Goal: Task Accomplishment & Management: Complete application form

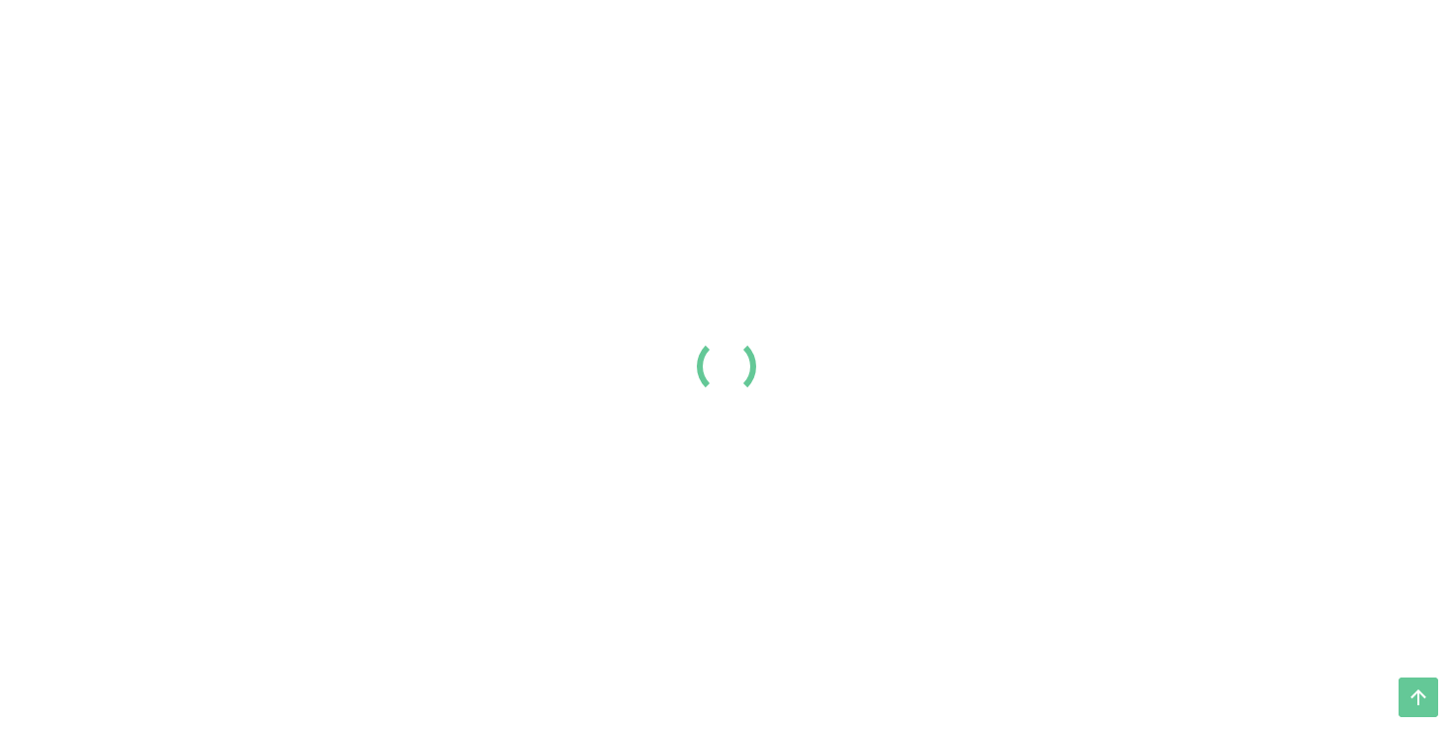
scroll to position [523, 0]
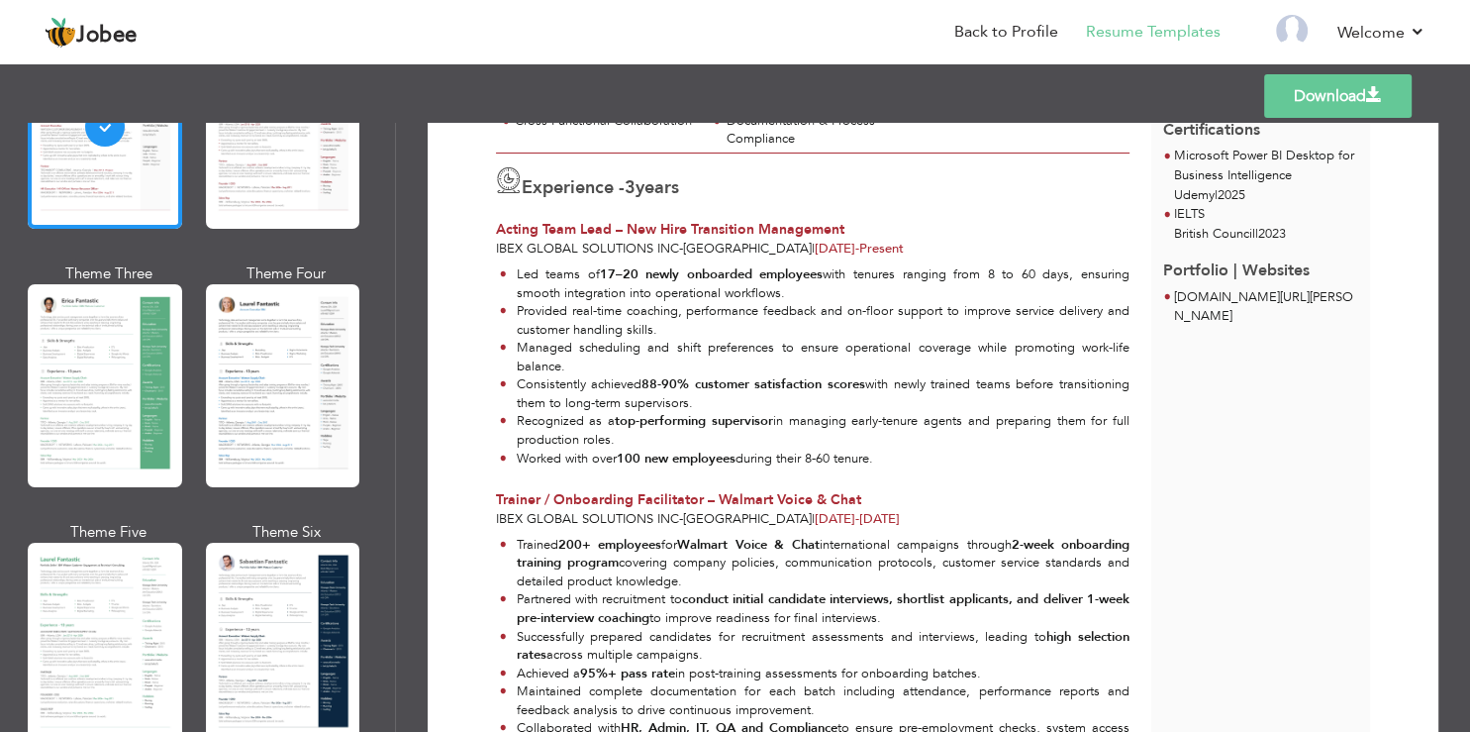
scroll to position [356, 0]
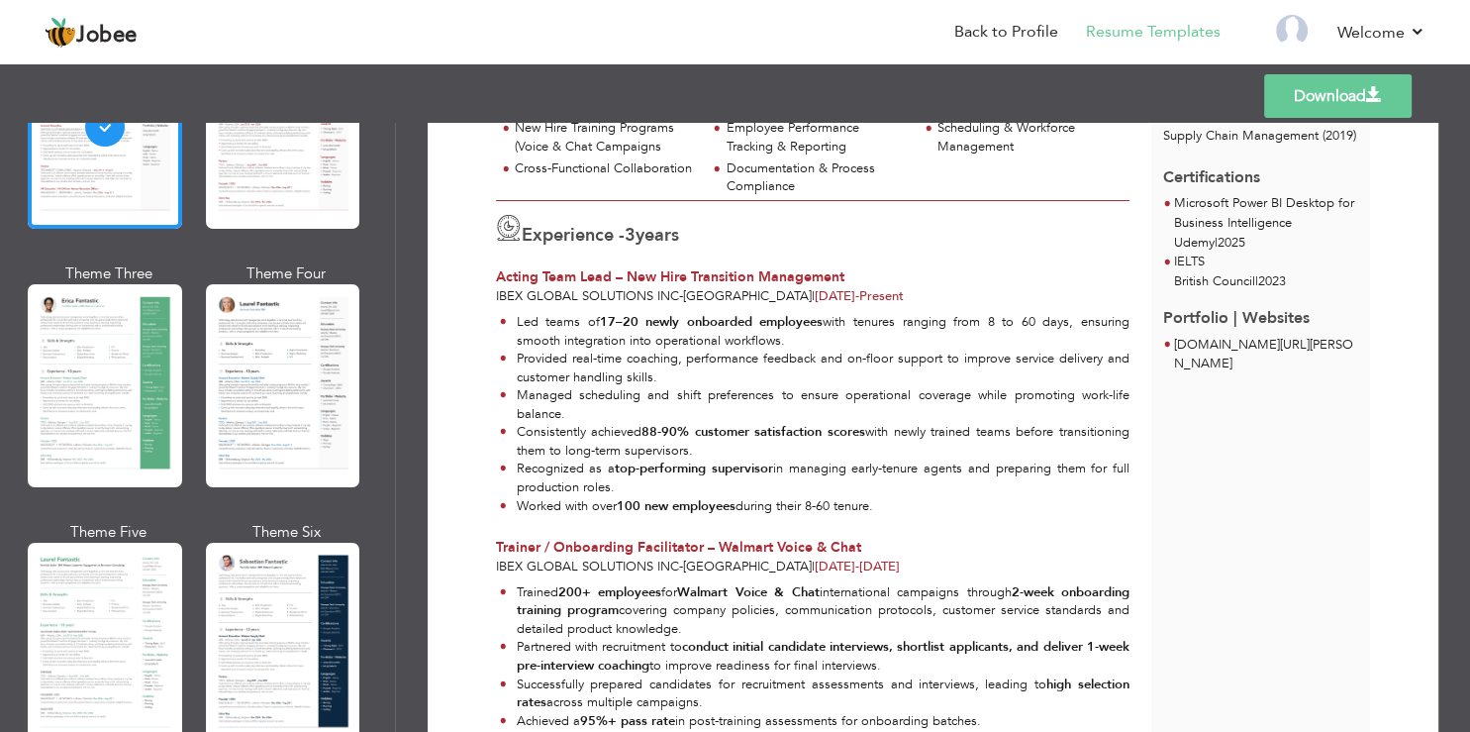
drag, startPoint x: 518, startPoint y: 319, endPoint x: 801, endPoint y: 336, distance: 283.7
click at [801, 336] on li "Led teams of 17–20 newly onboarded employees with tenures ranging from 8 to 60 …" at bounding box center [815, 331] width 630 height 37
click at [809, 339] on li "Led teams of 17–20 newly onboarded employees with tenures ranging from 8 to 60 …" at bounding box center [815, 331] width 630 height 37
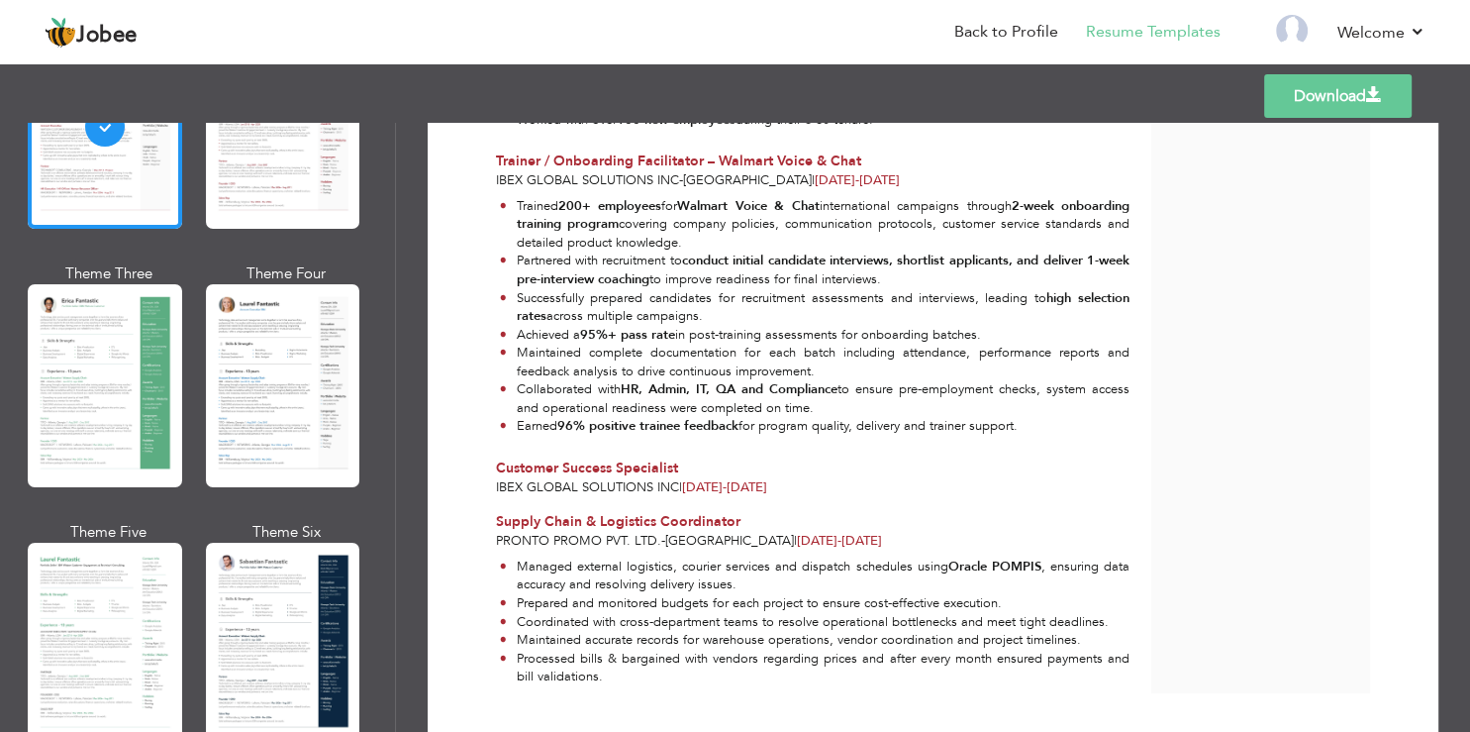
scroll to position [798, 0]
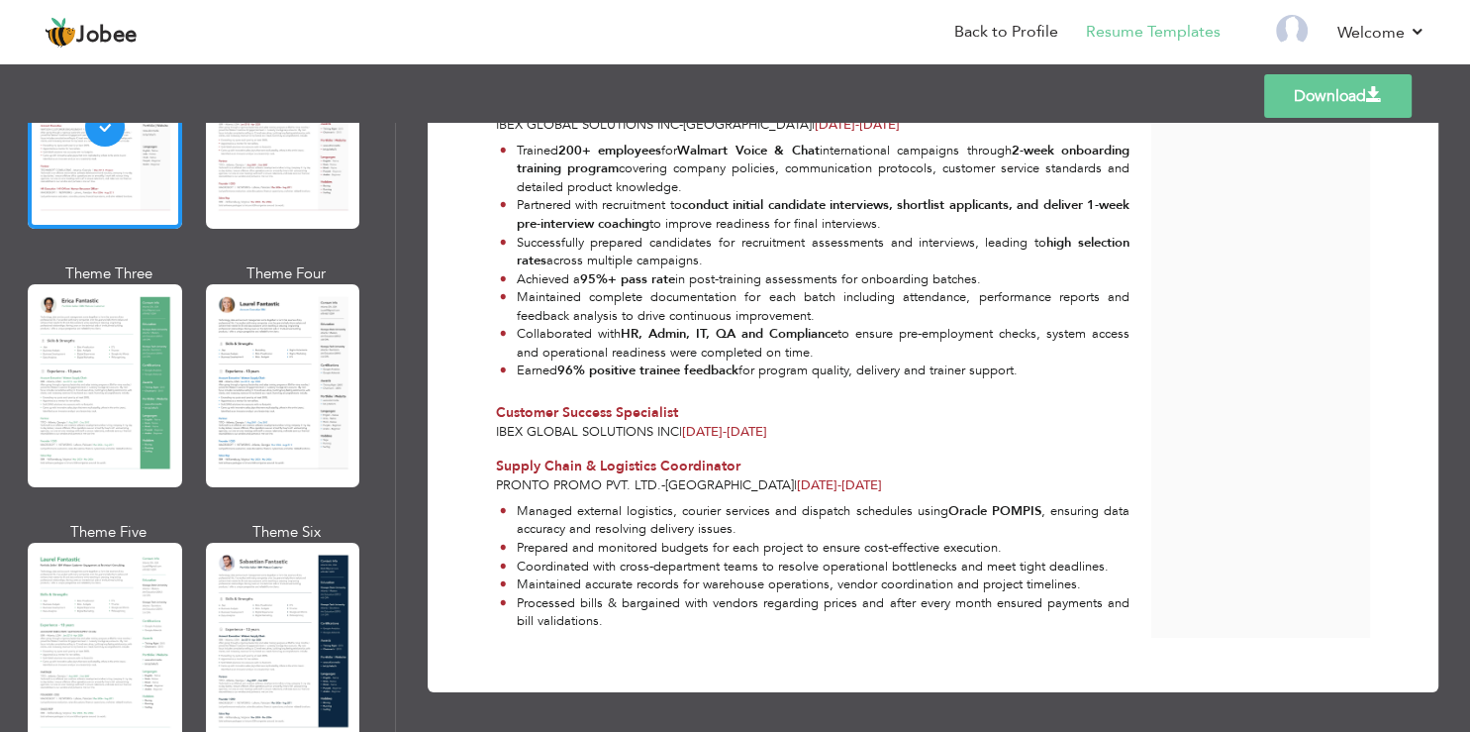
click at [499, 403] on span "Customer Success Specialist" at bounding box center [587, 412] width 182 height 19
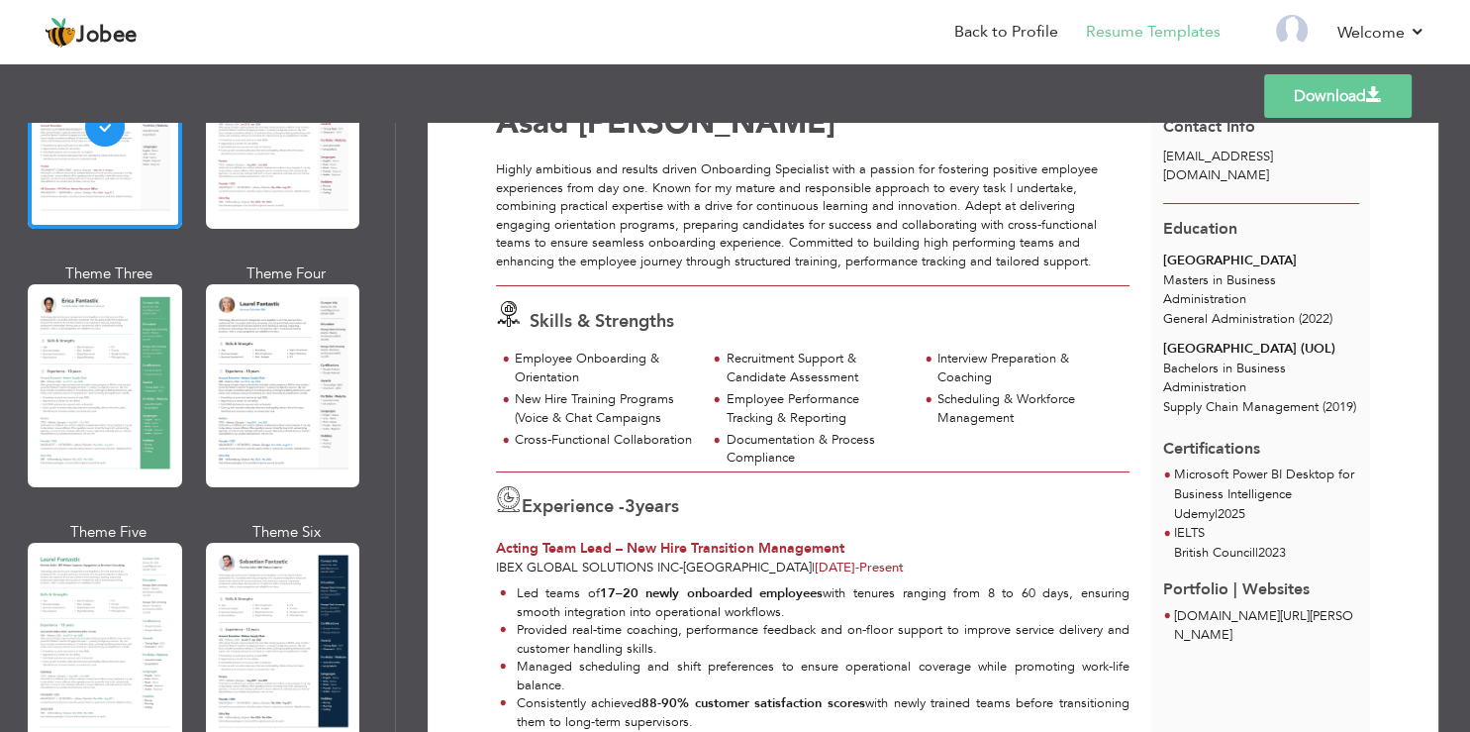
scroll to position [0, 0]
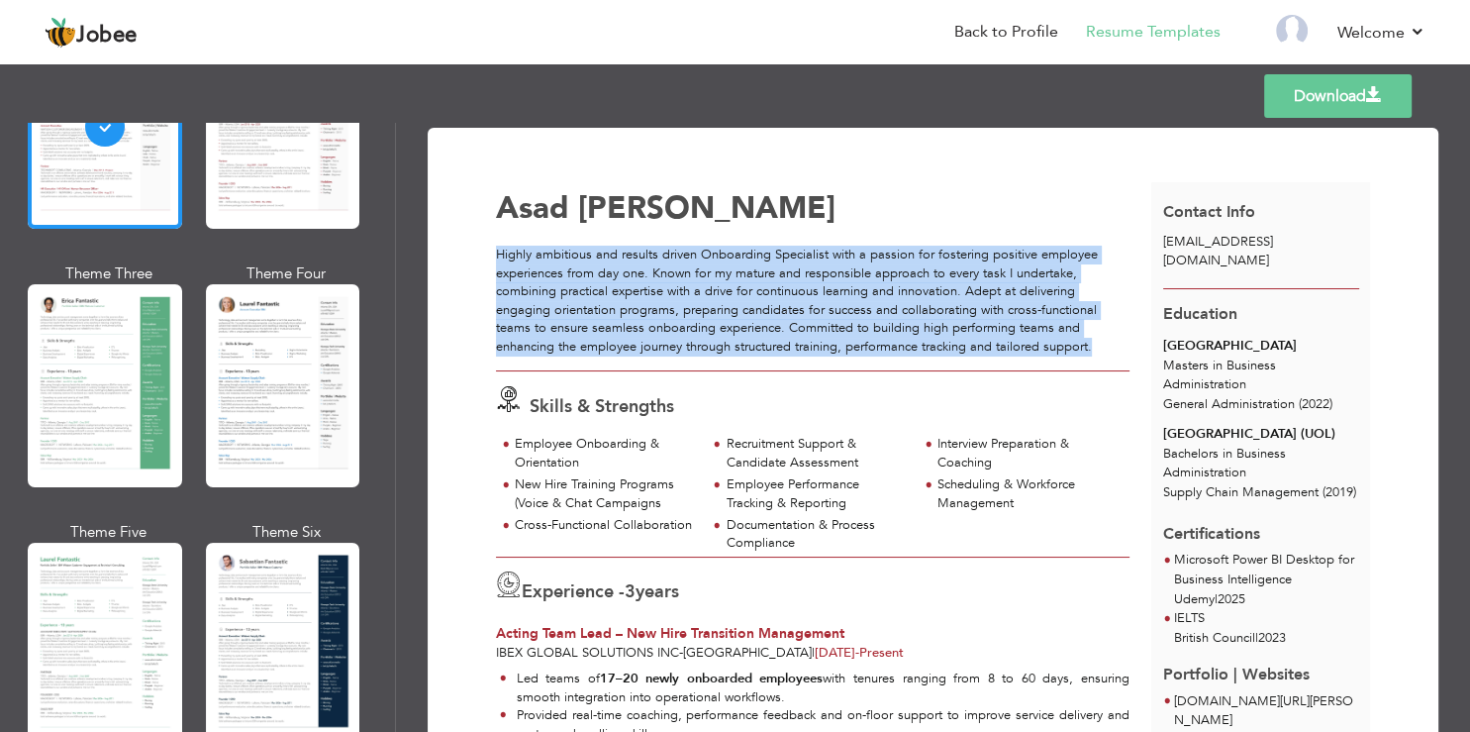
drag, startPoint x: 497, startPoint y: 251, endPoint x: 1101, endPoint y: 345, distance: 611.1
click at [1101, 345] on div "Highly ambitious and results driven Onboarding Specialist with a passion for fo…" at bounding box center [813, 301] width 634 height 110
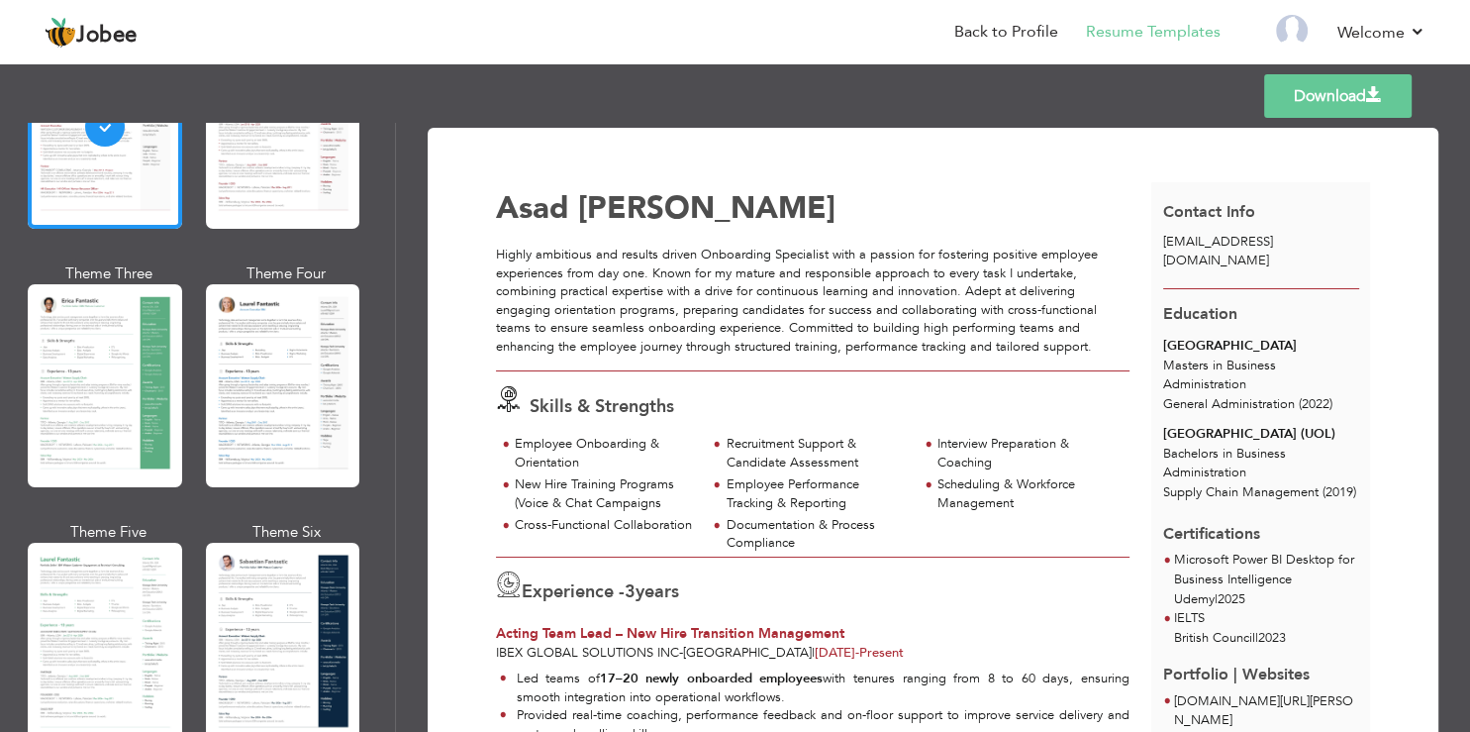
click at [759, 206] on div "Asad Aftab" at bounding box center [829, 208] width 667 height 31
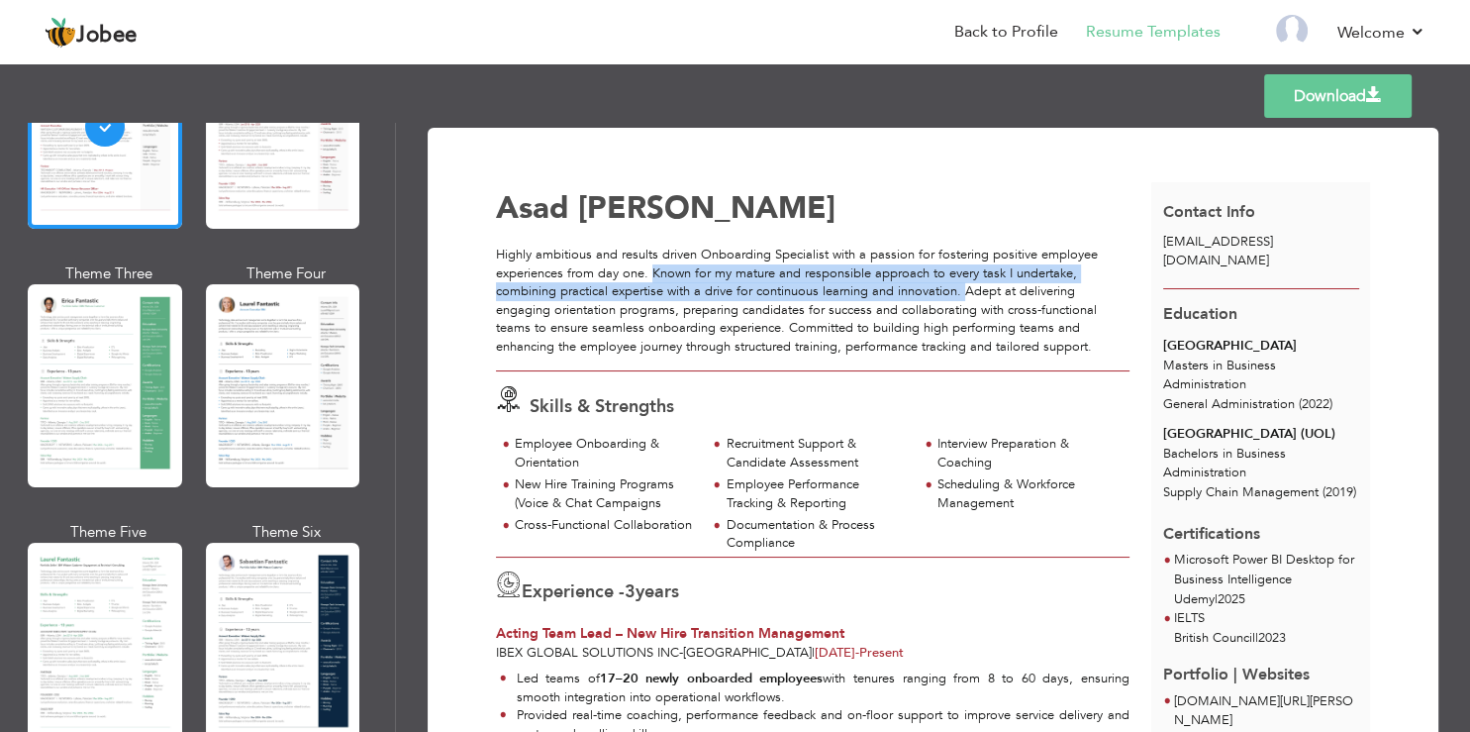
drag, startPoint x: 651, startPoint y: 271, endPoint x: 966, endPoint y: 299, distance: 316.1
click at [966, 299] on div "Highly ambitious and results driven Onboarding Specialist with a passion for fo…" at bounding box center [813, 301] width 634 height 110
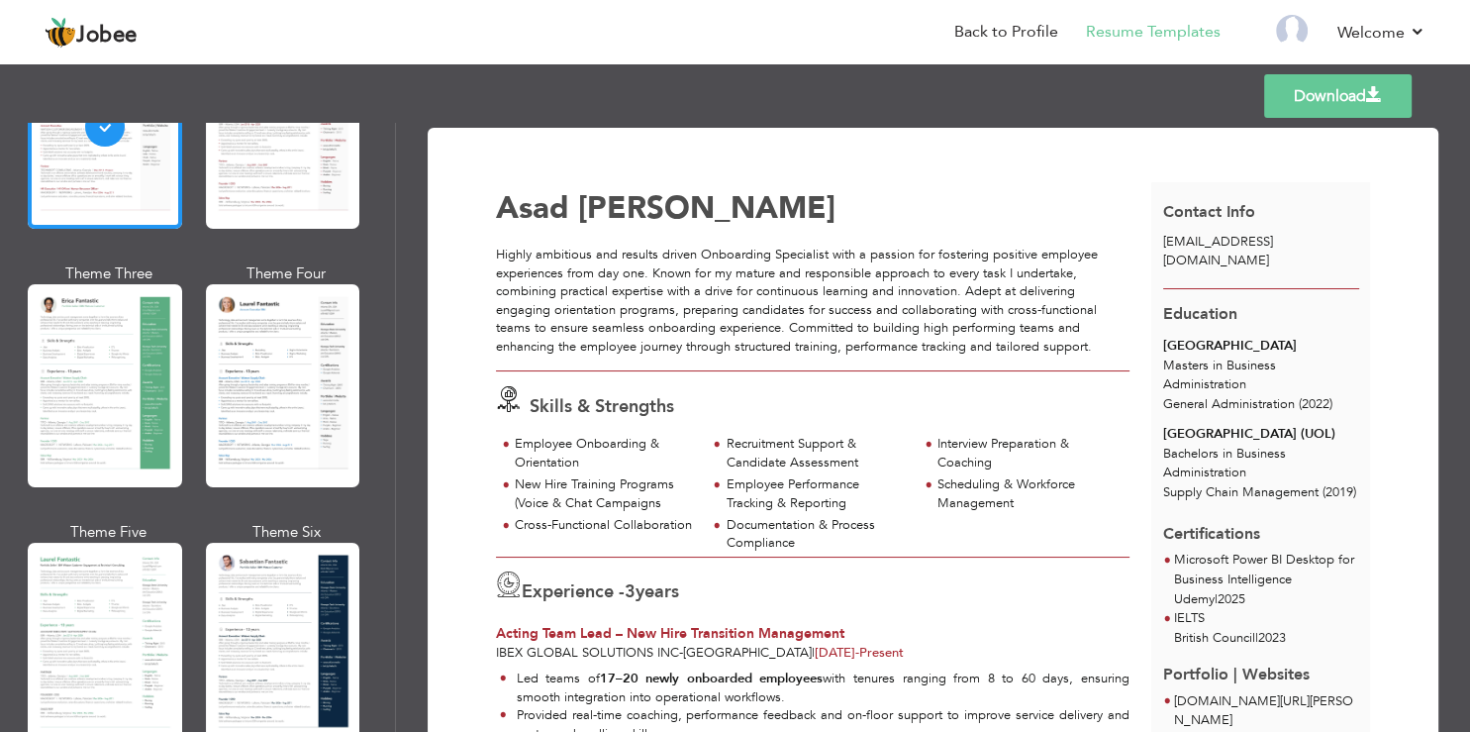
click at [1100, 347] on div "Highly ambitious and results driven Onboarding Specialist with a passion for fo…" at bounding box center [813, 301] width 634 height 110
drag, startPoint x: 967, startPoint y: 291, endPoint x: 1009, endPoint y: 297, distance: 42.0
click at [1009, 297] on div "Highly ambitious and results driven Onboarding Specialist with a passion for fo…" at bounding box center [813, 301] width 634 height 110
click at [1000, 325] on div "Highly ambitious and results driven Onboarding Specialist with a passion for fo…" at bounding box center [813, 301] width 634 height 110
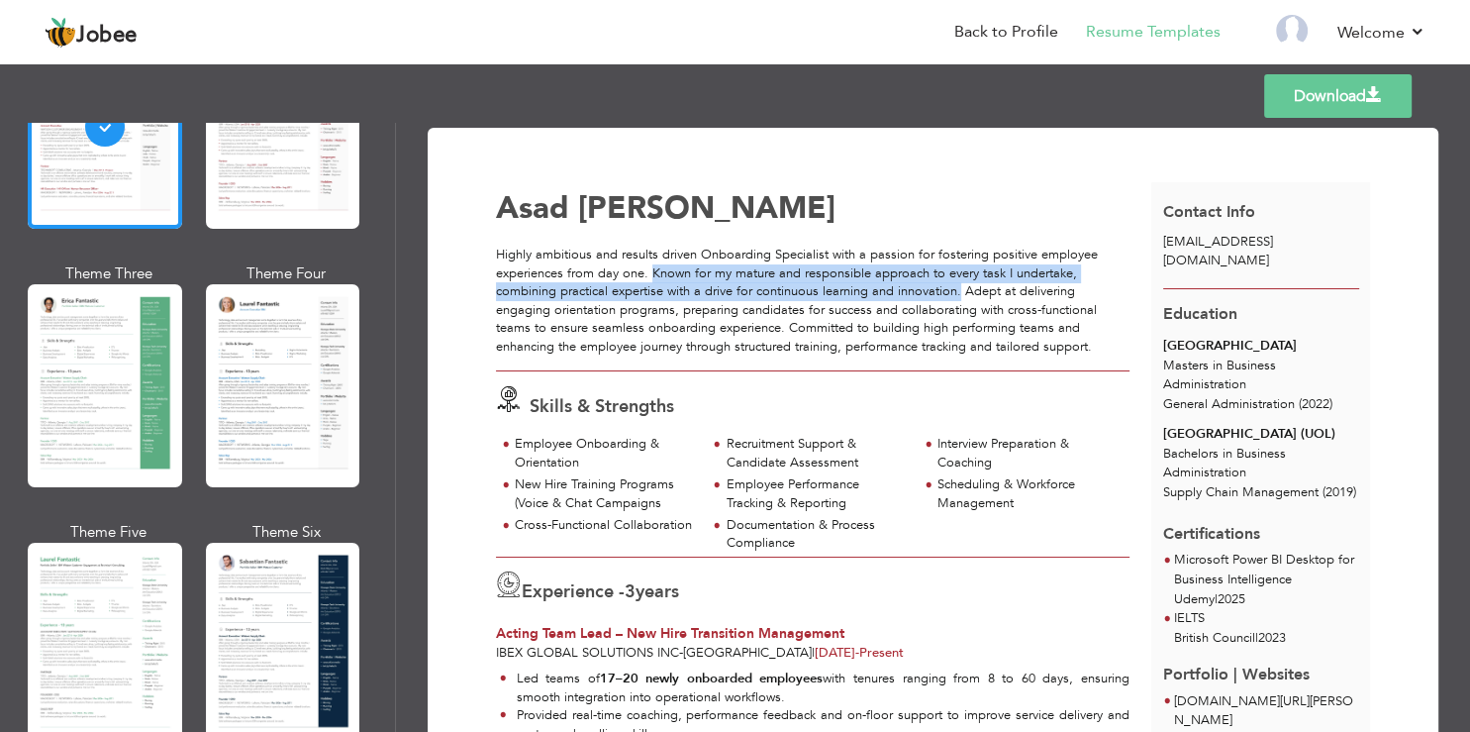
drag, startPoint x: 651, startPoint y: 271, endPoint x: 963, endPoint y: 299, distance: 313.1
click at [963, 299] on div "Highly ambitious and results driven Onboarding Specialist with a passion for fo…" at bounding box center [813, 301] width 634 height 110
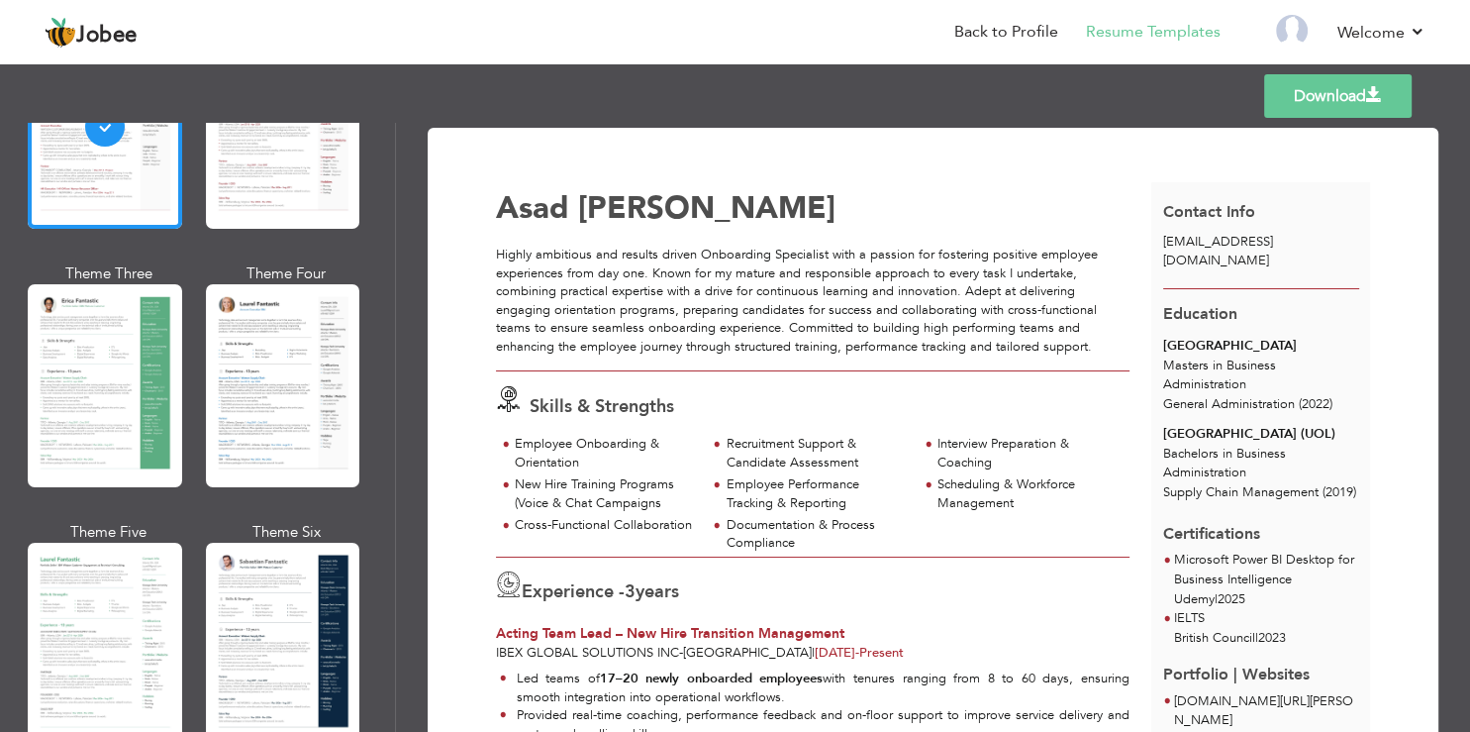
click at [901, 303] on div "Highly ambitious and results driven Onboarding Specialist with a passion for fo…" at bounding box center [813, 301] width 634 height 110
click at [925, 303] on div "Highly ambitious and results driven Onboarding Specialist with a passion for fo…" at bounding box center [813, 301] width 634 height 110
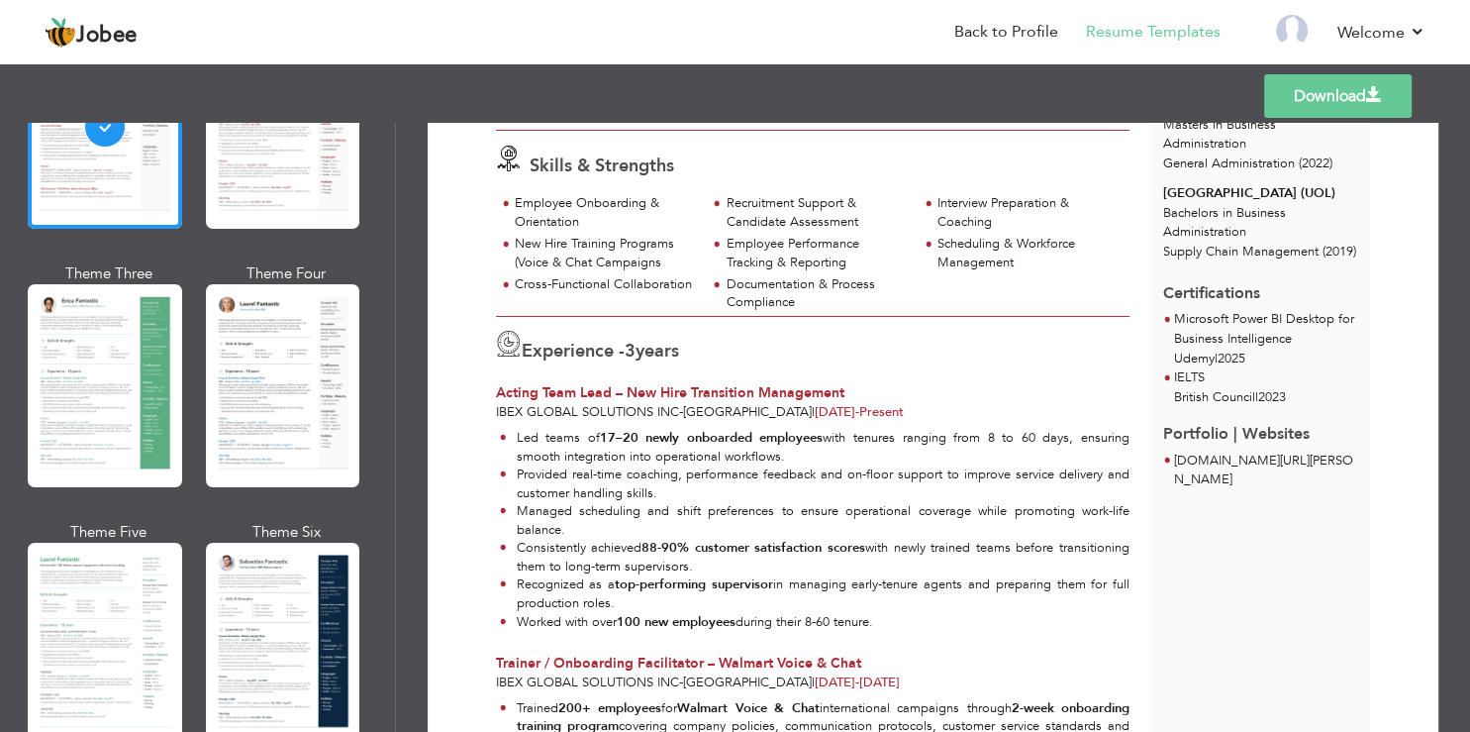
scroll to position [238, 0]
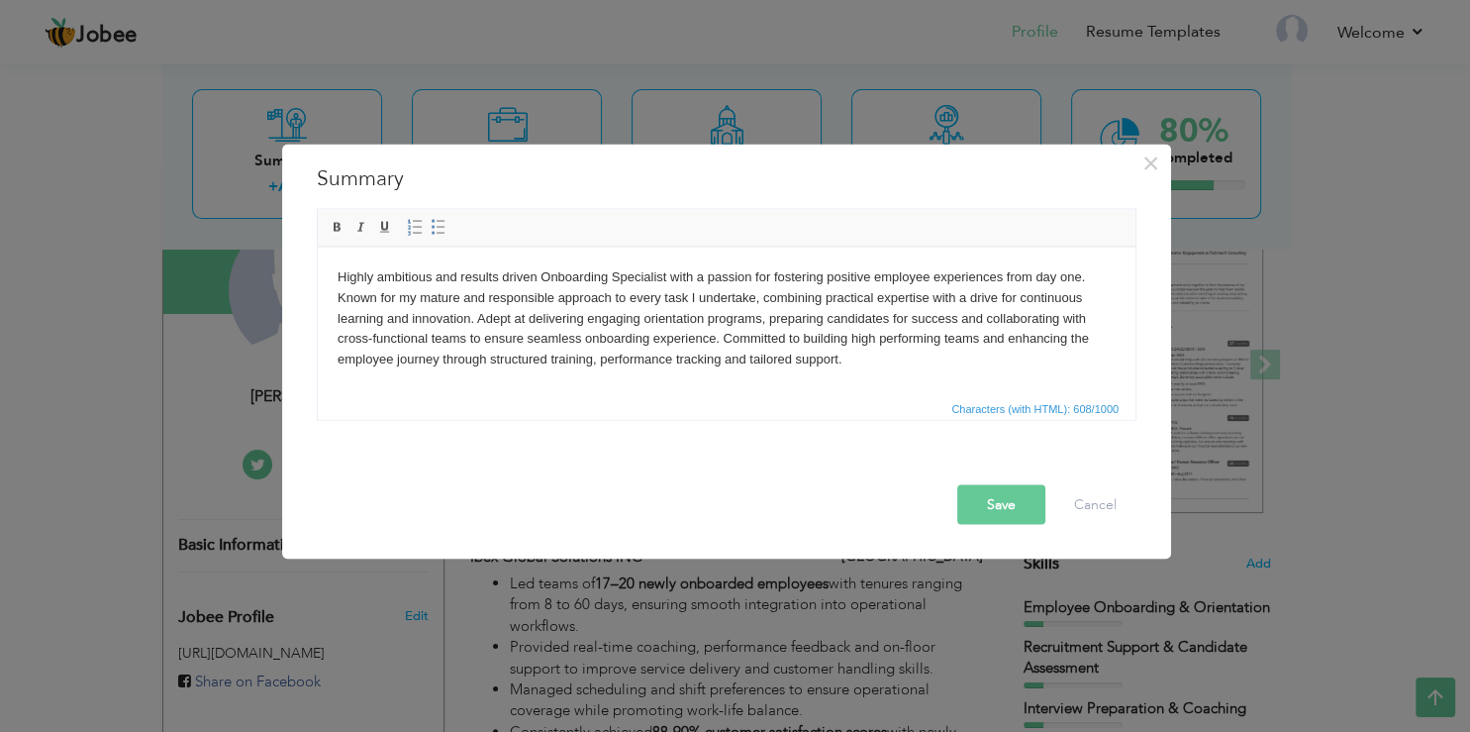
click at [845, 351] on body "Highly ambitious and results driven Onboarding Specialist with a passion for fo…" at bounding box center [727, 317] width 778 height 103
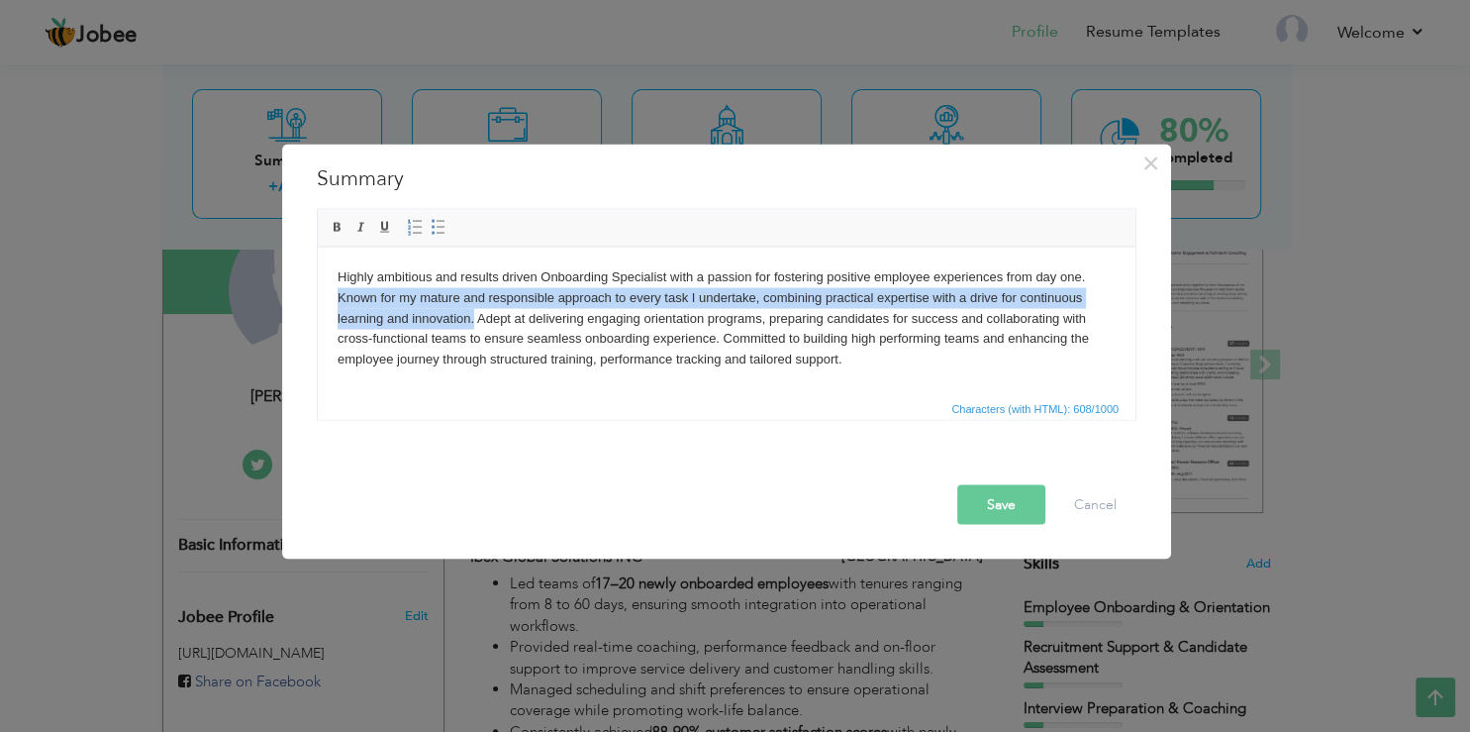
drag, startPoint x: 476, startPoint y: 318, endPoint x: 324, endPoint y: 302, distance: 153.3
click at [324, 302] on html "Highly ambitious and results driven Onboarding Specialist with a passion for fo…" at bounding box center [727, 321] width 818 height 149
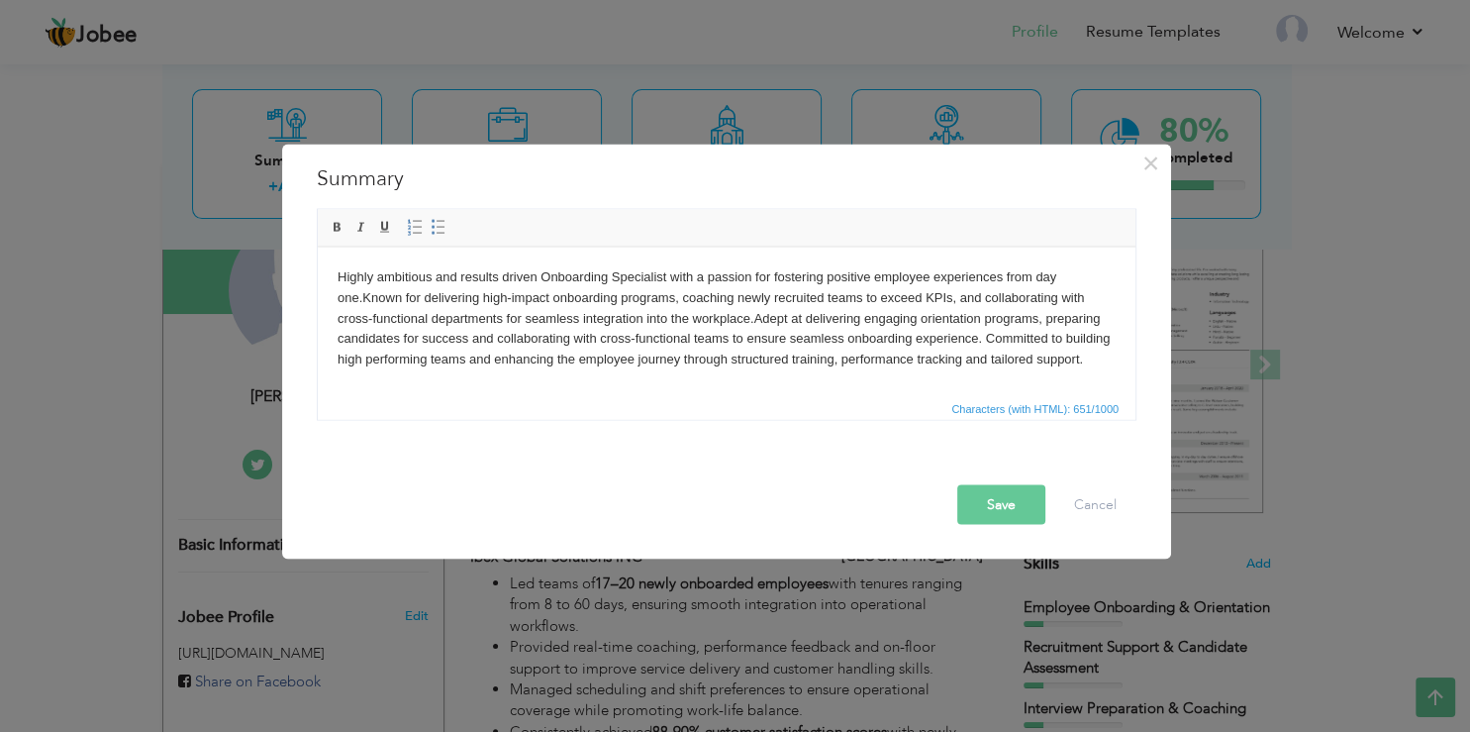
click at [463, 320] on body "Highly ambitious and results driven Onboarding Specialist with a passion for fo…" at bounding box center [727, 317] width 778 height 103
click at [920, 346] on body "Highly ambitious and results driven Onboarding Specialist with a passion for fo…" at bounding box center [727, 317] width 778 height 103
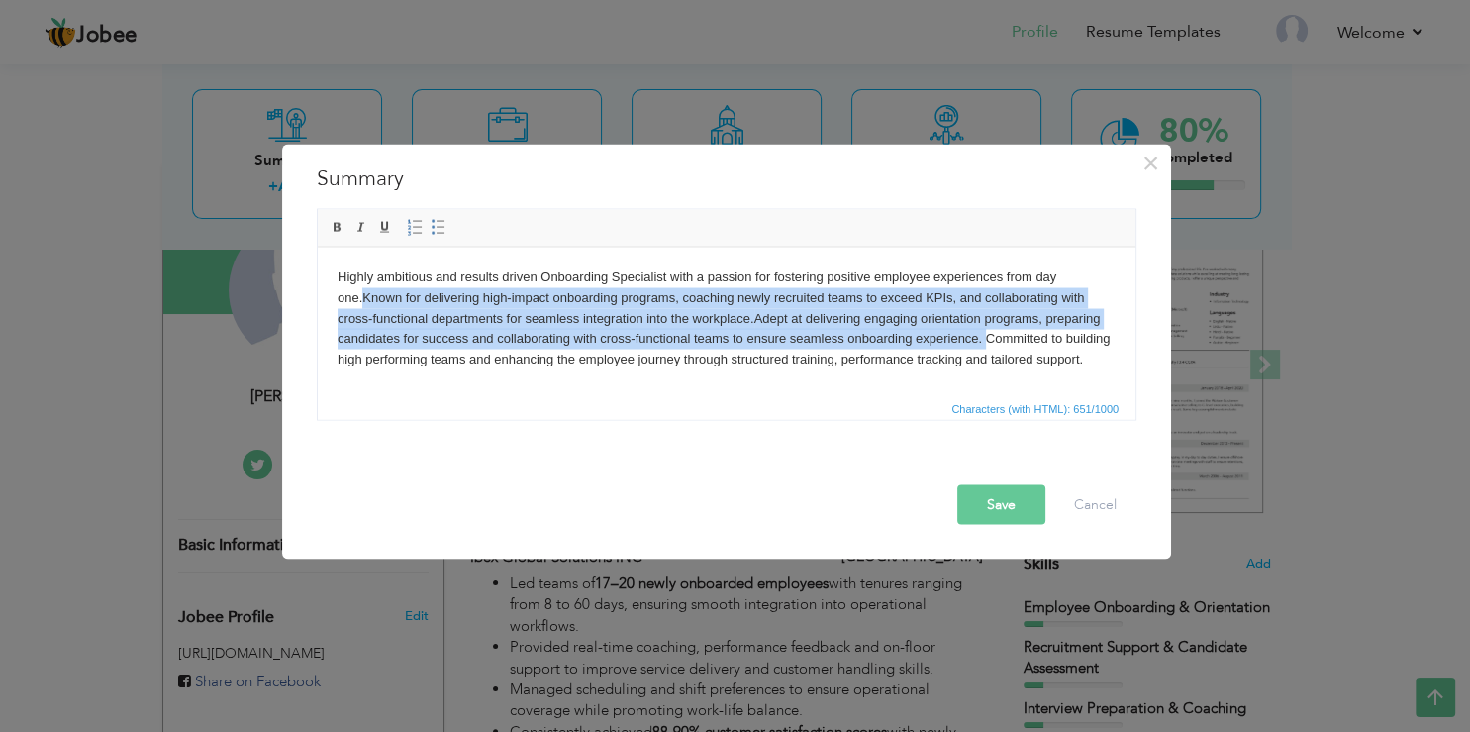
drag, startPoint x: 983, startPoint y: 339, endPoint x: 320, endPoint y: 305, distance: 664.2
click at [320, 305] on html "Highly ambitious and results driven Onboarding Specialist with a passion for fo…" at bounding box center [727, 321] width 818 height 149
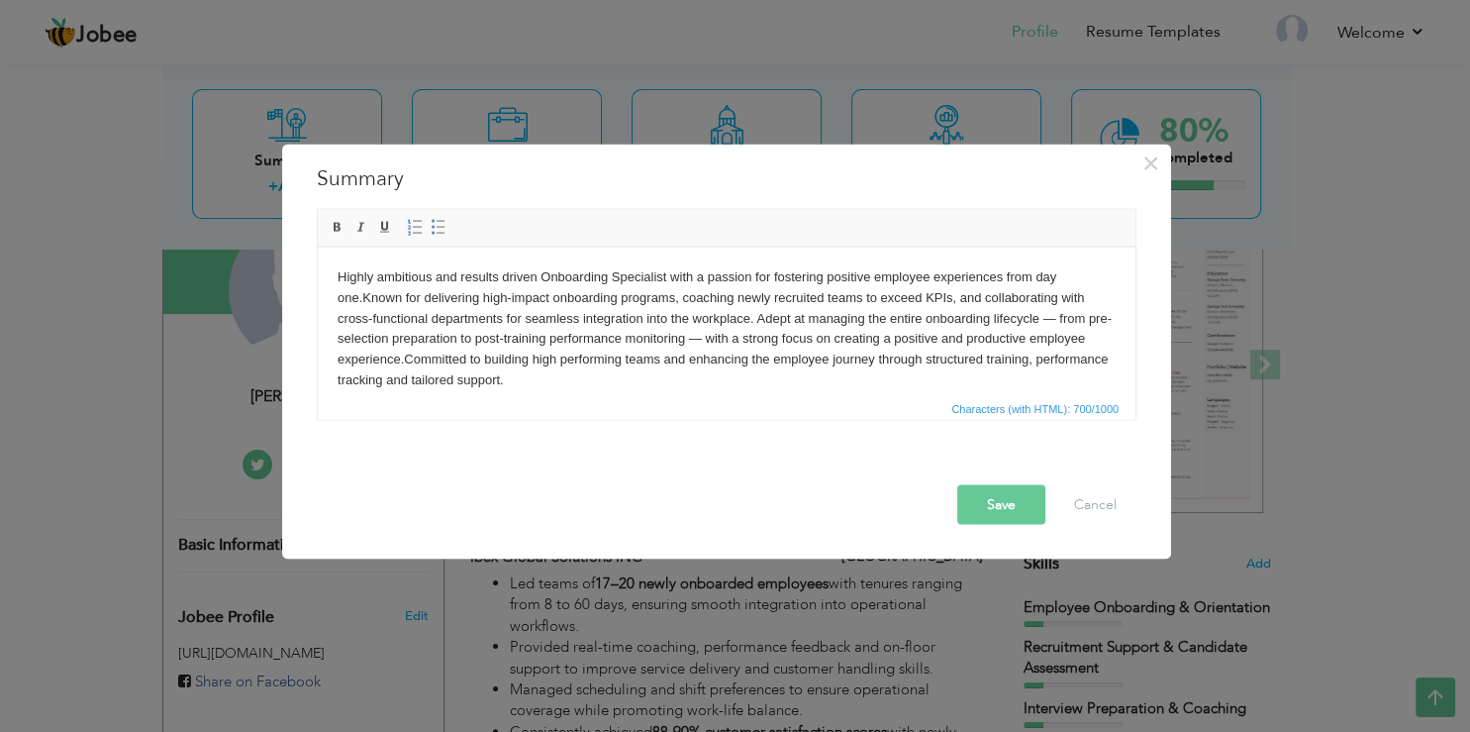
click at [714, 343] on body "Highly ambitious and results driven Onboarding Specialist with a passion for fo…" at bounding box center [727, 328] width 778 height 124
click at [1027, 313] on body "Highly ambitious and results driven Onboarding Specialist with a passion for fo…" at bounding box center [727, 328] width 778 height 124
click at [983, 493] on button "Save" at bounding box center [1001, 504] width 88 height 40
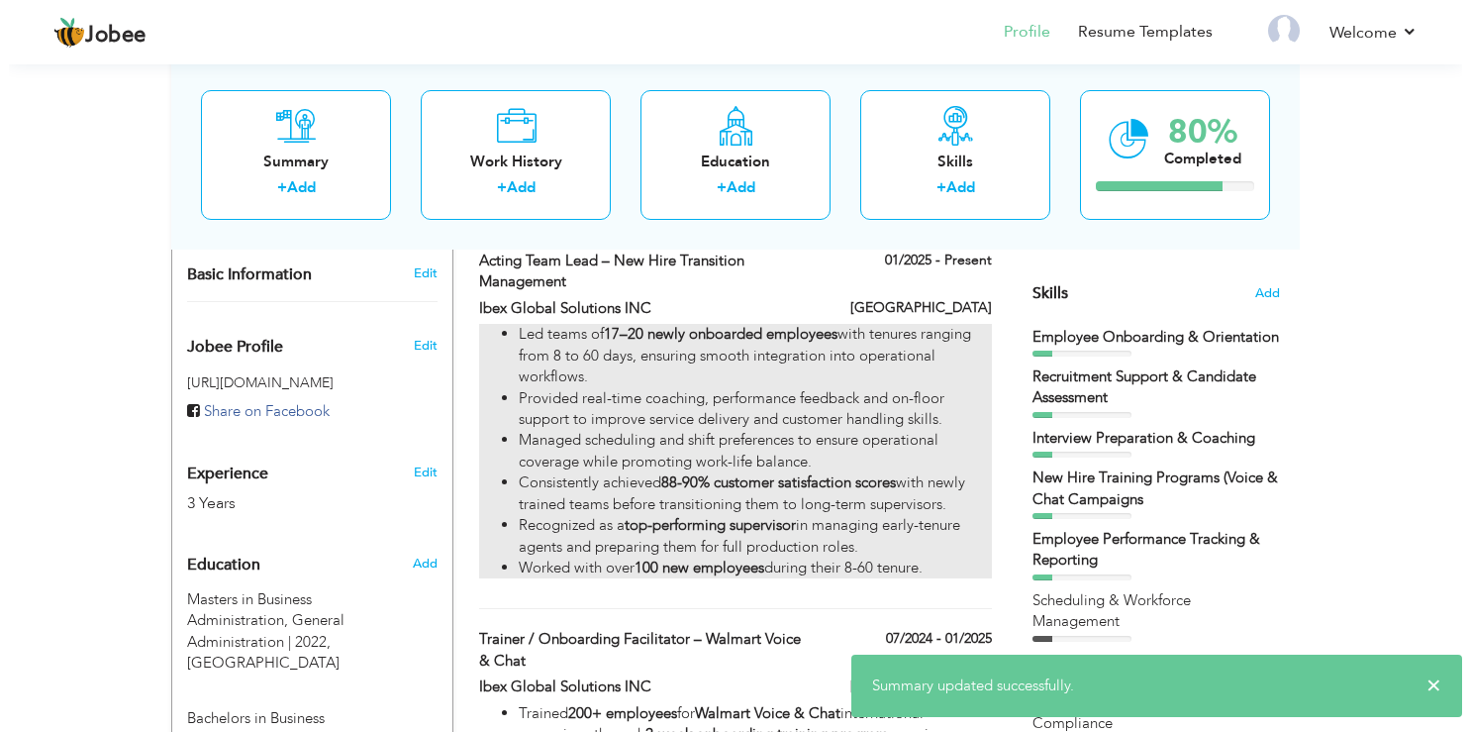
scroll to position [523, 0]
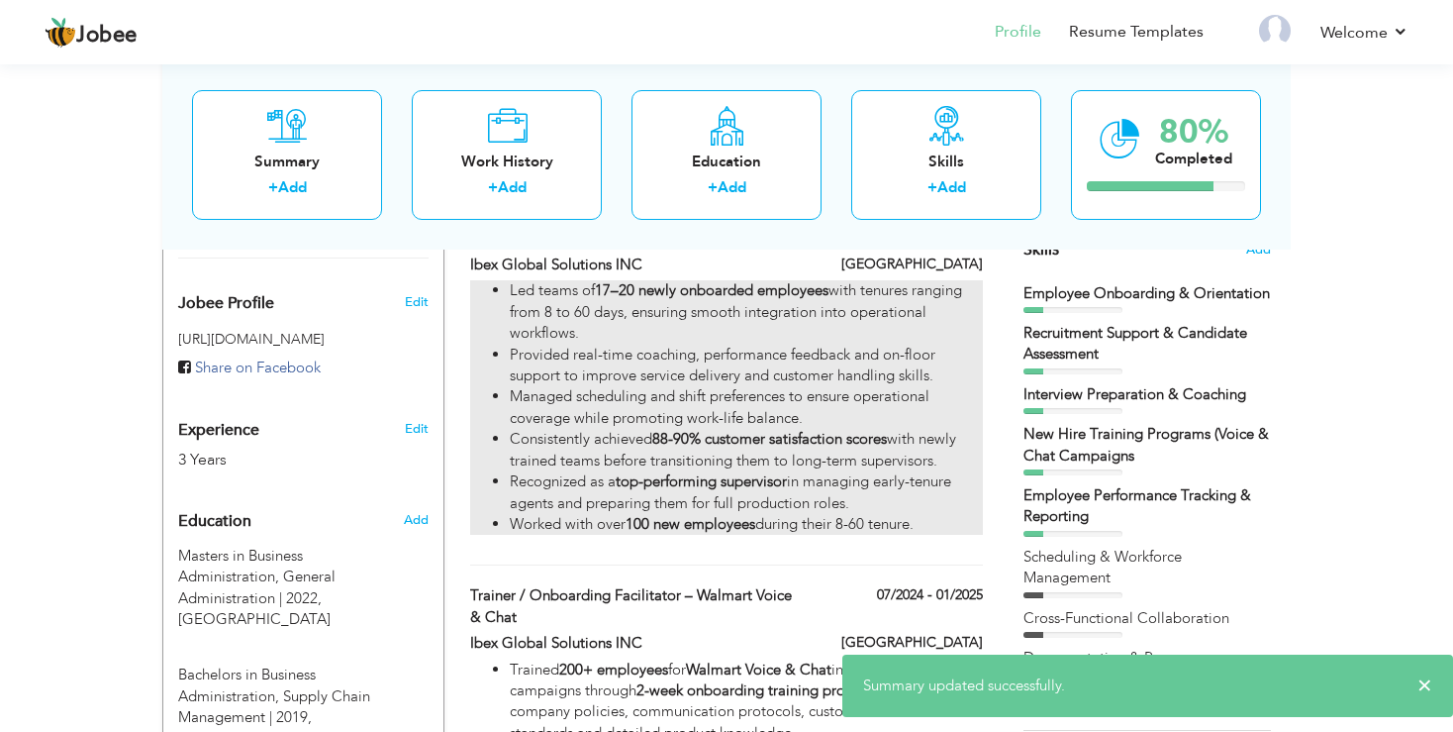
click at [560, 334] on li "Led teams of 17–20 newly onboarded employees with tenures ranging from 8 to 60 …" at bounding box center [746, 311] width 473 height 63
type input "Acting Team Lead – New Hire Transition Management"
type input "Ibex Global Solutions INC"
type input "01/2025"
type input "[GEOGRAPHIC_DATA]"
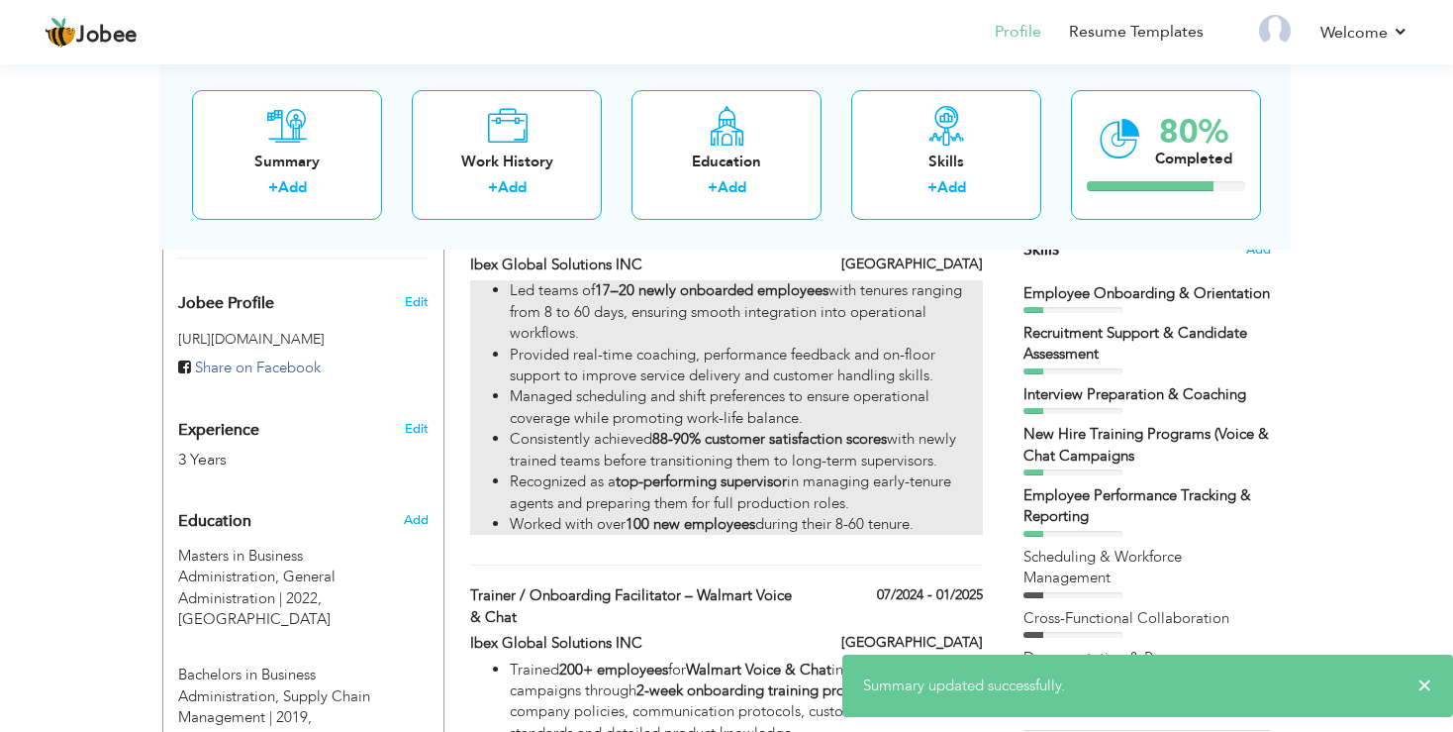
checkbox input "true"
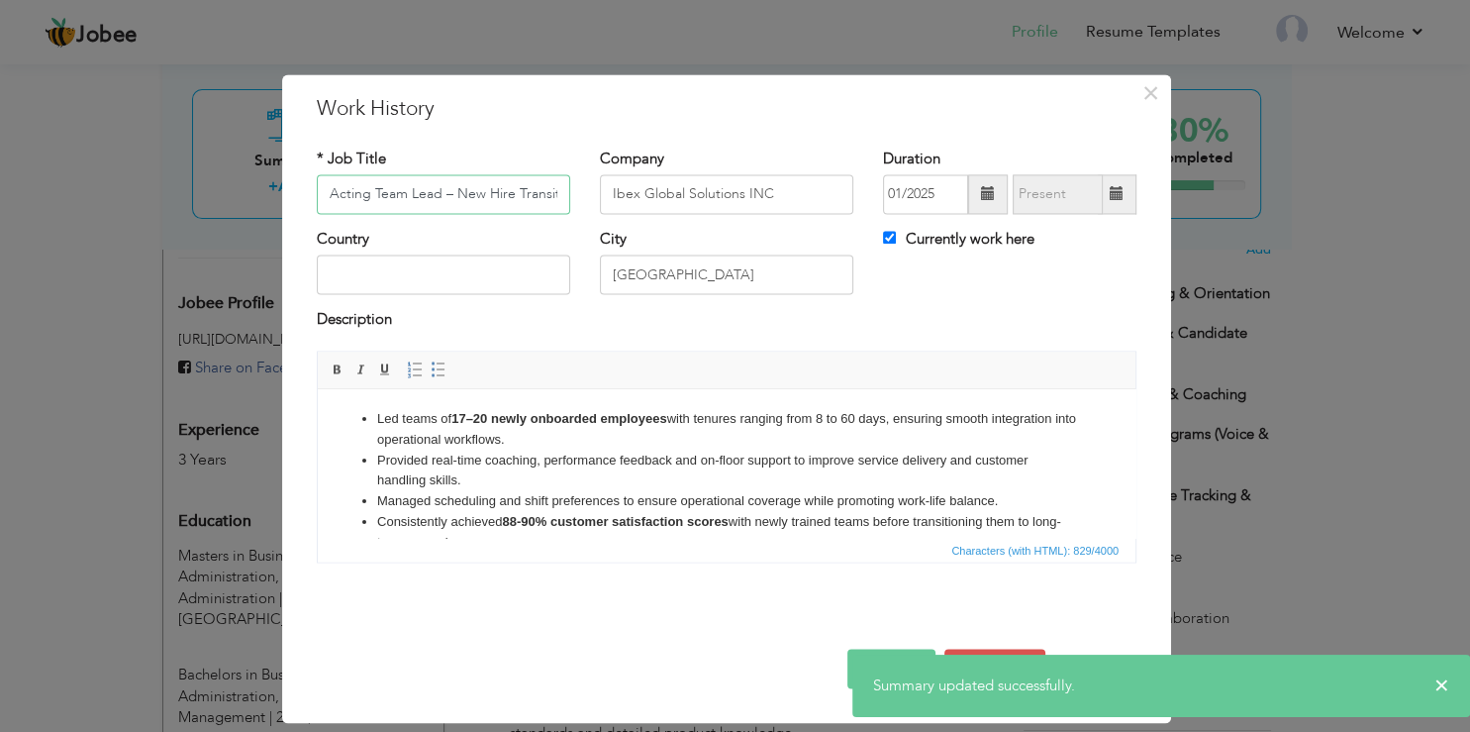
scroll to position [0, 103]
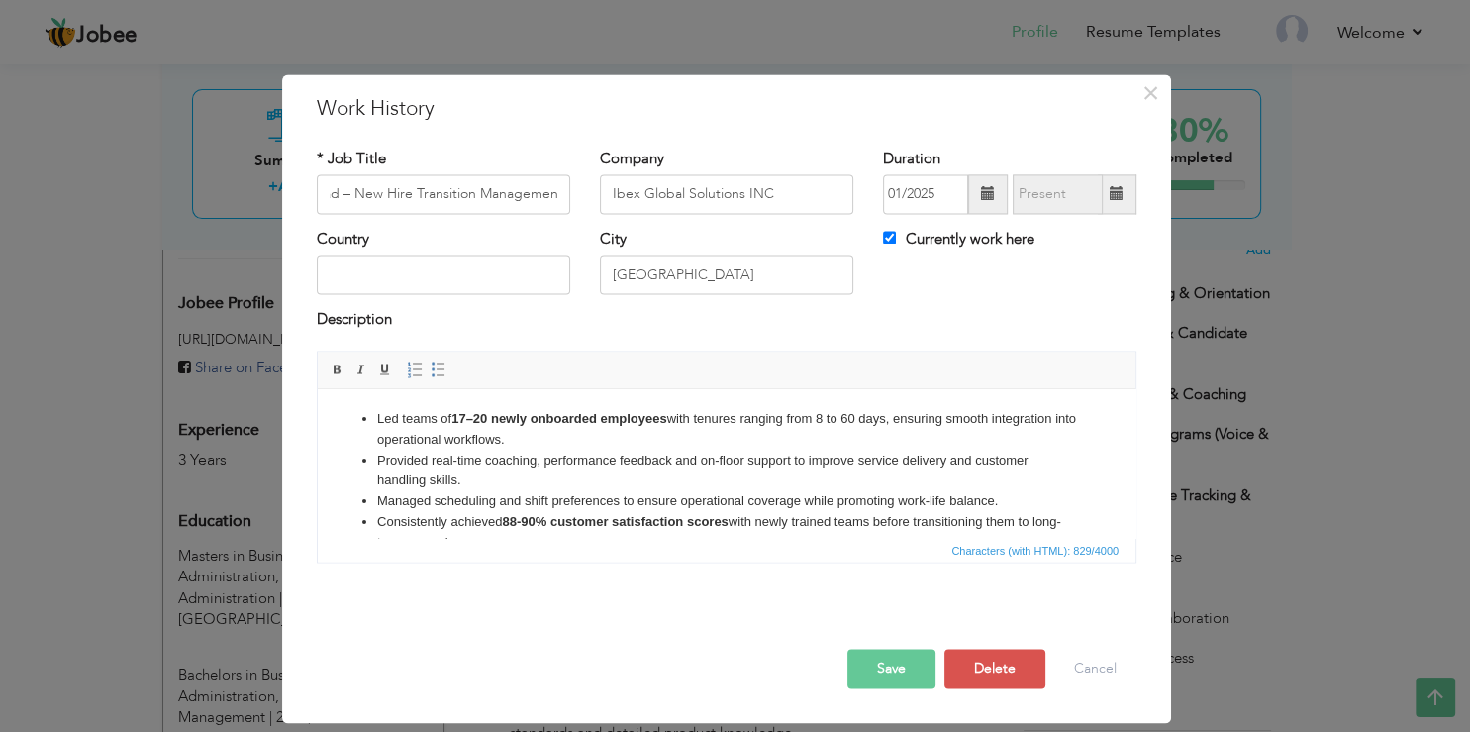
drag, startPoint x: 397, startPoint y: 414, endPoint x: 404, endPoint y: 424, distance: 12.1
click at [398, 414] on li "Led teams of 17–20 newly onboarded employees with tenures ranging from 8 to 60 …" at bounding box center [726, 430] width 699 height 42
click at [427, 460] on li "Provided real-time coaching, performance feedback and on-floor support to impro…" at bounding box center [726, 471] width 699 height 42
click at [1092, 676] on button "Cancel" at bounding box center [1095, 669] width 82 height 40
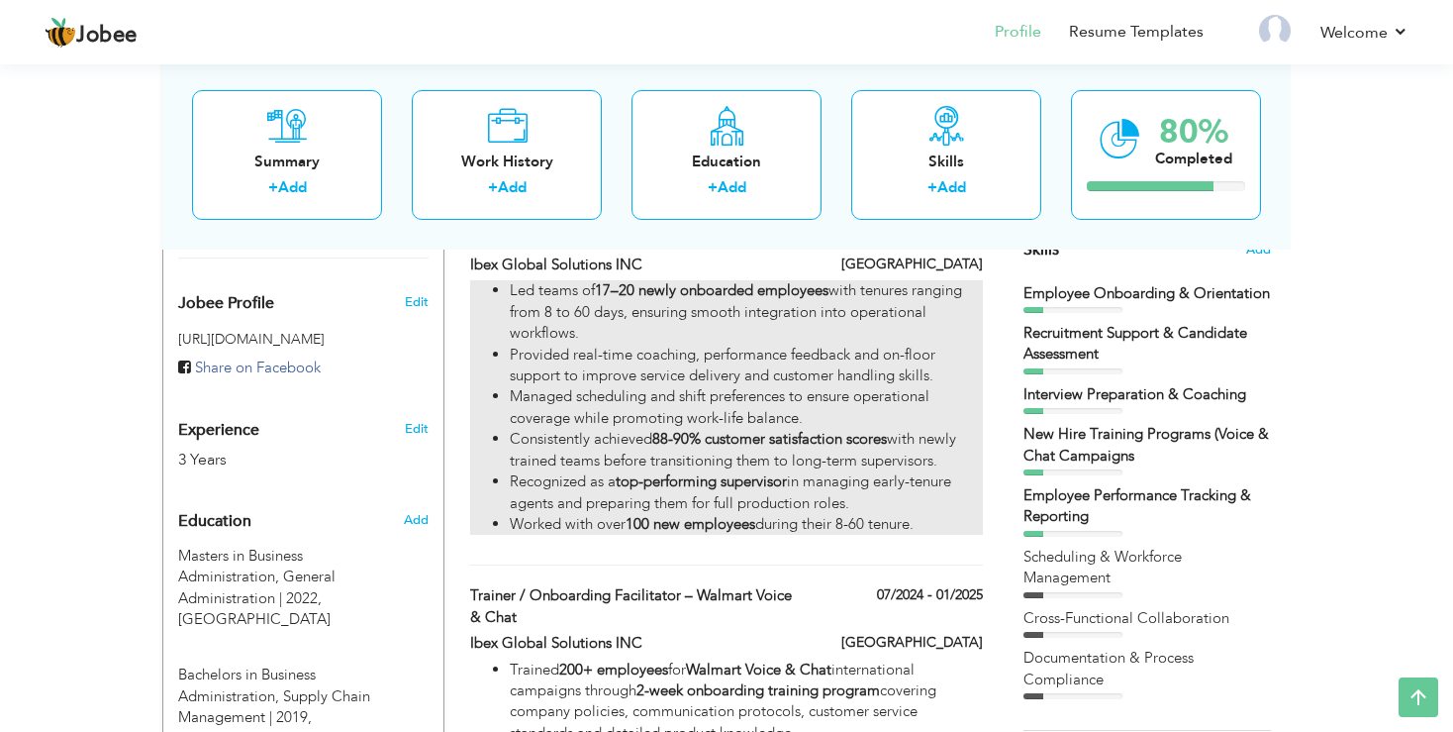
click at [557, 450] on li "Consistently achieved 88-90% customer satisfaction scores with newly trained te…" at bounding box center [746, 450] width 473 height 43
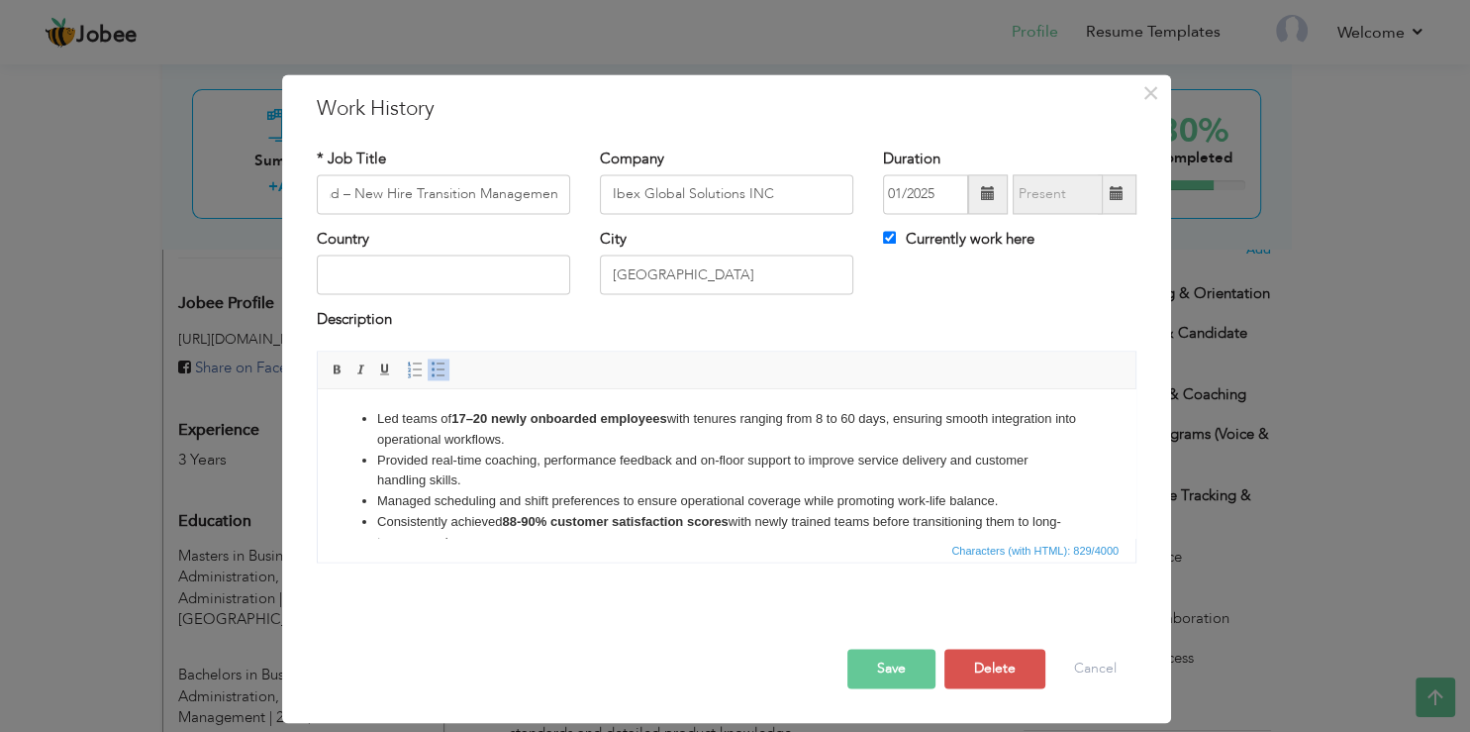
click at [460, 505] on li "Managed scheduling and shift preferences to ensure operational coverage while p…" at bounding box center [726, 501] width 699 height 21
click at [459, 505] on li "Managed scheduling and shift preferences to ensure operational coverage while p…" at bounding box center [726, 501] width 699 height 21
click at [1015, 543] on span "Characters (with HTML): 829/4000" at bounding box center [1035, 551] width 175 height 18
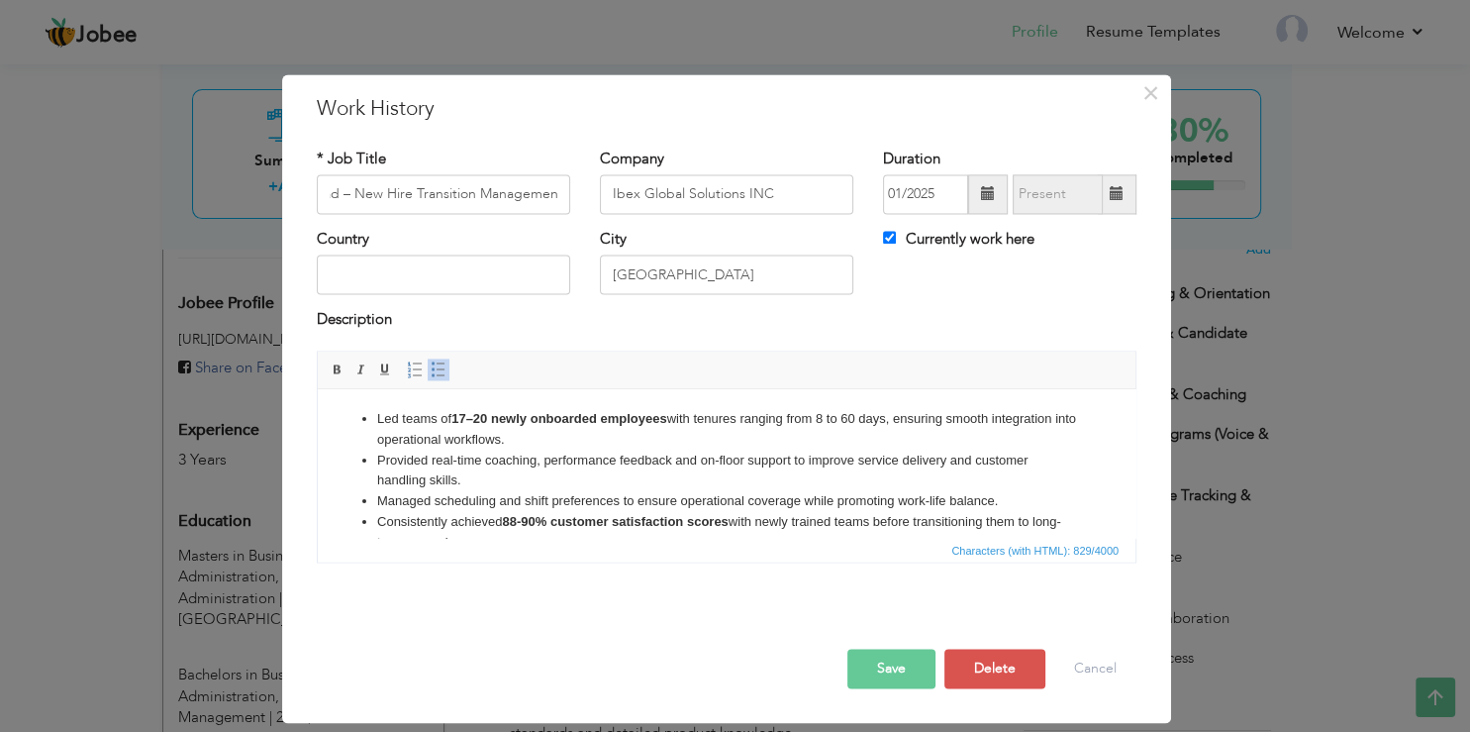
click at [1059, 525] on li "Consistently achieved 88-90% customer satisfaction scores with newly trained te…" at bounding box center [726, 533] width 699 height 42
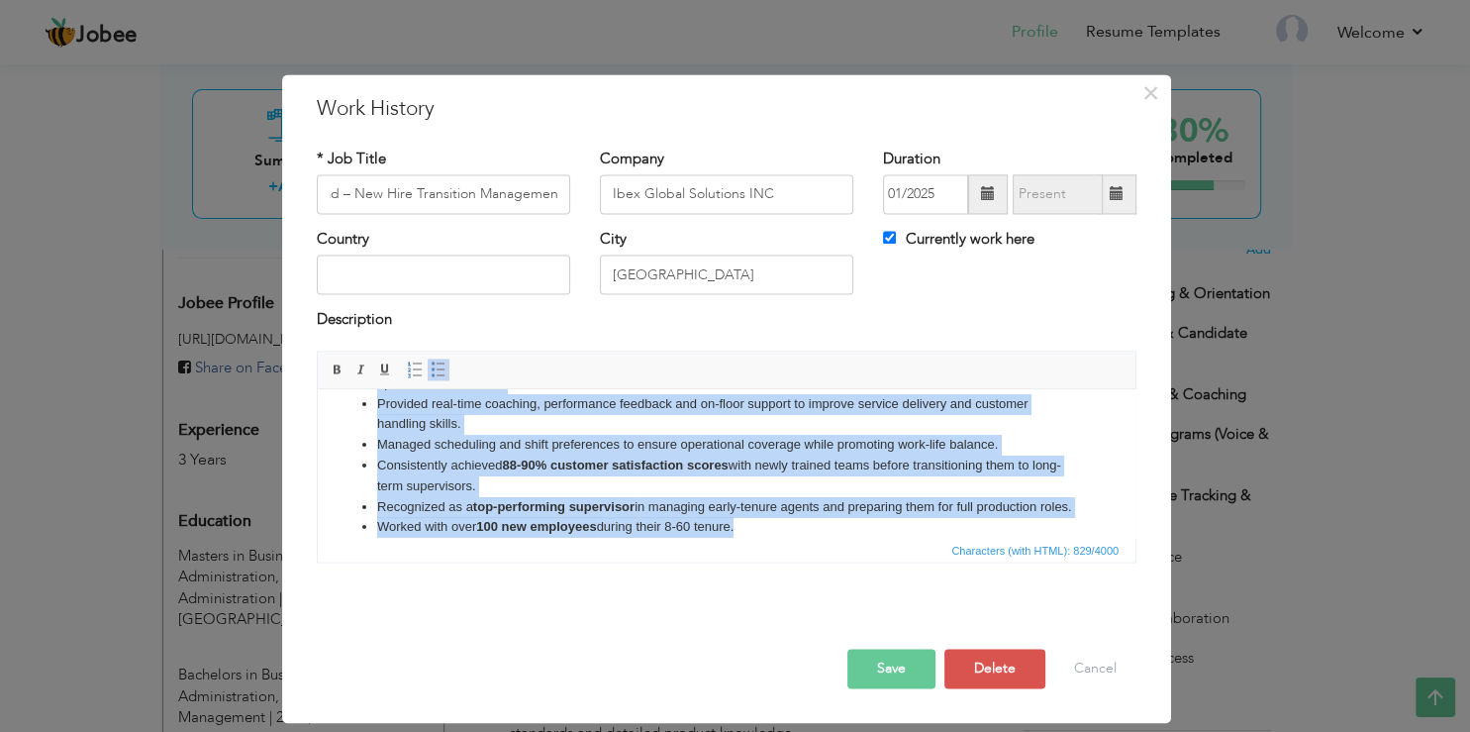
scroll to position [0, 0]
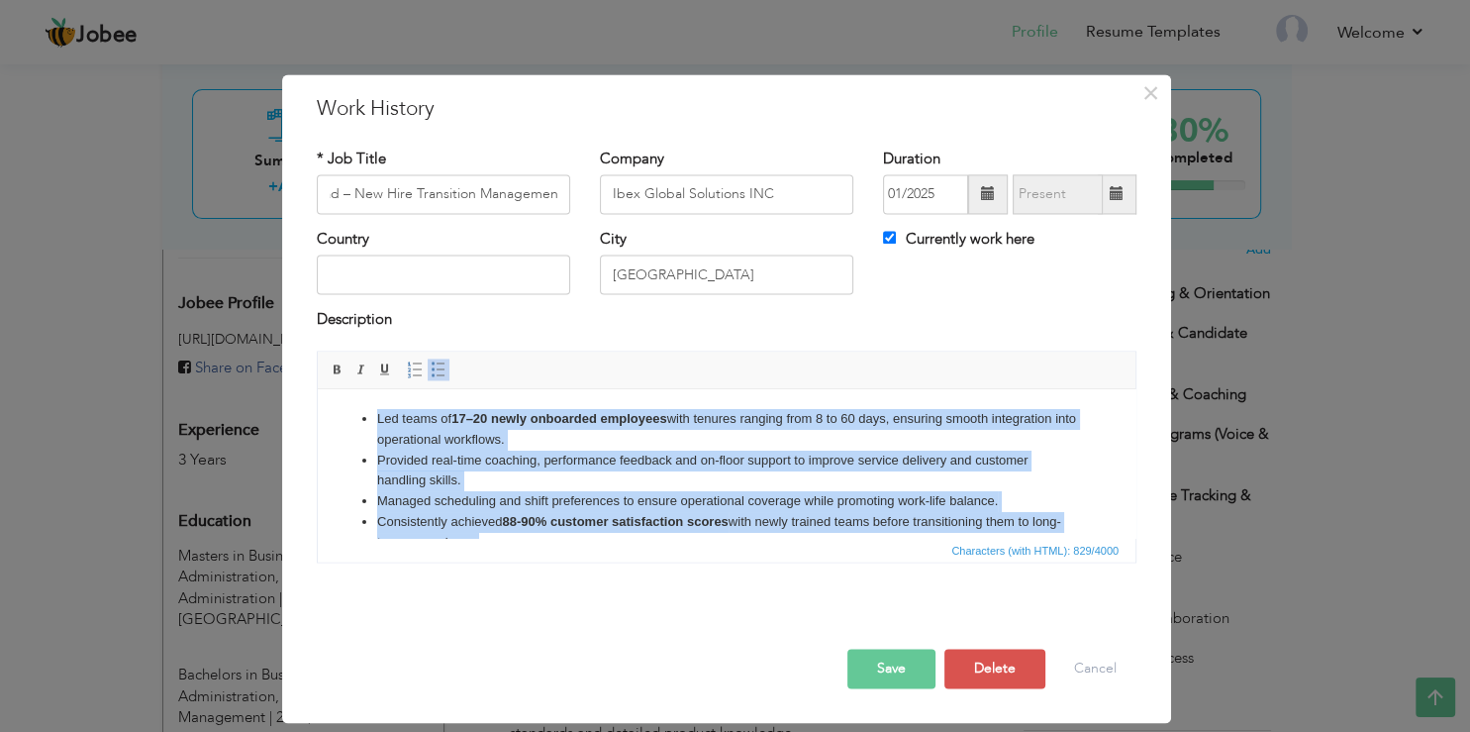
drag, startPoint x: 769, startPoint y: 527, endPoint x: 128, endPoint y: 122, distance: 758.7
click at [318, 389] on html "Led teams of 17–20 newly onboarded employees with tenures ranging from 8 to 60 …" at bounding box center [727, 463] width 818 height 149
copy ul "Led teams of 17–20 newly onboarded employees with tenures ranging from 8 to 60 …"
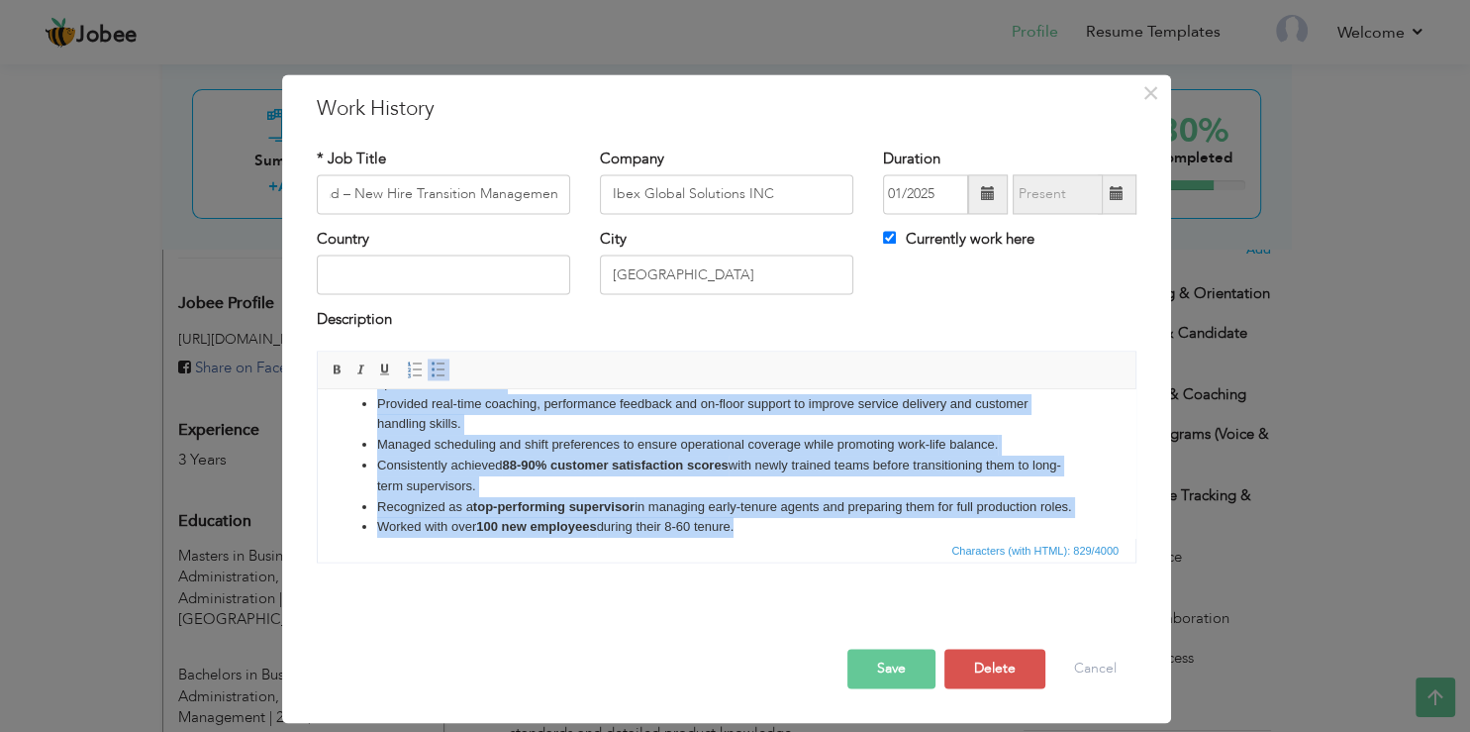
click at [684, 526] on li "Worked with over 100 new employees during their 8-60 tenure." at bounding box center [726, 527] width 699 height 21
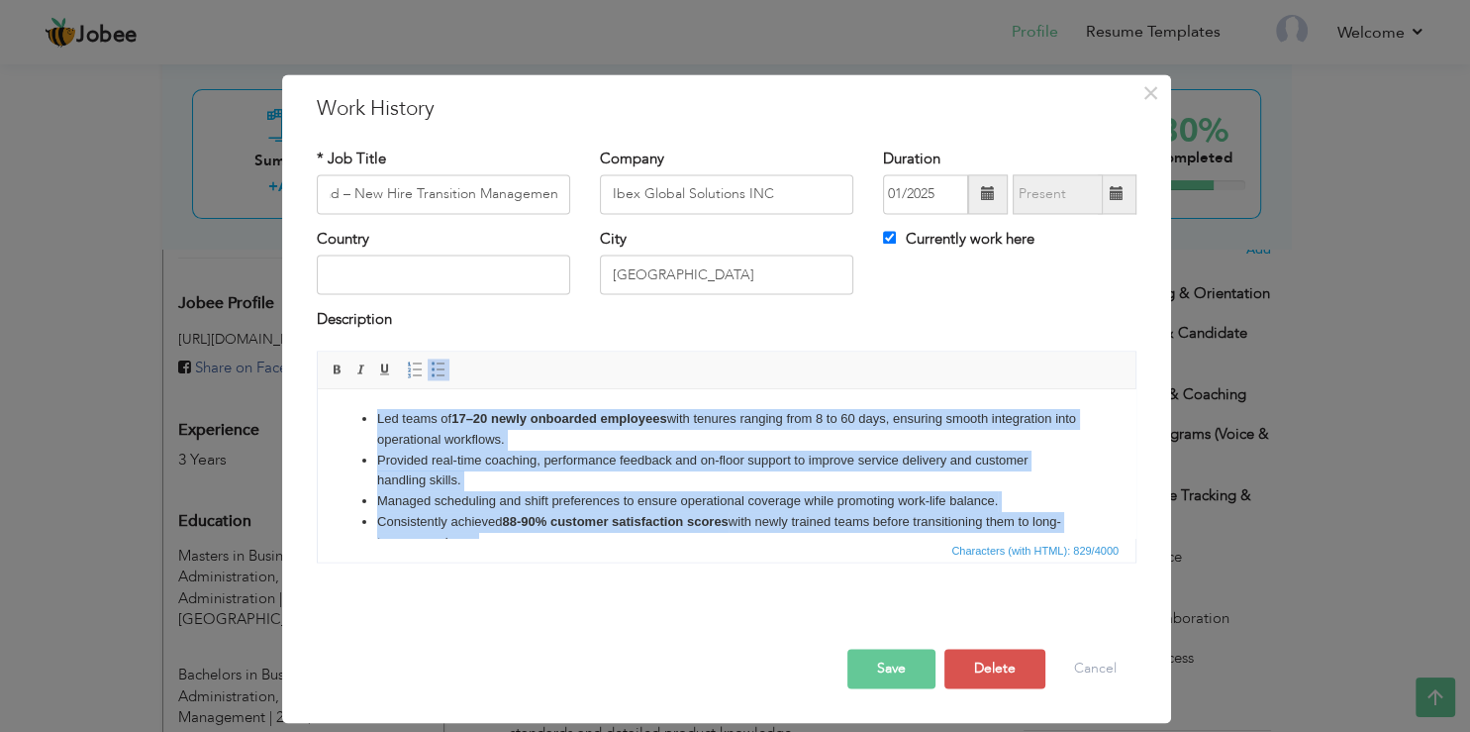
drag, startPoint x: 797, startPoint y: 536, endPoint x: 145, endPoint y: 162, distance: 751.7
click at [318, 389] on html "Led teams of 17–20 newly onboarded employees with tenures ranging from 8 to 60 …" at bounding box center [727, 463] width 818 height 149
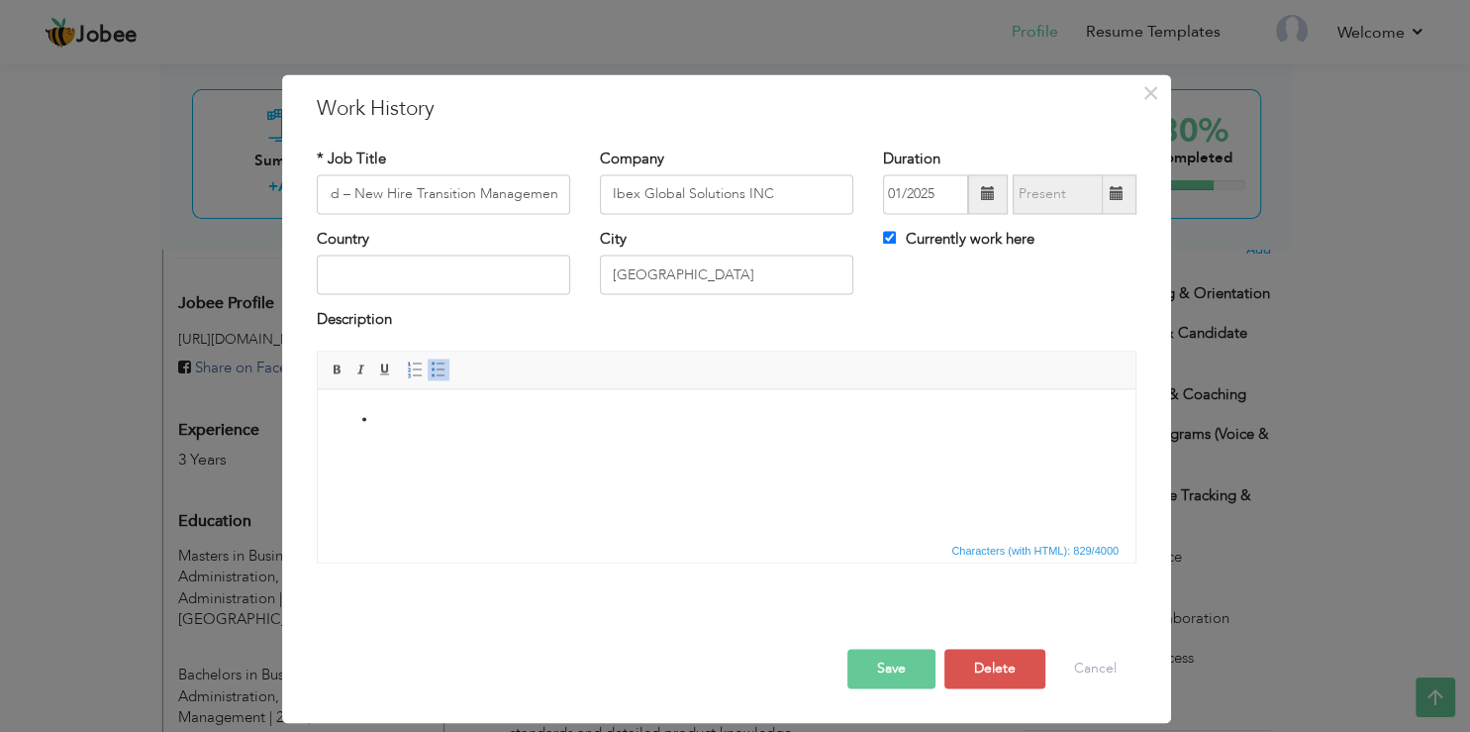
click at [423, 408] on html at bounding box center [727, 463] width 818 height 149
click at [434, 375] on span at bounding box center [439, 369] width 16 height 16
click at [436, 379] on link "Insert/Remove Bulleted List" at bounding box center [439, 369] width 22 height 22
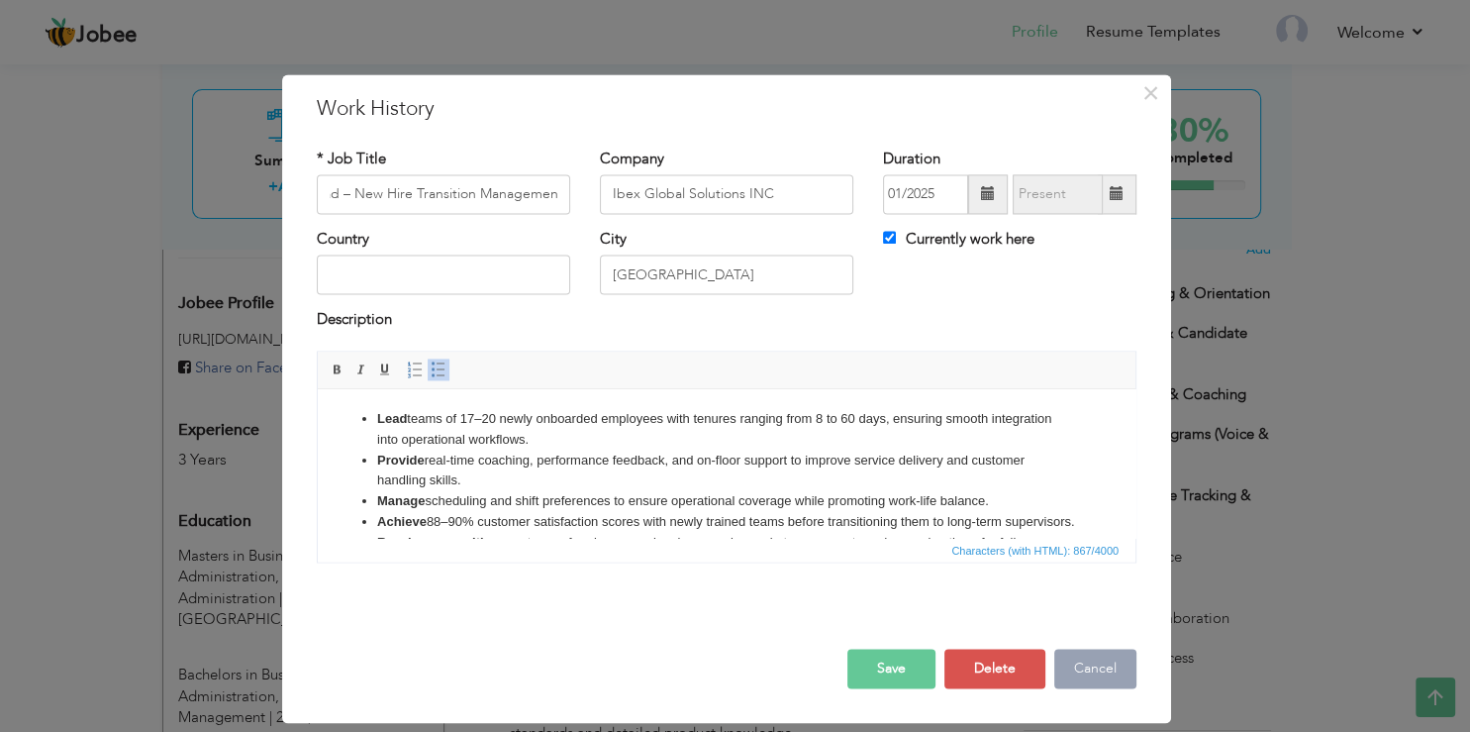
click at [1110, 674] on button "Cancel" at bounding box center [1095, 669] width 82 height 40
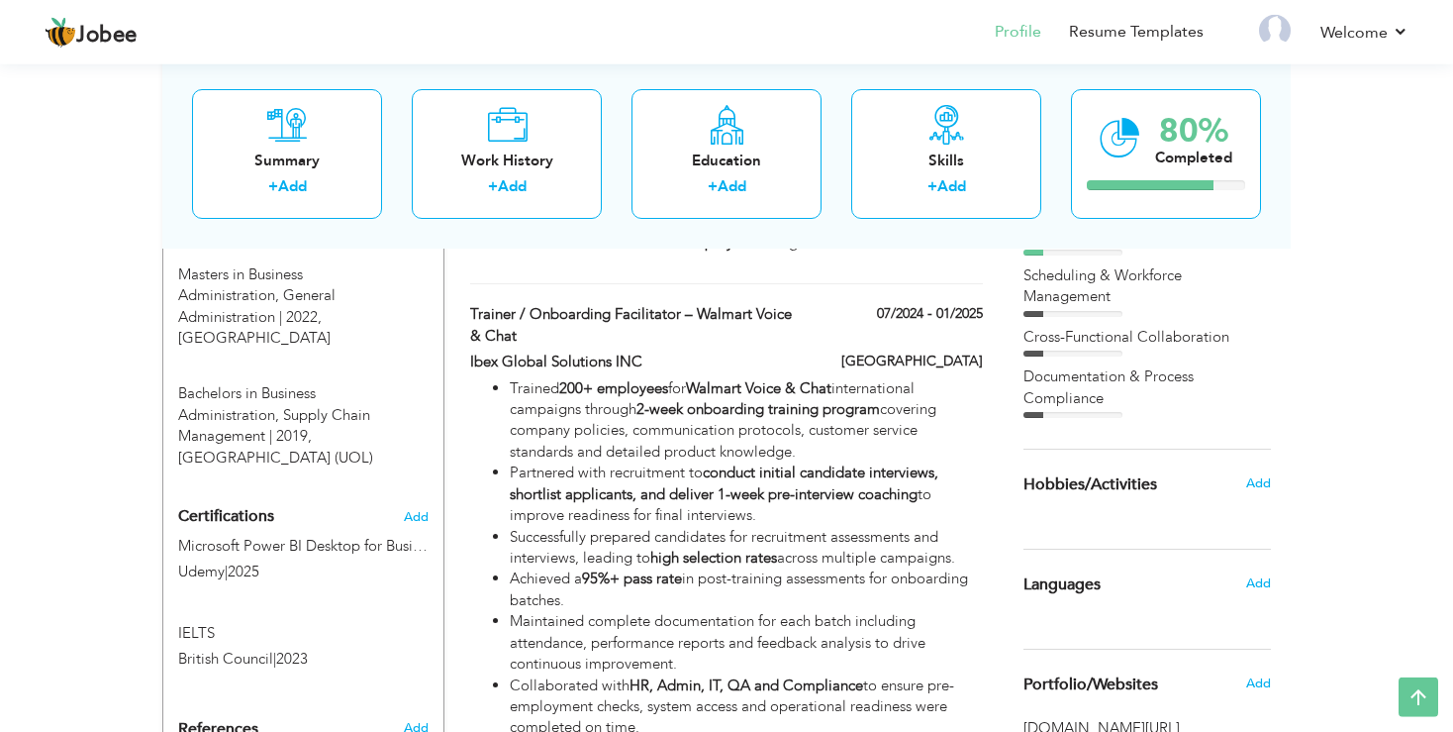
scroll to position [209, 0]
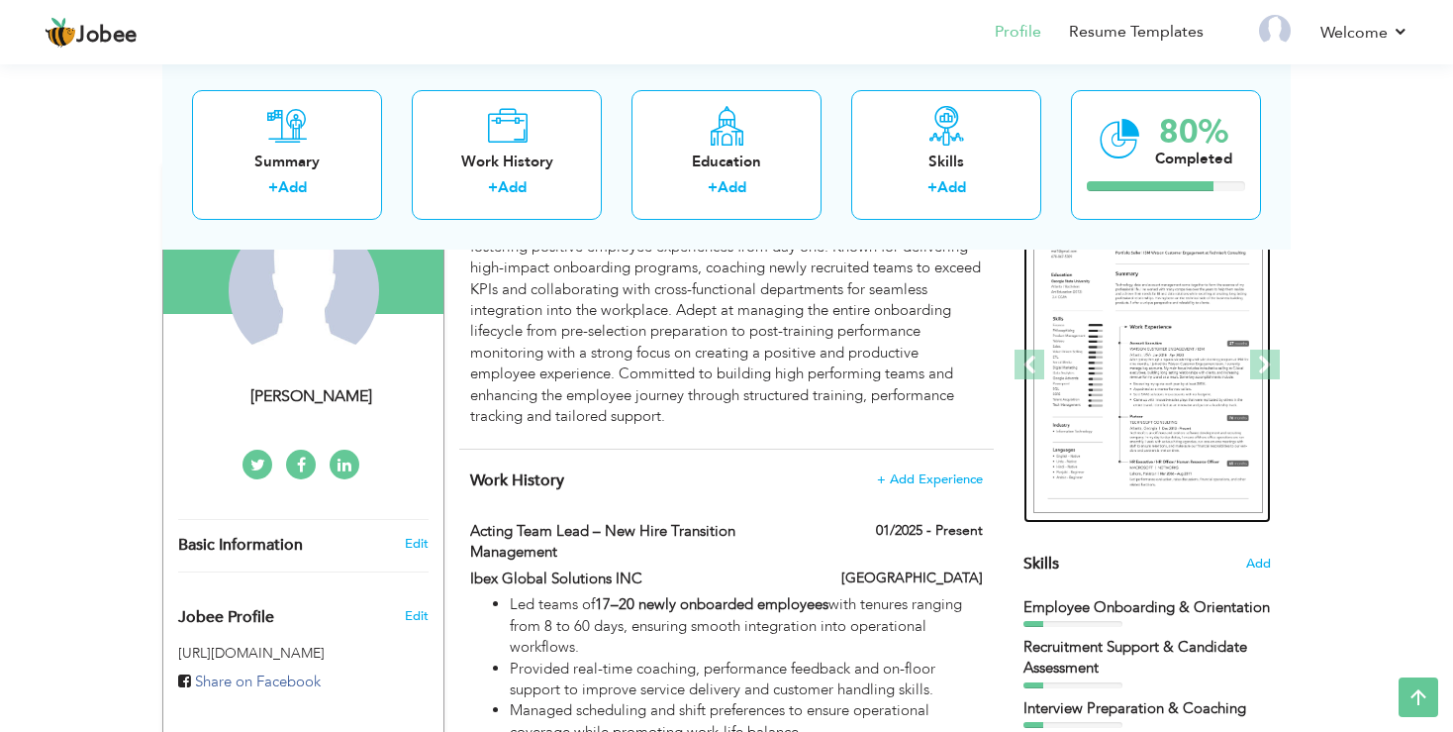
click at [1115, 307] on img at bounding box center [1149, 365] width 230 height 297
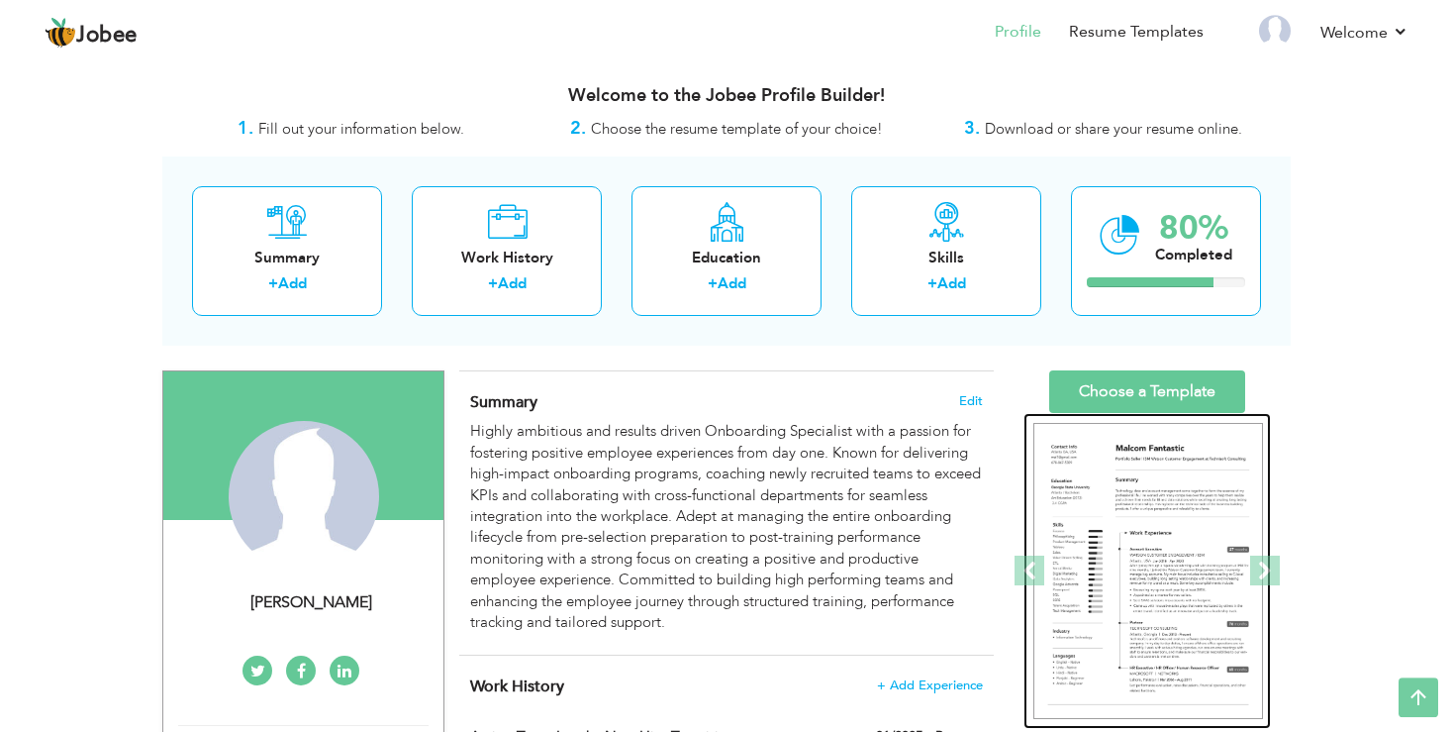
scroll to position [0, 0]
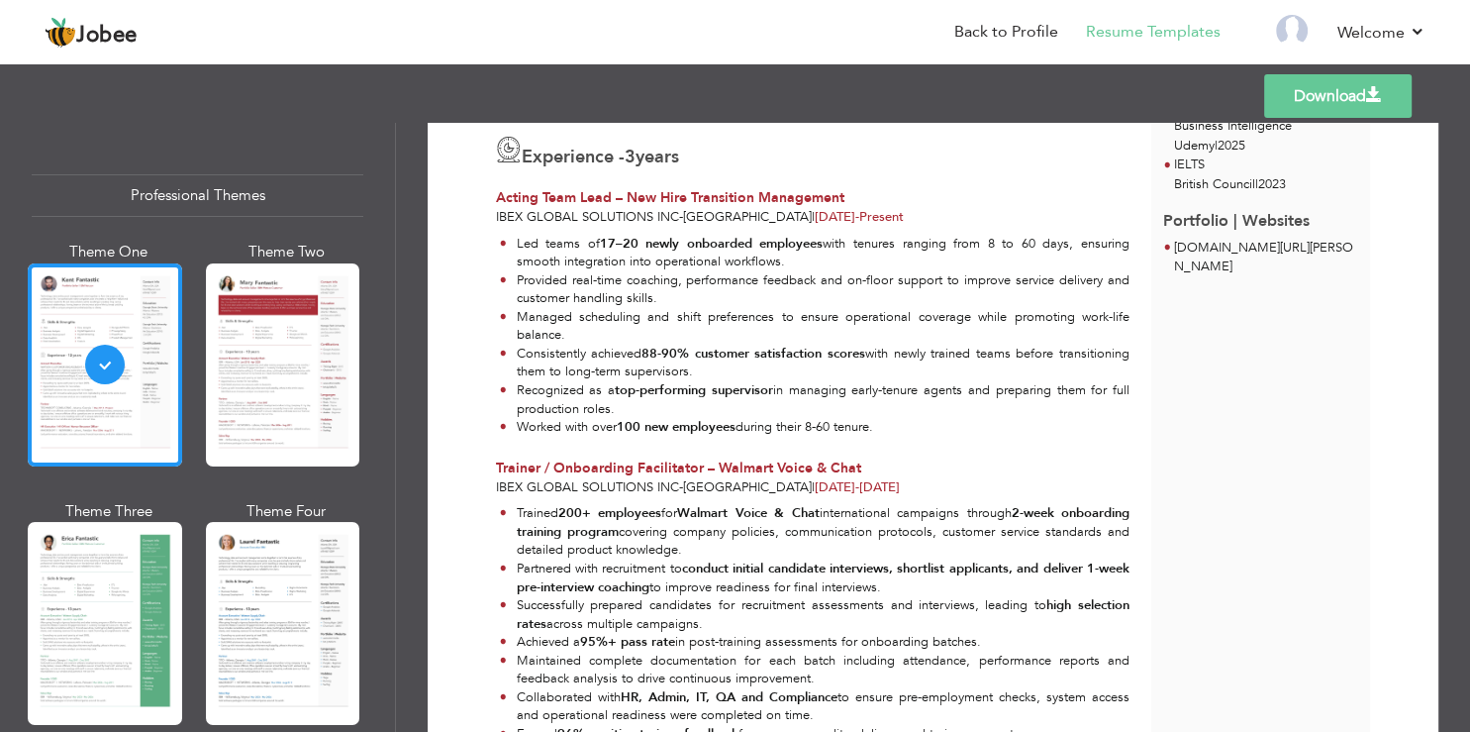
scroll to position [356, 0]
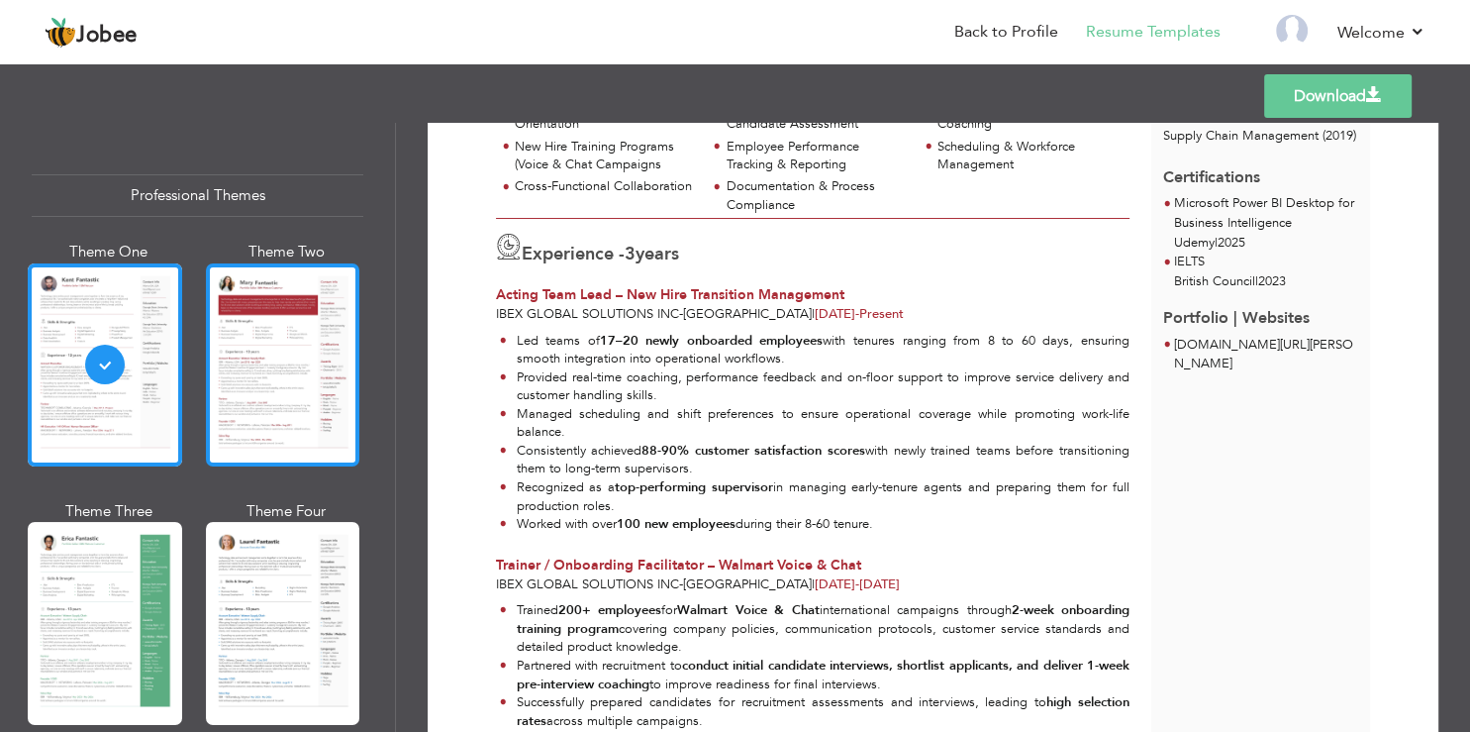
click at [289, 397] on div at bounding box center [283, 364] width 154 height 203
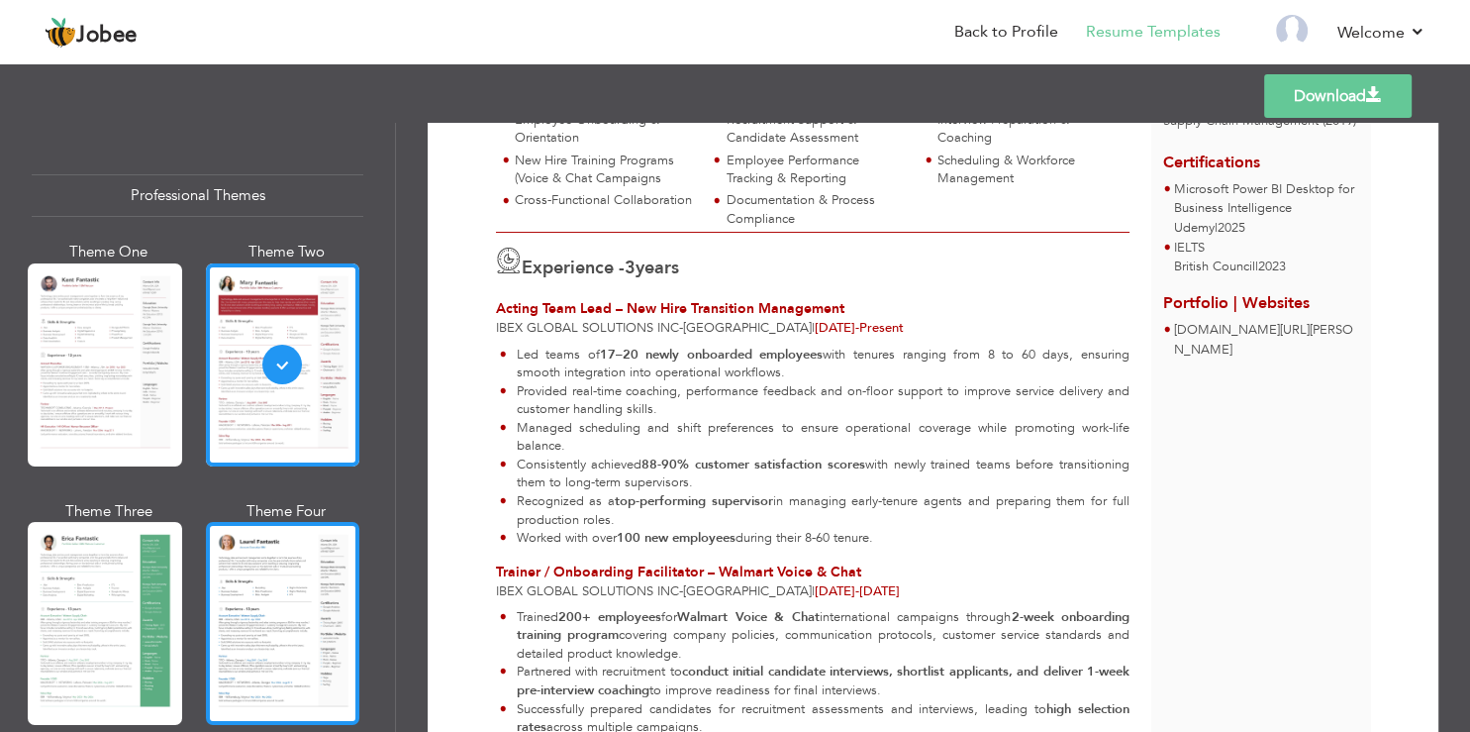
click at [222, 576] on div at bounding box center [283, 623] width 154 height 203
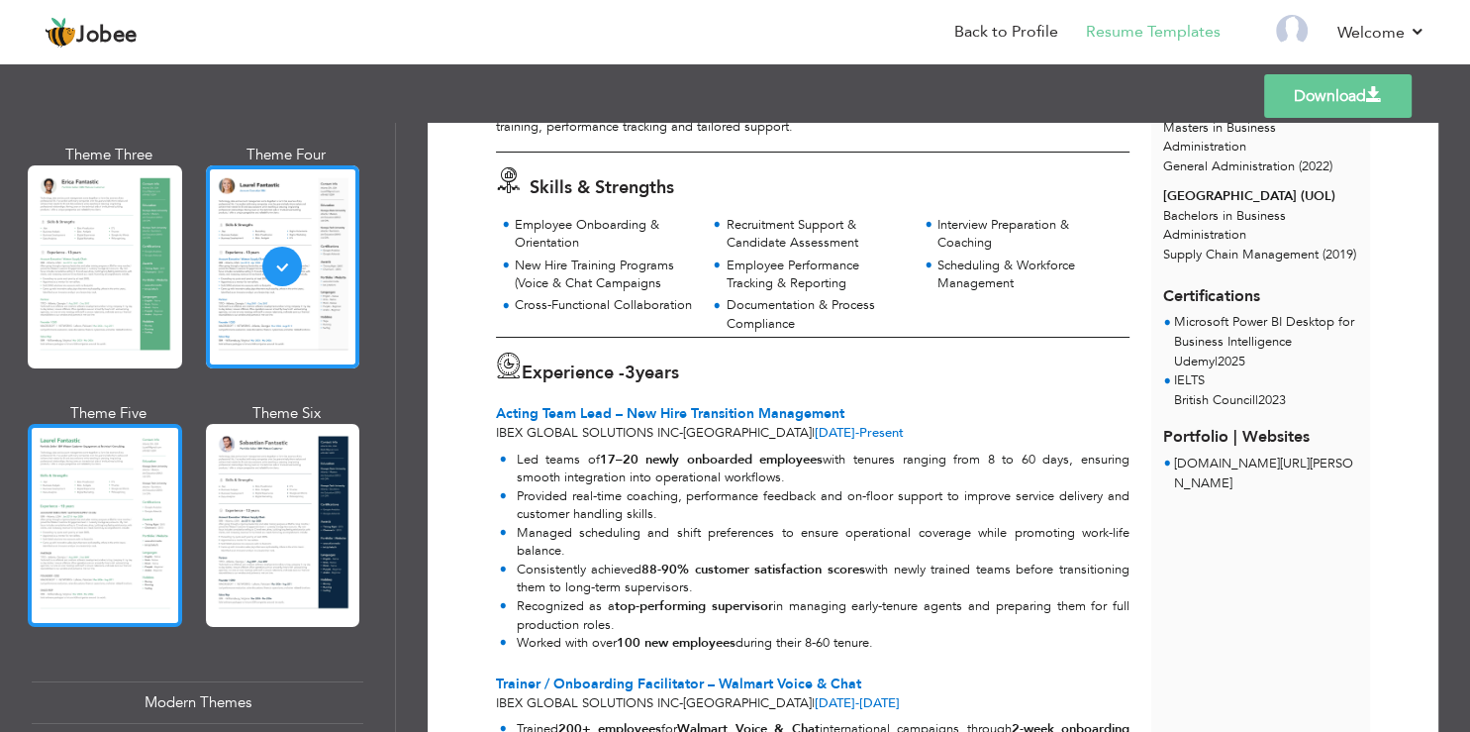
click at [154, 480] on div at bounding box center [105, 525] width 154 height 203
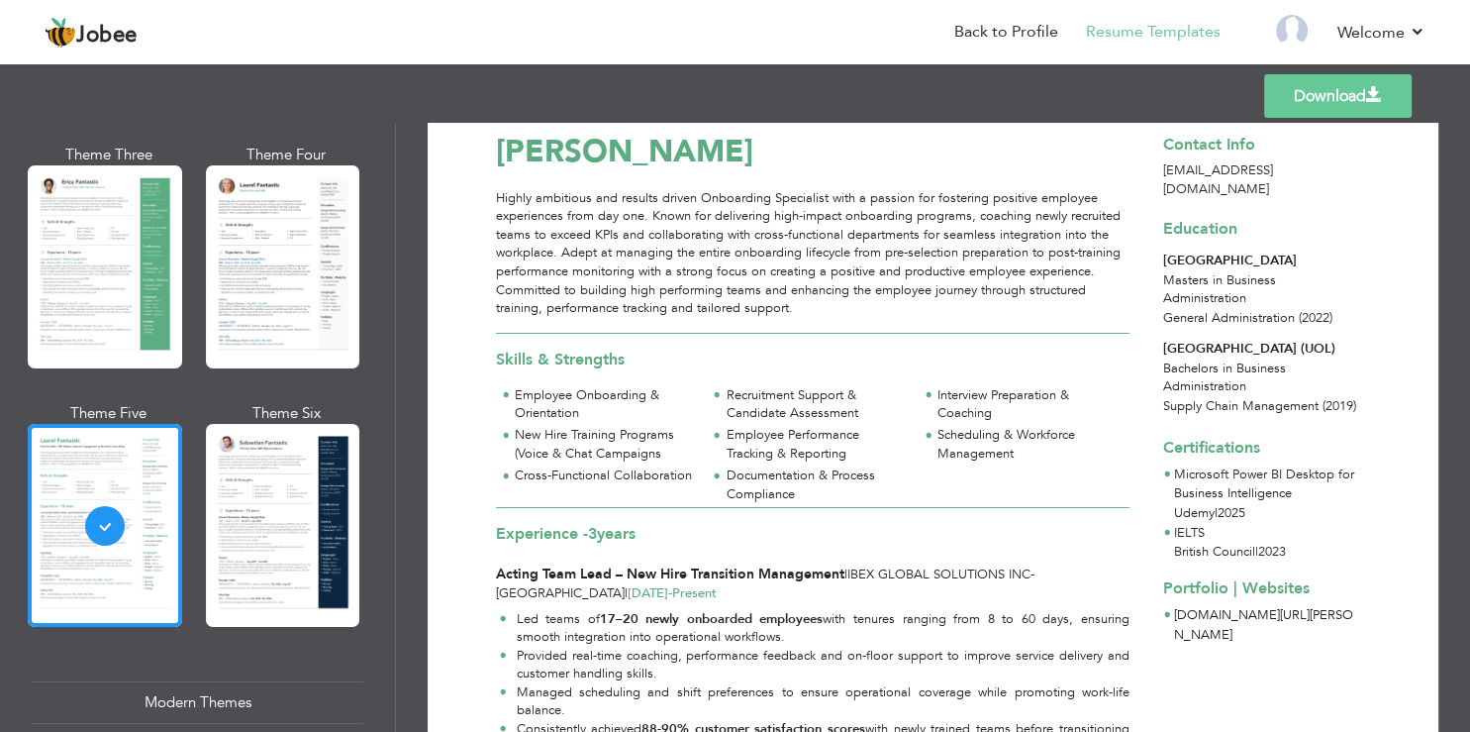
scroll to position [0, 0]
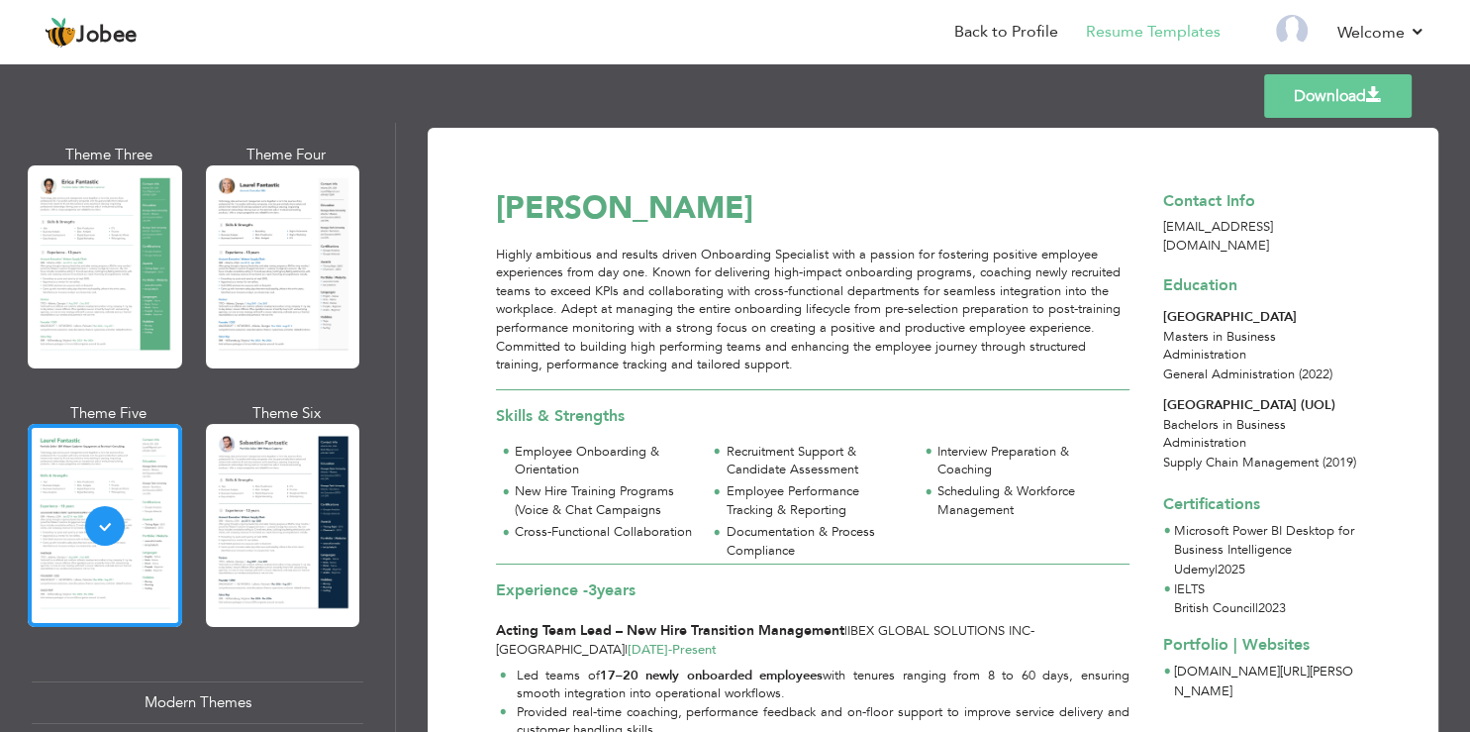
click at [548, 416] on span "Skills & Strengths" at bounding box center [560, 416] width 129 height 22
click at [549, 416] on span "Skills & Strengths" at bounding box center [560, 416] width 129 height 22
click at [574, 414] on span "Skills & Strengths" at bounding box center [560, 416] width 129 height 22
click at [578, 428] on div "Skills & Strengths Employee Onboarding & Orientation Recruitment Support & Cand…" at bounding box center [813, 476] width 656 height 173
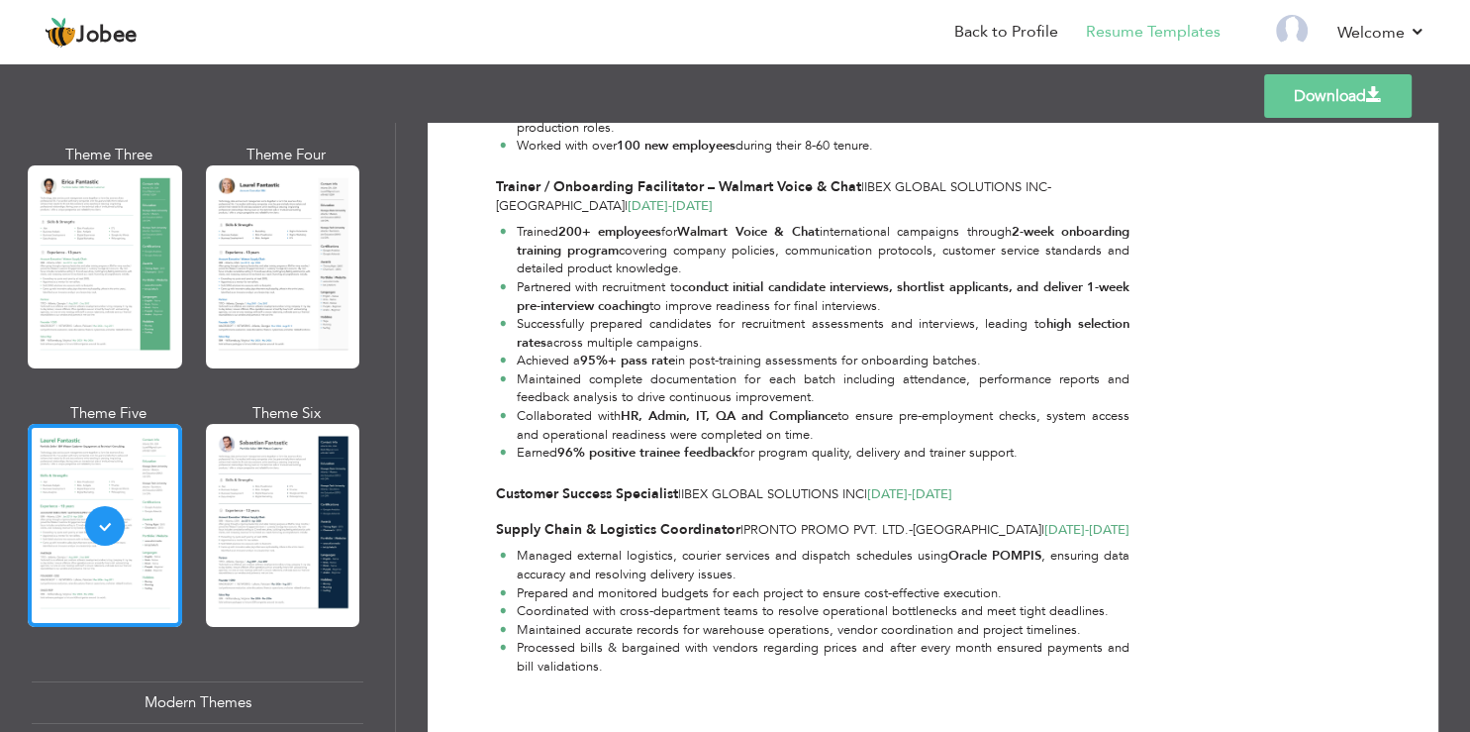
scroll to position [760, 0]
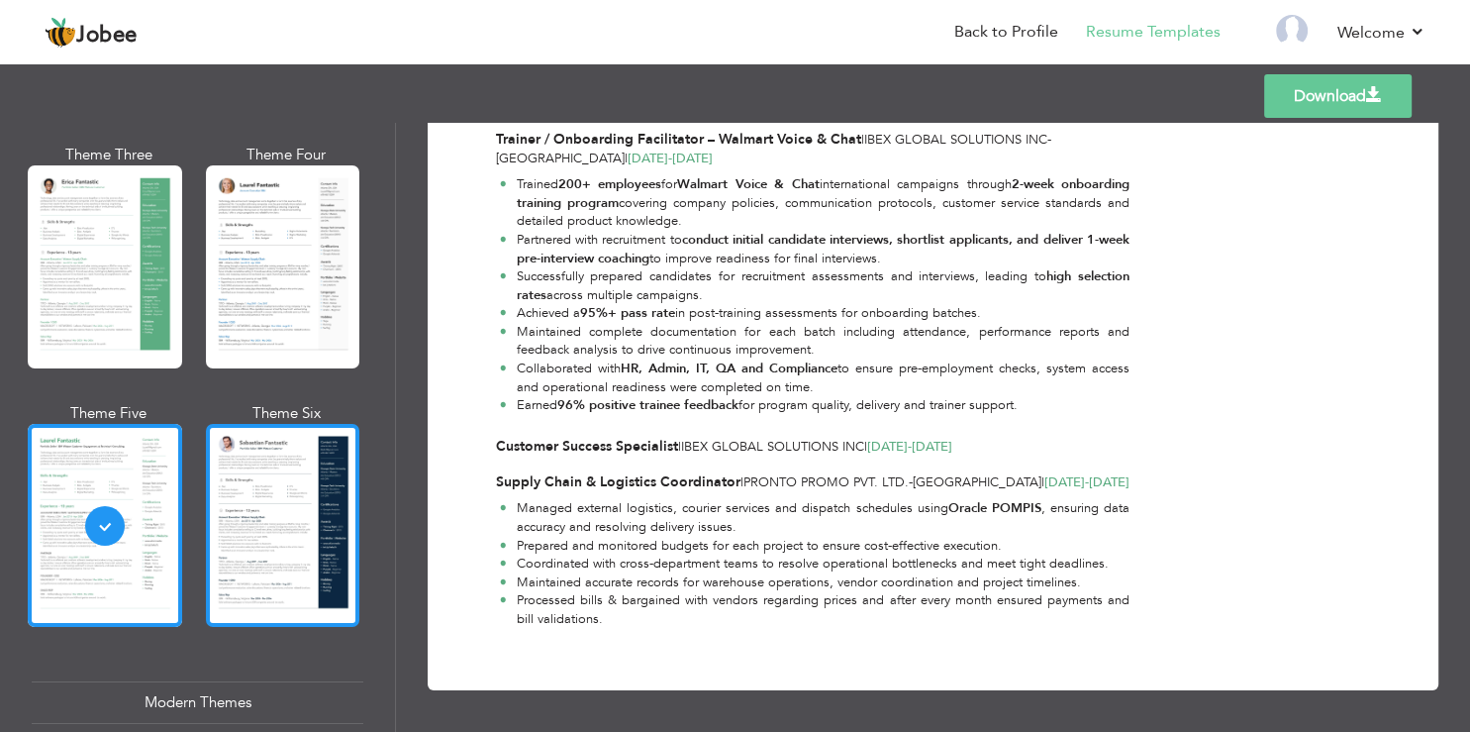
click at [228, 490] on div at bounding box center [283, 525] width 154 height 203
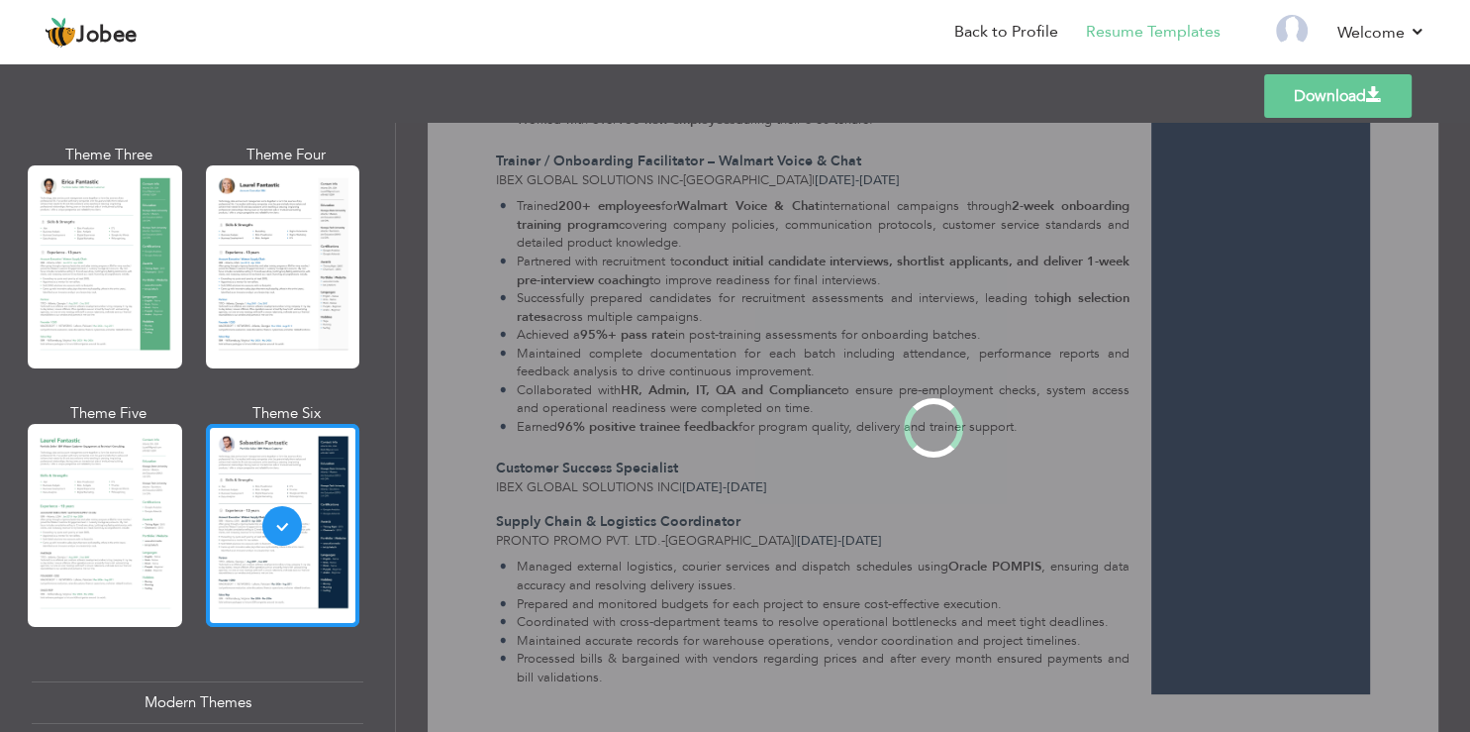
scroll to position [0, 0]
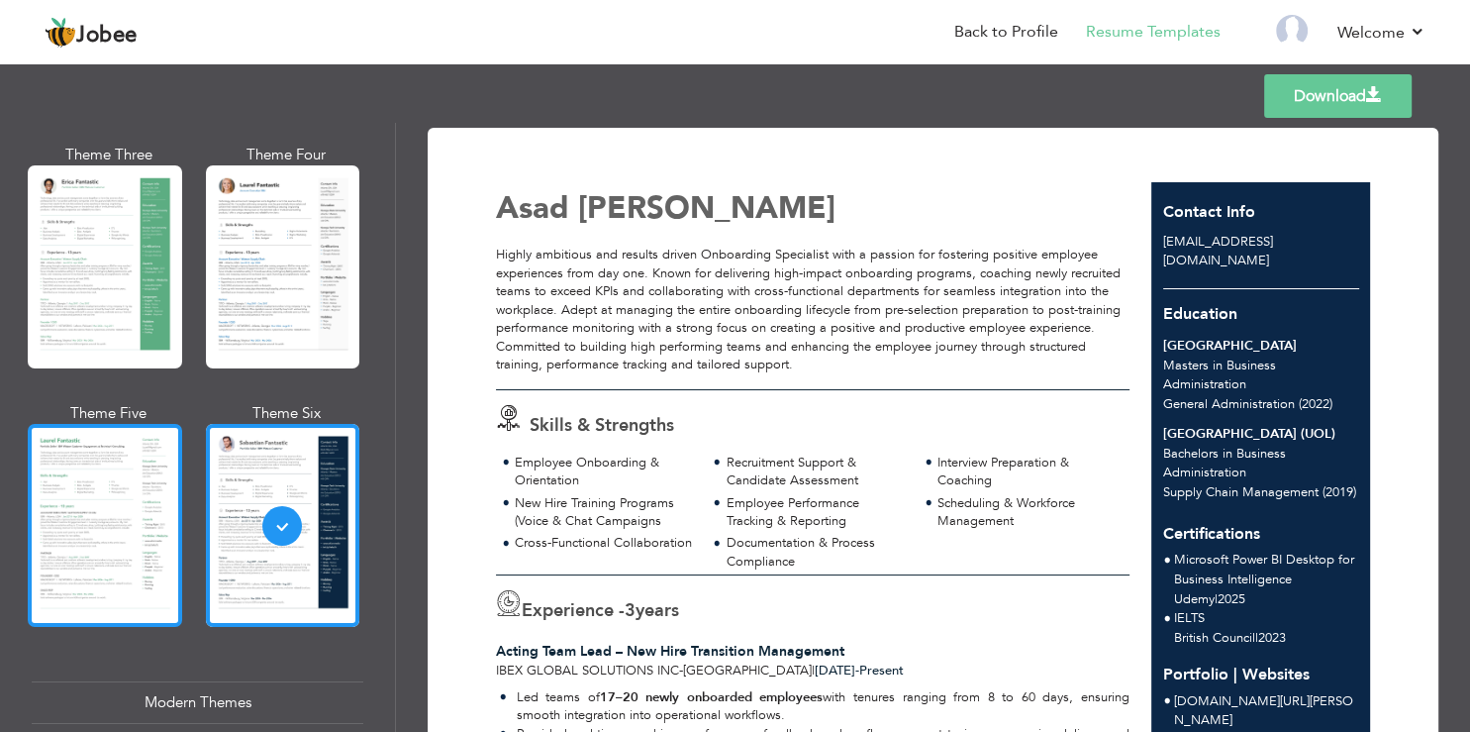
click at [142, 501] on div at bounding box center [105, 525] width 154 height 203
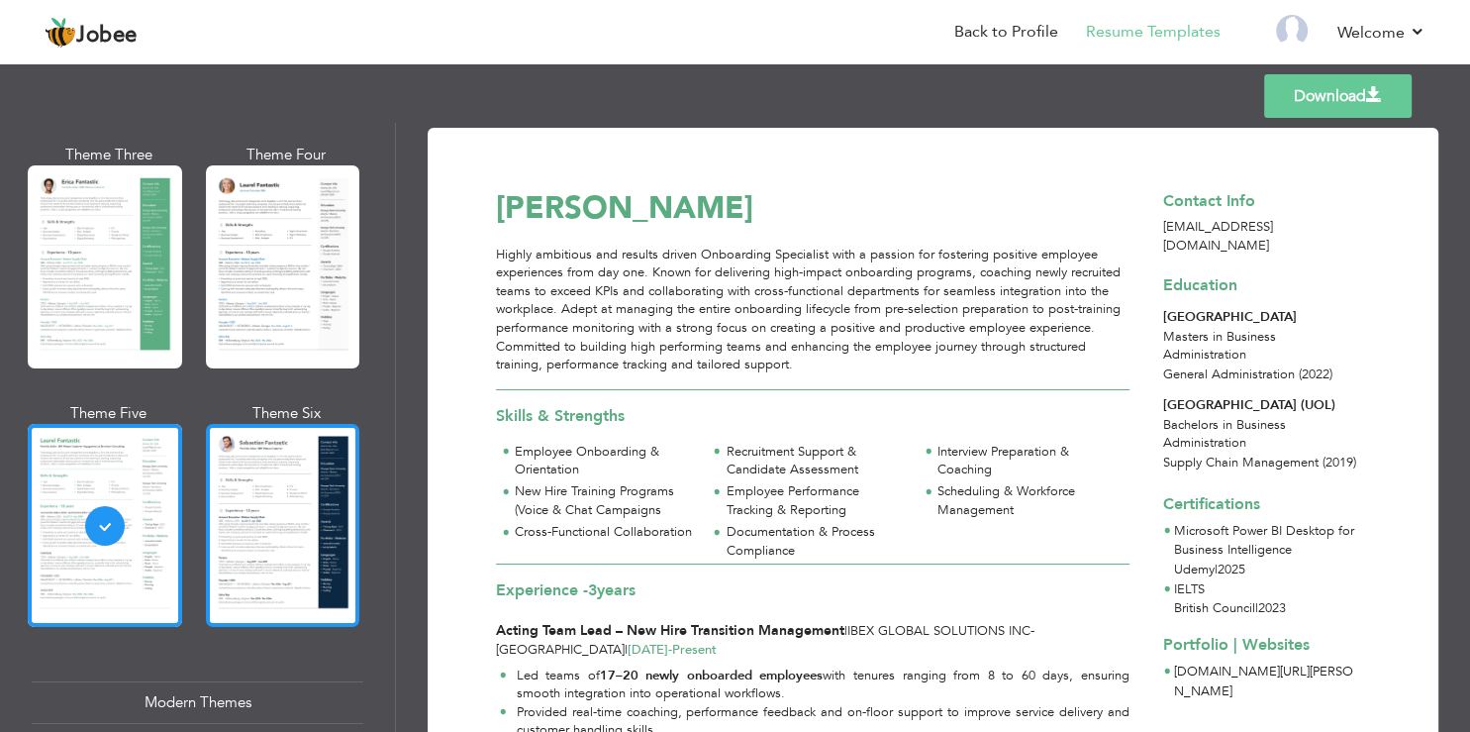
click at [273, 493] on div at bounding box center [283, 525] width 154 height 203
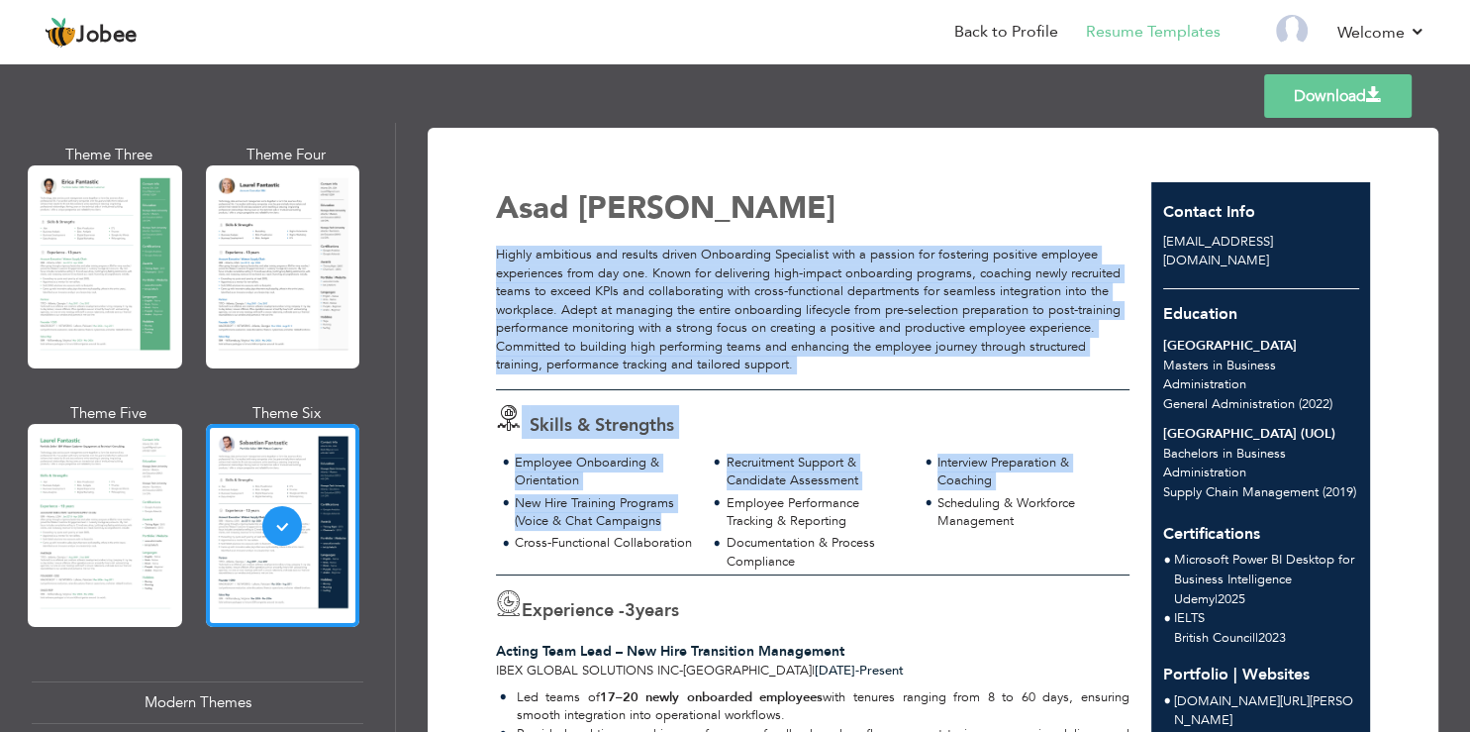
drag, startPoint x: 564, startPoint y: 252, endPoint x: 689, endPoint y: 551, distance: 324.0
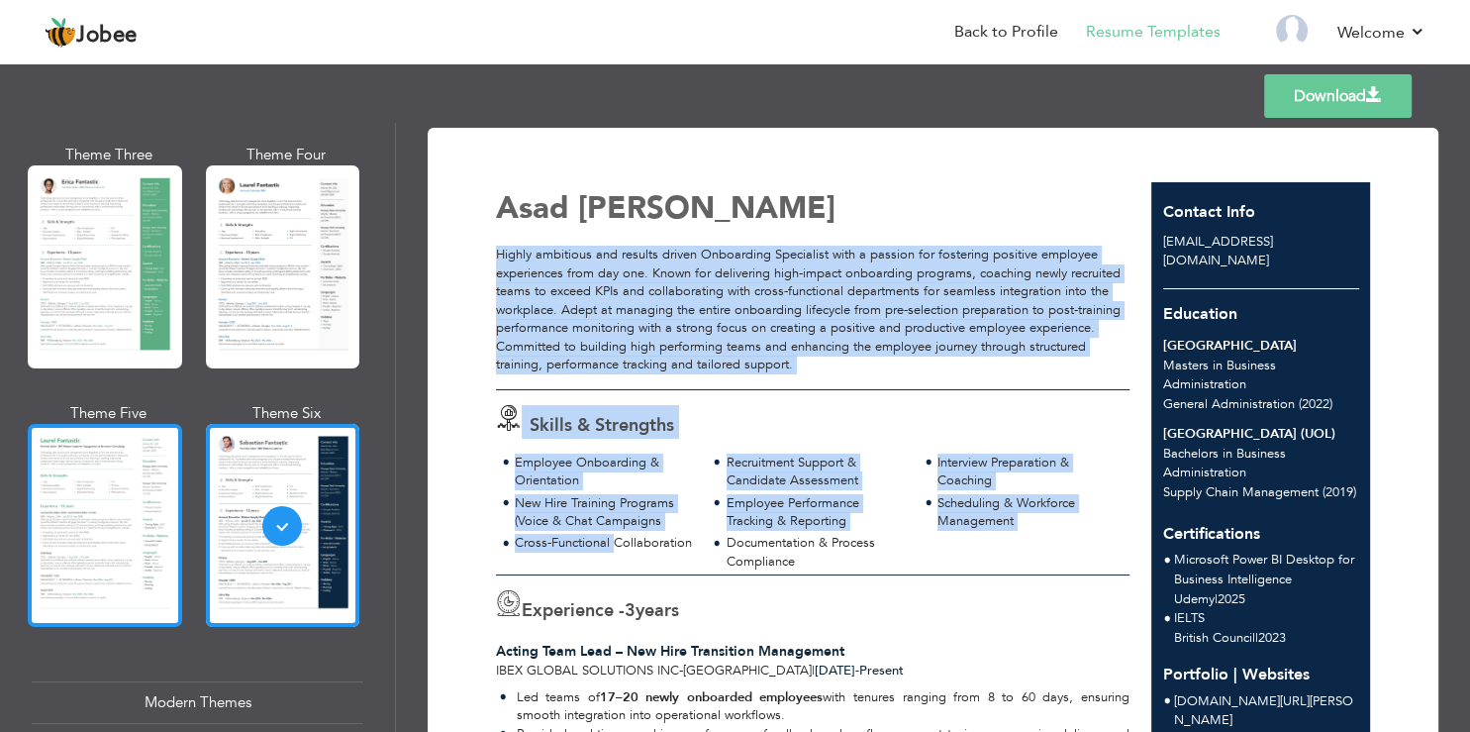
click at [86, 481] on div at bounding box center [105, 525] width 154 height 203
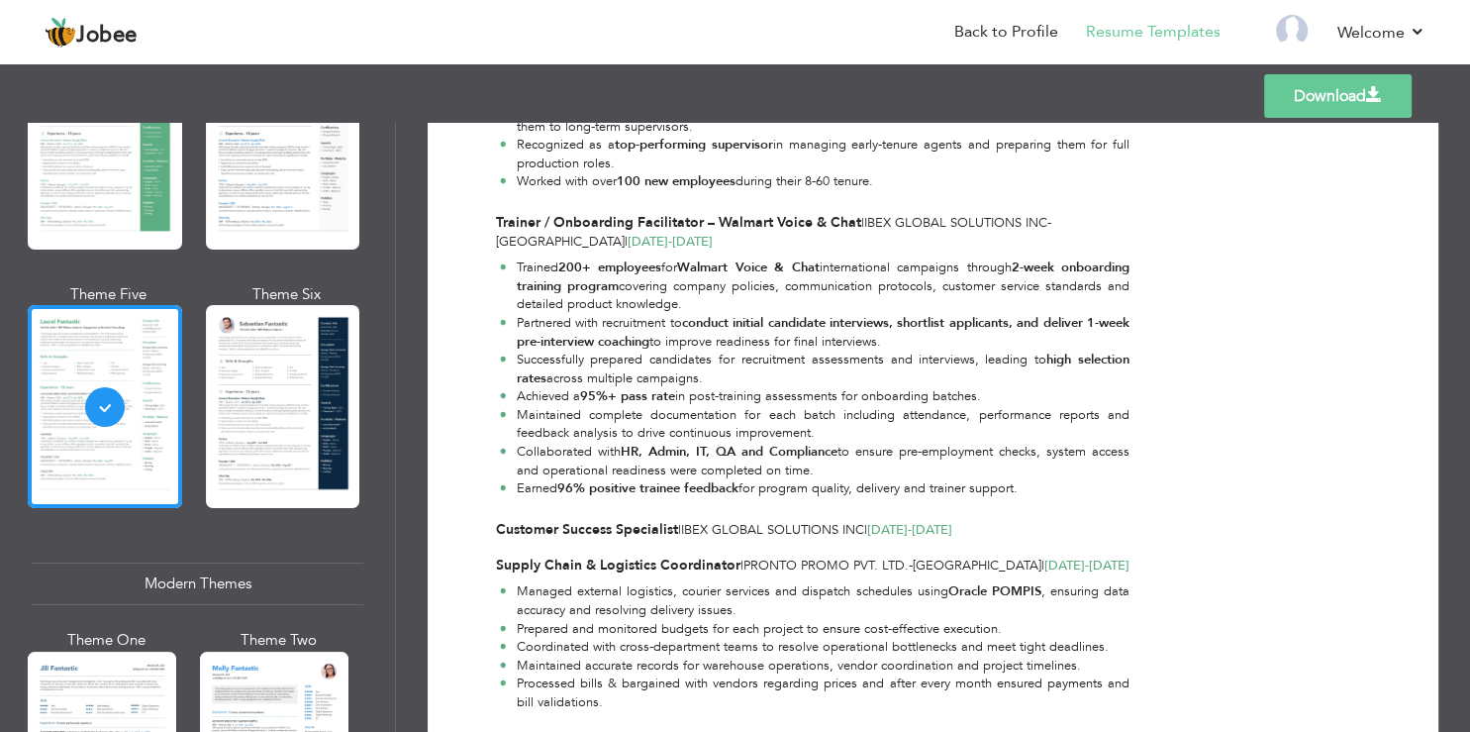
scroll to position [760, 0]
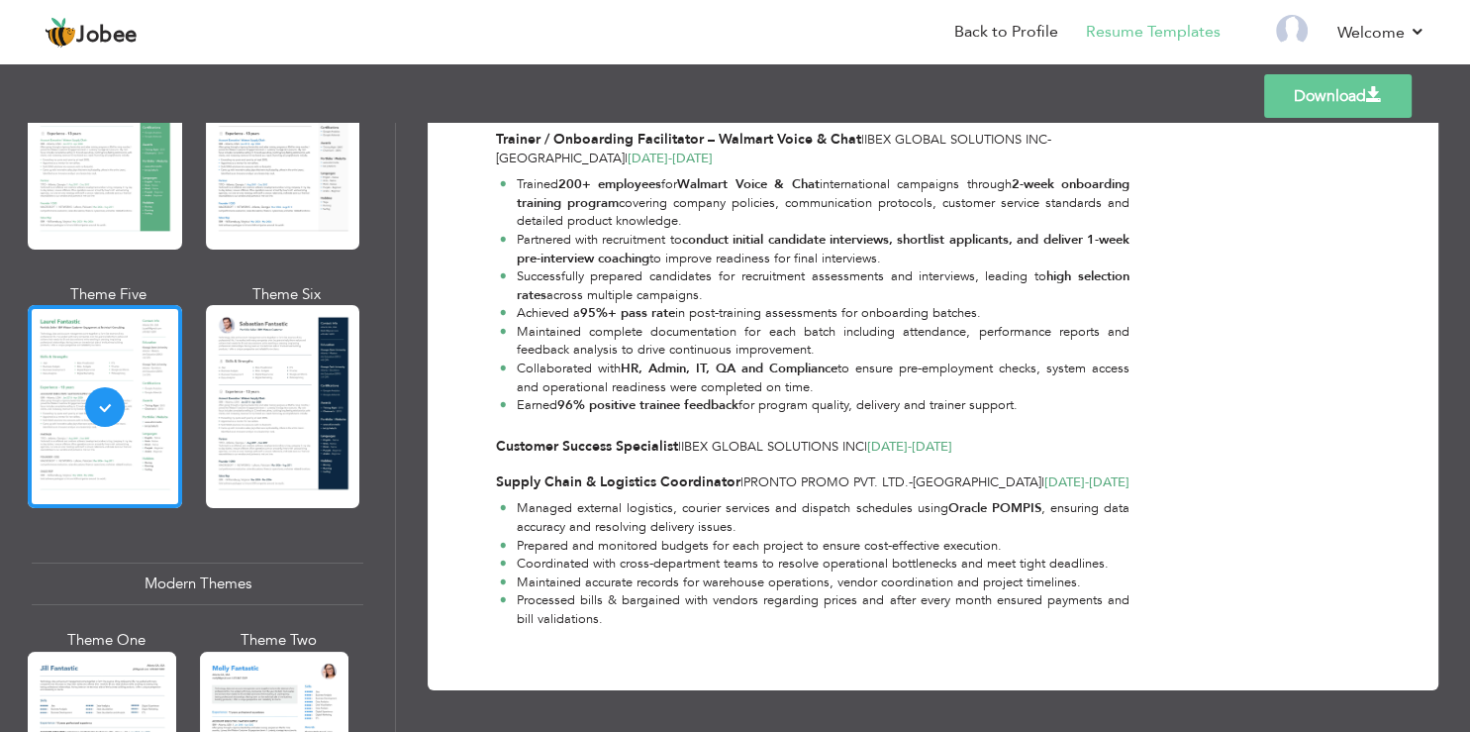
click at [1285, 95] on link "Download" at bounding box center [1338, 96] width 148 height 44
click at [1343, 89] on link "Download" at bounding box center [1338, 96] width 148 height 44
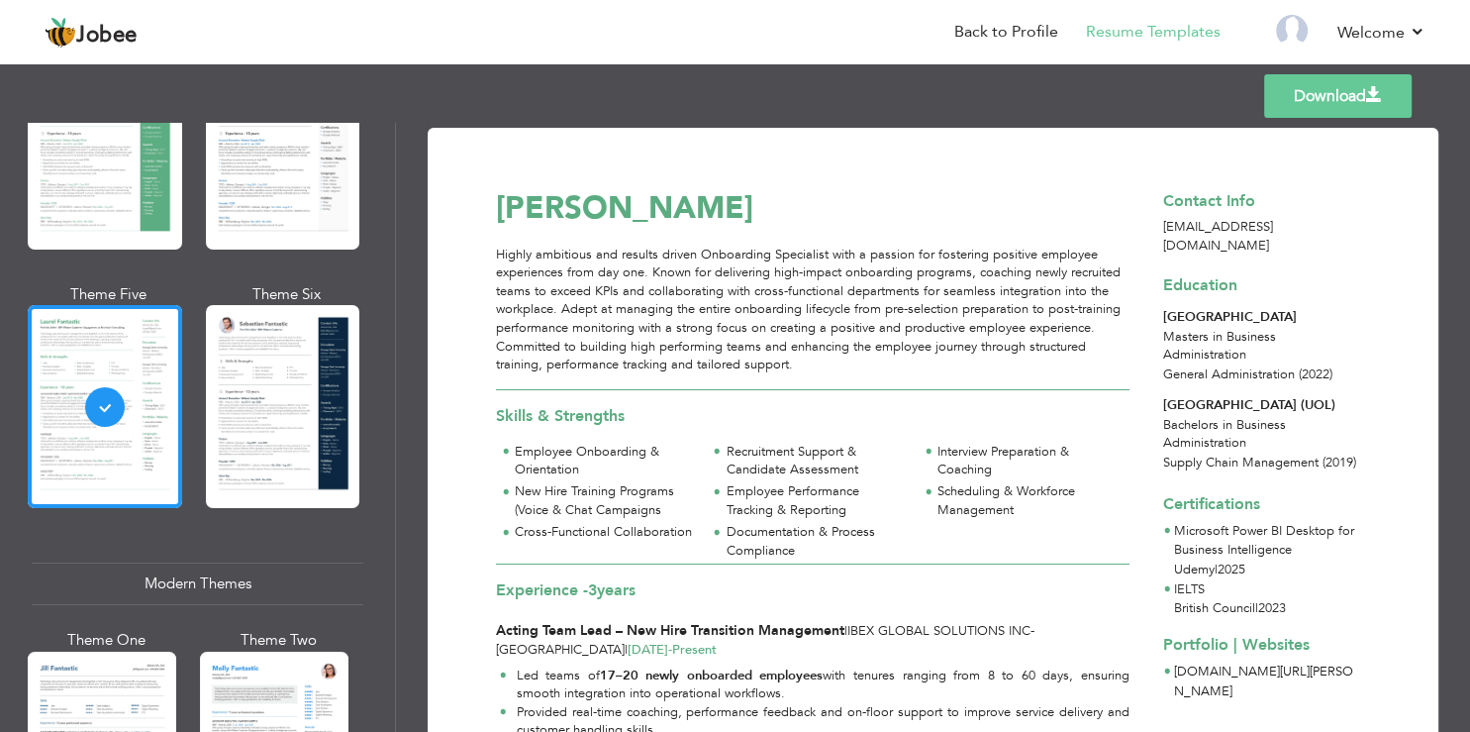
scroll to position [832, 0]
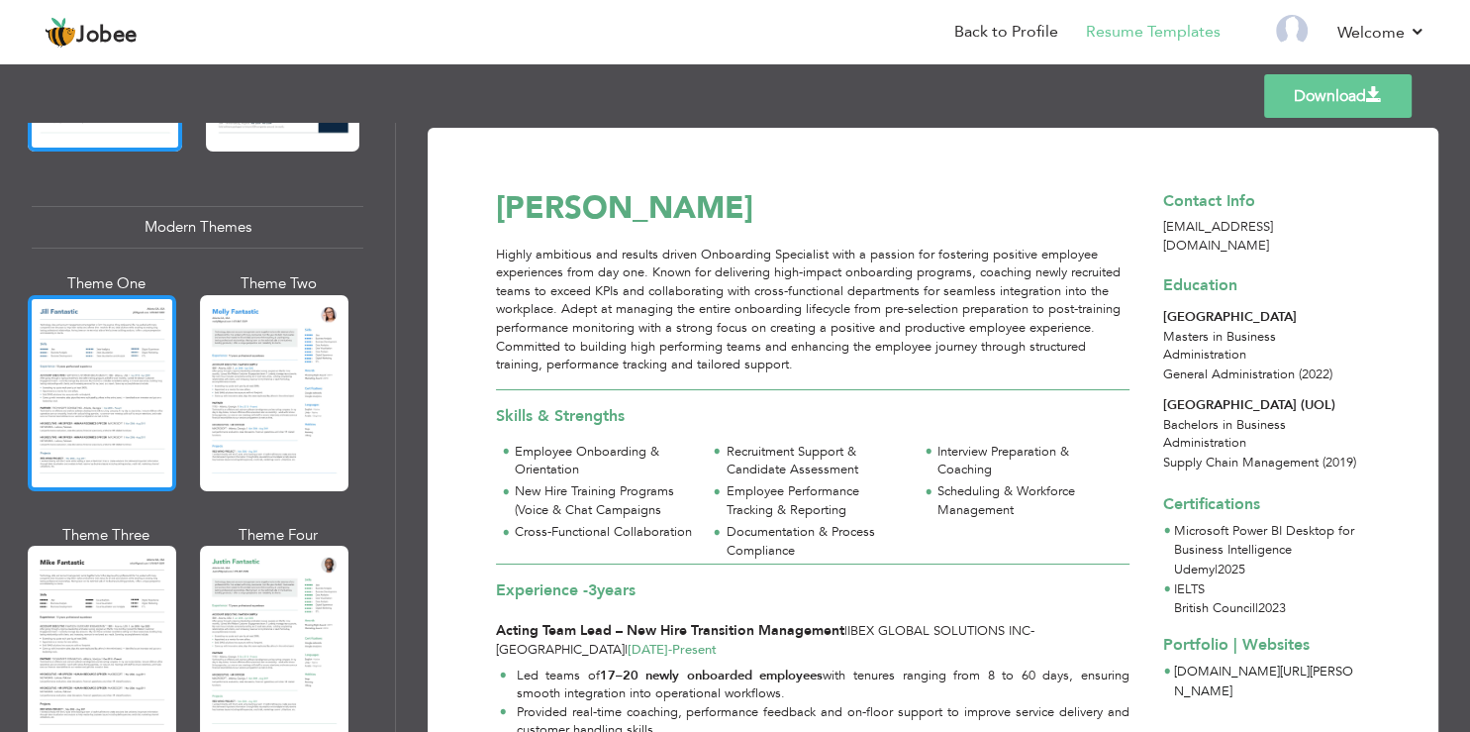
click at [92, 424] on div at bounding box center [102, 393] width 149 height 196
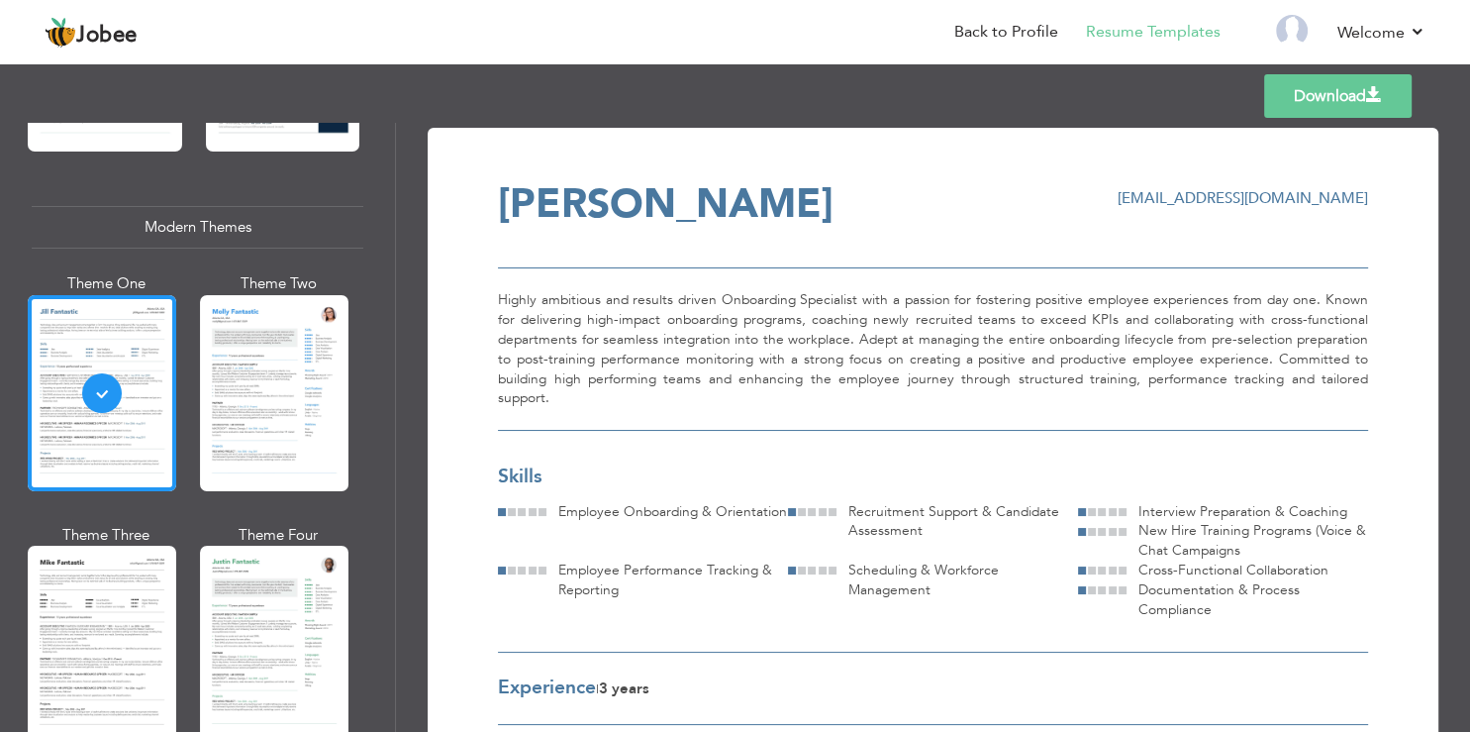
scroll to position [238, 0]
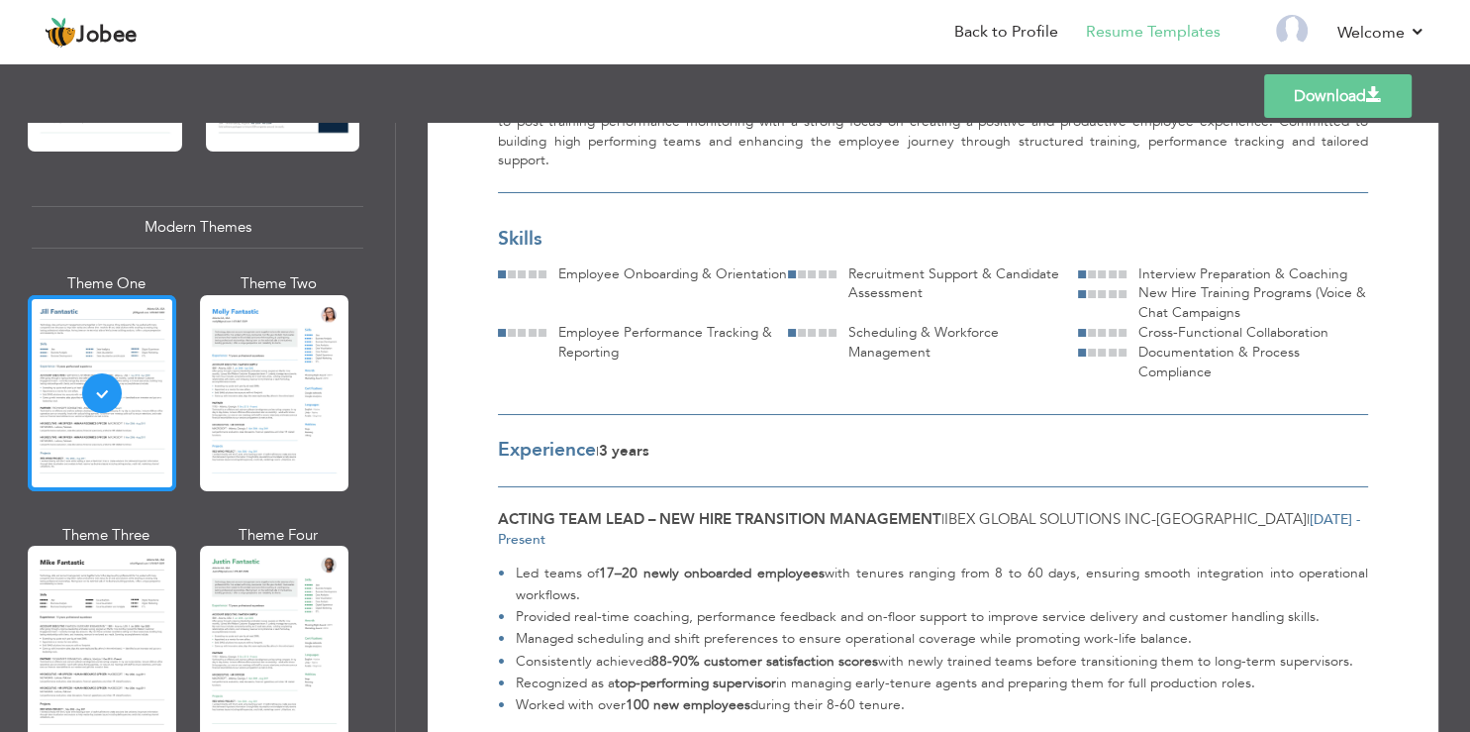
click at [158, 377] on div at bounding box center [102, 393] width 149 height 196
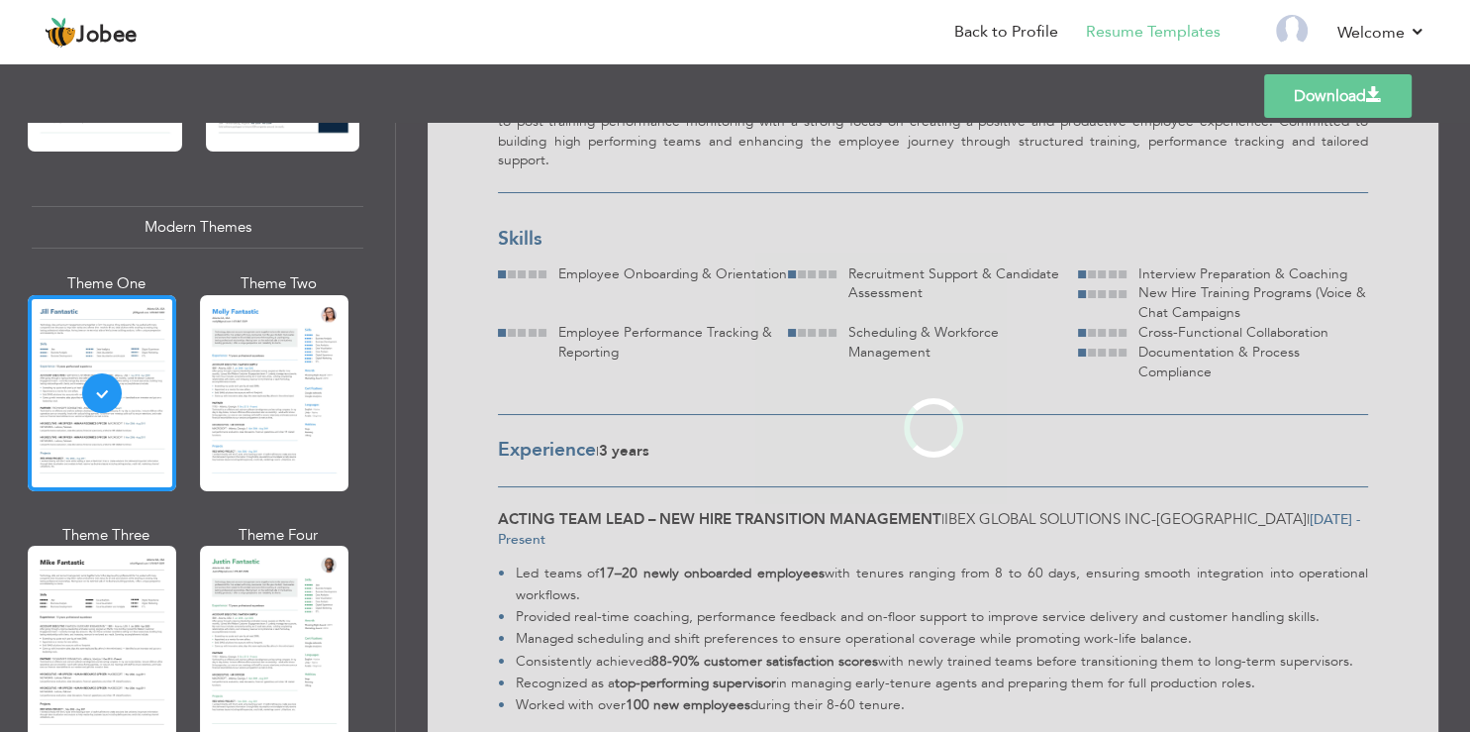
scroll to position [0, 0]
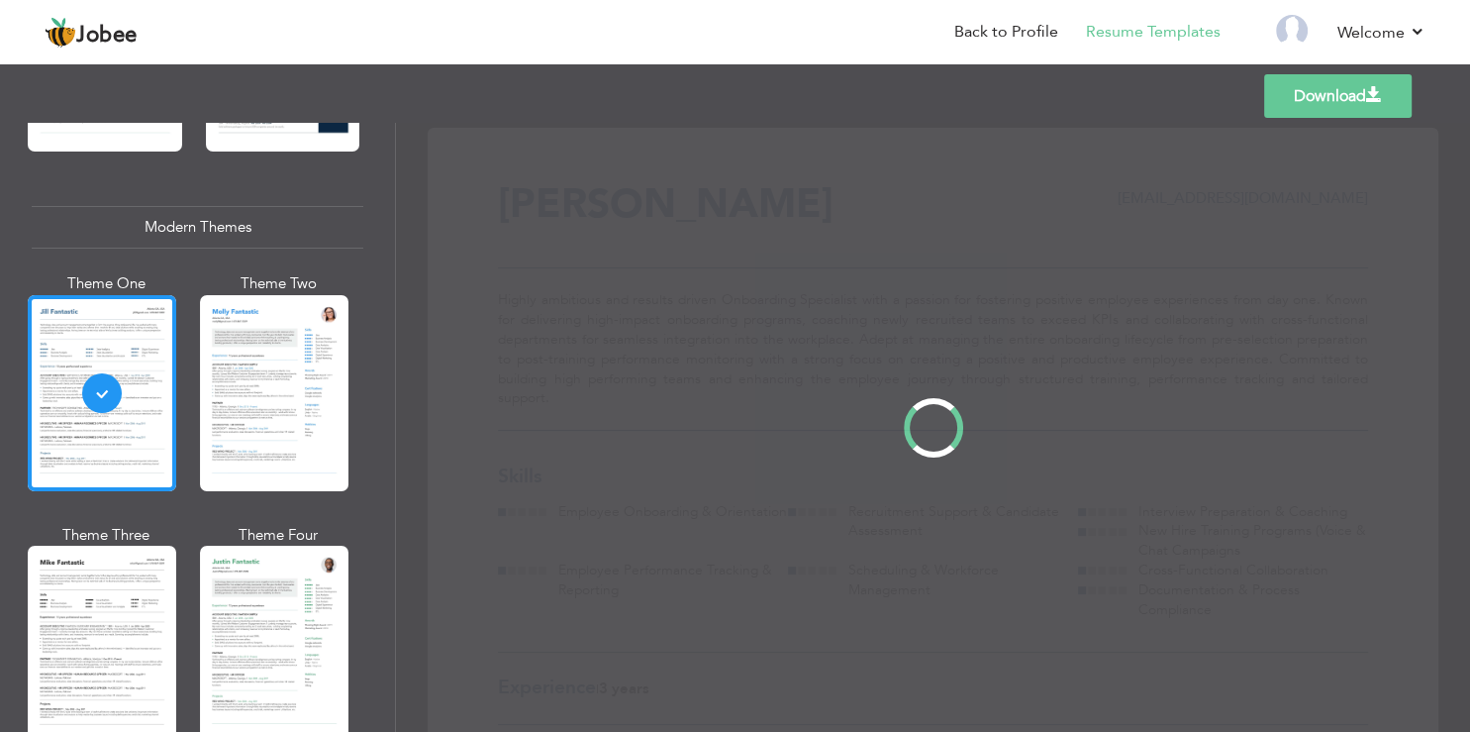
click at [250, 347] on div "Professional Themes Theme One Theme Two Theme Three Theme Four" at bounding box center [735, 427] width 1470 height 609
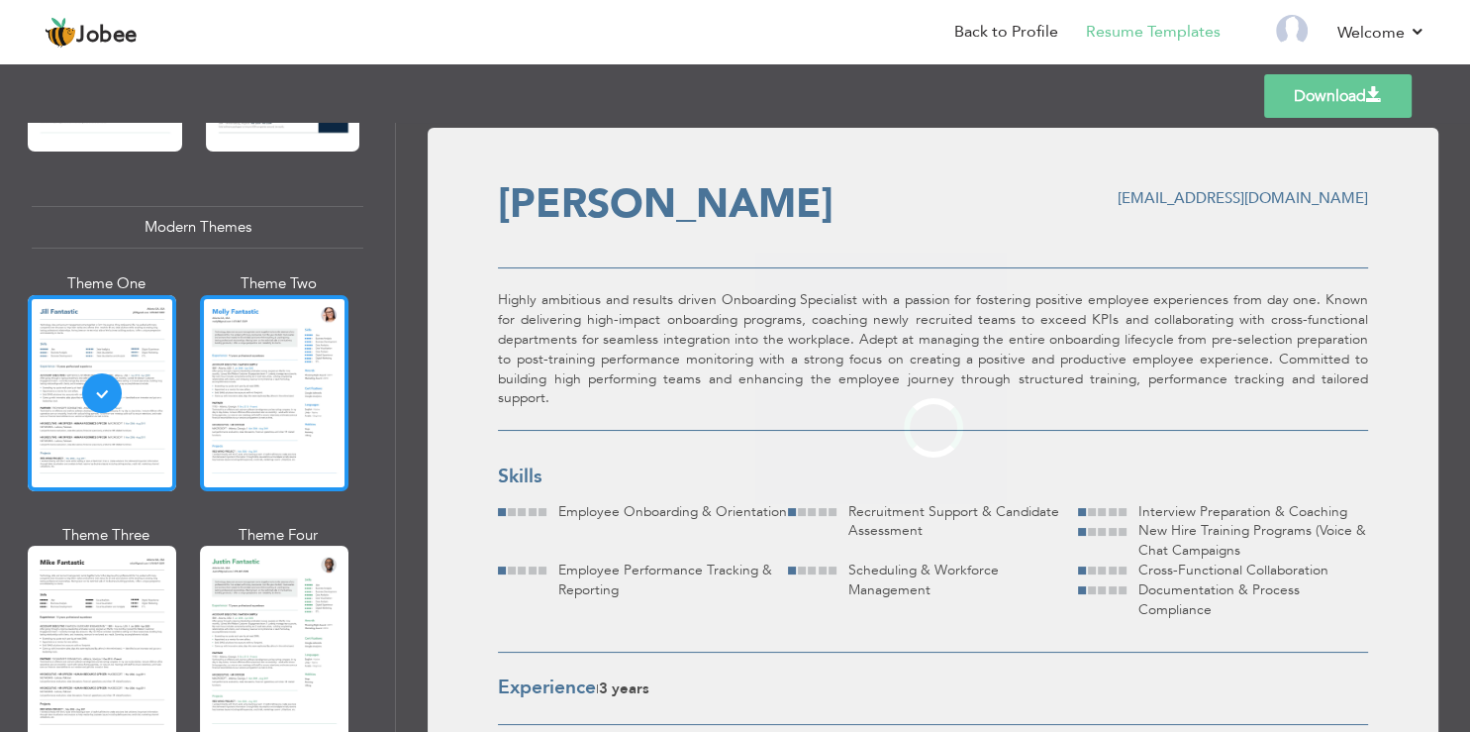
click at [262, 348] on div at bounding box center [274, 393] width 149 height 196
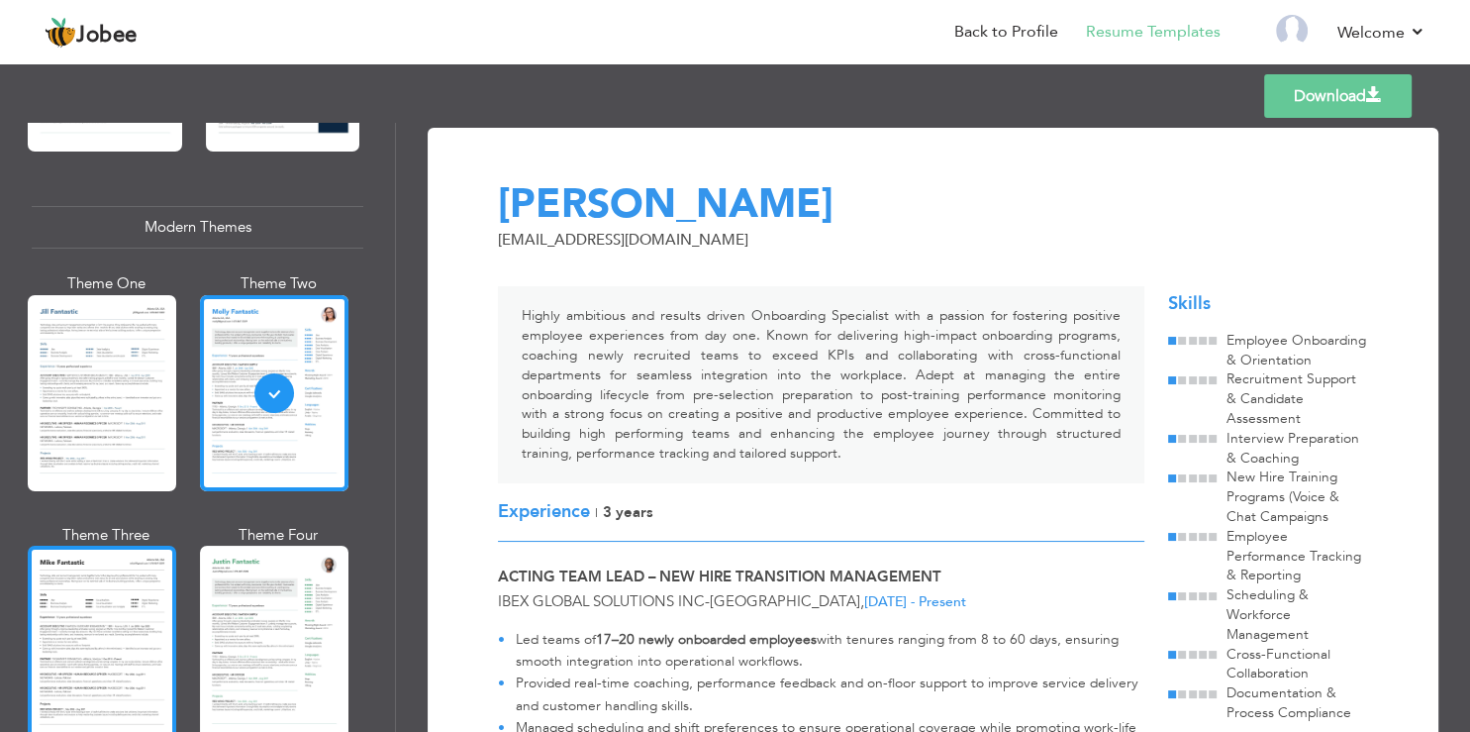
click at [137, 569] on div at bounding box center [102, 644] width 149 height 196
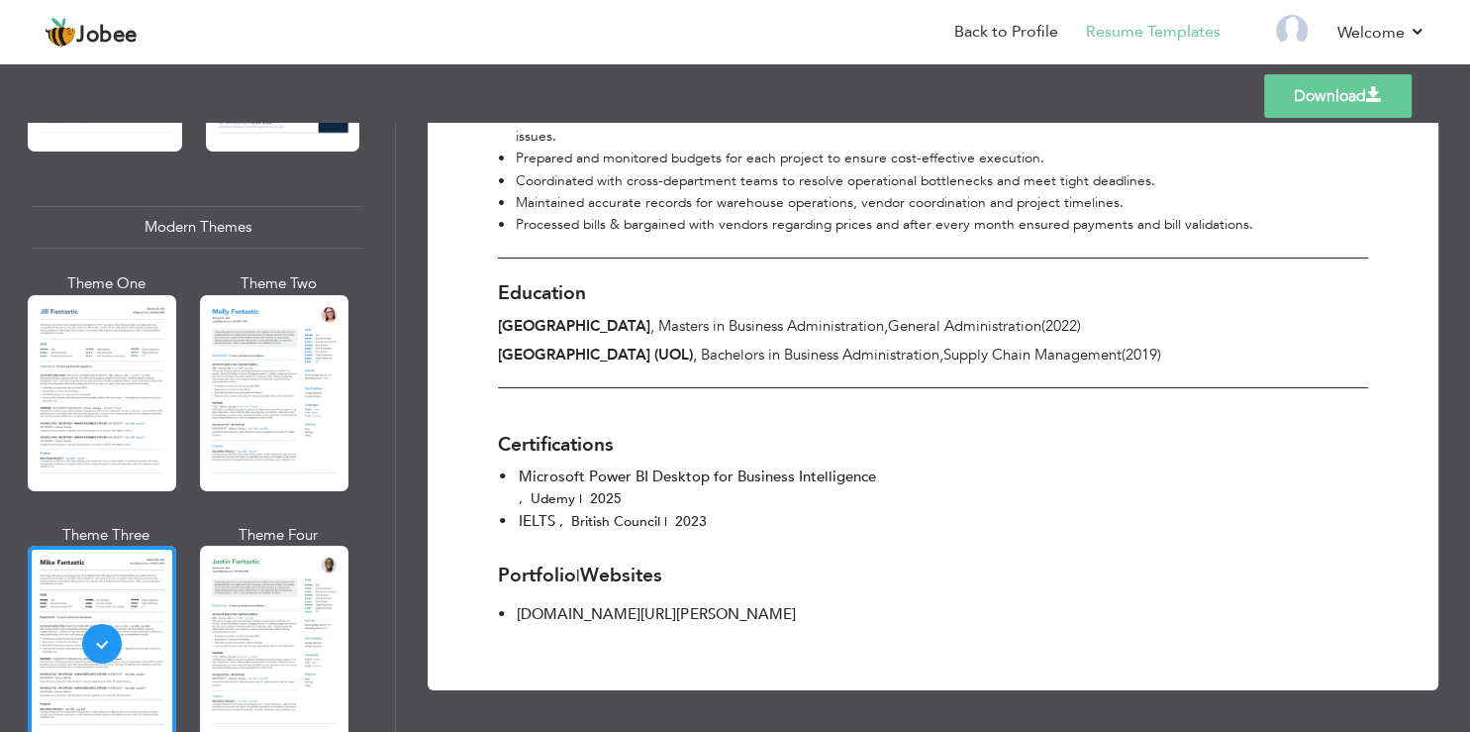
scroll to position [1304, 0]
click at [299, 584] on div at bounding box center [274, 644] width 149 height 196
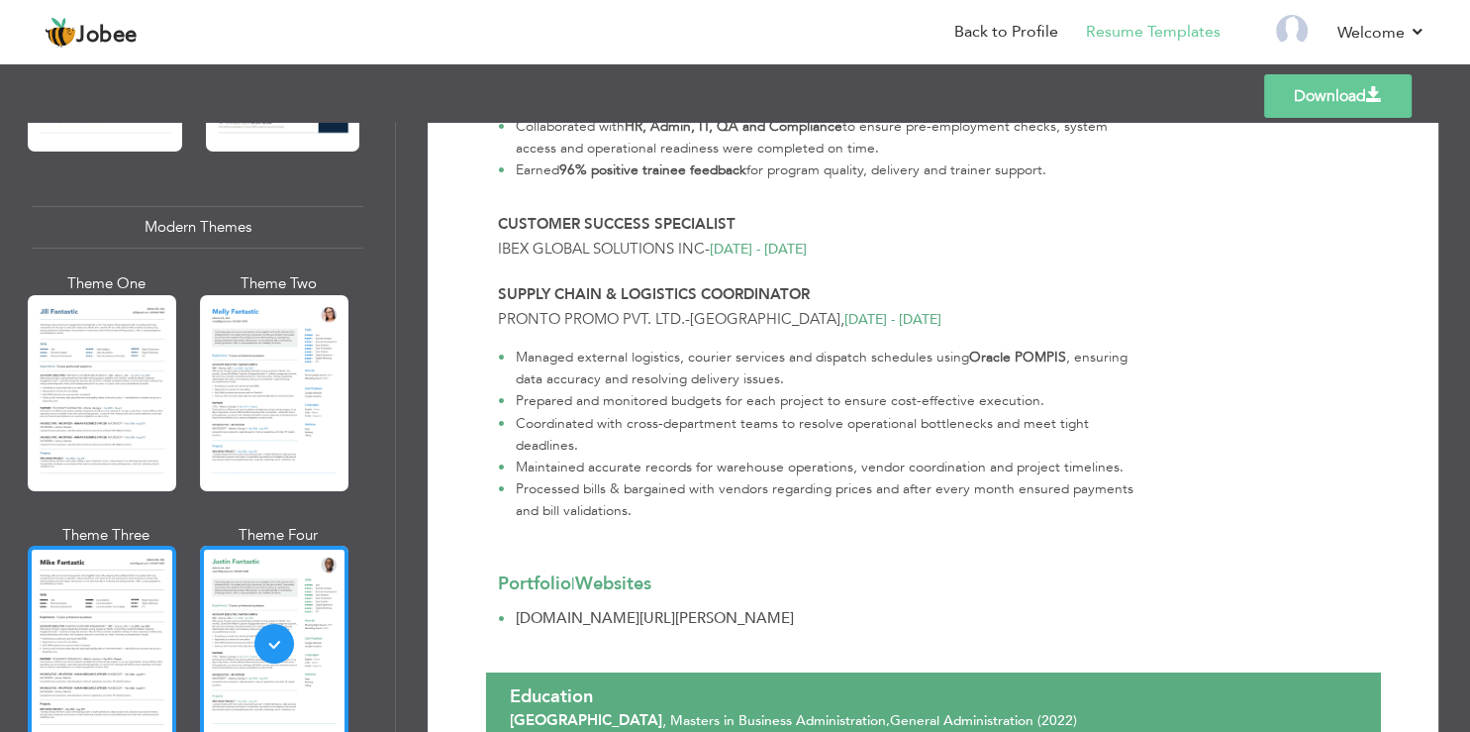
scroll to position [1188, 0]
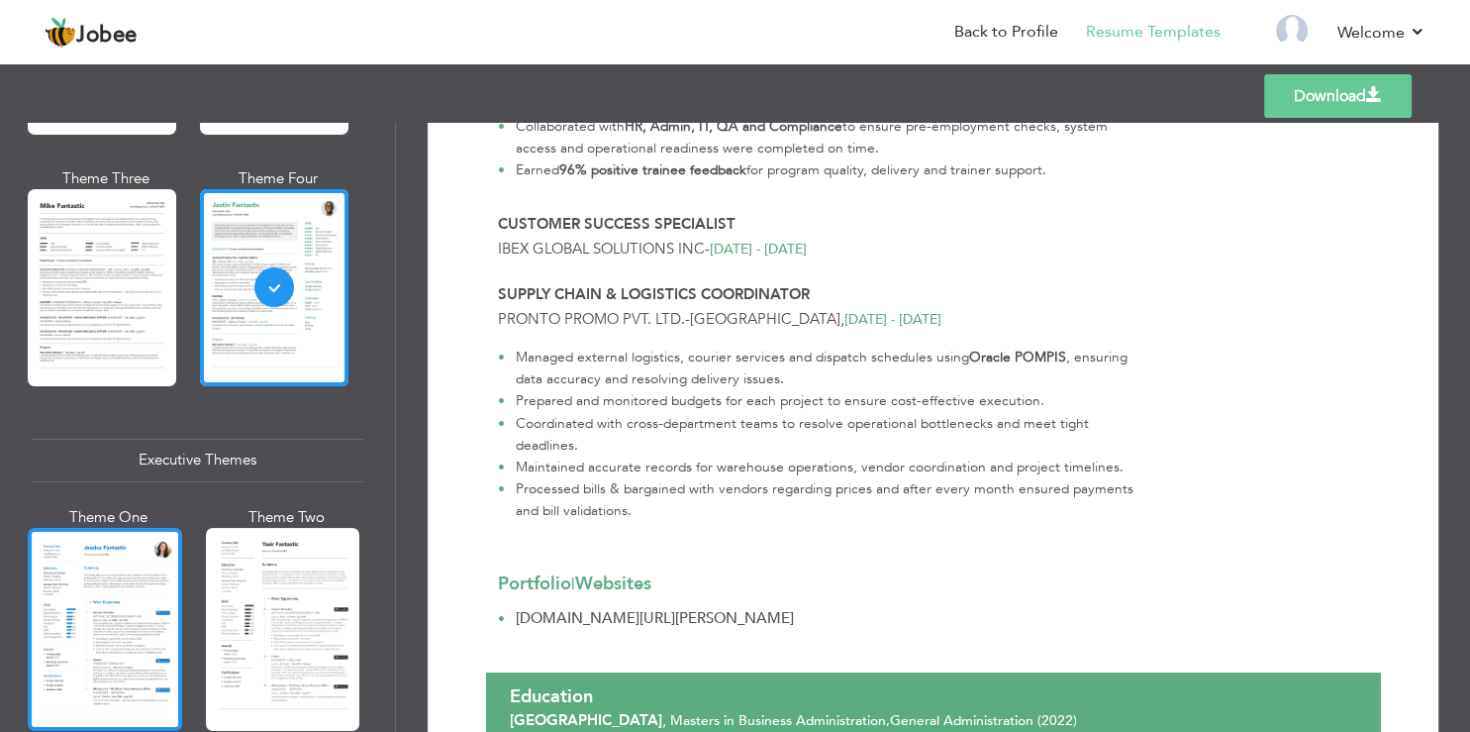
click at [133, 576] on div at bounding box center [105, 629] width 154 height 203
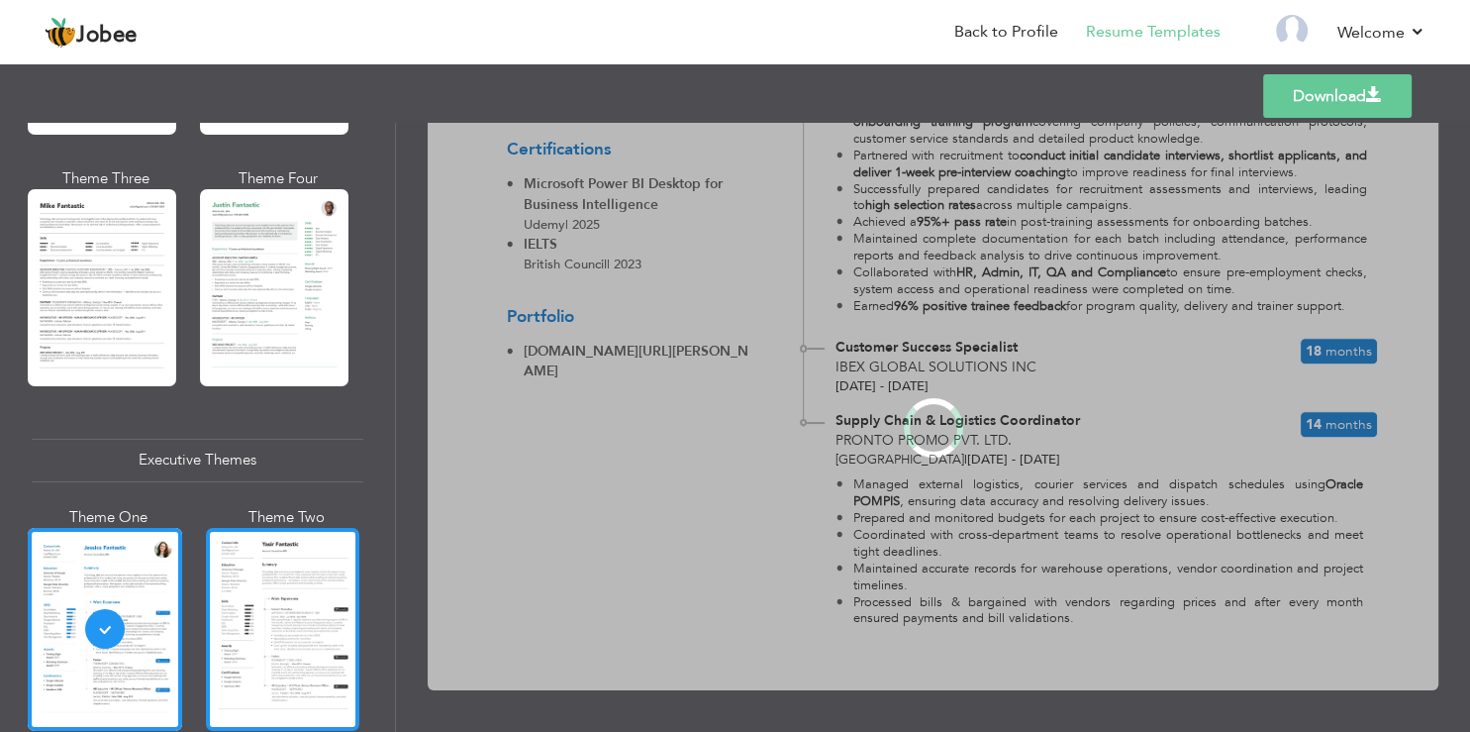
scroll to position [0, 0]
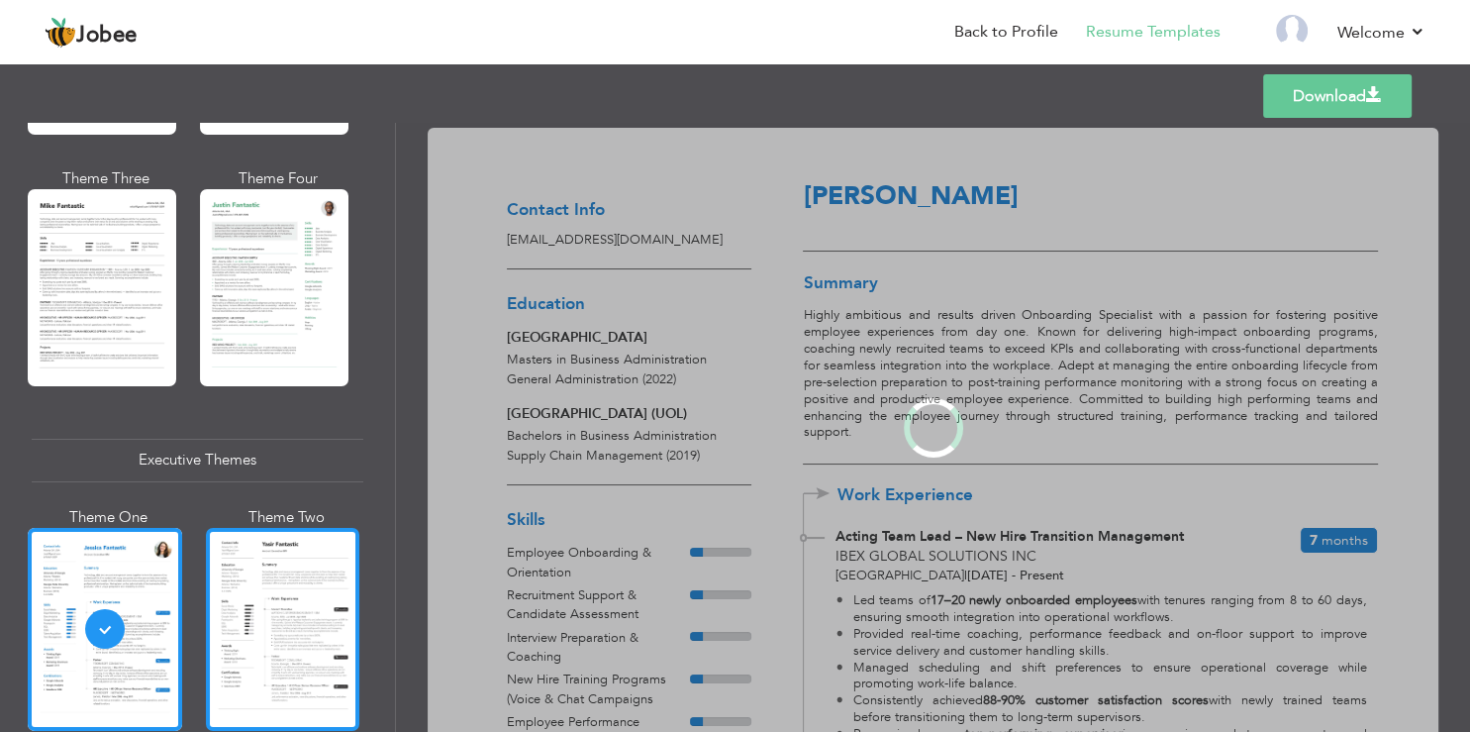
click at [280, 575] on div at bounding box center [283, 629] width 154 height 203
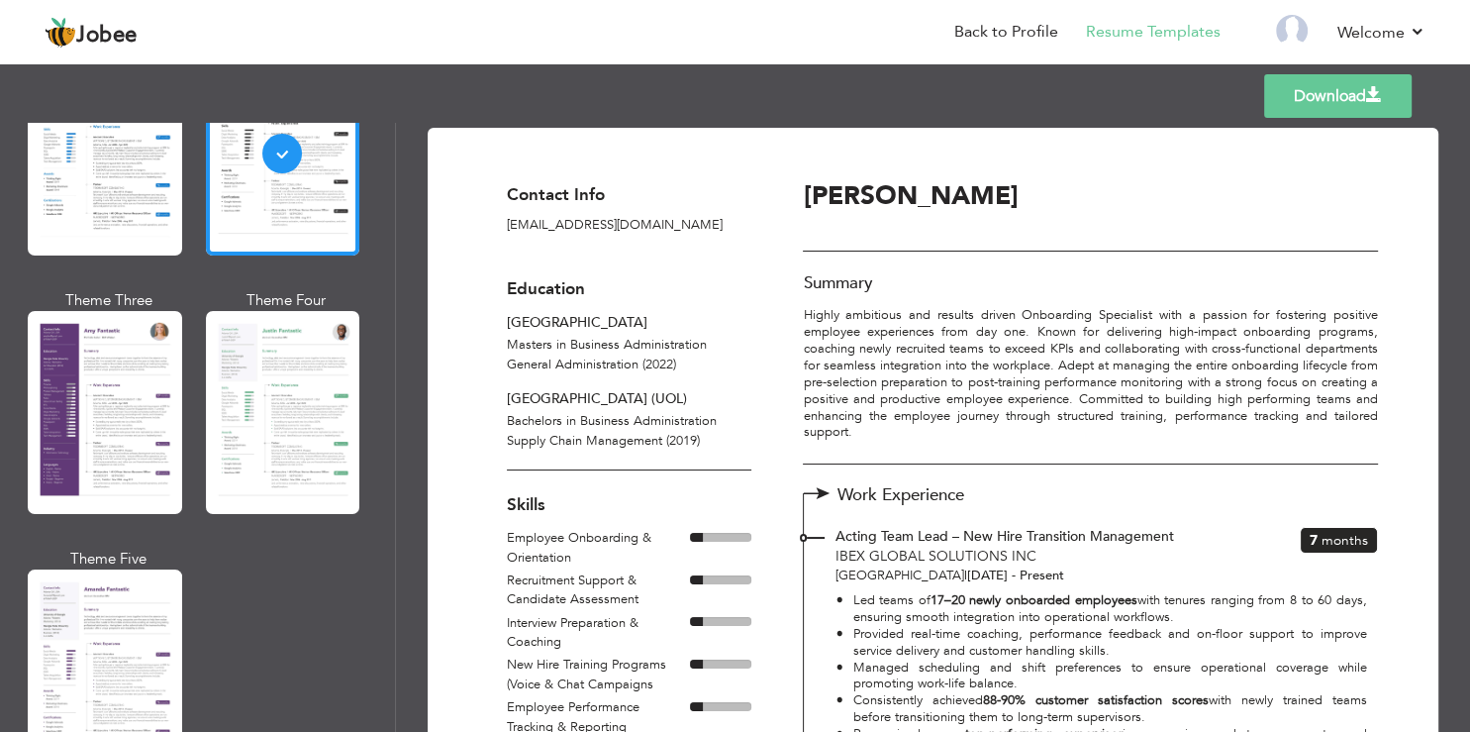
scroll to position [2020, 0]
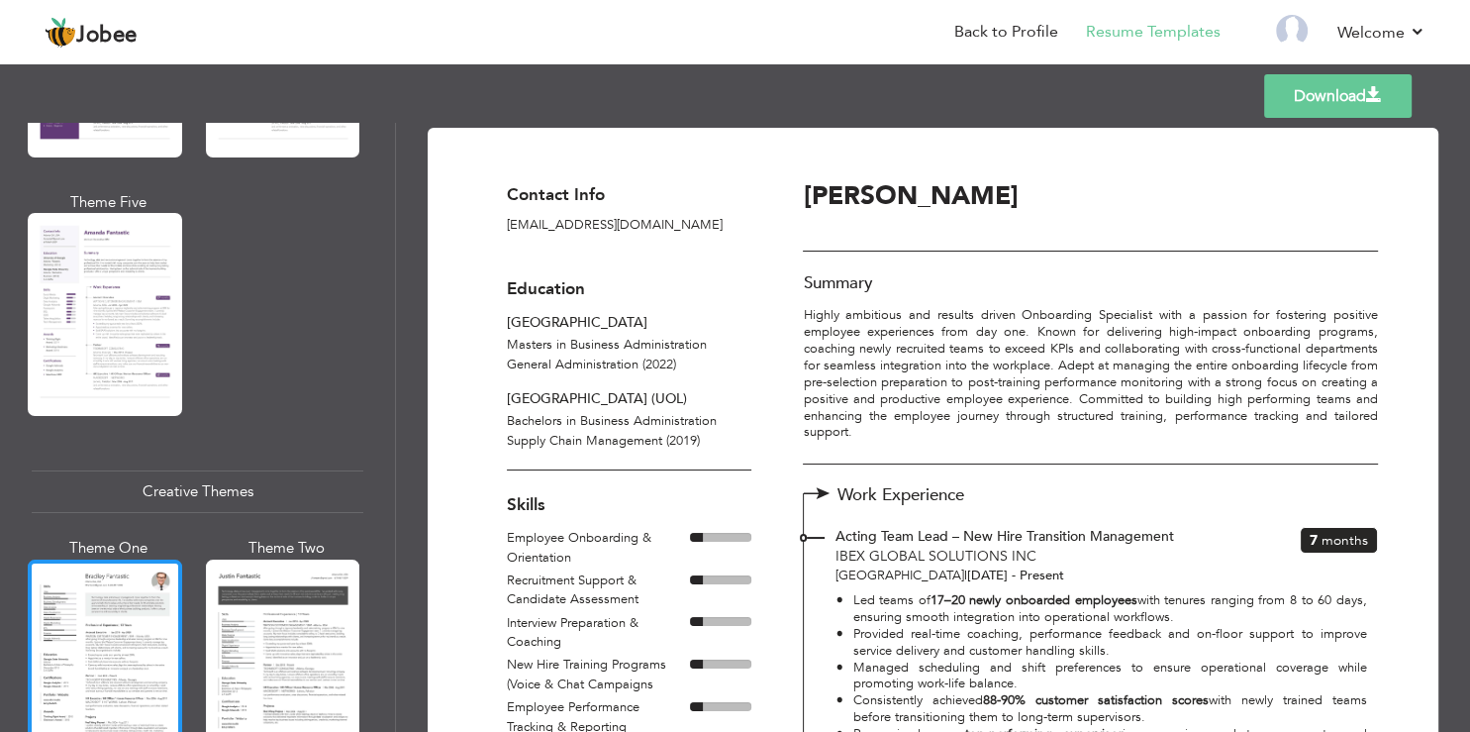
click at [73, 604] on div at bounding box center [105, 660] width 154 height 203
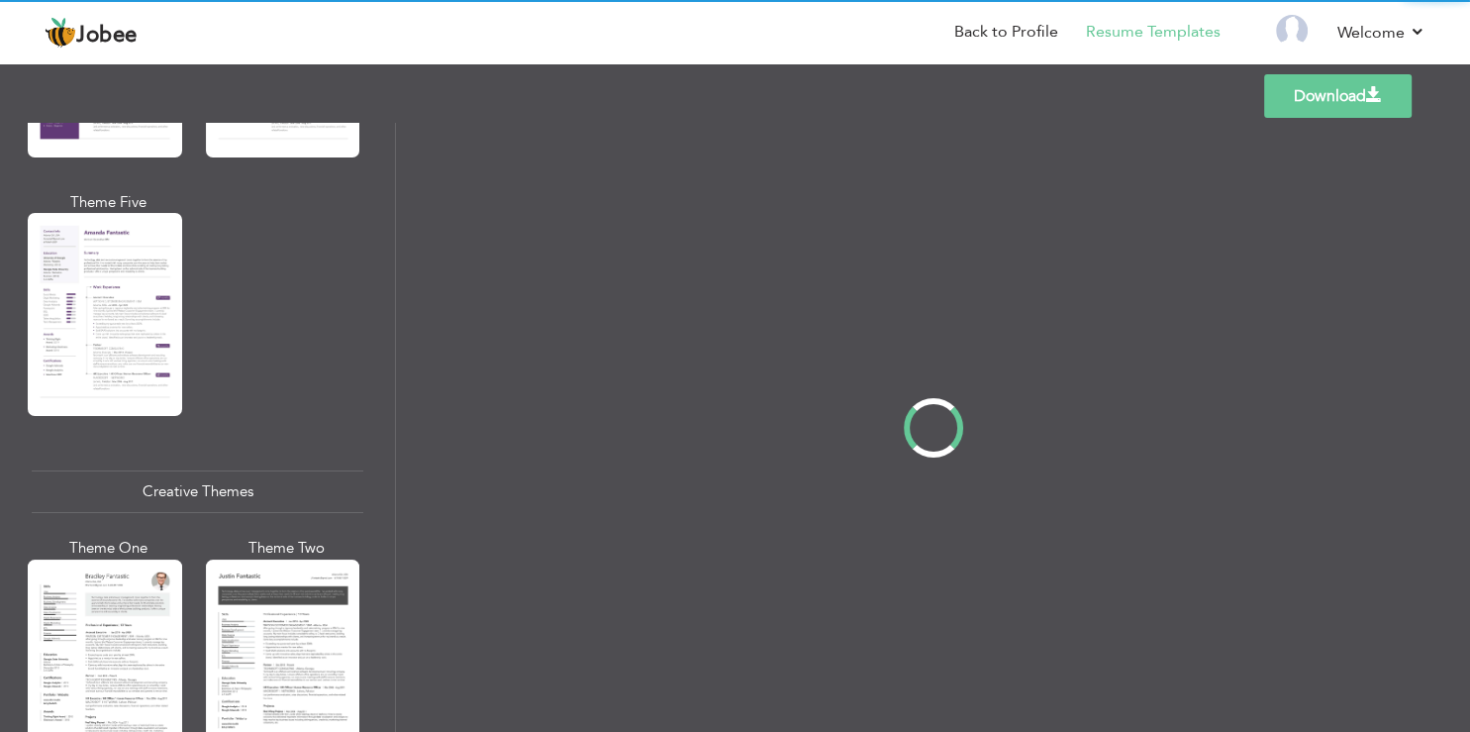
click at [279, 581] on div "Professional Themes Theme One Theme Two Theme Three Theme Four" at bounding box center [735, 427] width 1470 height 609
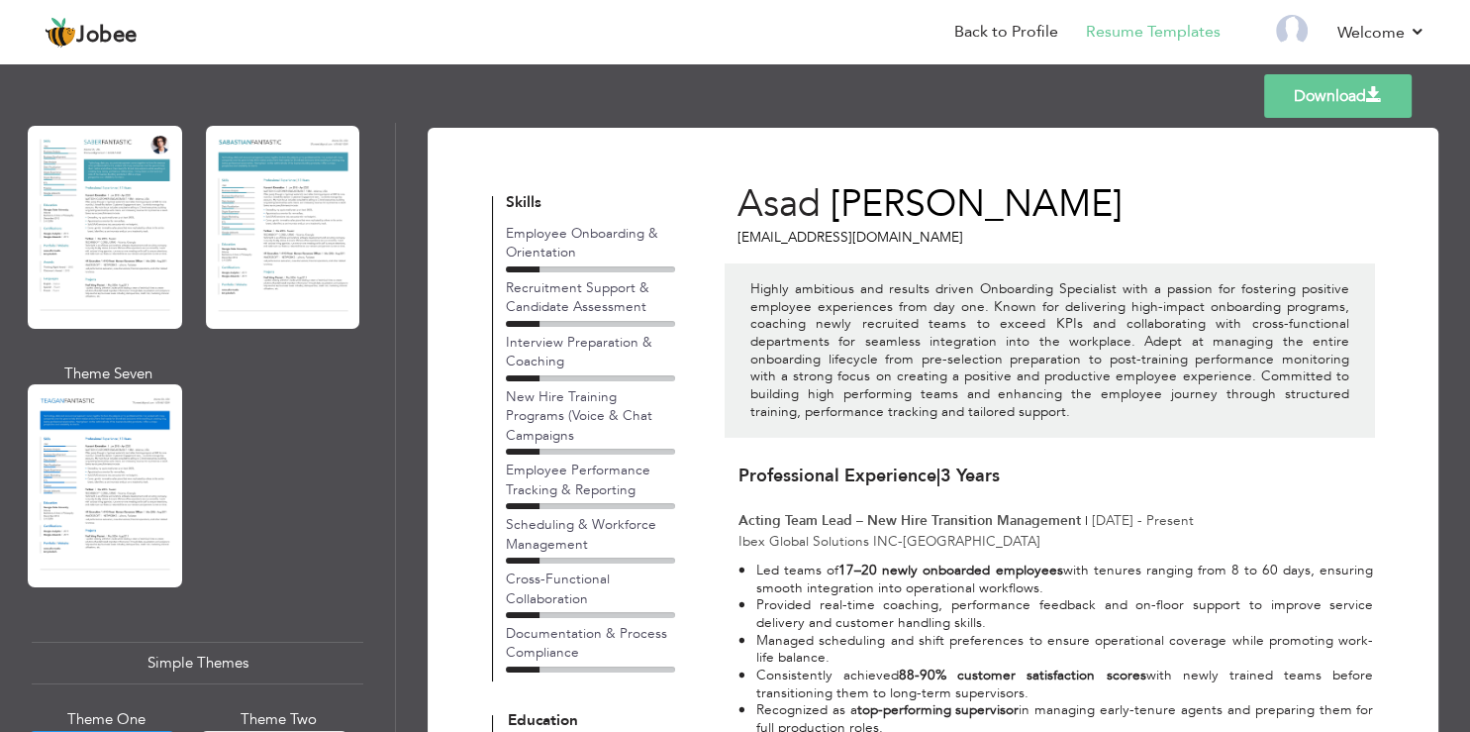
scroll to position [3208, 0]
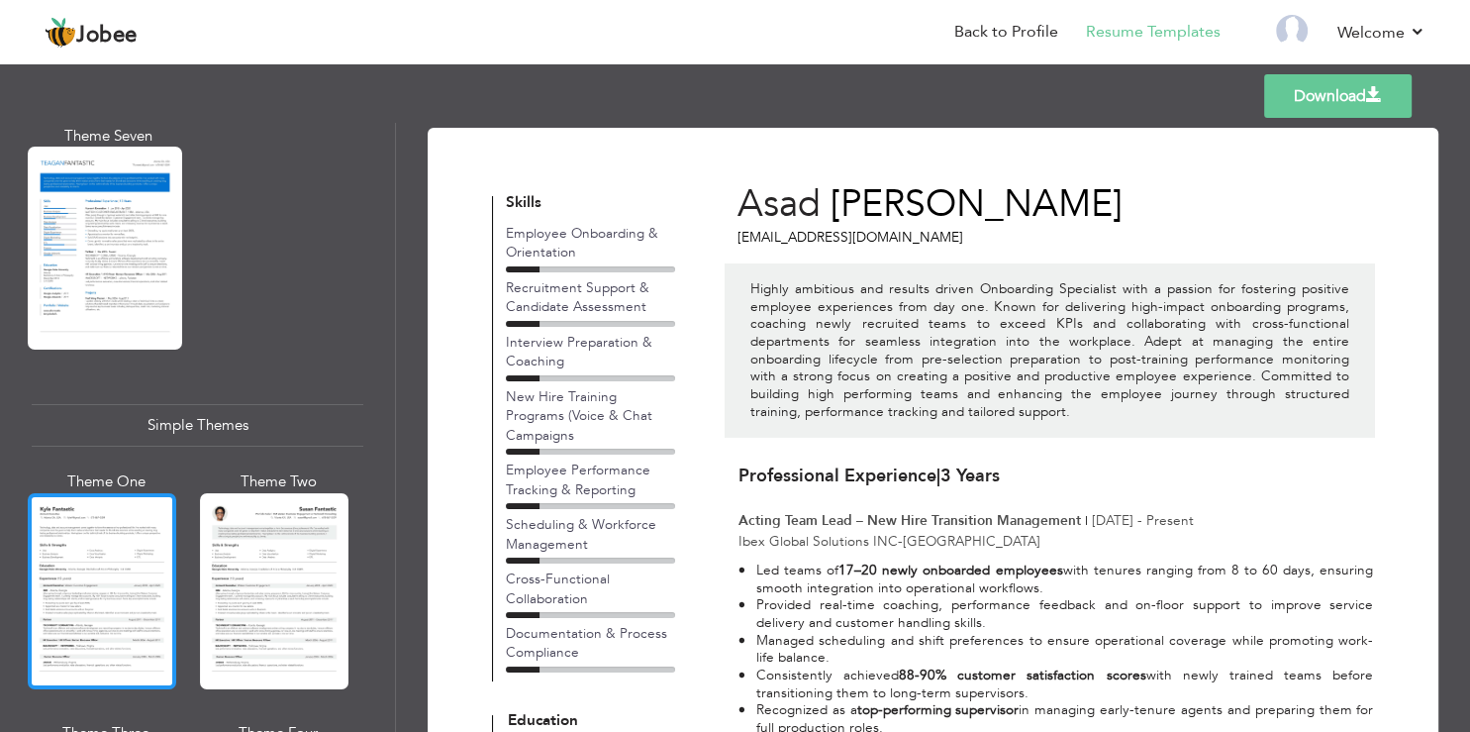
click at [114, 493] on div at bounding box center [102, 591] width 149 height 196
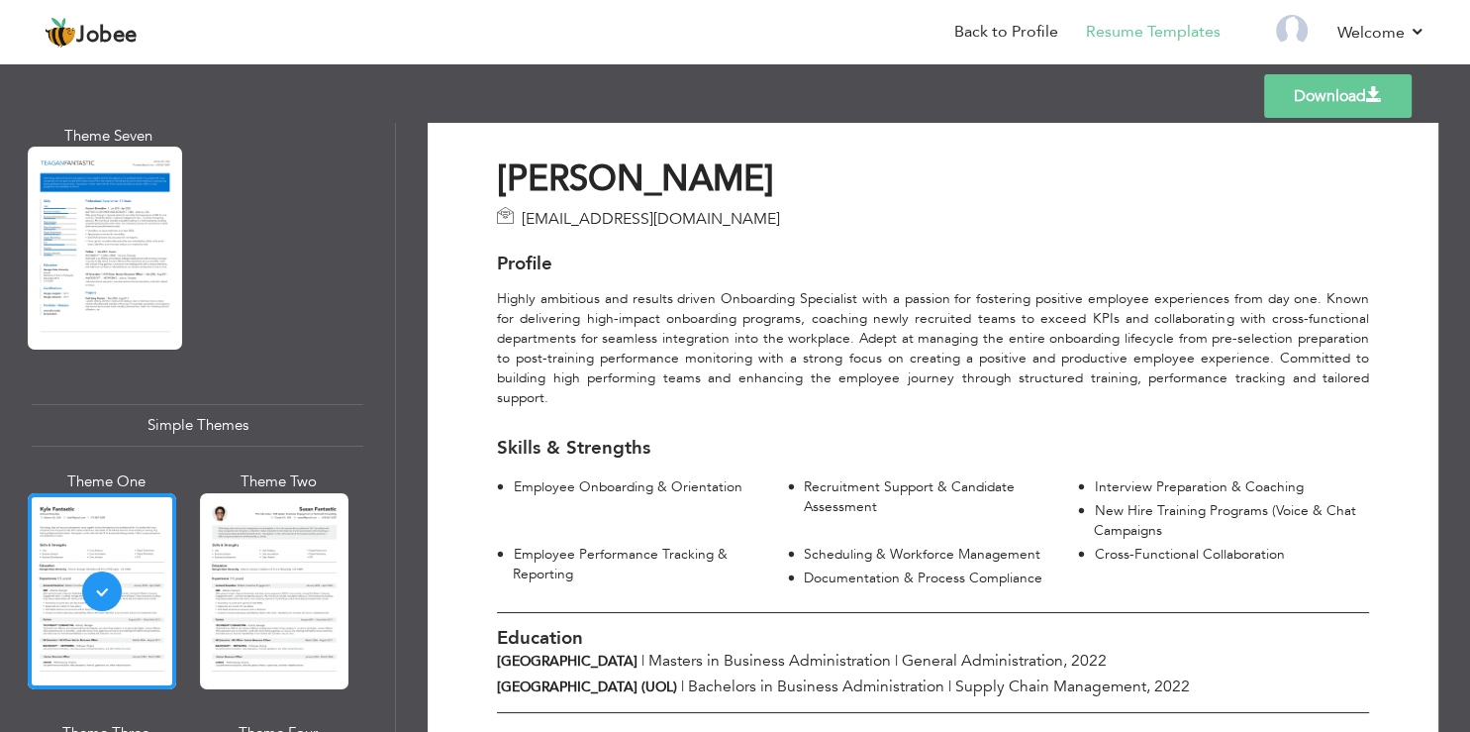
scroll to position [0, 0]
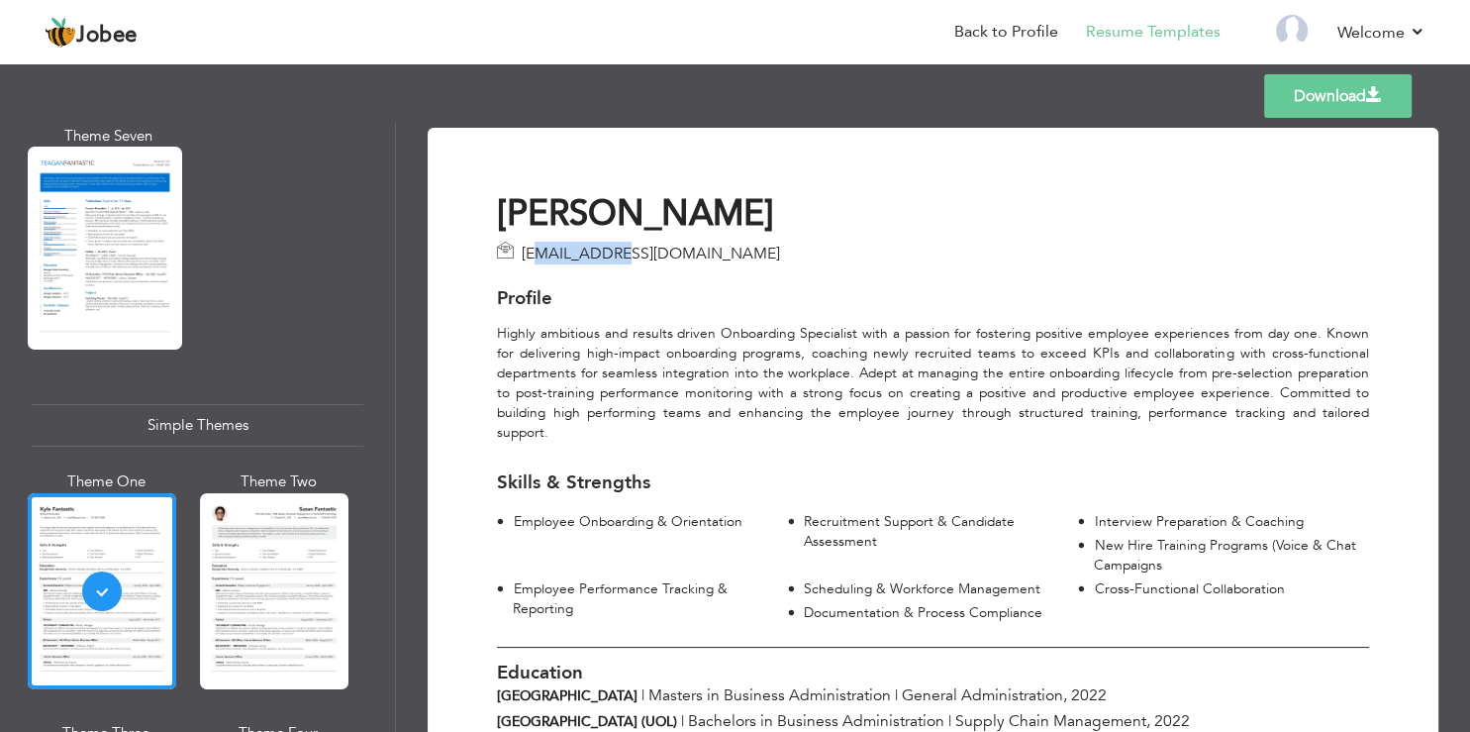
drag, startPoint x: 537, startPoint y: 256, endPoint x: 650, endPoint y: 255, distance: 112.9
click at [625, 255] on span "[EMAIL_ADDRESS][DOMAIN_NAME]" at bounding box center [651, 254] width 258 height 22
click at [656, 255] on span "[EMAIL_ADDRESS][DOMAIN_NAME]" at bounding box center [651, 254] width 258 height 22
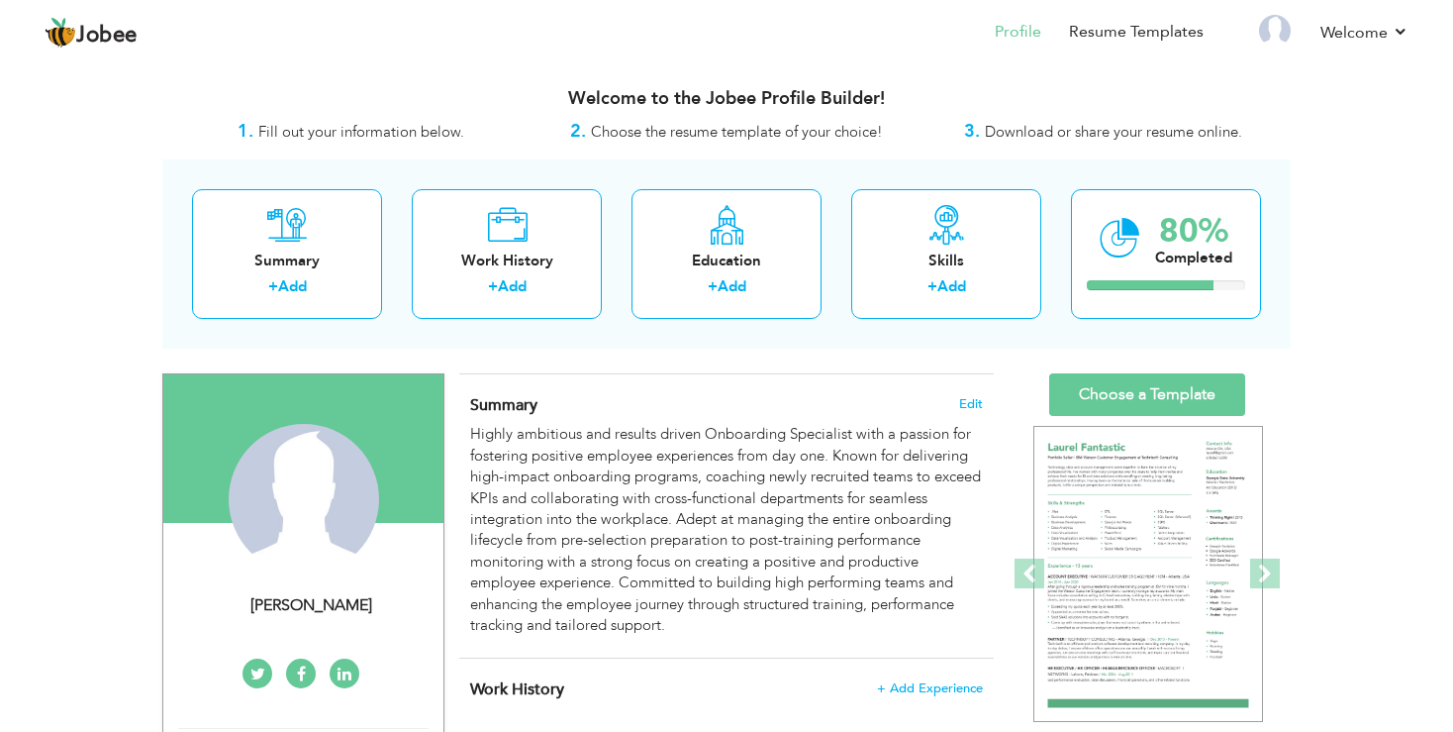
click at [298, 666] on icon at bounding box center [301, 674] width 9 height 16
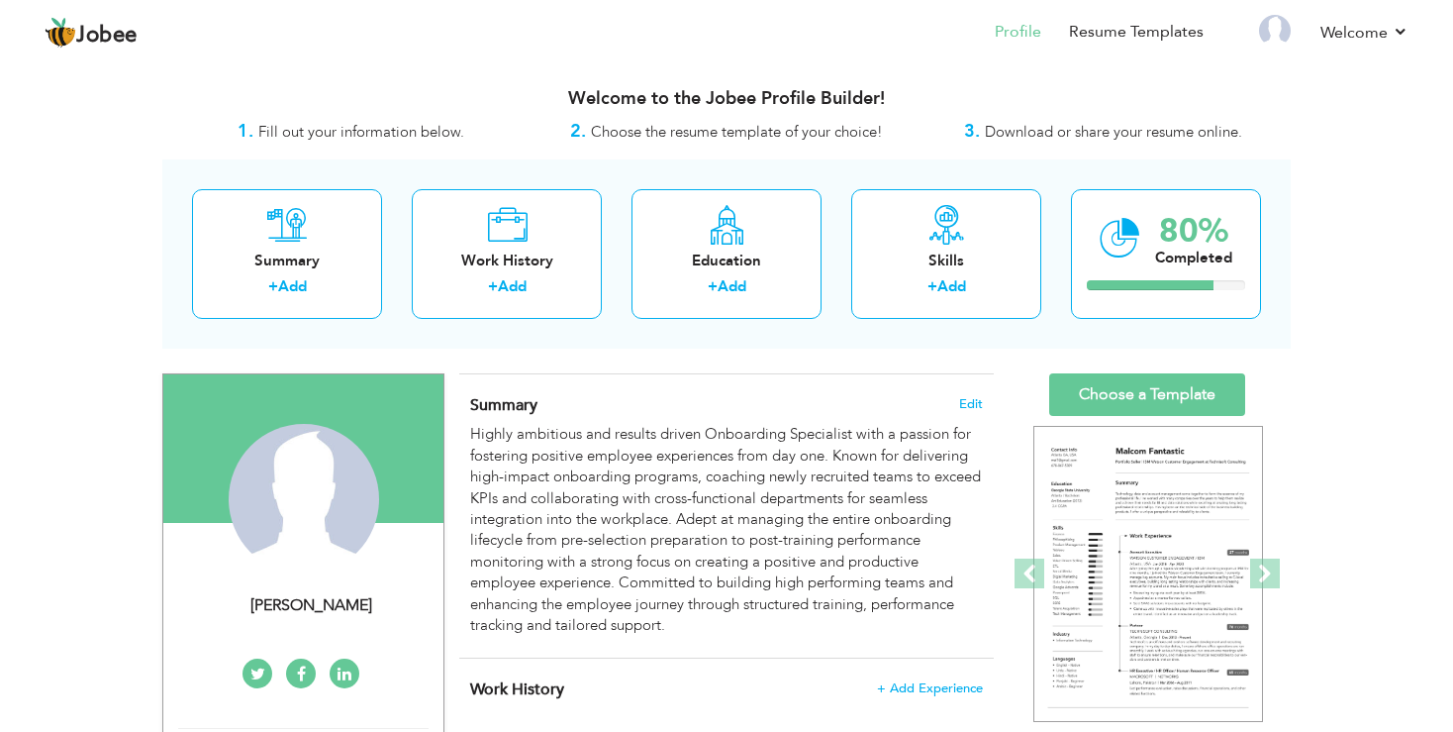
click at [337, 672] on link at bounding box center [345, 673] width 30 height 30
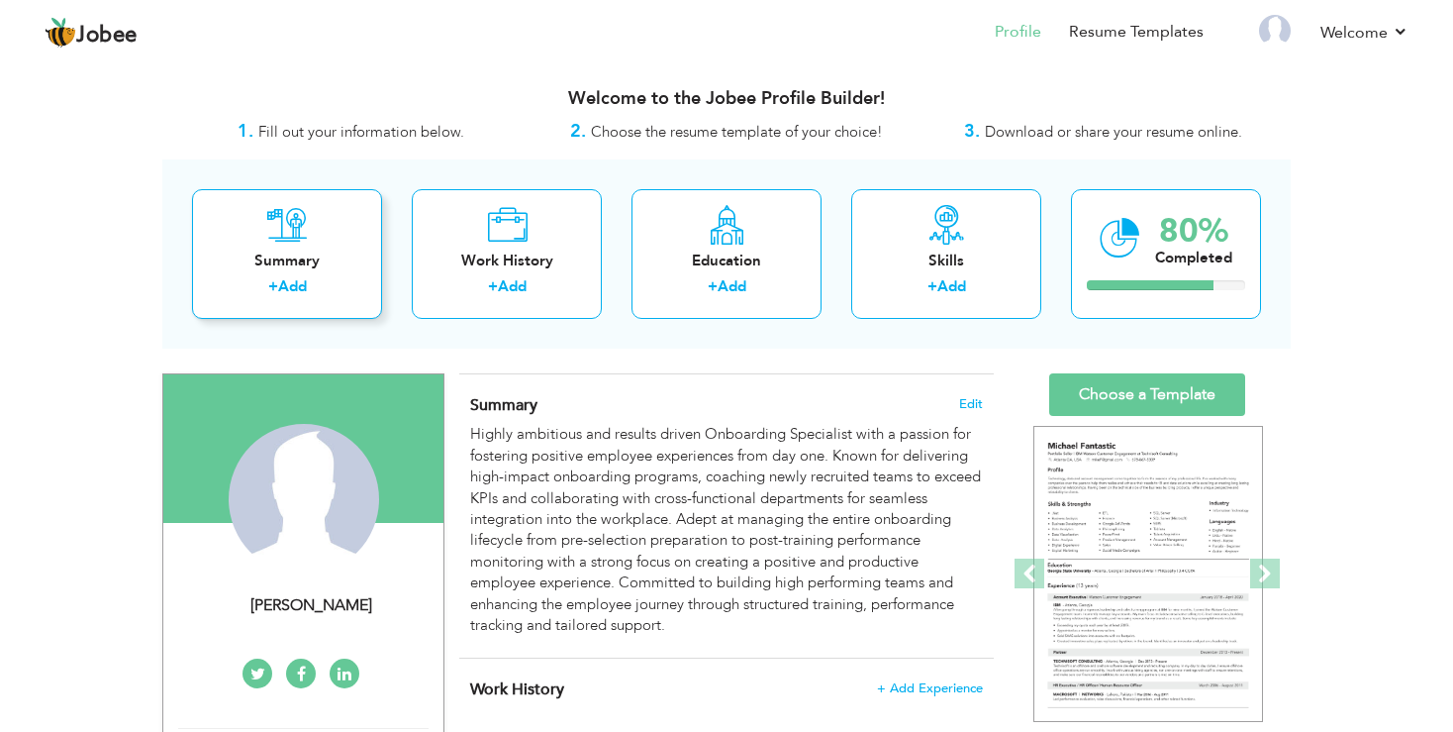
click at [313, 263] on div "Summary" at bounding box center [287, 260] width 158 height 21
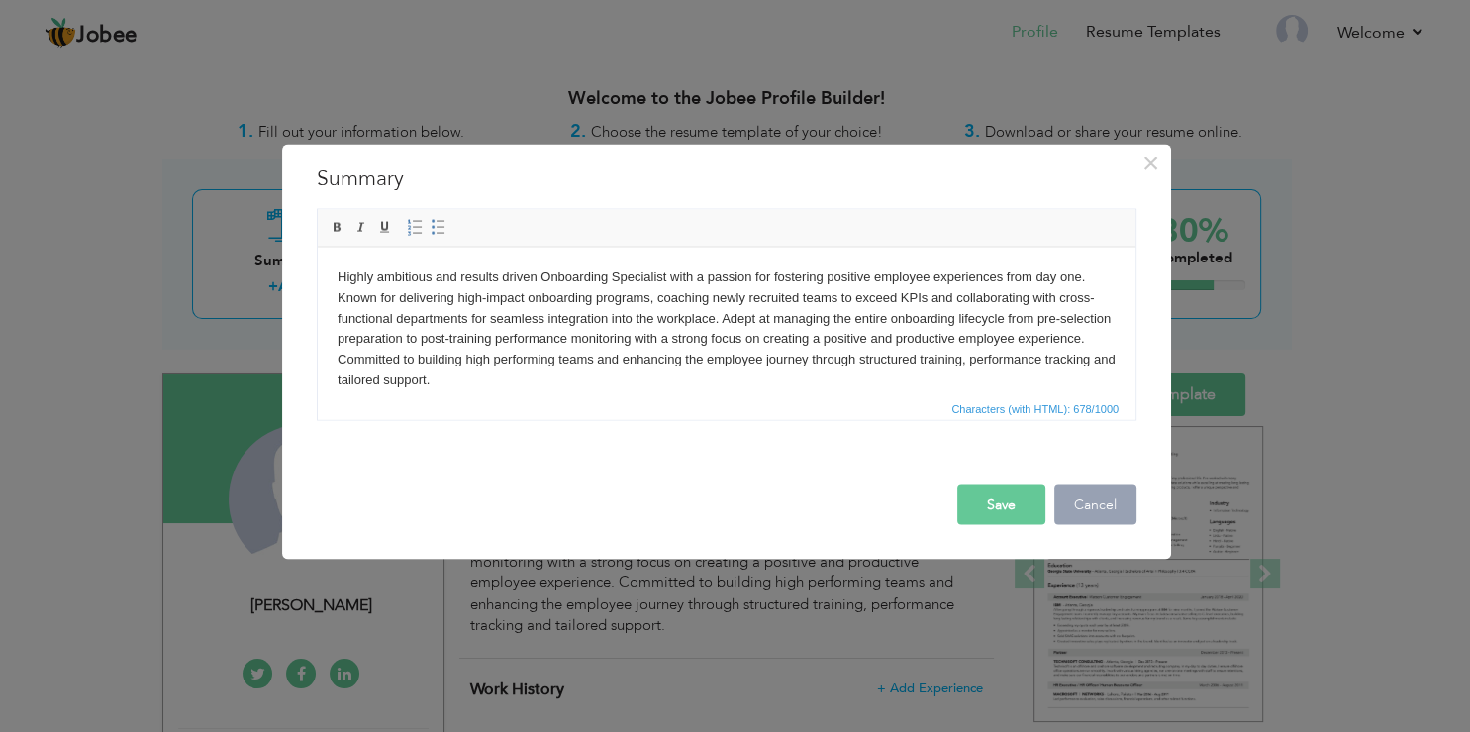
click at [1094, 505] on button "Cancel" at bounding box center [1095, 504] width 82 height 40
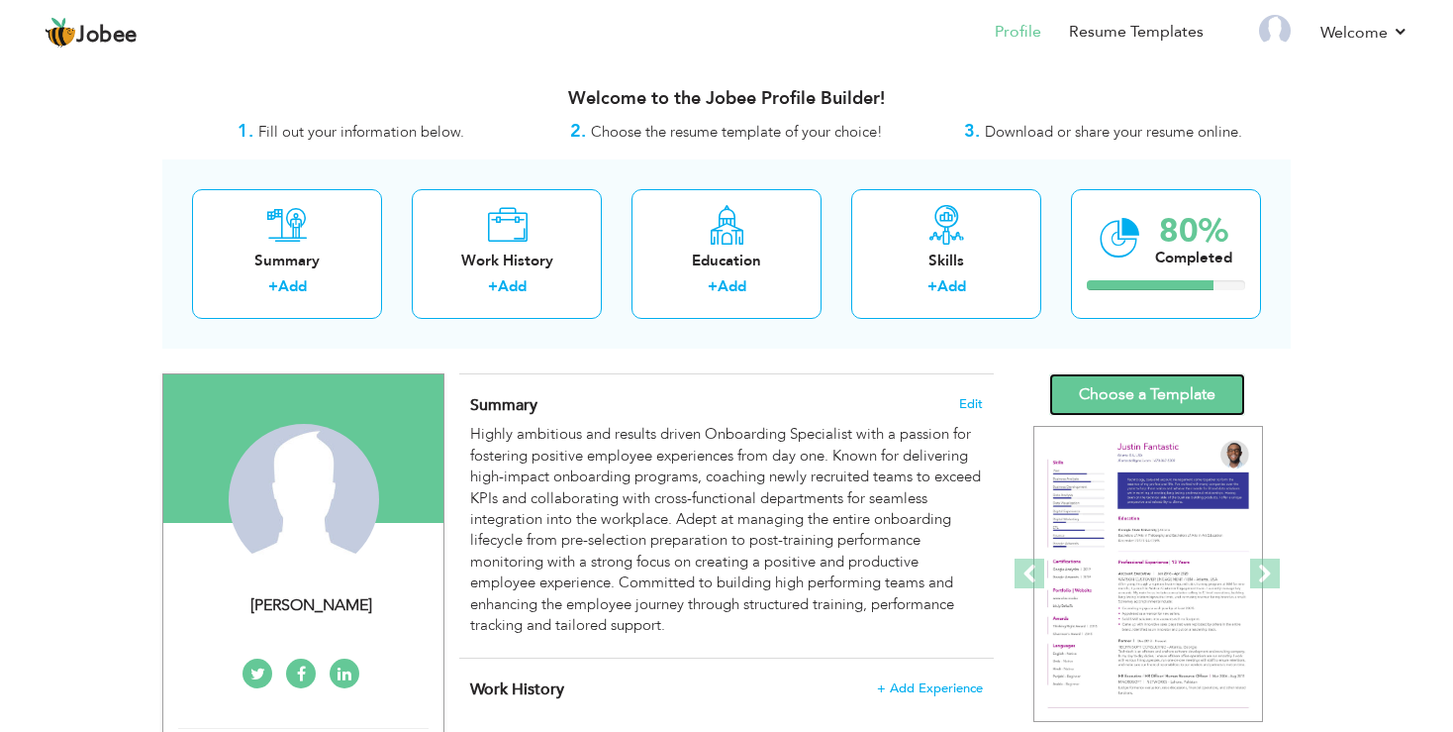
click at [1151, 396] on link "Choose a Template" at bounding box center [1148, 394] width 196 height 43
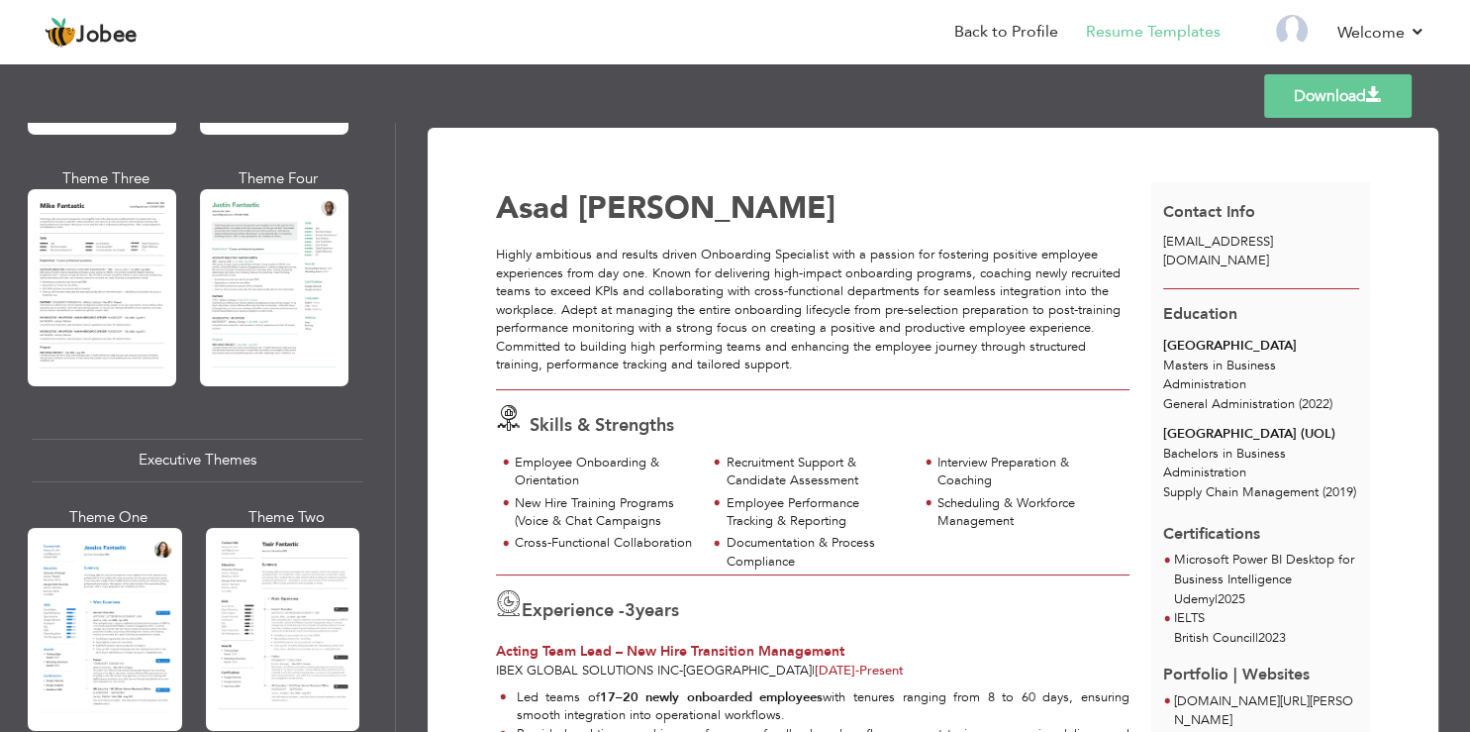
scroll to position [1663, 0]
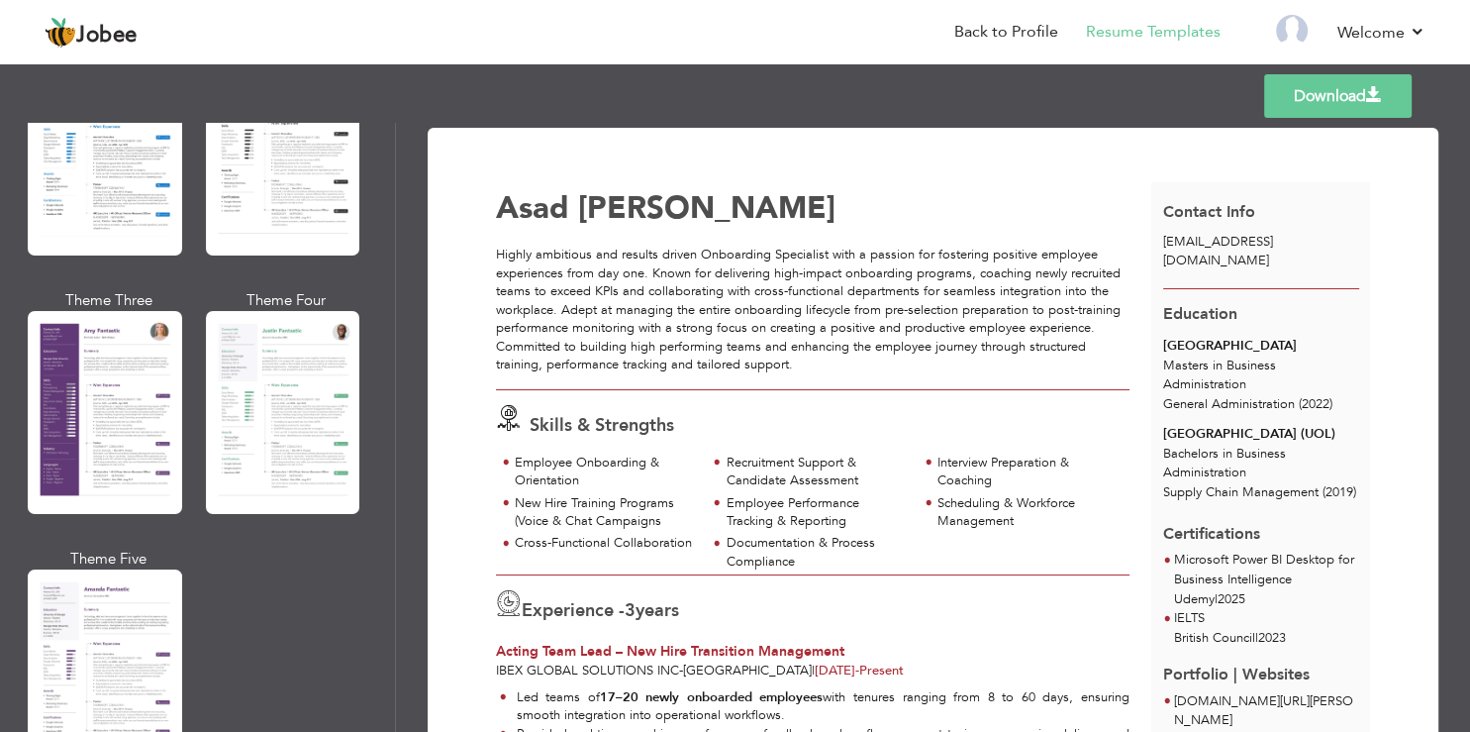
click at [1177, 244] on span "[EMAIL_ADDRESS][DOMAIN_NAME]" at bounding box center [1218, 251] width 110 height 37
click at [1199, 213] on span "Contact Info" at bounding box center [1209, 212] width 92 height 22
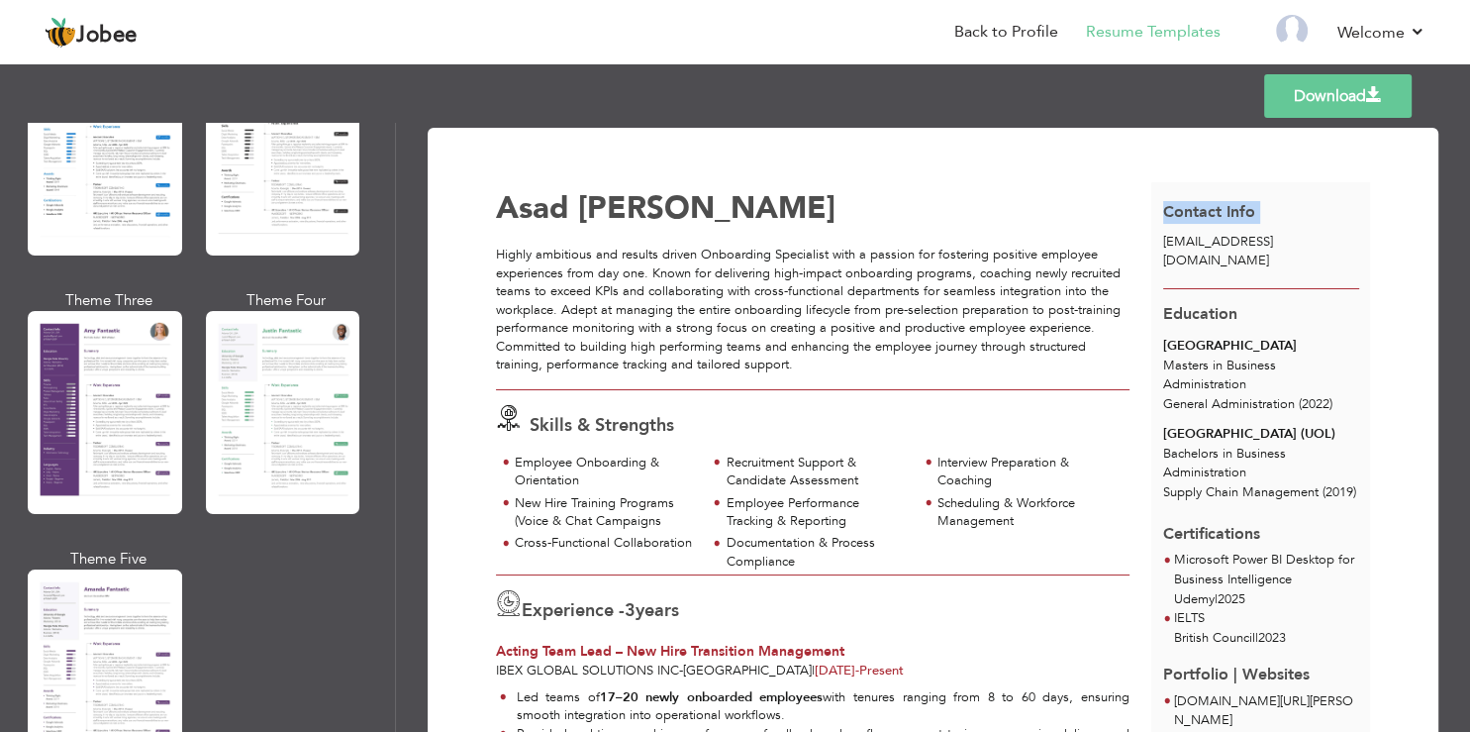
drag, startPoint x: 1199, startPoint y: 213, endPoint x: 1104, endPoint y: 252, distance: 103.0
click at [1199, 214] on span "Contact Info" at bounding box center [1209, 212] width 92 height 22
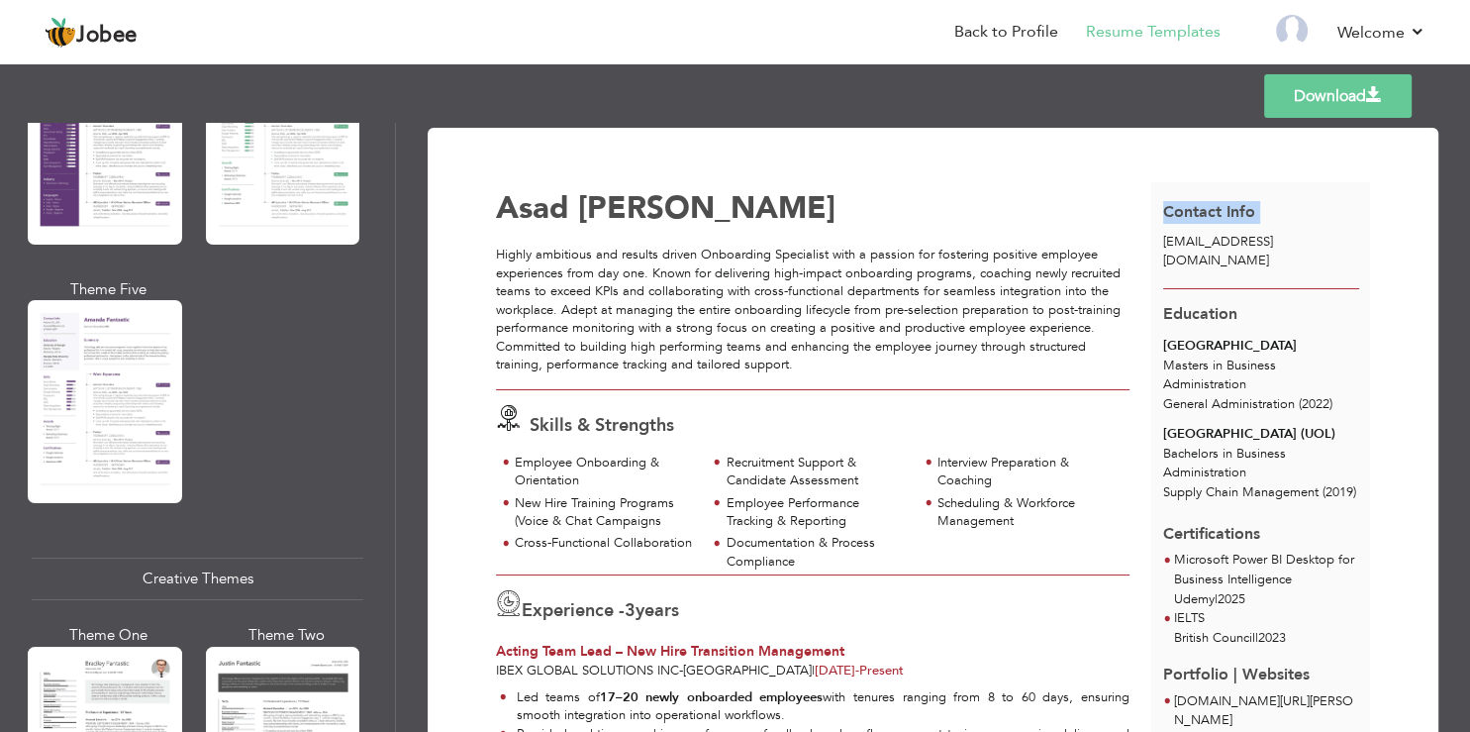
scroll to position [1901, 0]
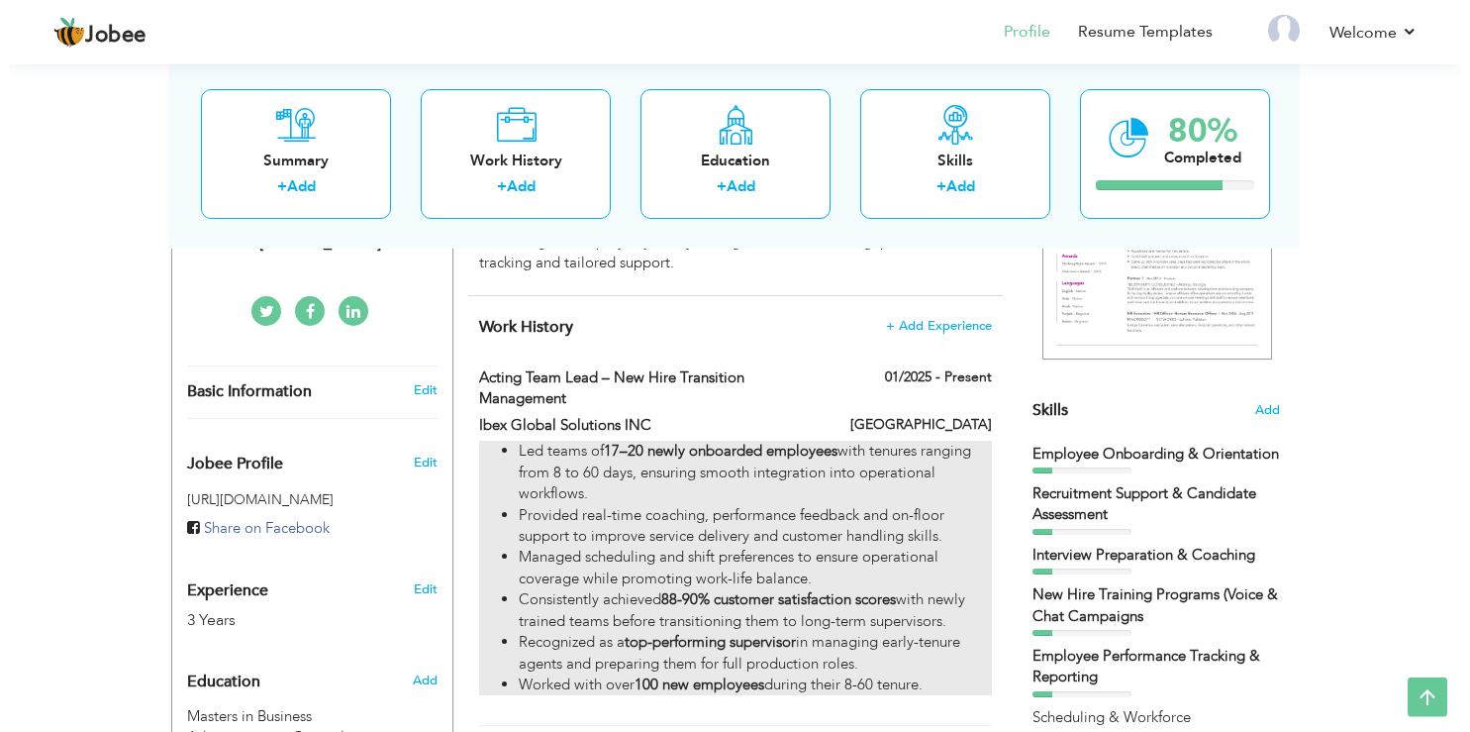
scroll to position [418, 0]
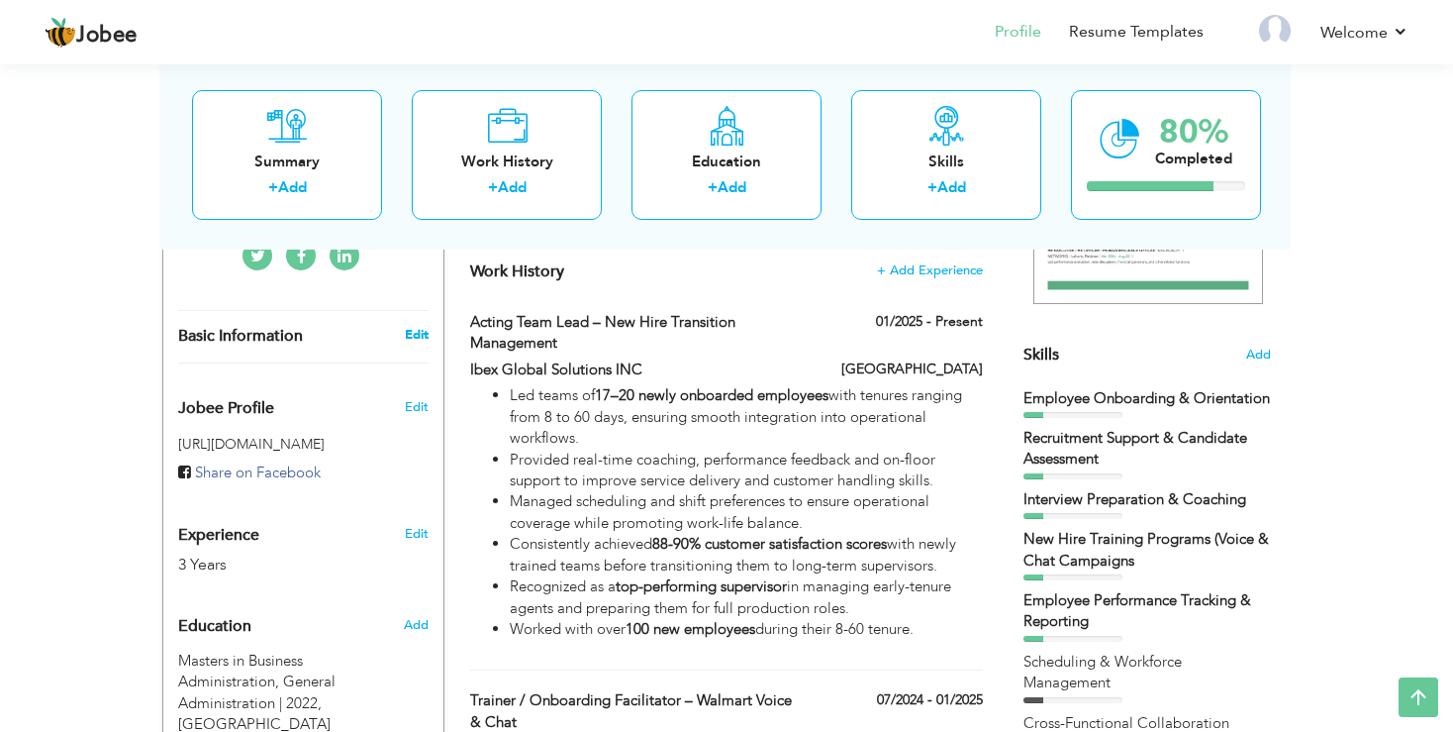
click at [414, 328] on link "Edit" at bounding box center [417, 335] width 24 height 18
type input "Asad"
type input "[PERSON_NAME]"
select select "number:5"
select select
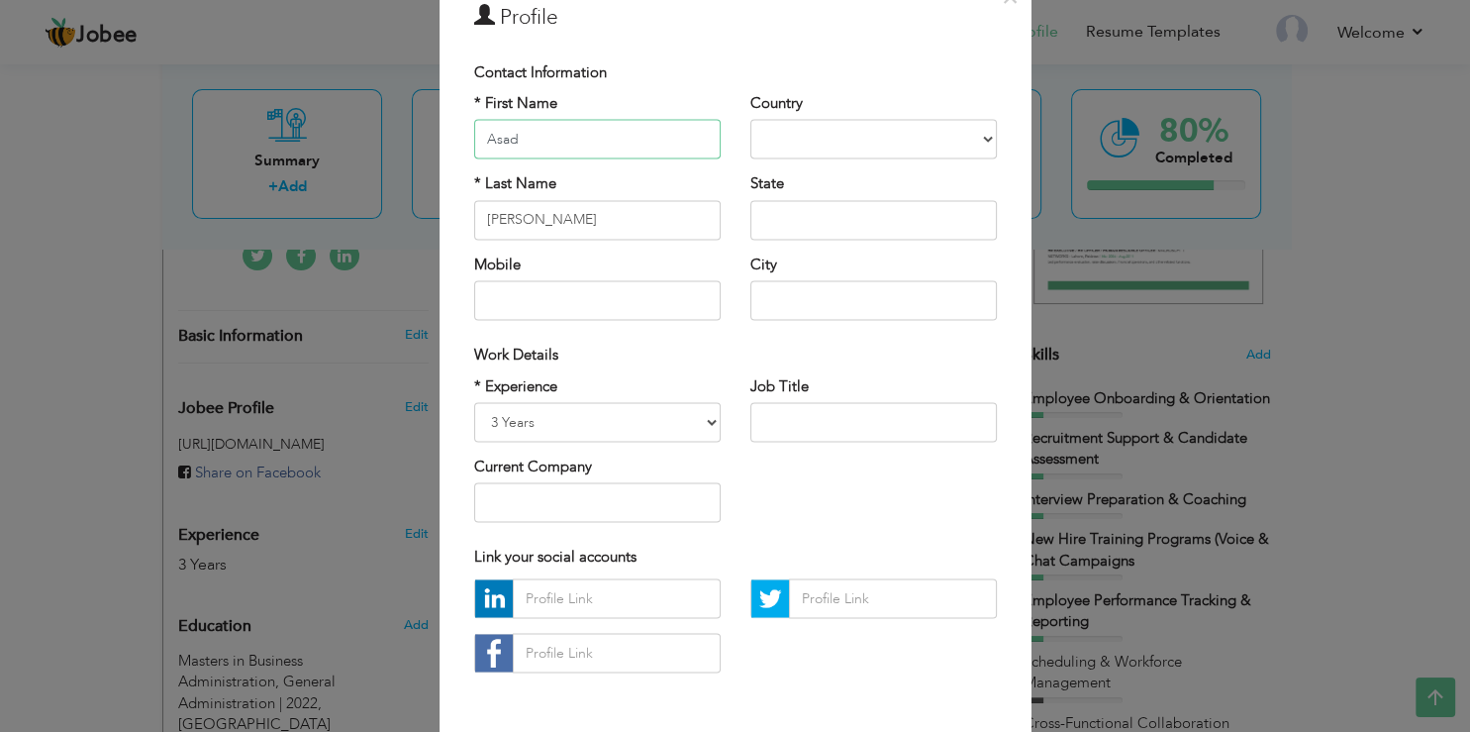
scroll to position [0, 0]
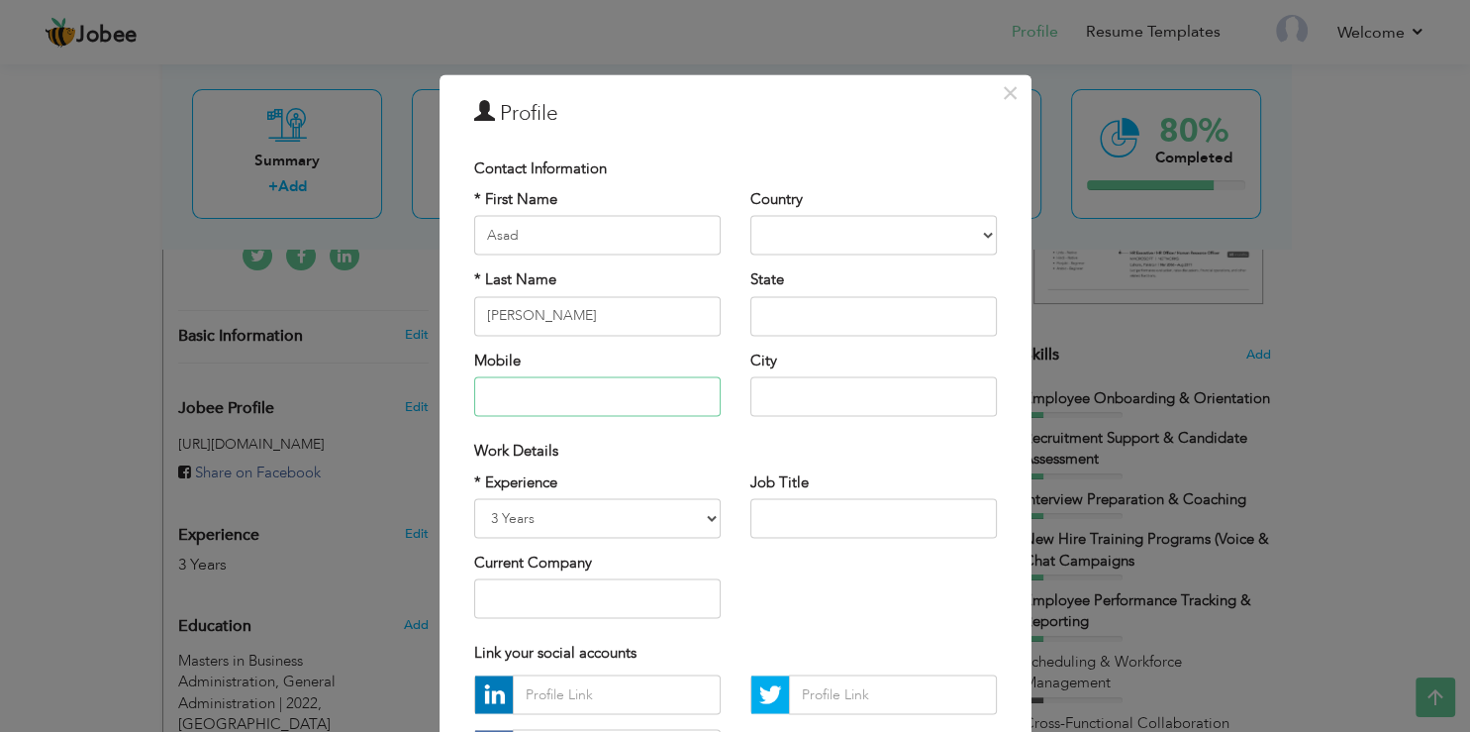
click at [597, 400] on input "text" at bounding box center [597, 397] width 247 height 40
type input "+"
drag, startPoint x: 548, startPoint y: 402, endPoint x: 709, endPoint y: 409, distance: 161.5
click at [709, 409] on input "03322823989" at bounding box center [597, 397] width 247 height 40
type input "03322823989"
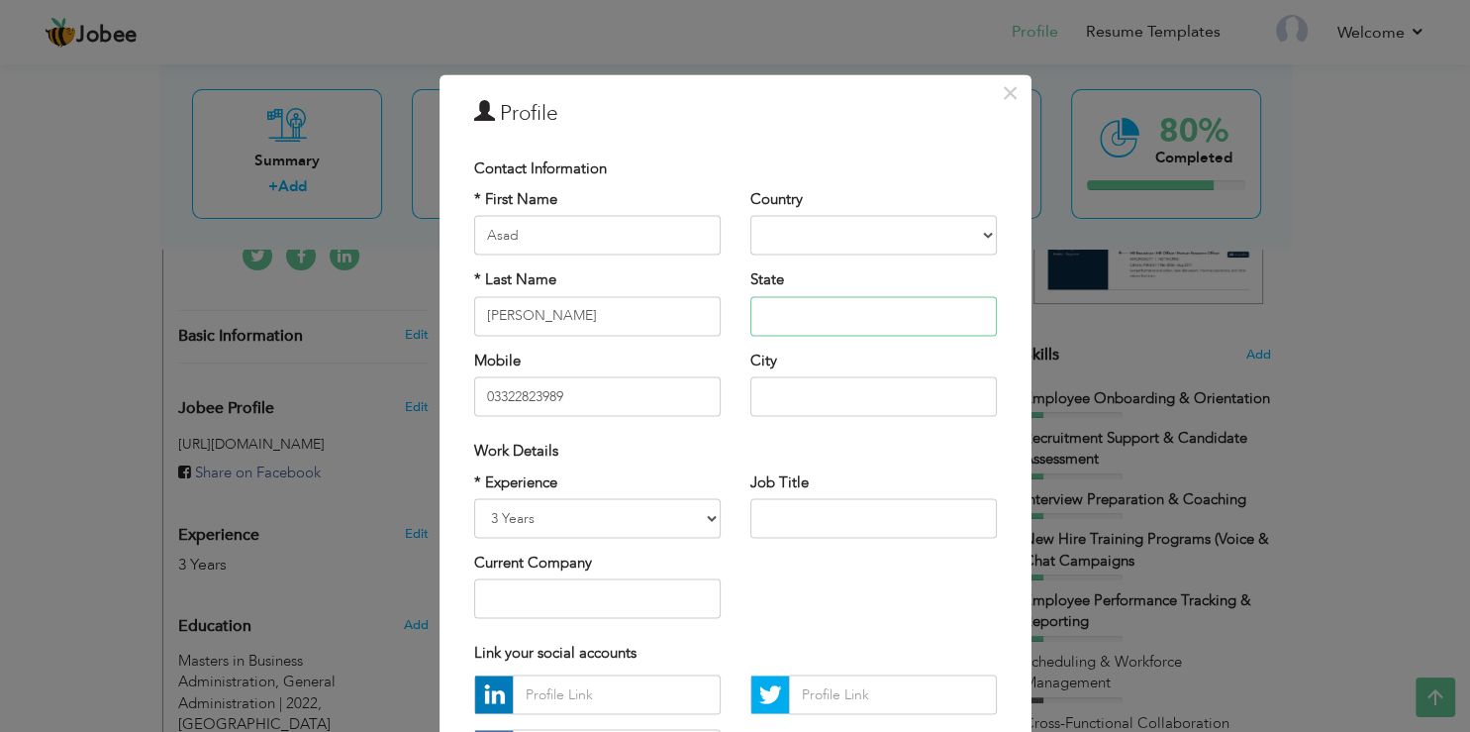
click at [862, 299] on input "text" at bounding box center [873, 316] width 247 height 40
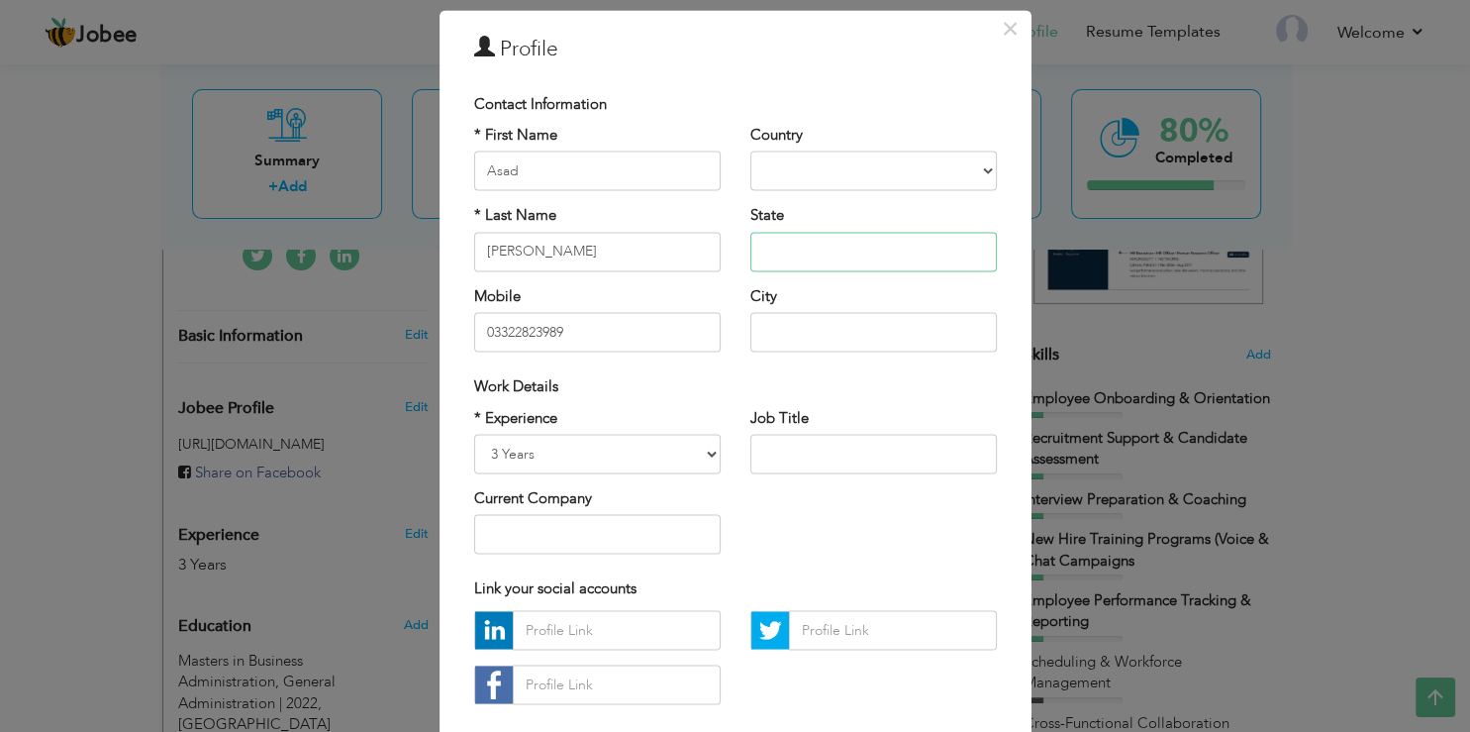
scroll to position [119, 0]
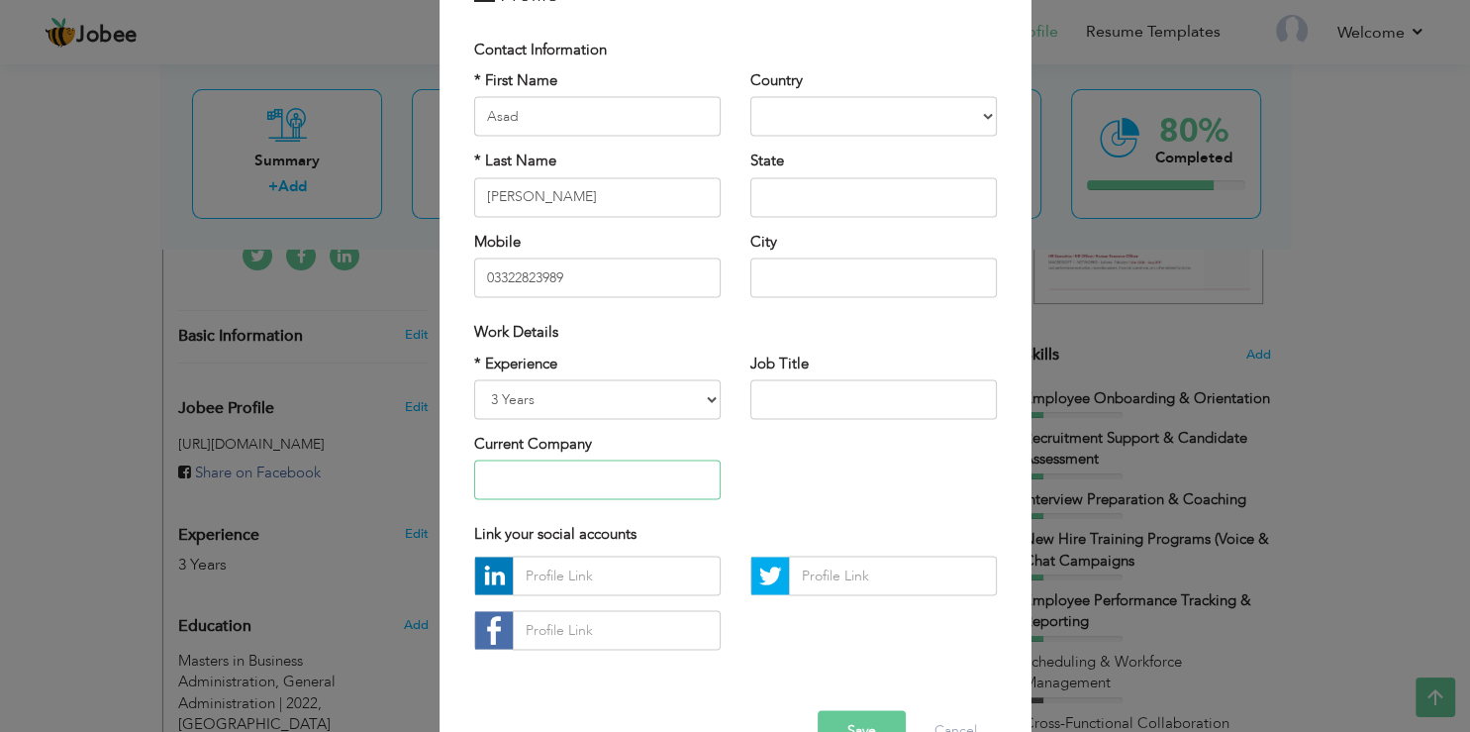
click at [567, 474] on input "text" at bounding box center [597, 480] width 247 height 40
click at [695, 394] on select "Entry Level Less than 1 Year 1 Year 2 Years 3 Years 4 Years 5 Years 6 Years 7 Y…" at bounding box center [597, 399] width 247 height 40
click at [794, 384] on input "text" at bounding box center [873, 399] width 247 height 40
click at [790, 431] on div "Job Title" at bounding box center [874, 393] width 276 height 80
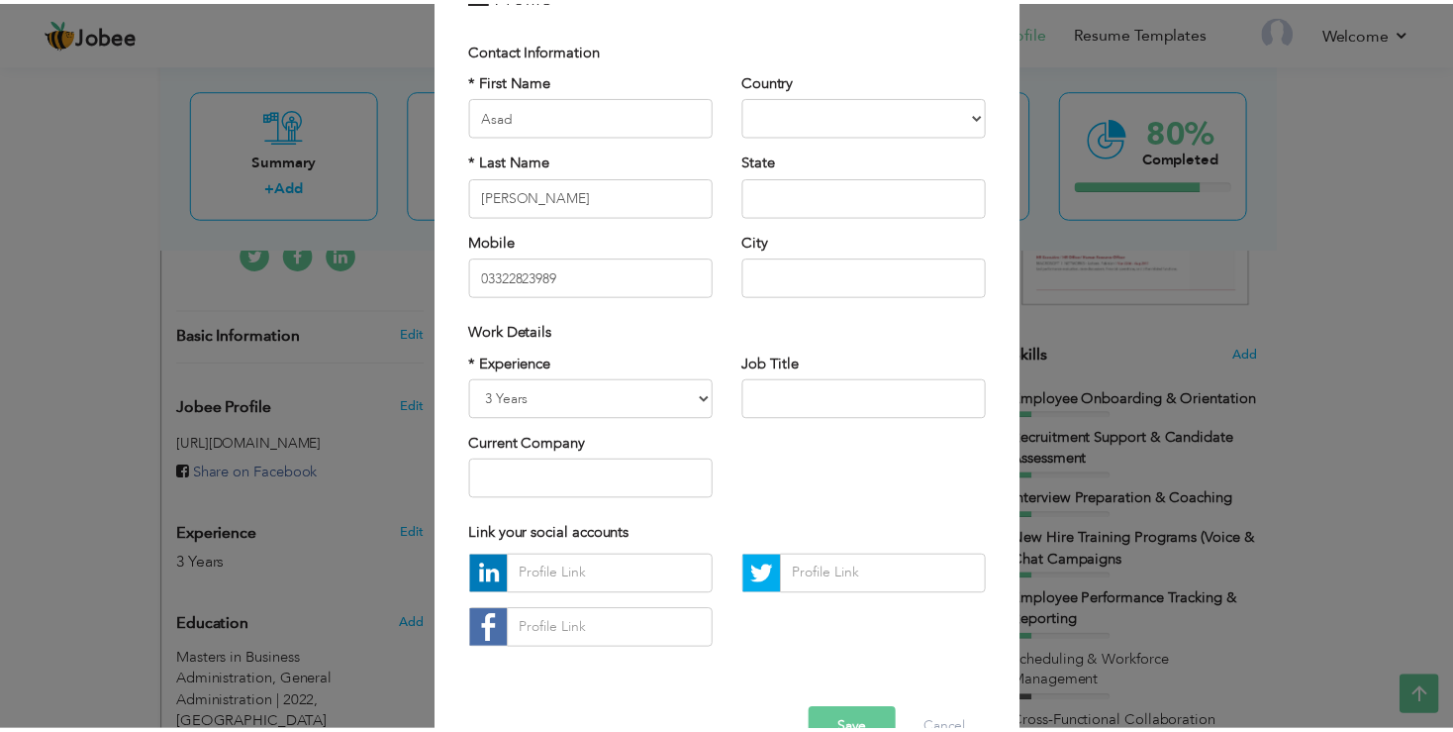
scroll to position [170, 0]
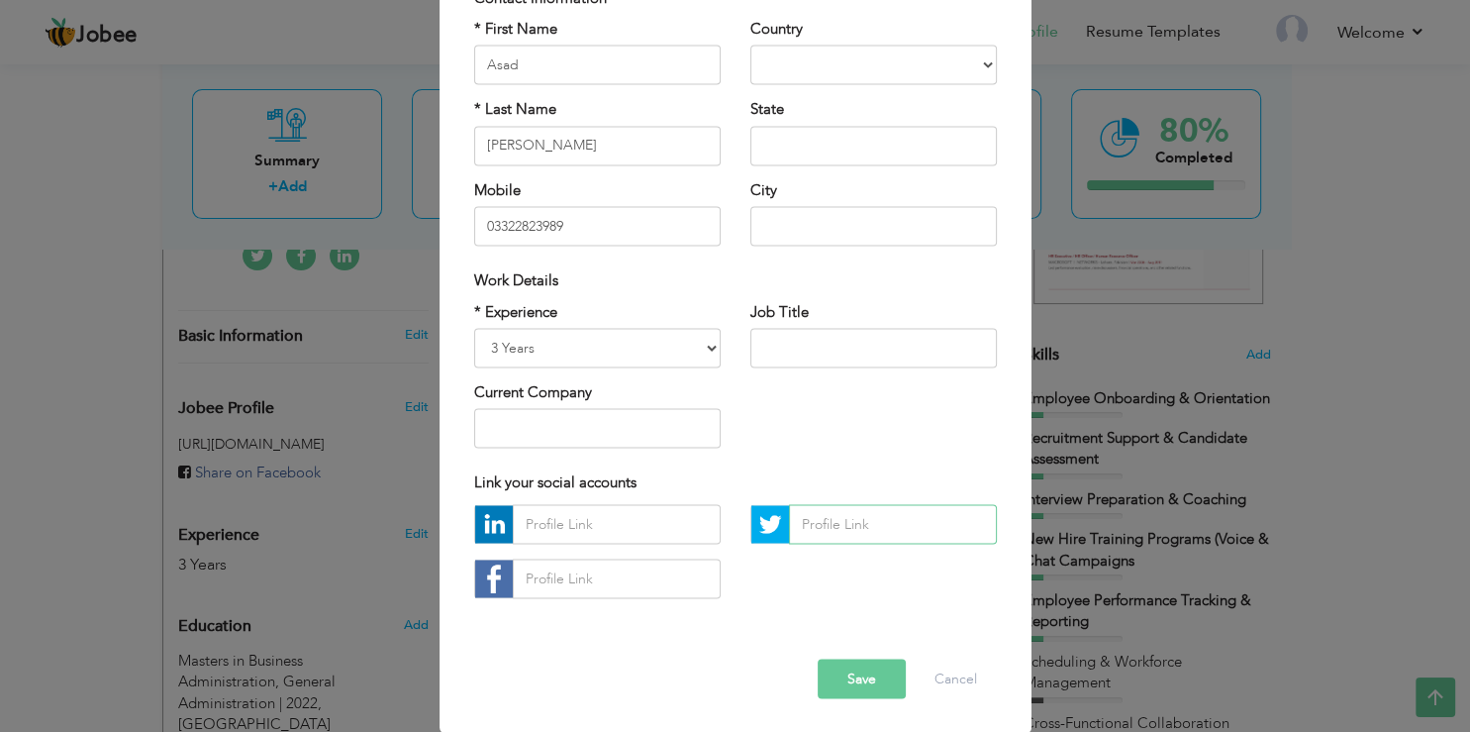
click at [877, 531] on input "text" at bounding box center [893, 524] width 208 height 40
click at [828, 576] on div at bounding box center [735, 558] width 552 height 109
click at [882, 679] on button "Save" at bounding box center [862, 678] width 88 height 40
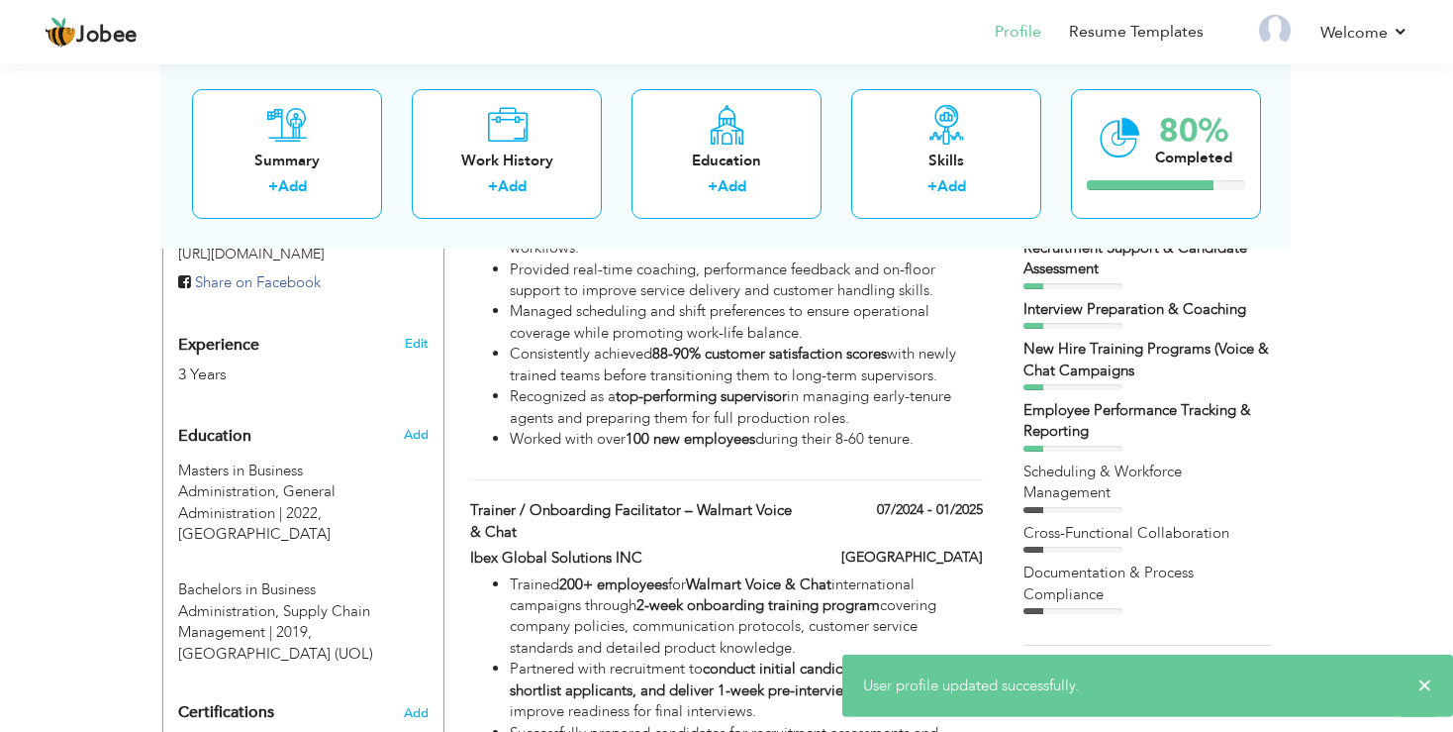
scroll to position [941, 0]
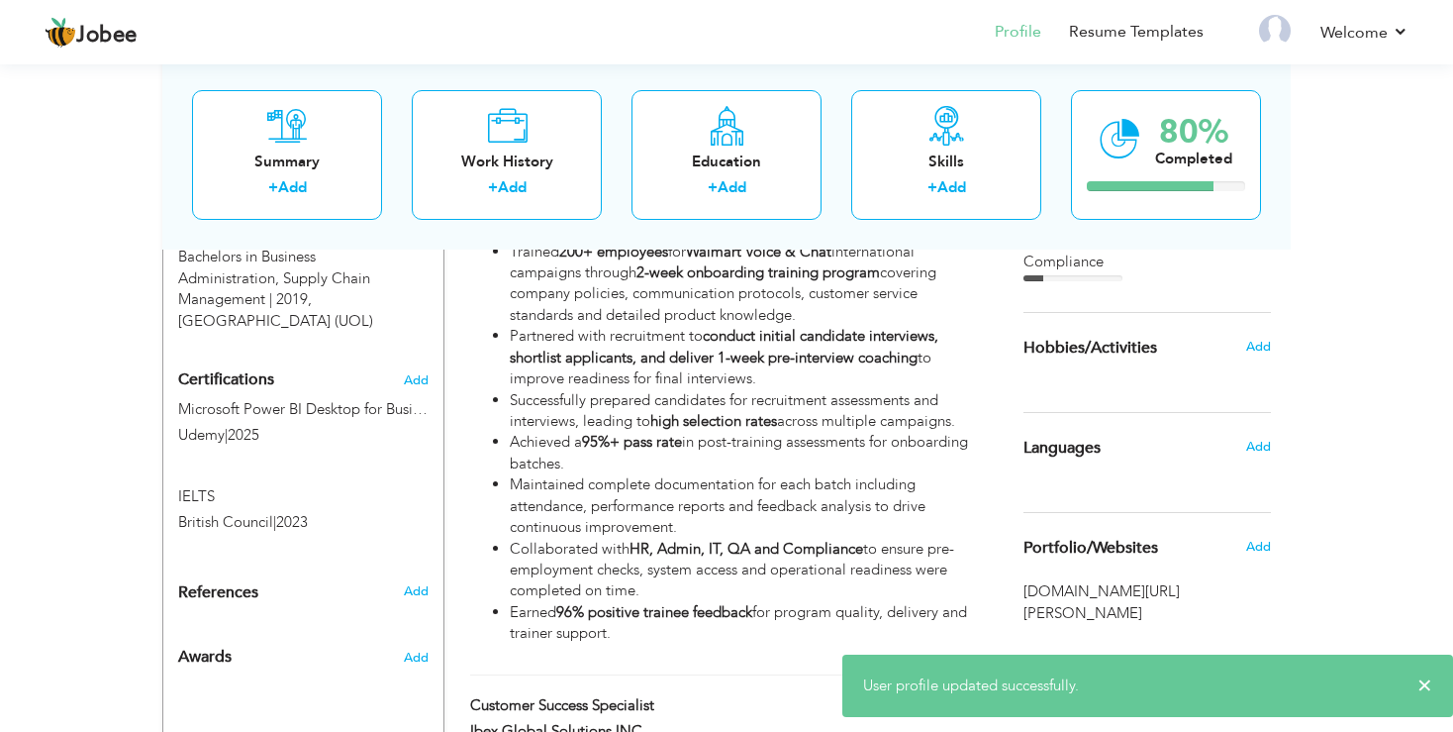
drag, startPoint x: 1242, startPoint y: 608, endPoint x: 1057, endPoint y: 626, distance: 185.0
click at [1060, 627] on div "Choose a Template ‹" at bounding box center [1150, 320] width 282 height 1774
click at [1057, 613] on span "www.linkedin.com/in/asad-aftab" at bounding box center [1148, 602] width 248 height 43
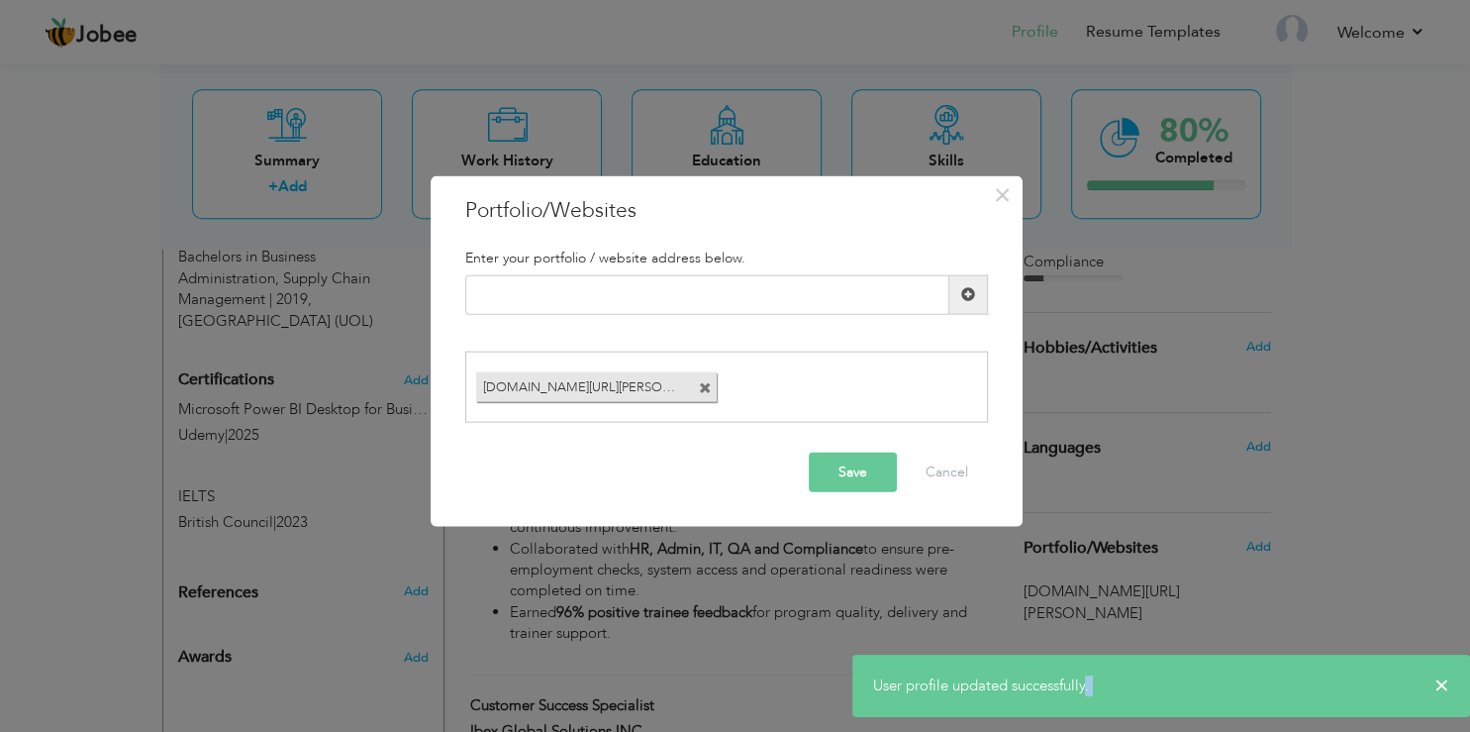
click at [1057, 613] on div "× Portfolio/Websites Enter your portfolio / website address below." at bounding box center [735, 366] width 1470 height 732
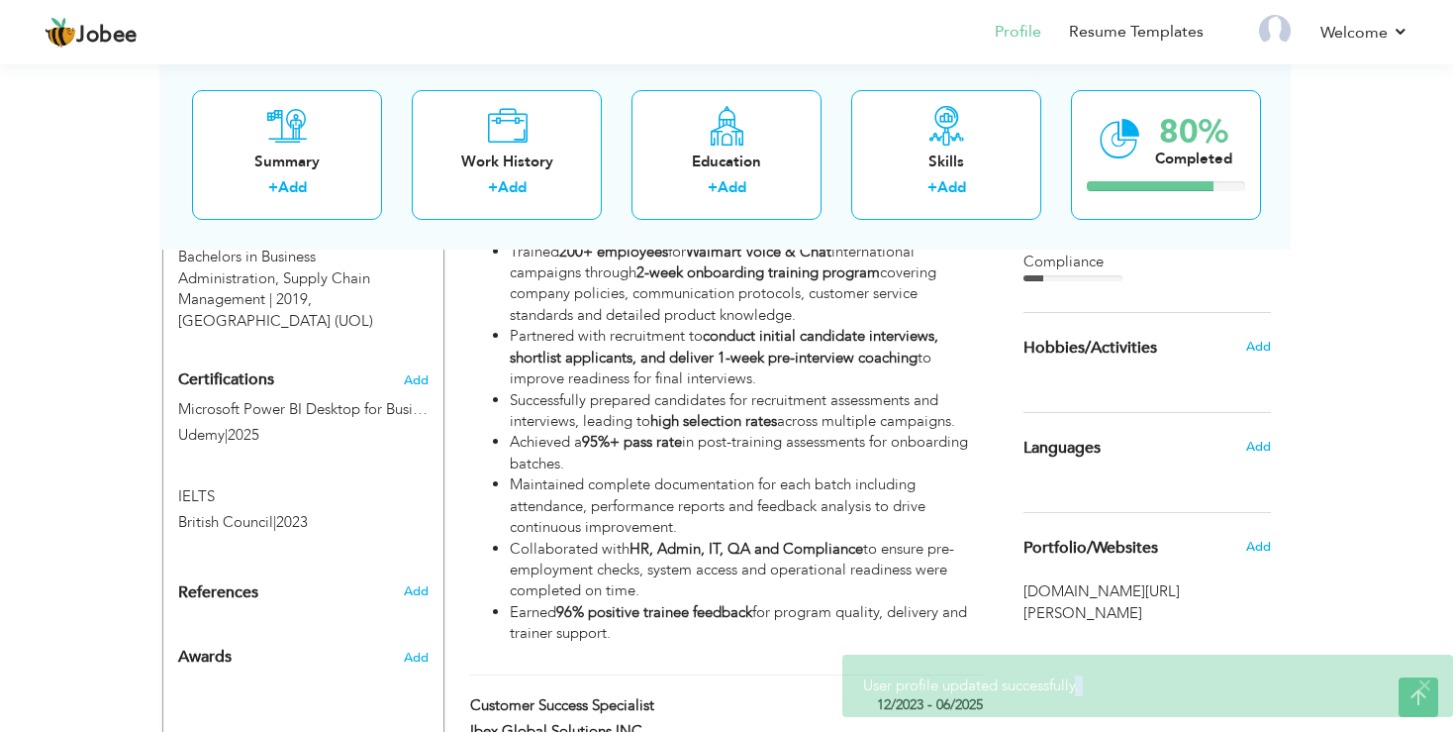
click at [1060, 607] on span "www.linkedin.com/in/asad-aftab" at bounding box center [1148, 602] width 248 height 43
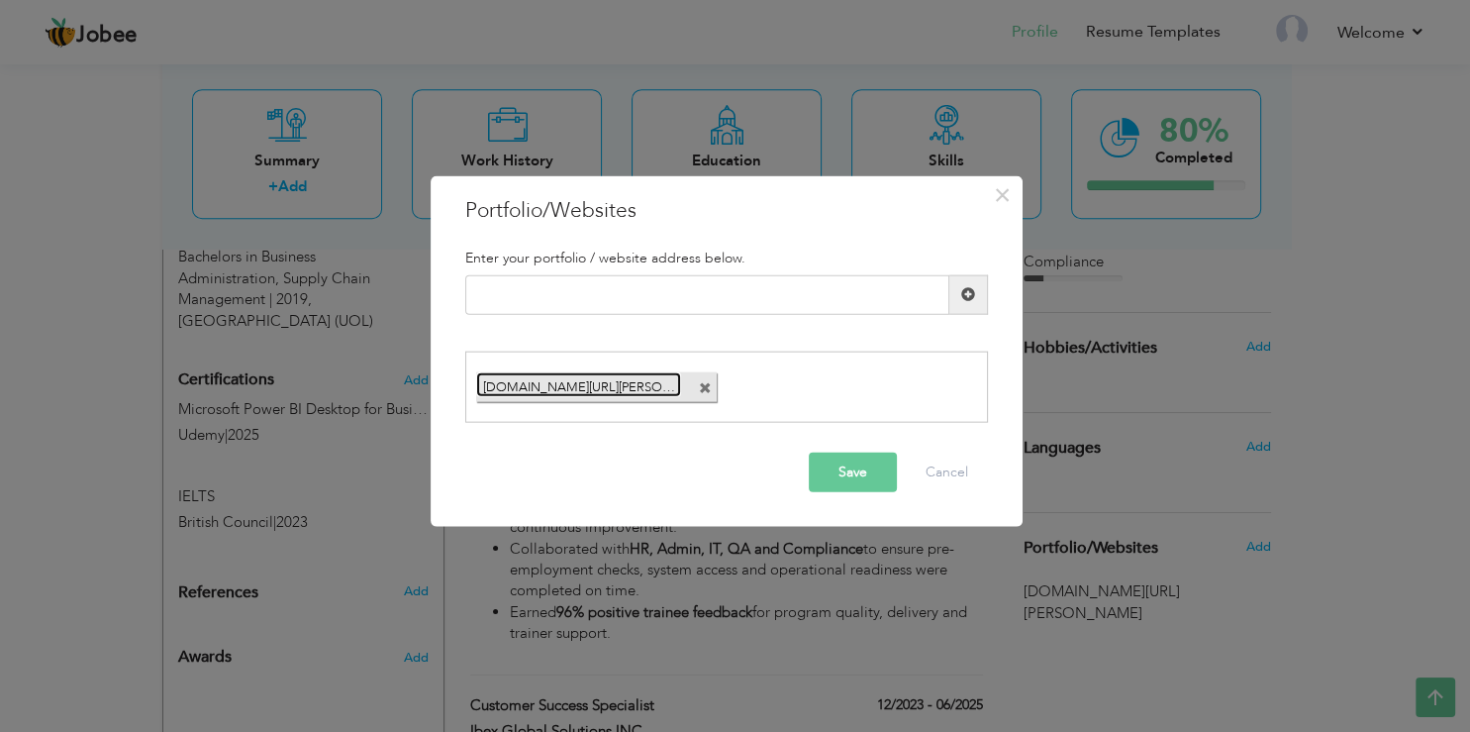
click at [563, 383] on link "www.linkedin.com/in/asad-aftab" at bounding box center [578, 384] width 205 height 25
click at [563, 382] on link "www.linkedin.com/in/asad-aftab" at bounding box center [578, 384] width 205 height 25
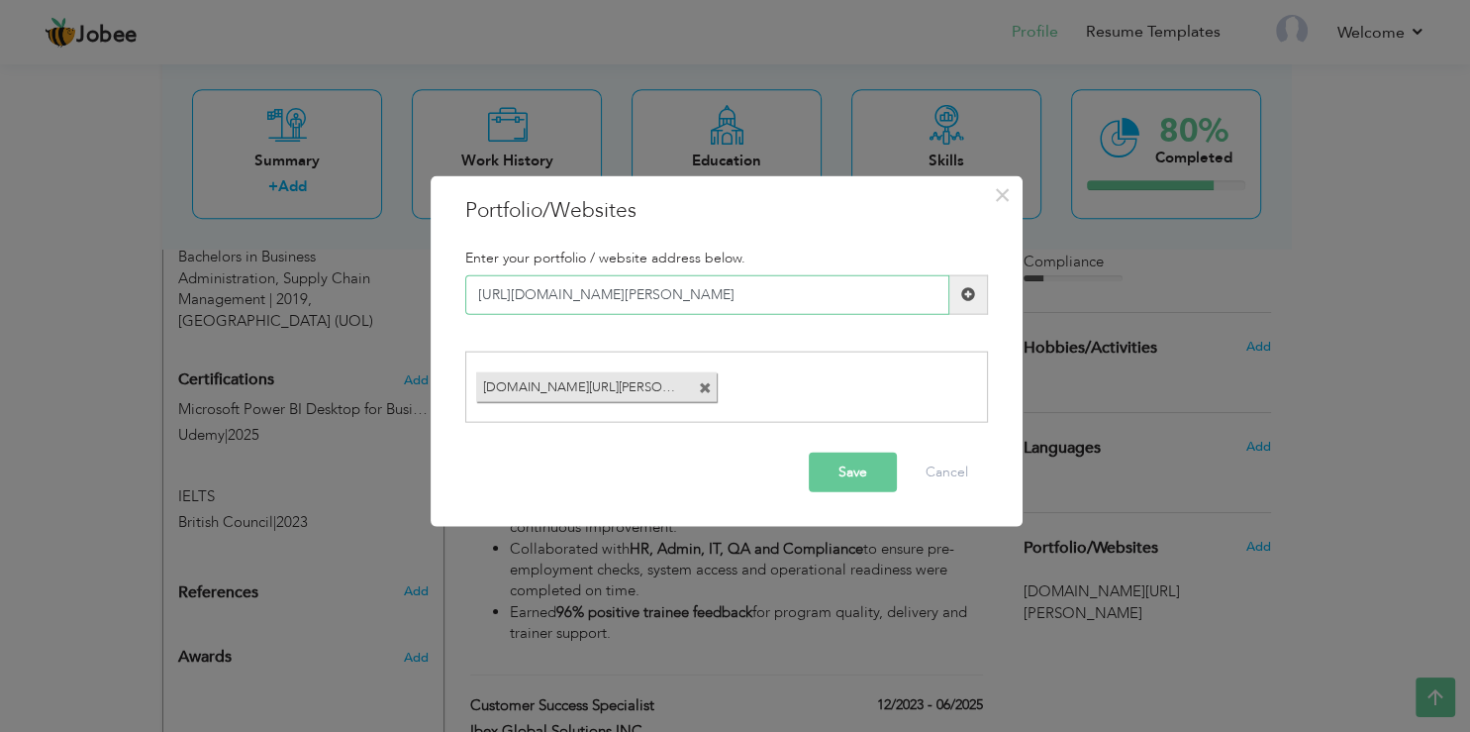
click at [691, 300] on input "https://www.linkedin.com/in/asad-aftab" at bounding box center [707, 294] width 484 height 40
type input "https://www.linkedin.com/in/asad-aftab"
click at [953, 484] on button "Cancel" at bounding box center [947, 472] width 82 height 40
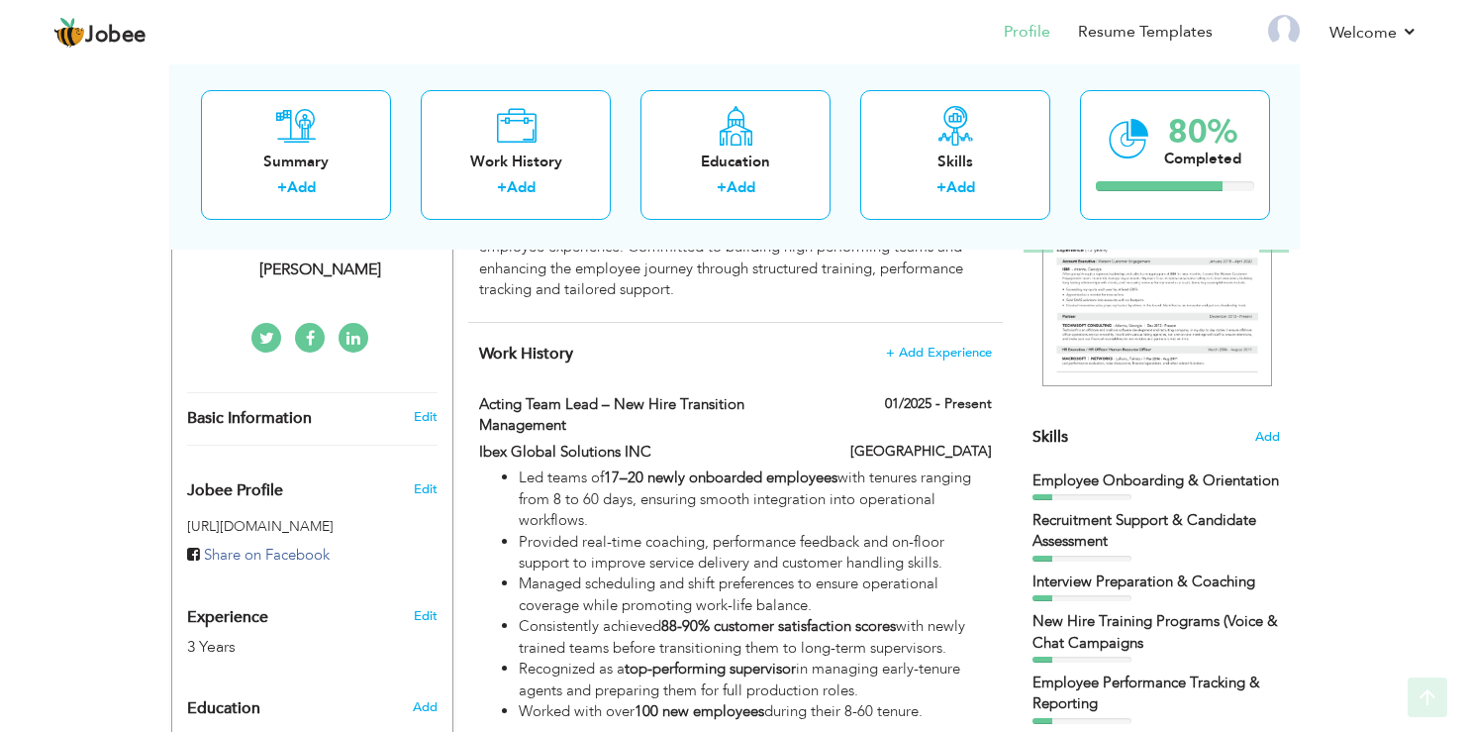
scroll to position [418, 0]
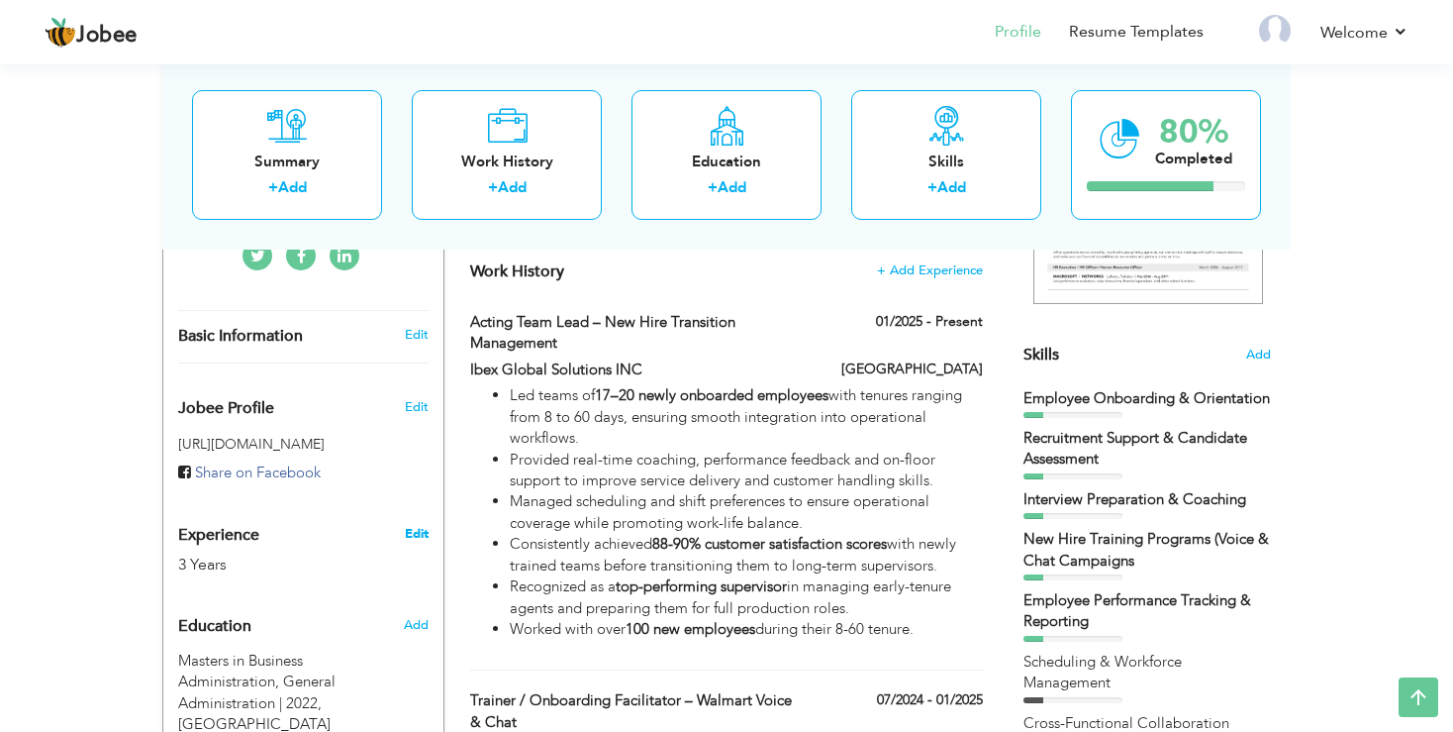
click at [420, 534] on link "Edit" at bounding box center [417, 534] width 24 height 18
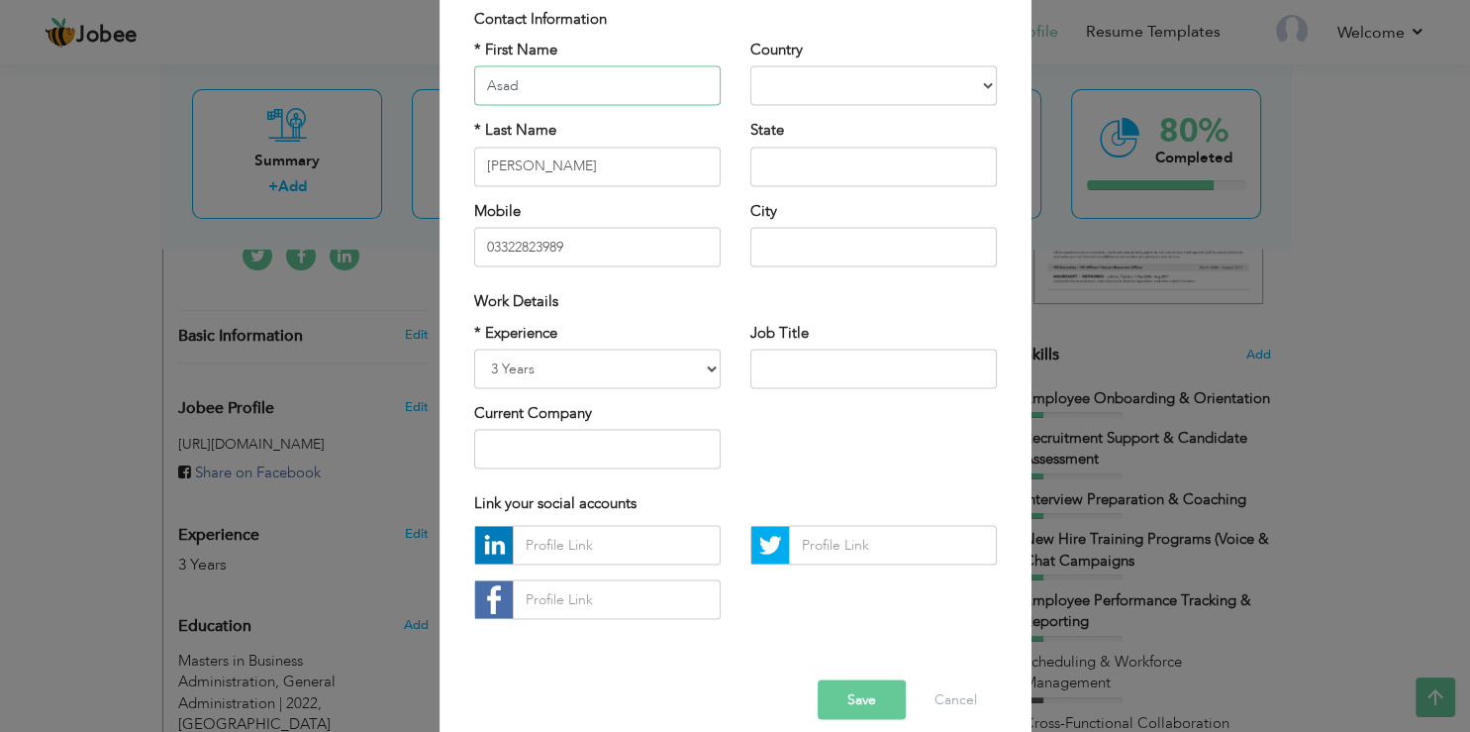
scroll to position [170, 0]
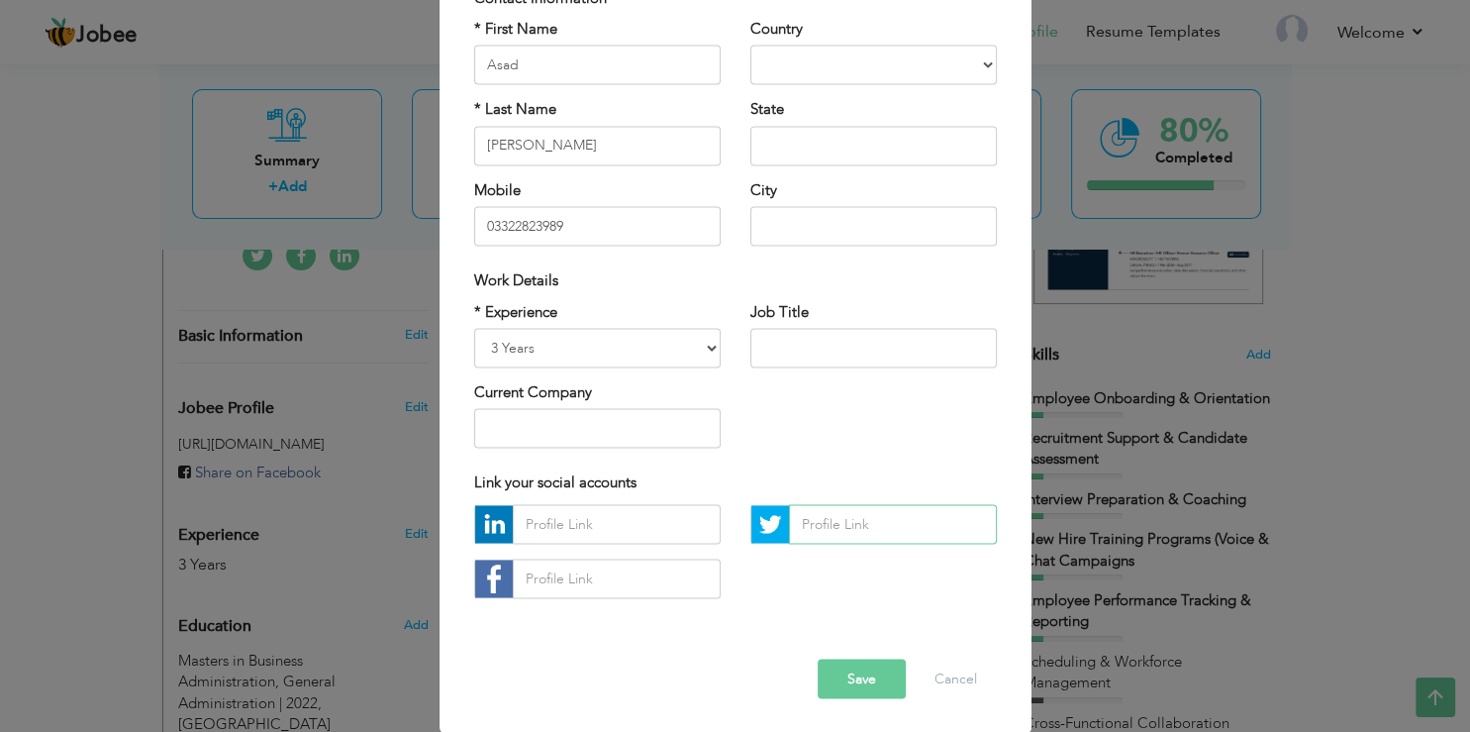
click at [861, 518] on input "text" at bounding box center [893, 524] width 208 height 40
paste input "https://www.linkedin.com/in/asad-aftab"
type input "https://www.linkedin.com/in/asad-aftab"
click at [630, 521] on input "text" at bounding box center [617, 524] width 208 height 40
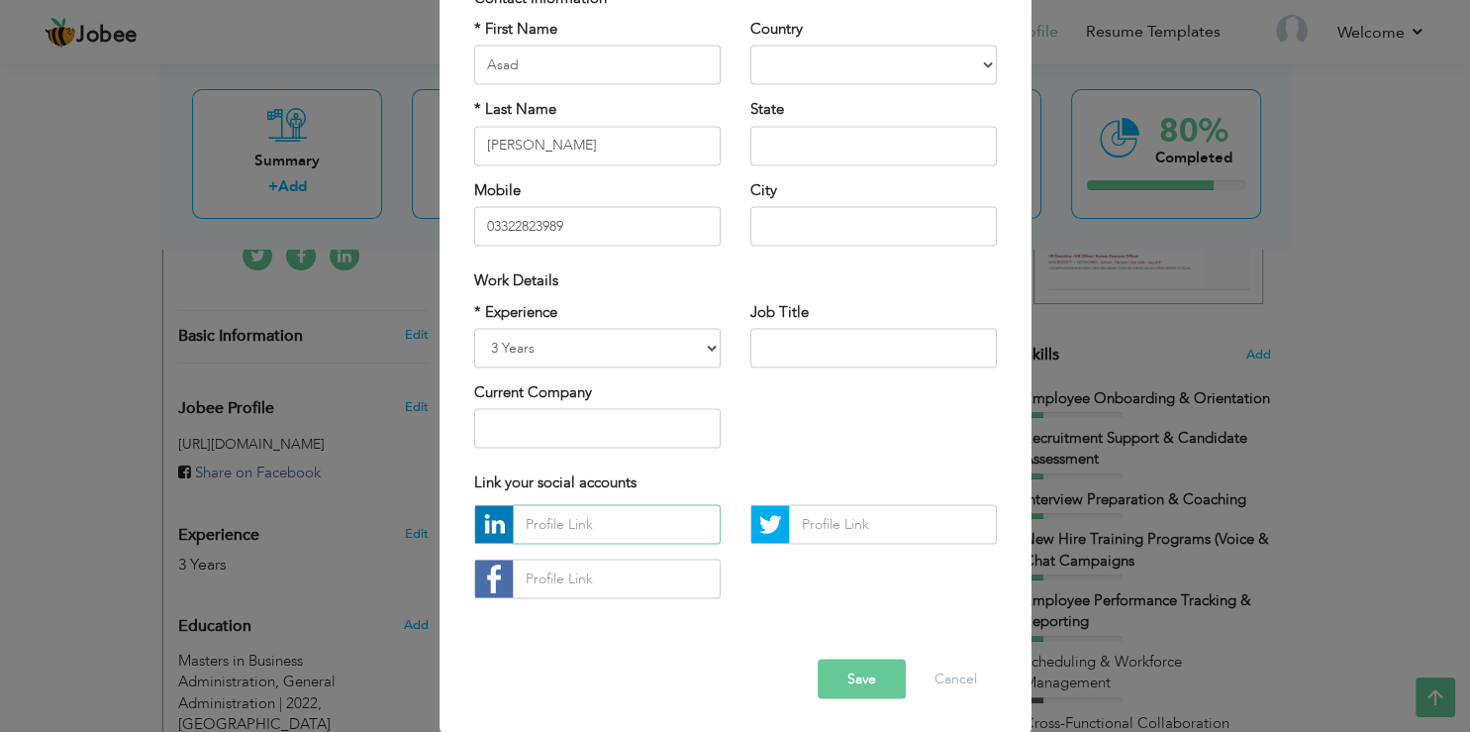
paste input "https://www.linkedin.com/in/asad-aftab"
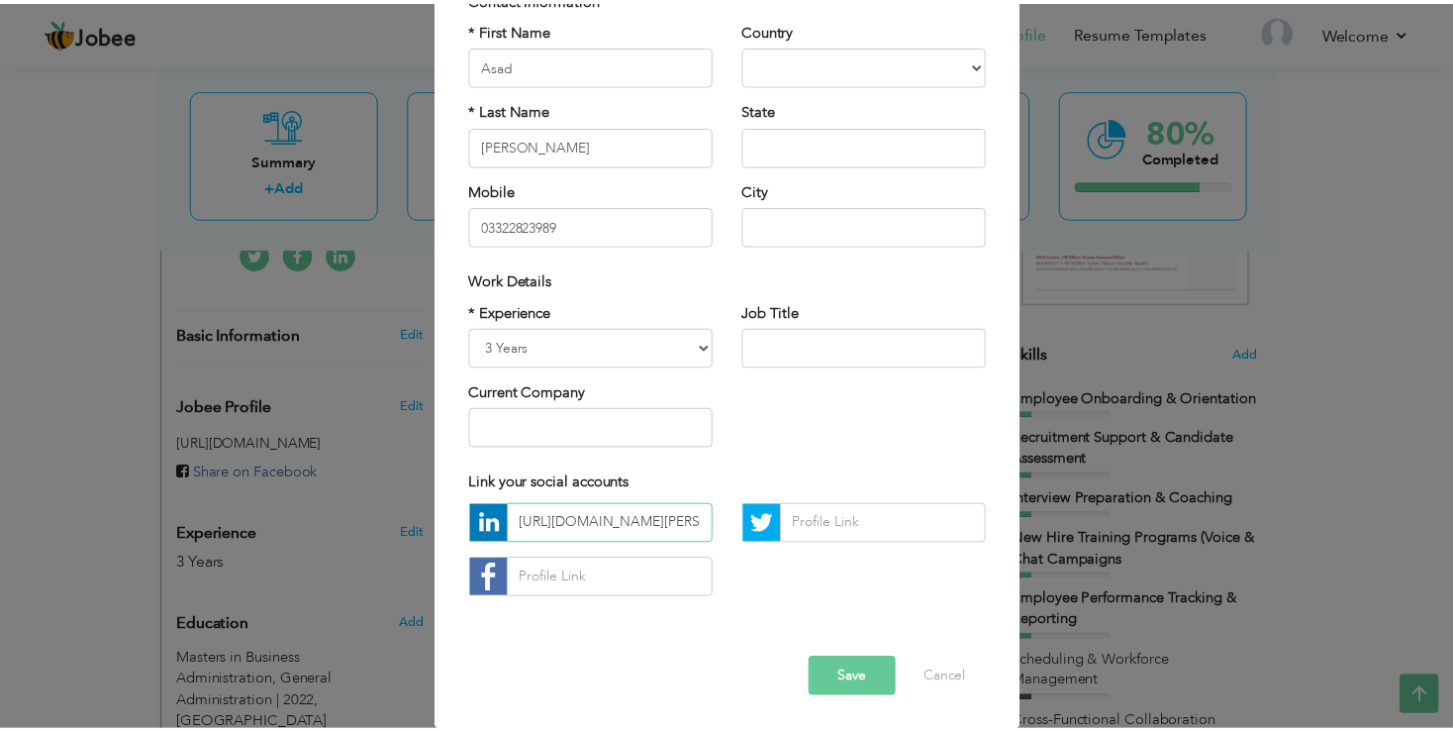
scroll to position [0, 59]
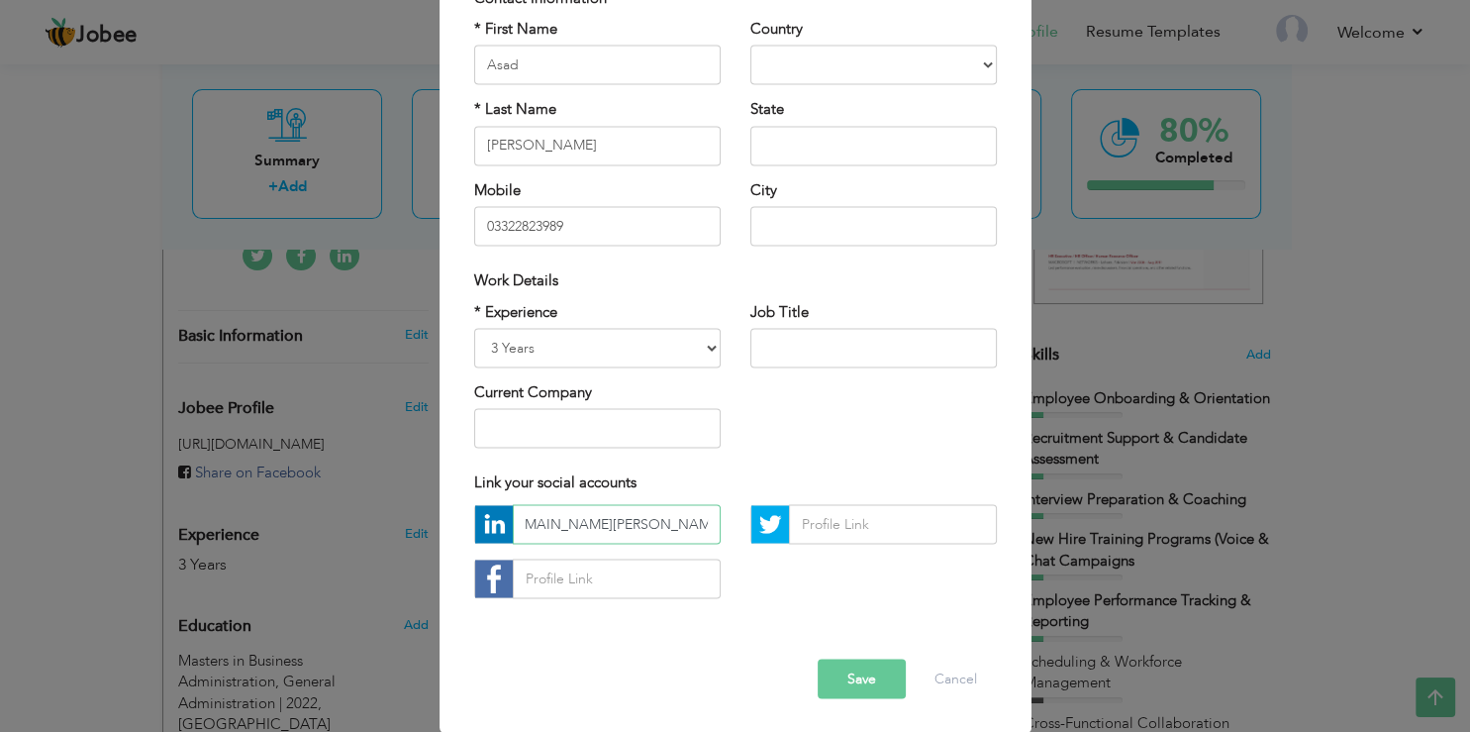
type input "https://www.linkedin.com/in/asad-aftab"
click at [600, 446] on input "text" at bounding box center [597, 429] width 247 height 40
click at [832, 667] on button "Save" at bounding box center [862, 678] width 88 height 40
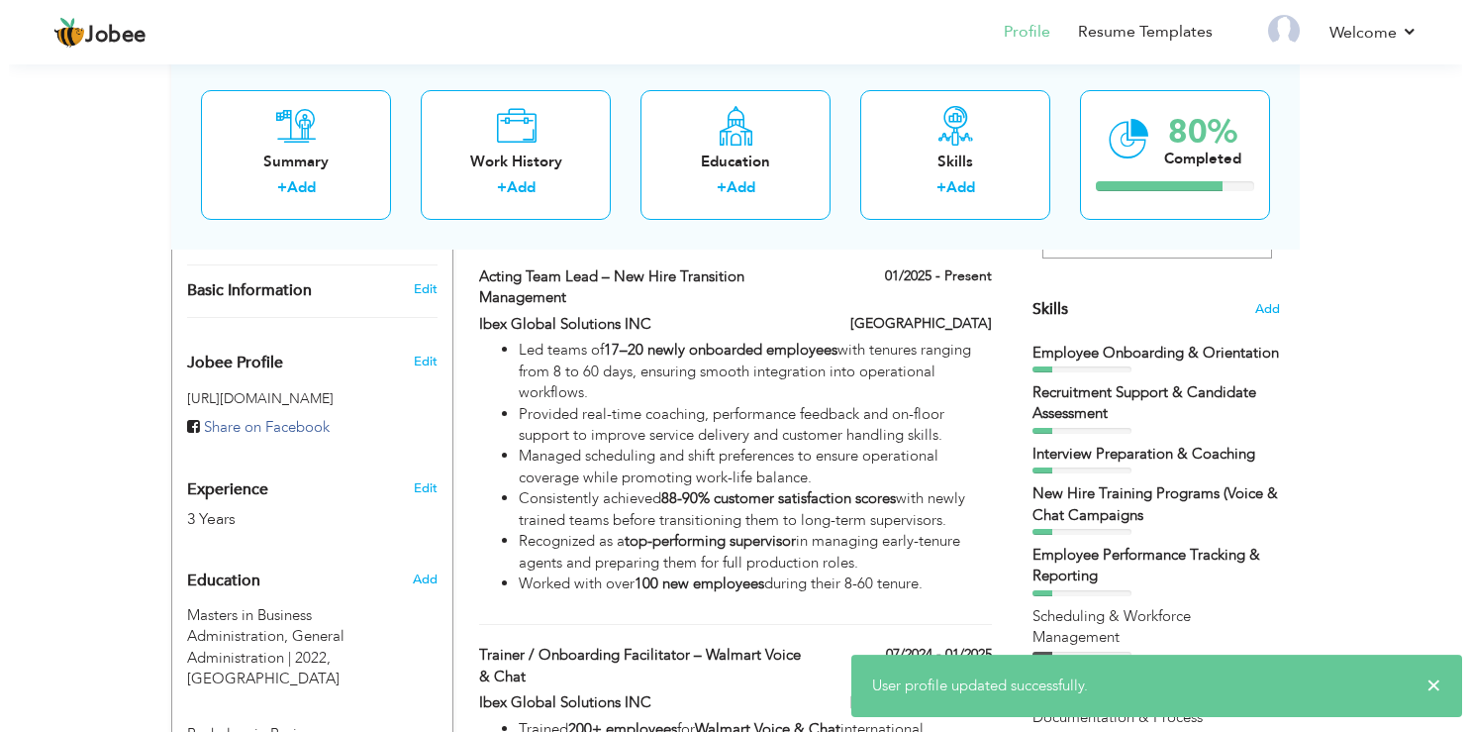
scroll to position [418, 0]
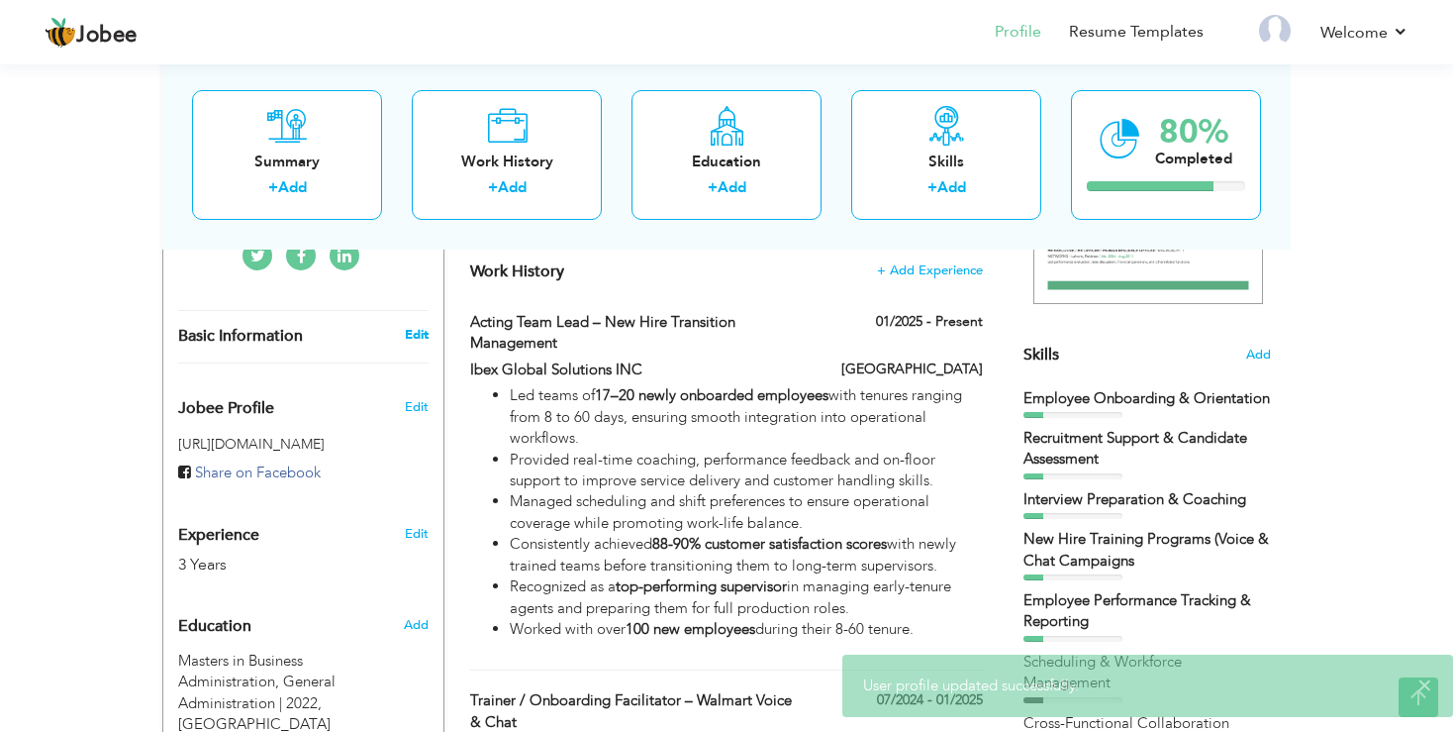
click at [410, 335] on link "Edit" at bounding box center [417, 335] width 24 height 18
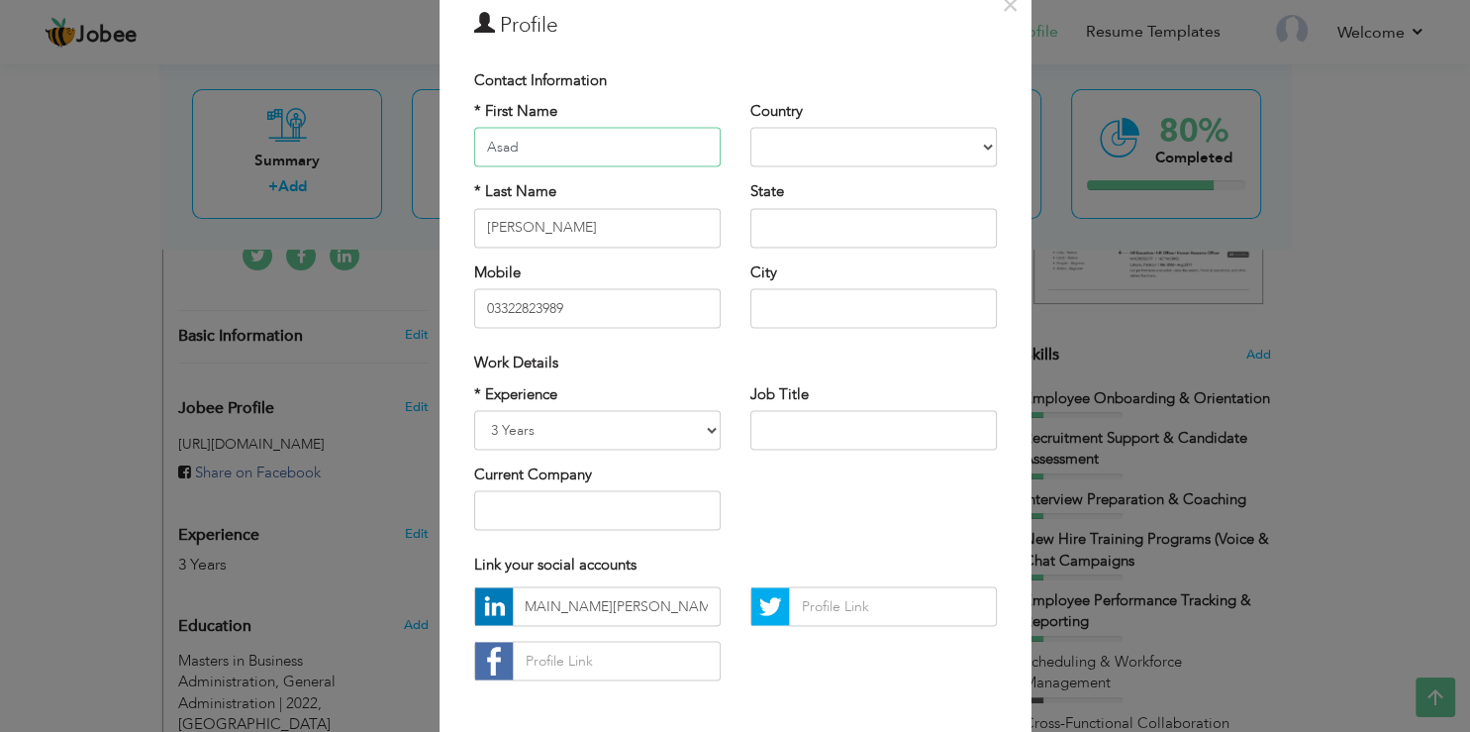
scroll to position [51, 0]
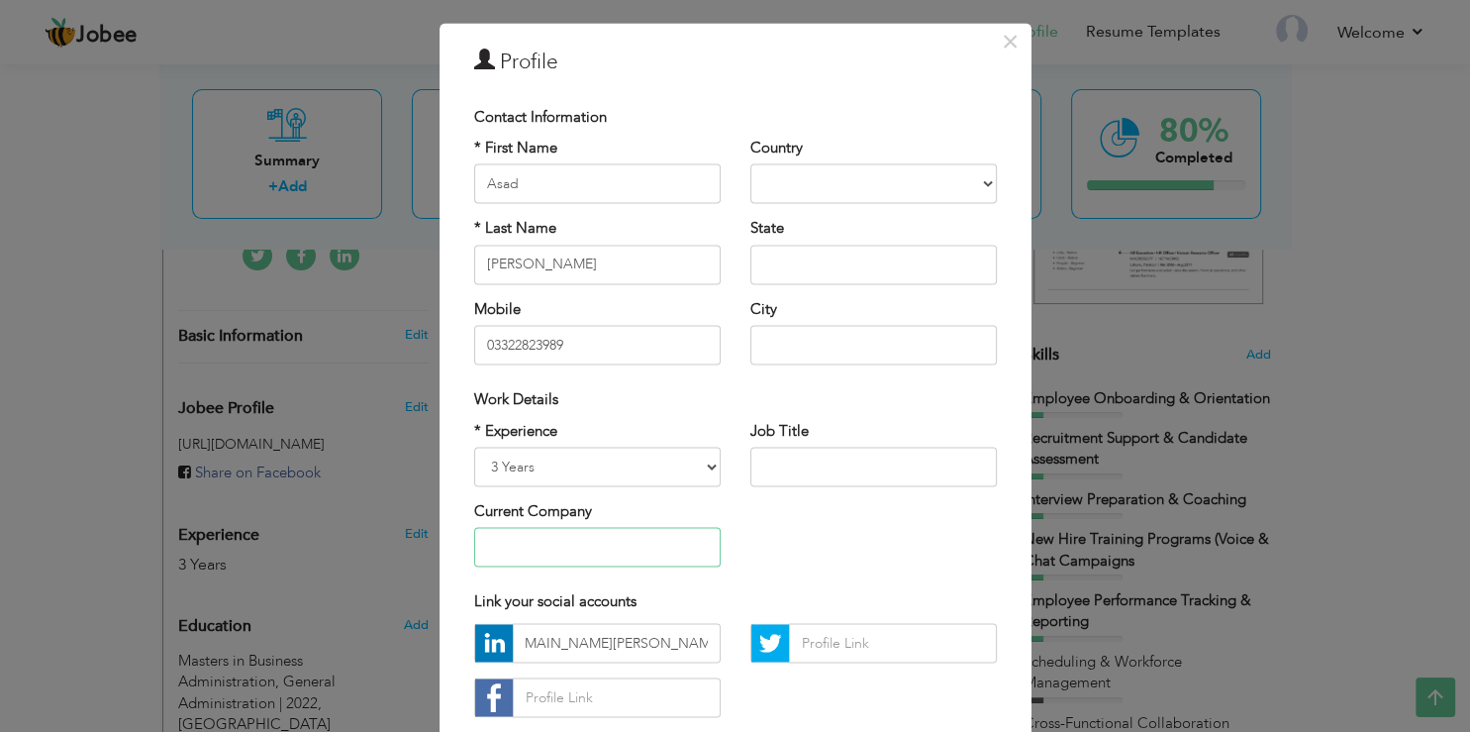
click at [545, 537] on input "text" at bounding box center [597, 548] width 247 height 40
click at [865, 459] on input "text" at bounding box center [873, 467] width 247 height 40
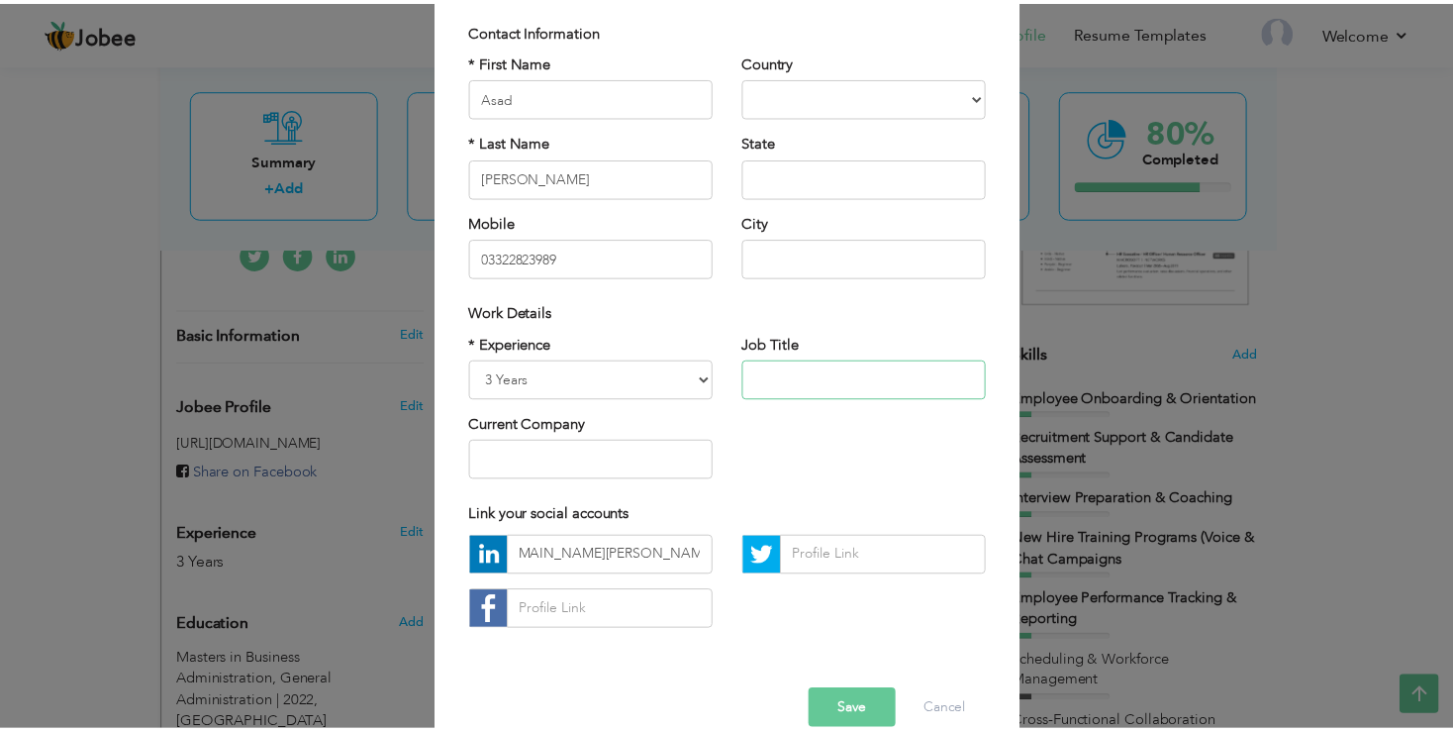
scroll to position [170, 0]
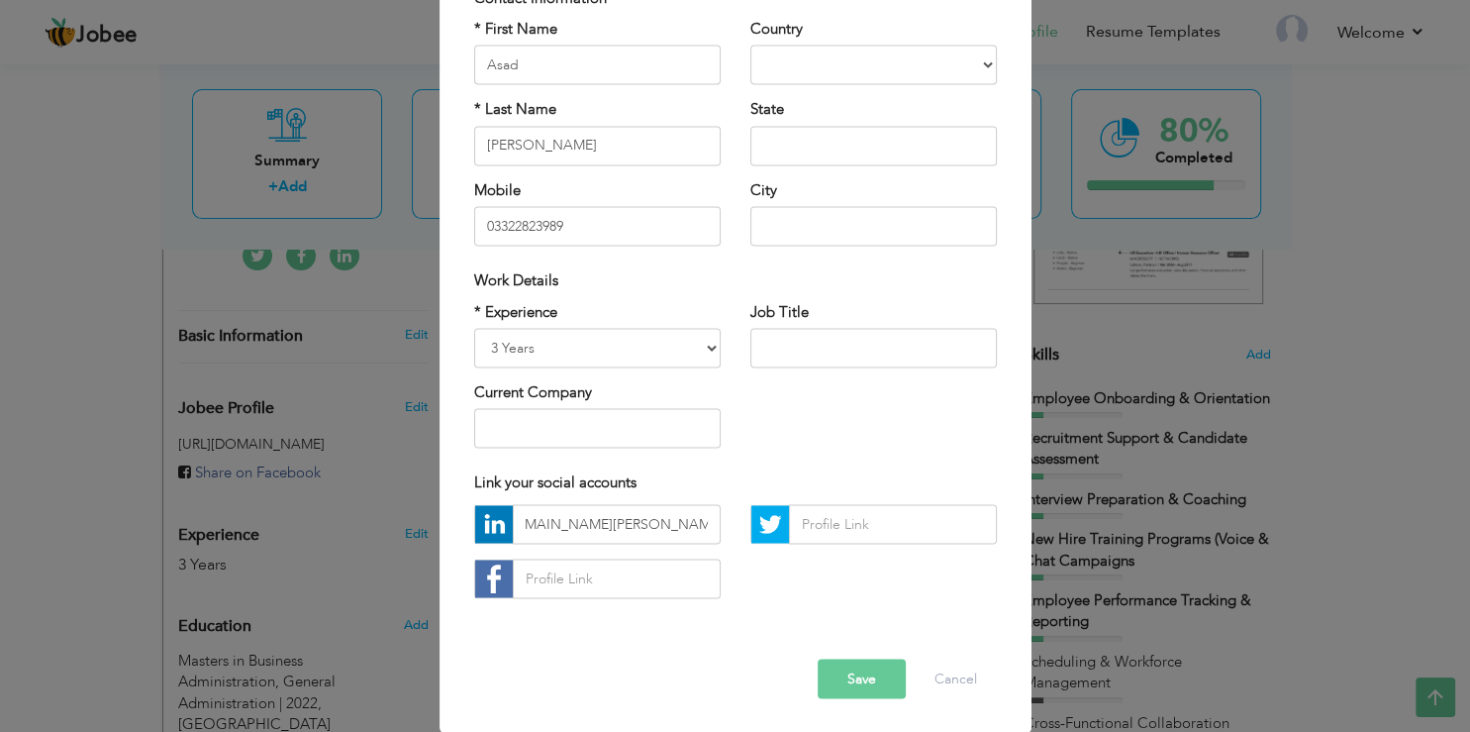
click at [847, 673] on button "Save" at bounding box center [862, 678] width 88 height 40
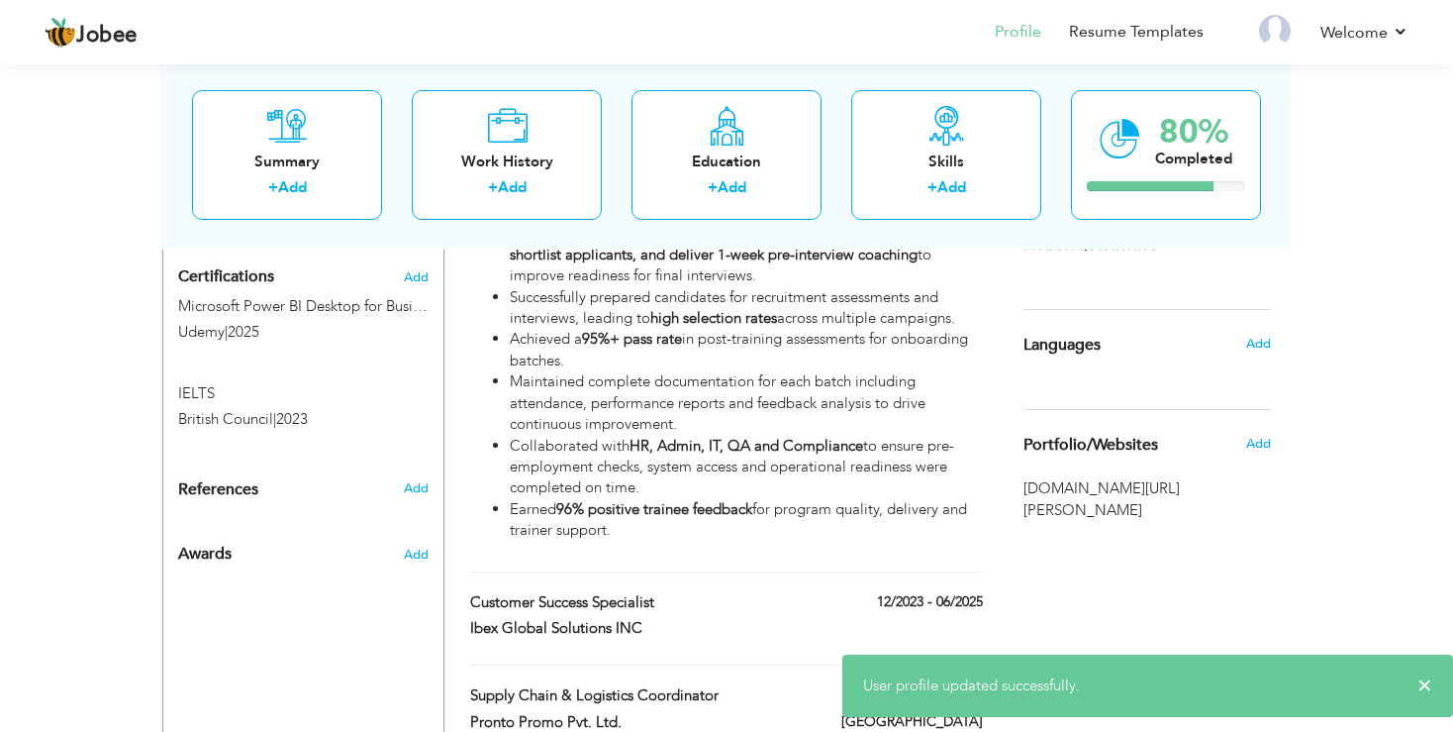
scroll to position [1046, 0]
click at [1107, 452] on span "Portfolio/Websites" at bounding box center [1091, 444] width 135 height 18
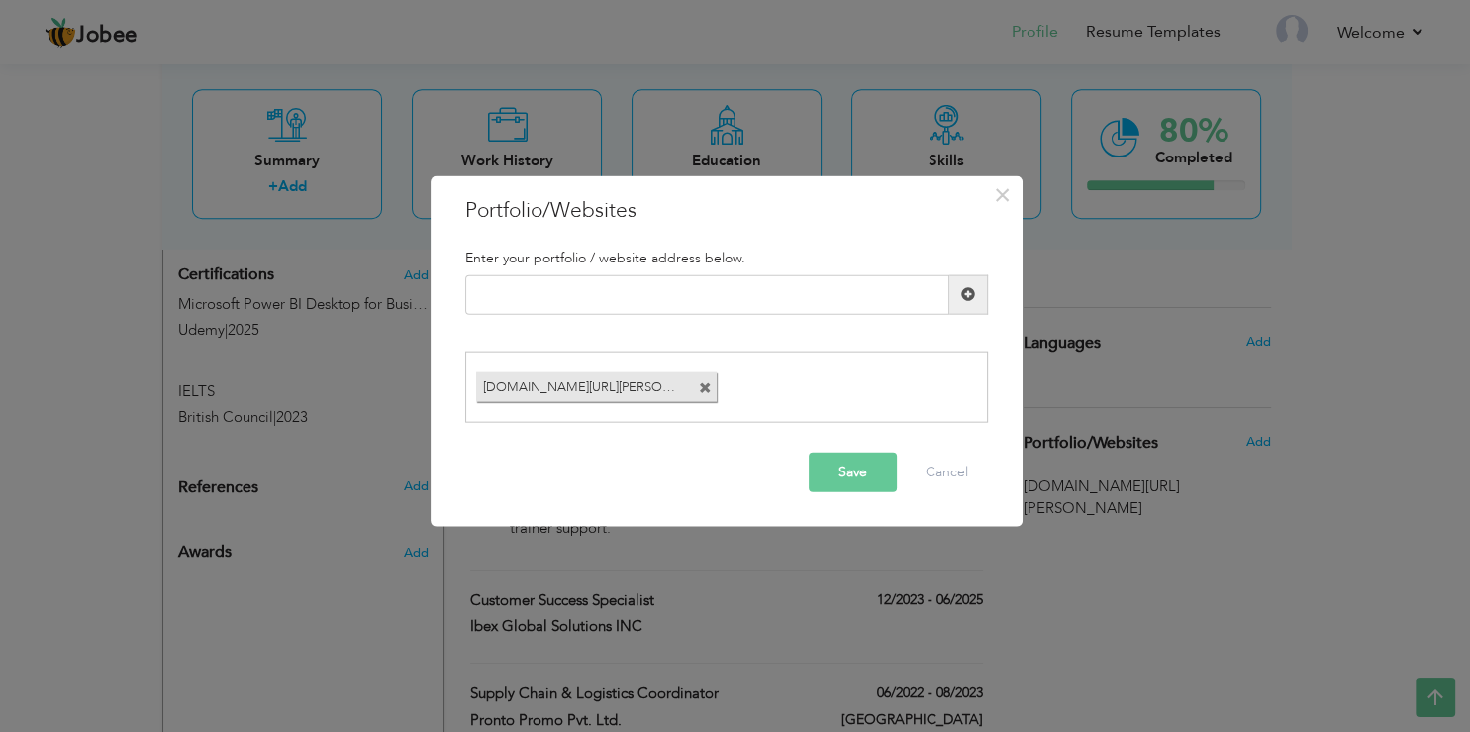
click at [707, 390] on span at bounding box center [705, 388] width 13 height 13
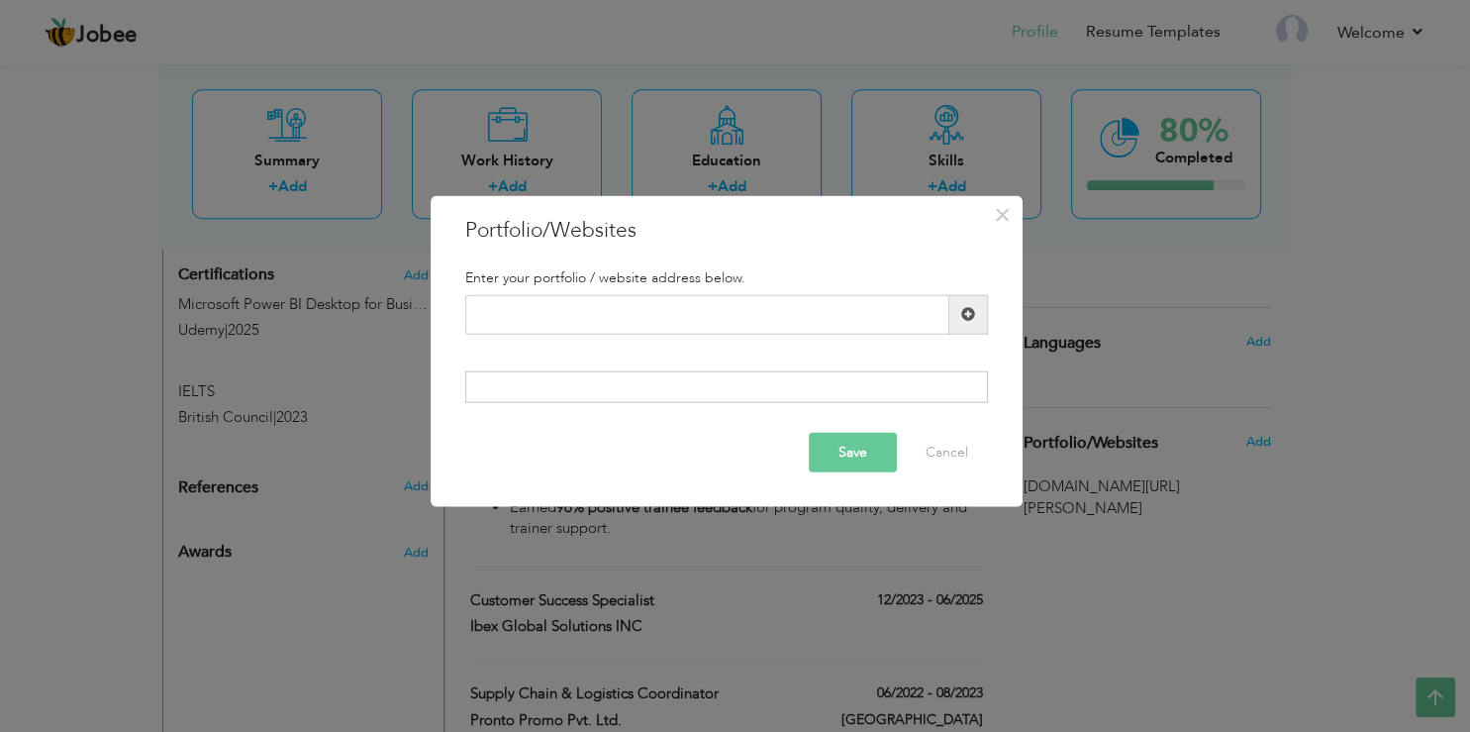
click at [857, 454] on button "Save" at bounding box center [853, 453] width 88 height 40
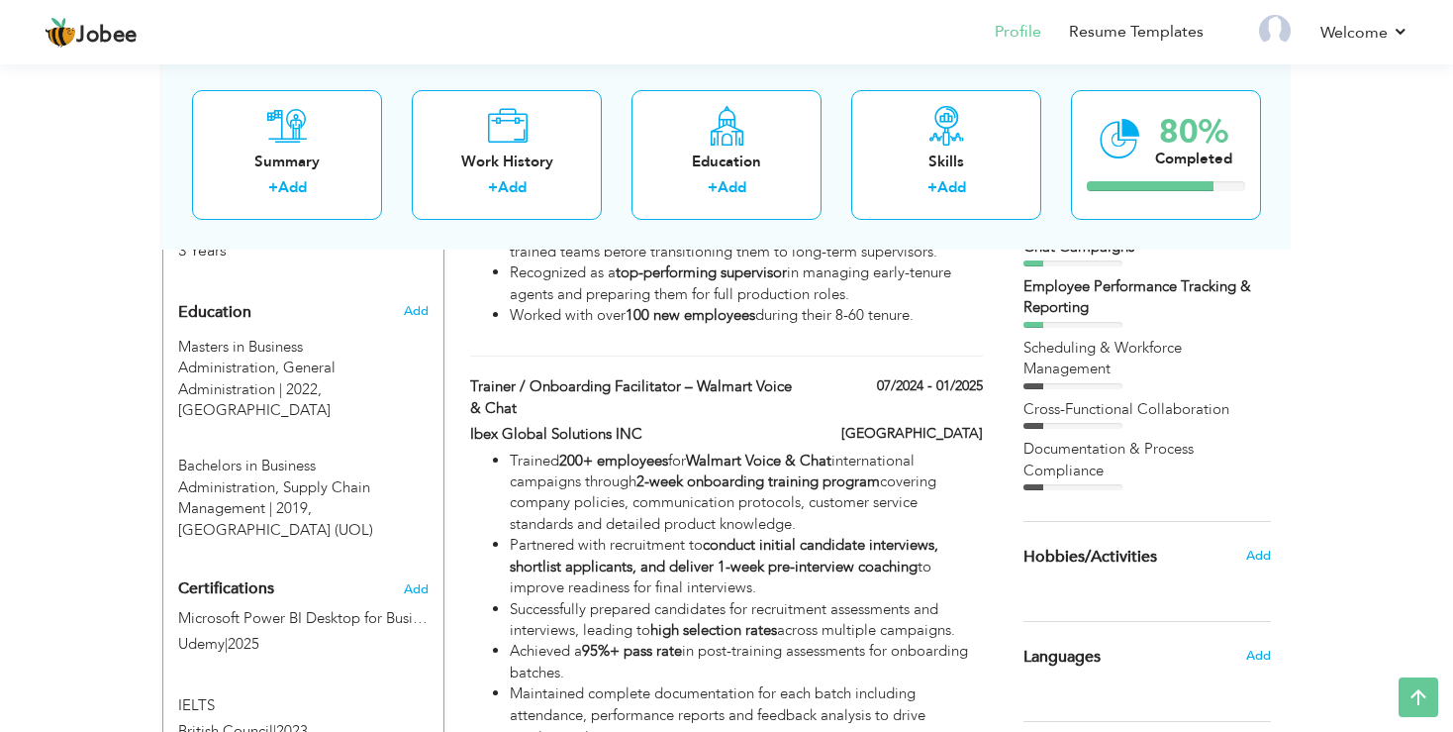
scroll to position [418, 0]
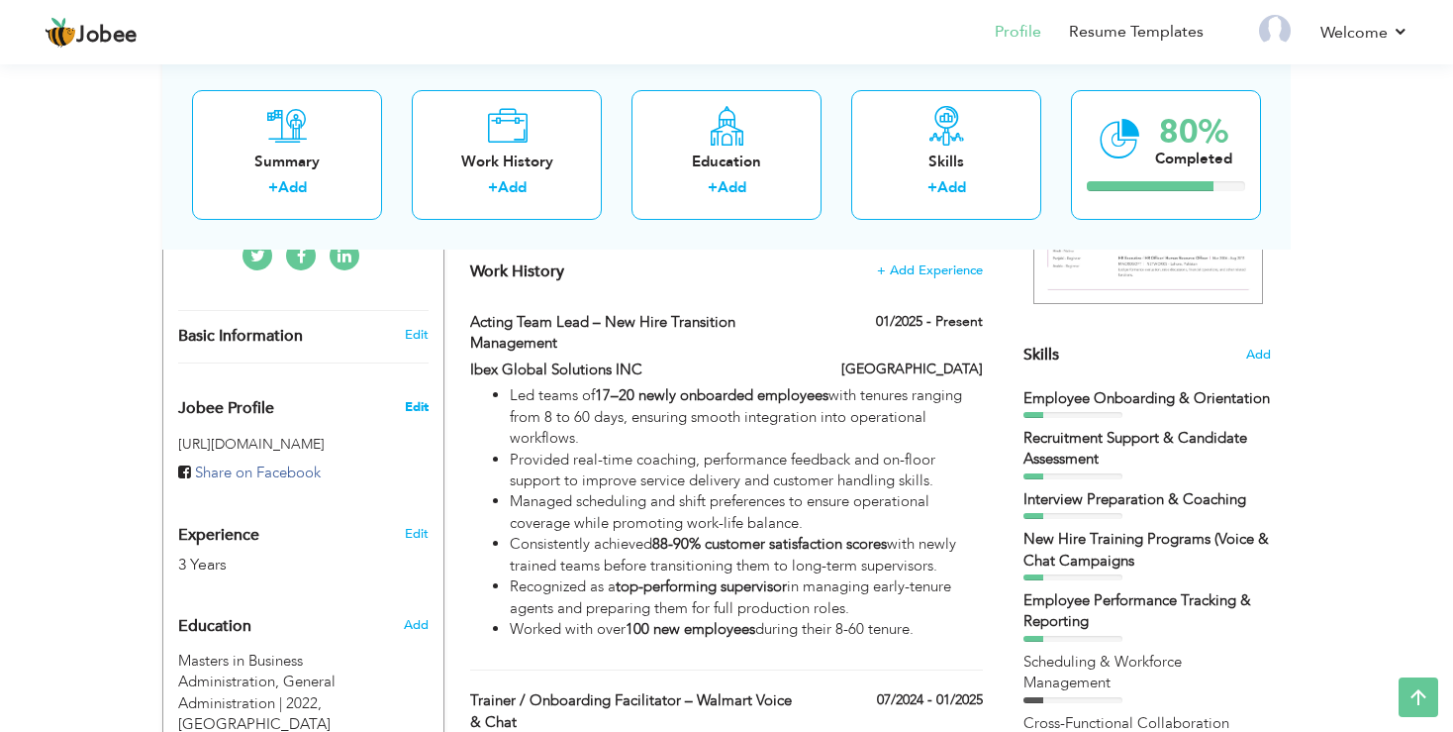
click at [408, 413] on span "Edit" at bounding box center [417, 407] width 24 height 18
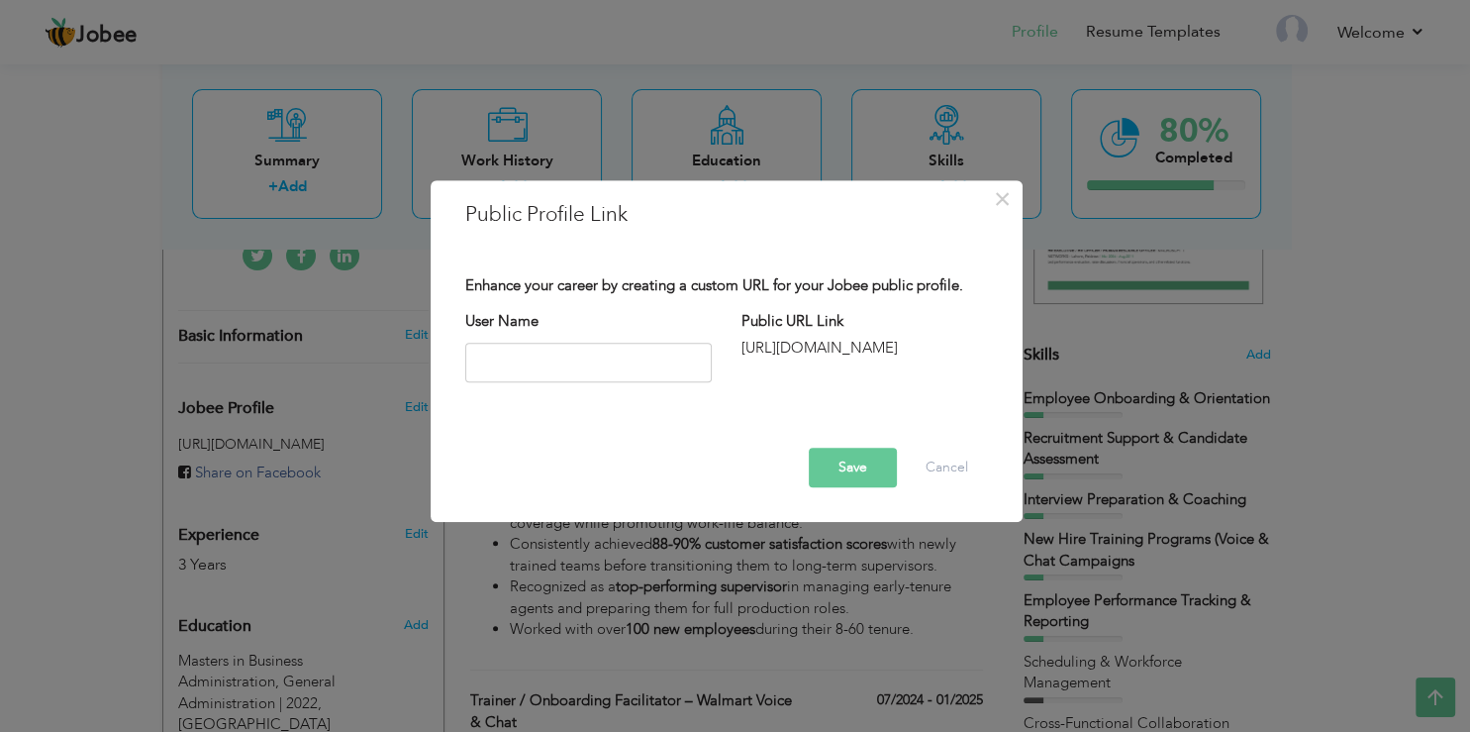
click at [824, 350] on div "http://jobee.io/profile/" at bounding box center [865, 348] width 247 height 21
click at [573, 377] on input "text" at bounding box center [588, 363] width 247 height 40
click at [951, 471] on button "Cancel" at bounding box center [947, 468] width 82 height 40
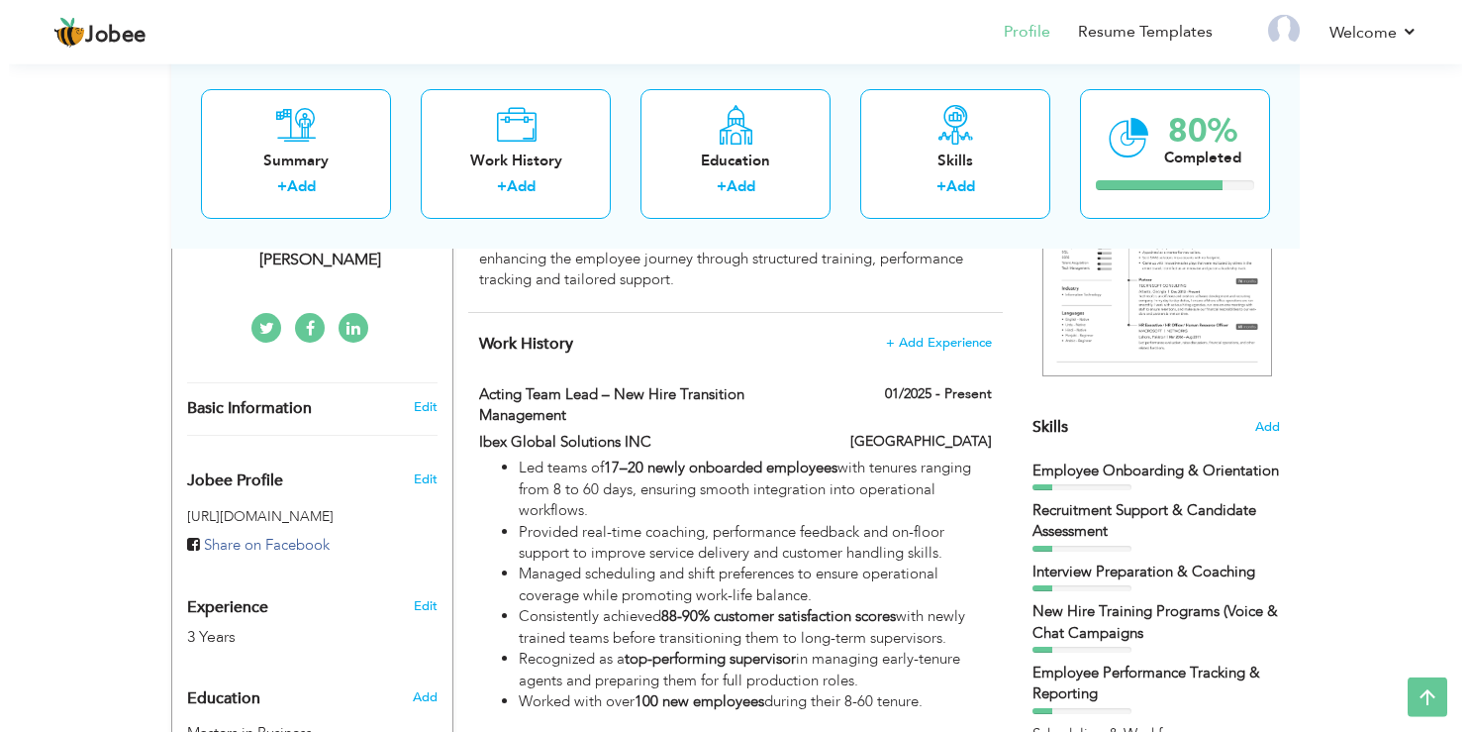
scroll to position [313, 0]
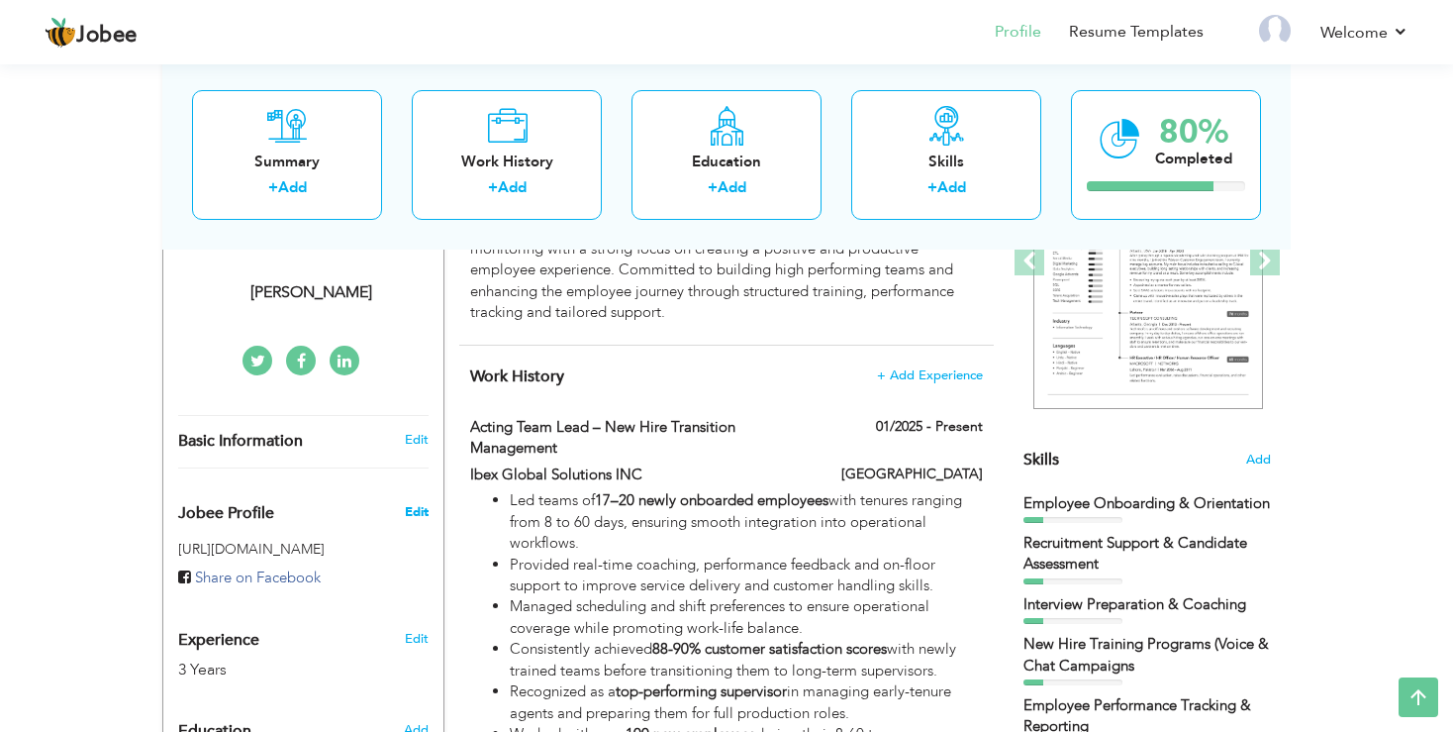
click at [416, 508] on span "Edit" at bounding box center [417, 512] width 24 height 18
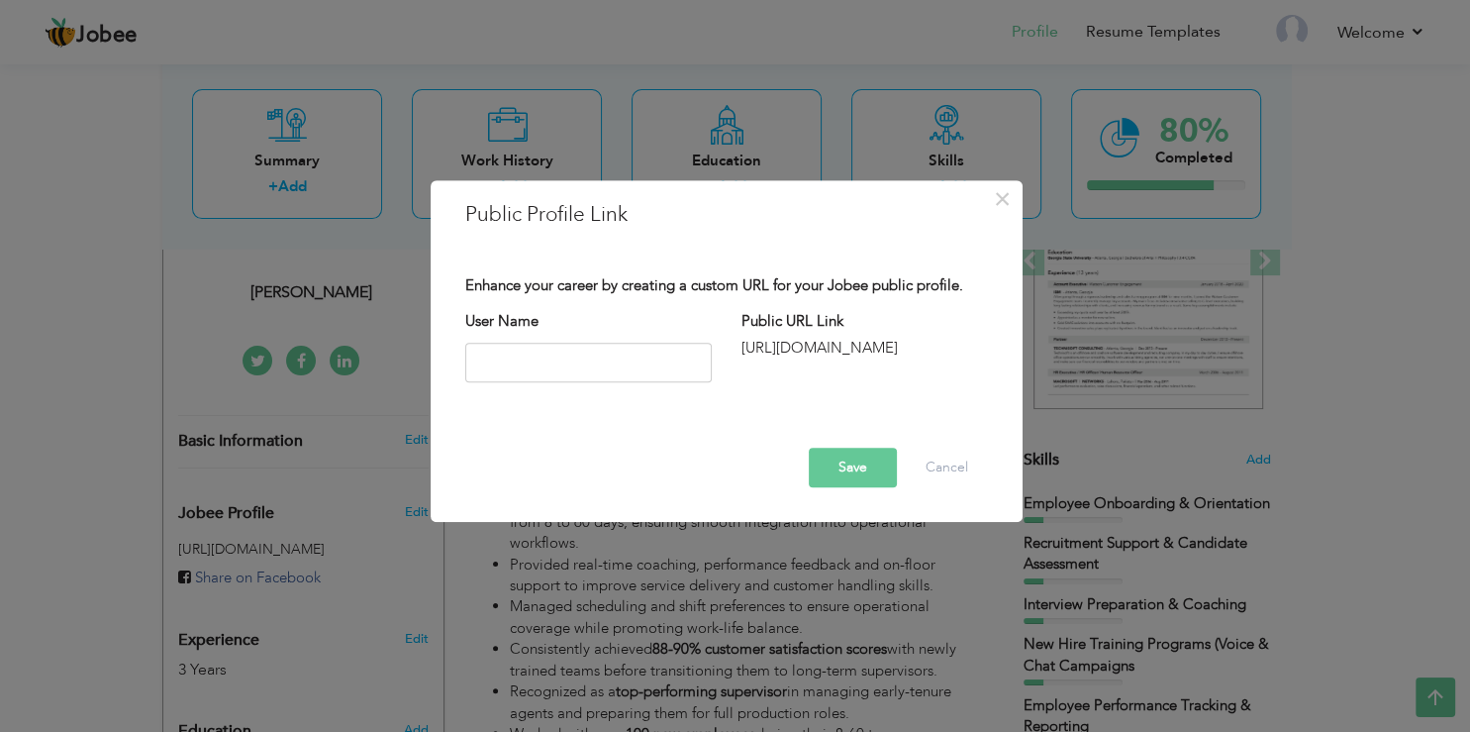
click at [822, 354] on div "http://jobee.io/profile/" at bounding box center [865, 348] width 247 height 21
click at [624, 375] on input "text" at bounding box center [588, 363] width 247 height 40
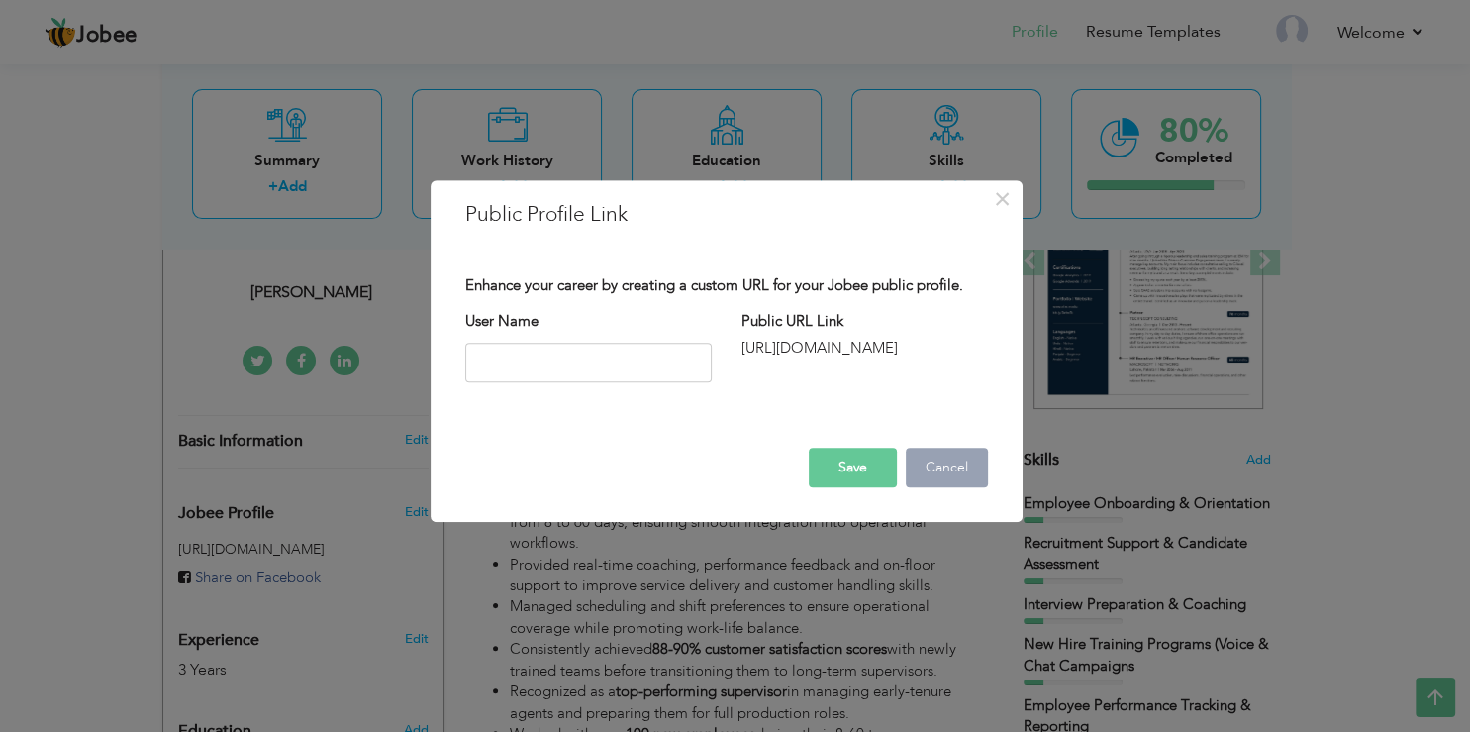
click at [964, 487] on button "Cancel" at bounding box center [947, 468] width 82 height 40
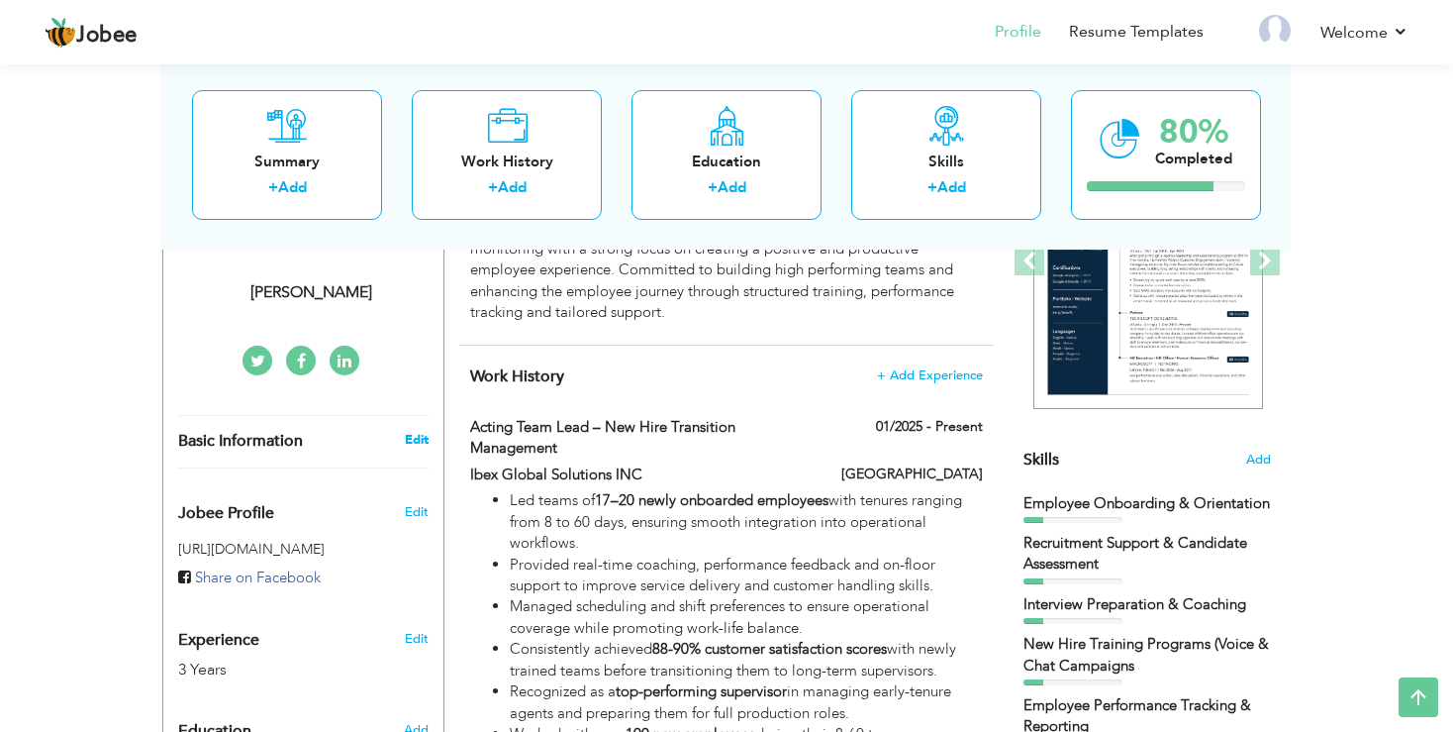
click at [407, 442] on link "Edit" at bounding box center [417, 440] width 24 height 18
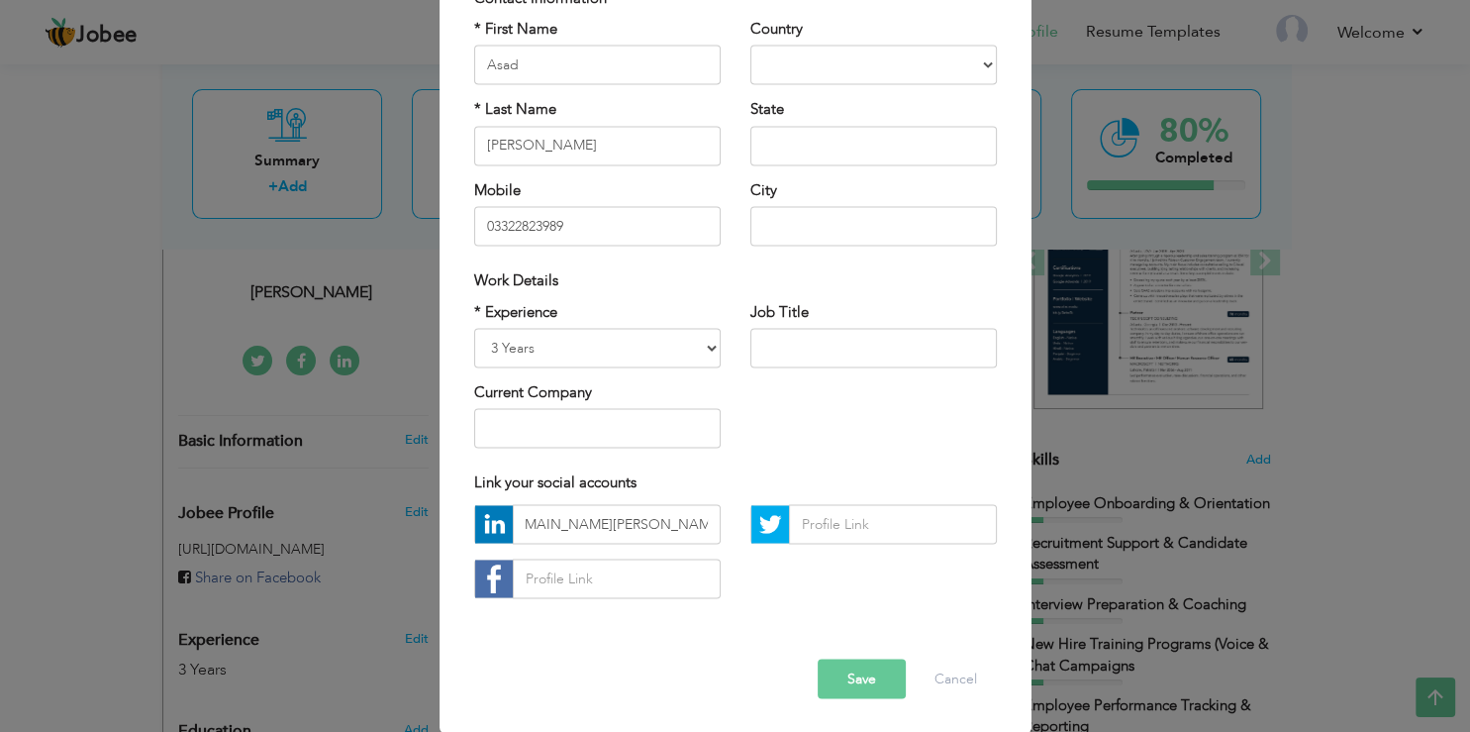
scroll to position [0, 59]
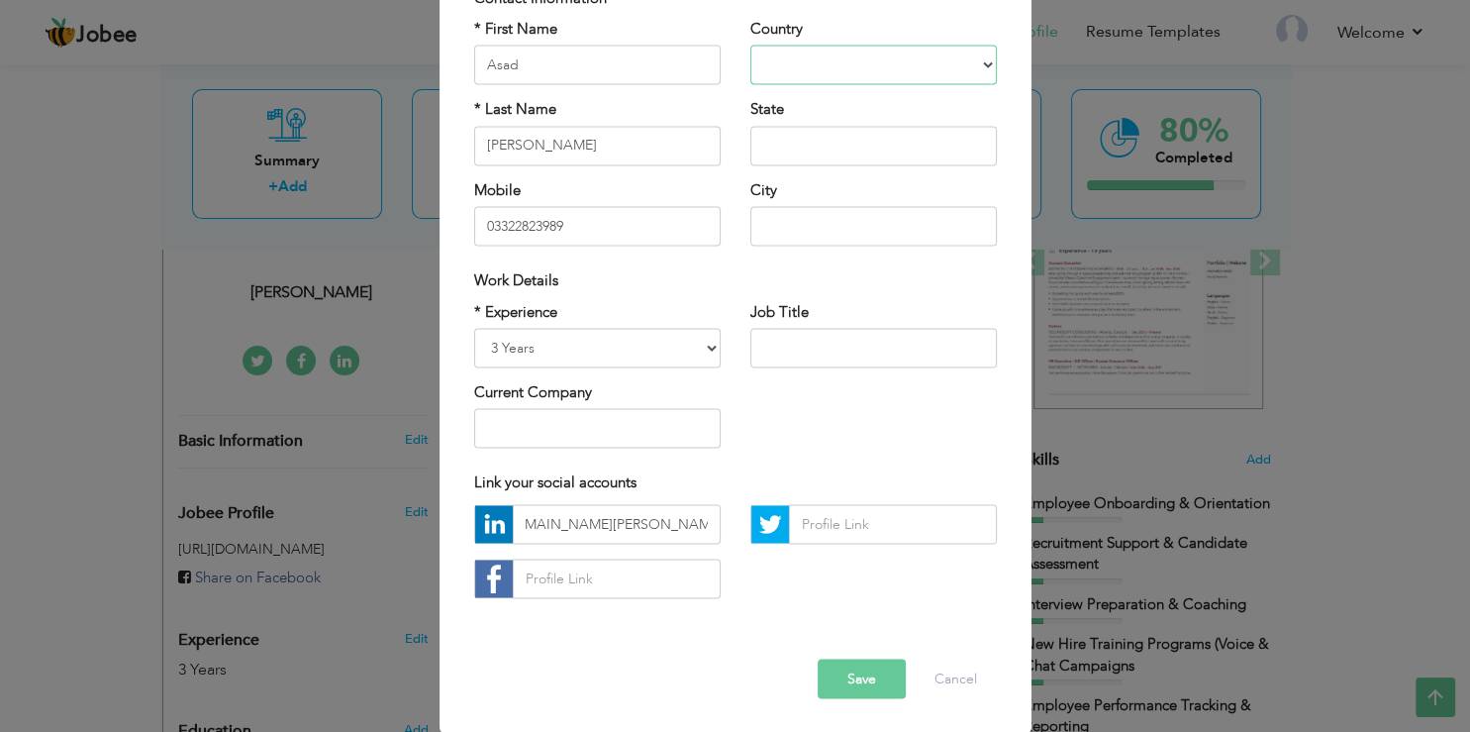
click at [968, 85] on select "Afghanistan Albania Algeria American Samoa Andorra Angola Anguilla Antarctica A…" at bounding box center [873, 66] width 247 height 40
click at [865, 165] on input "text" at bounding box center [873, 146] width 247 height 40
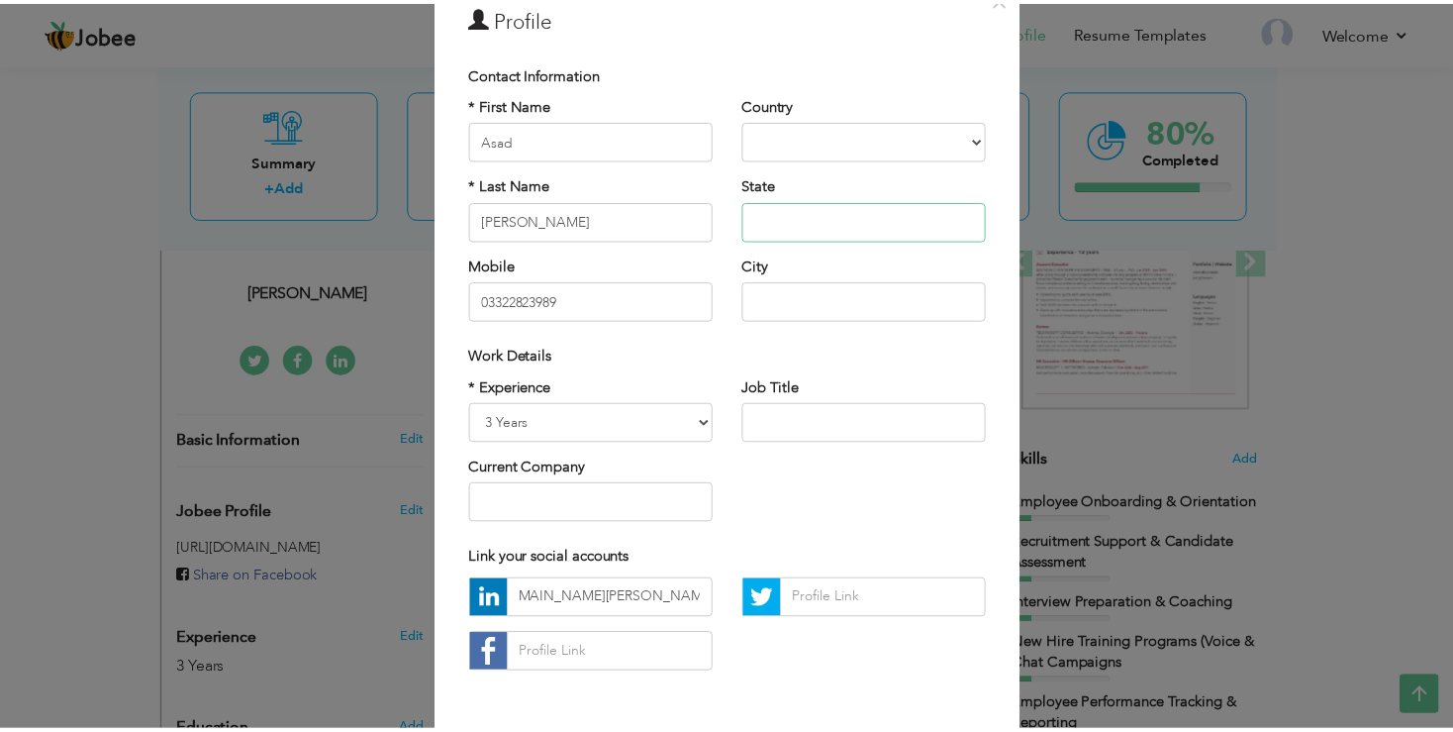
scroll to position [170, 0]
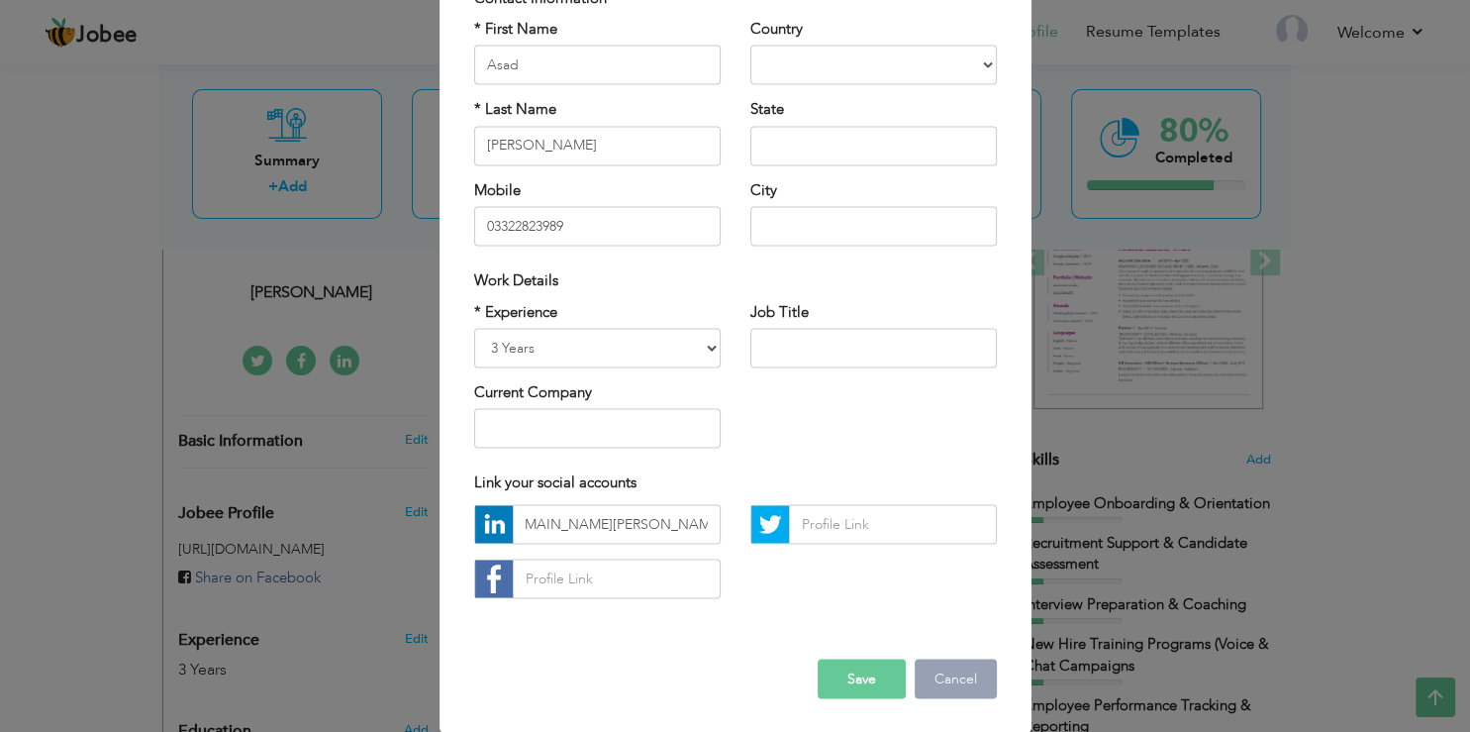
click at [924, 663] on button "Cancel" at bounding box center [956, 678] width 82 height 40
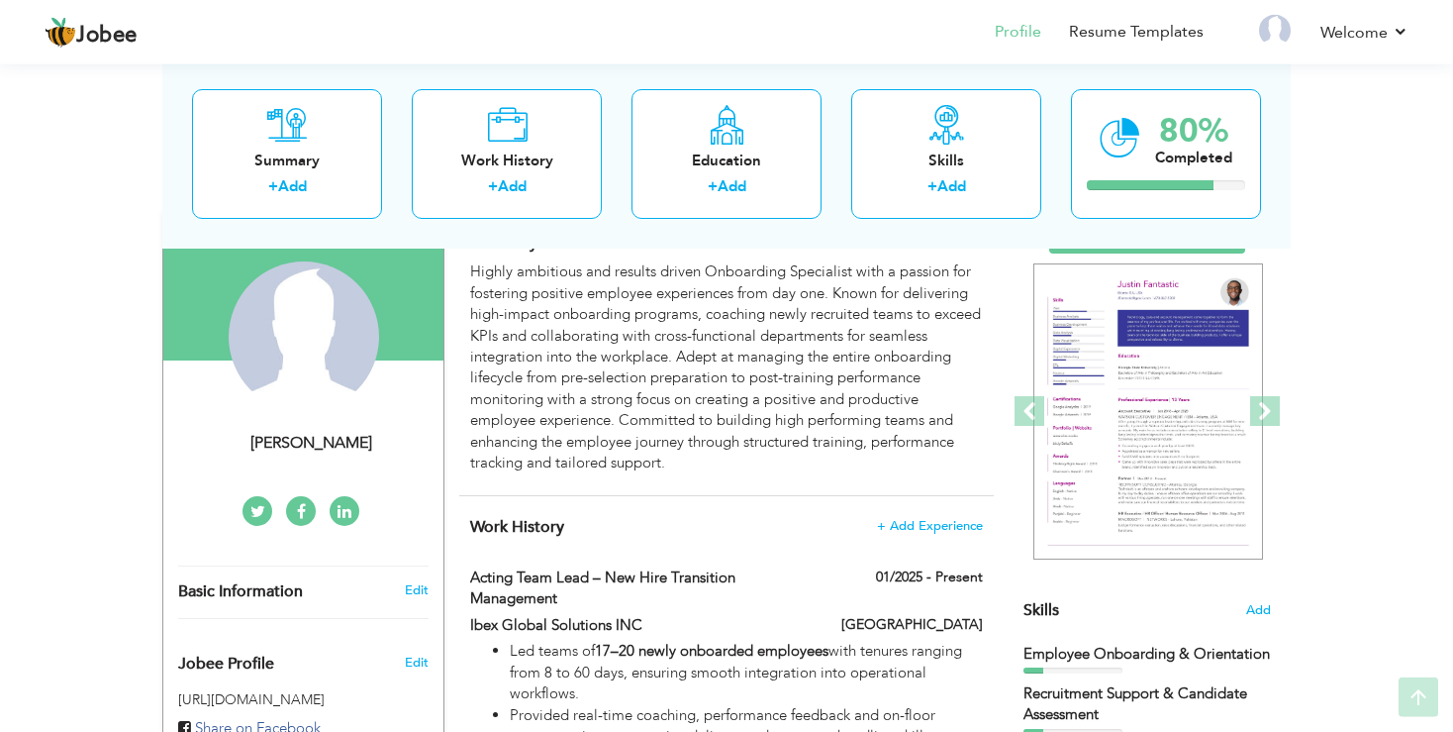
scroll to position [209, 0]
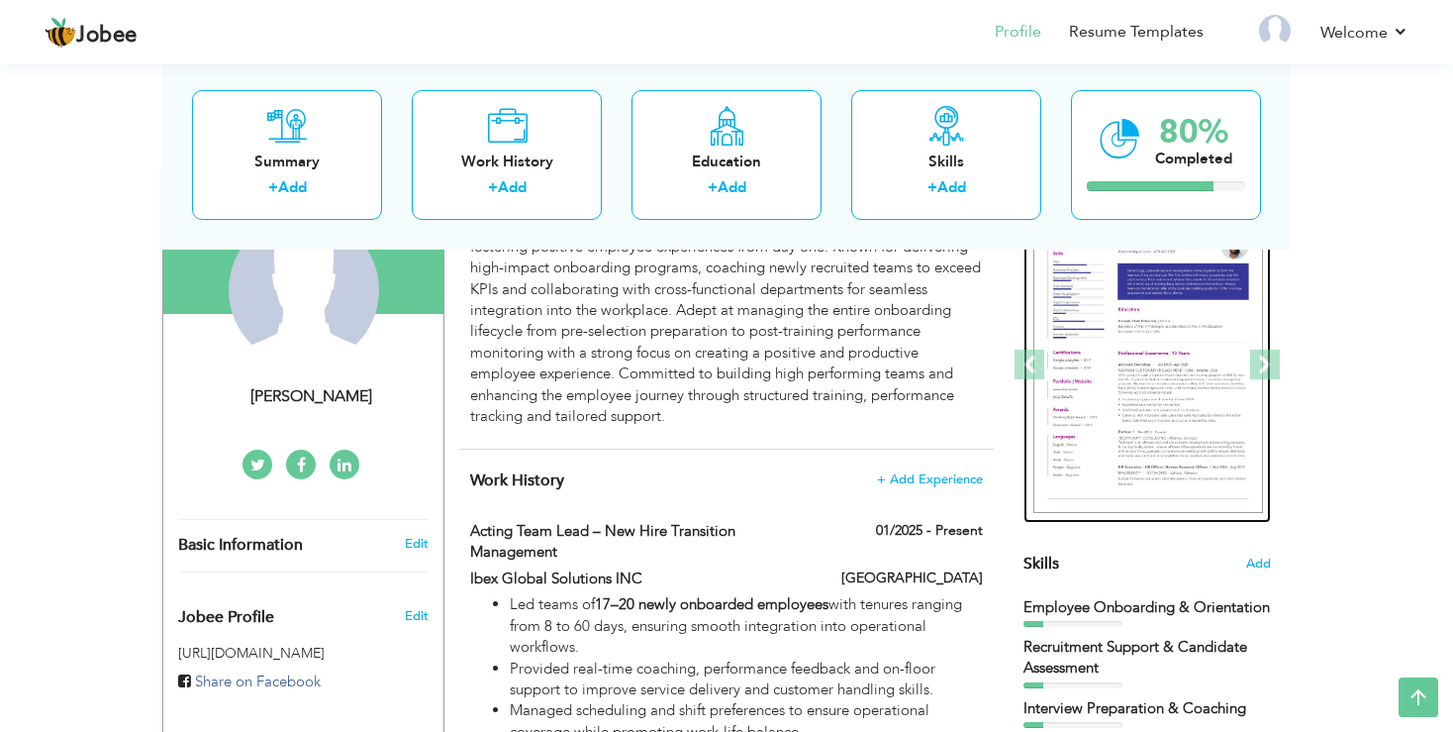
click at [1156, 379] on img at bounding box center [1149, 365] width 230 height 297
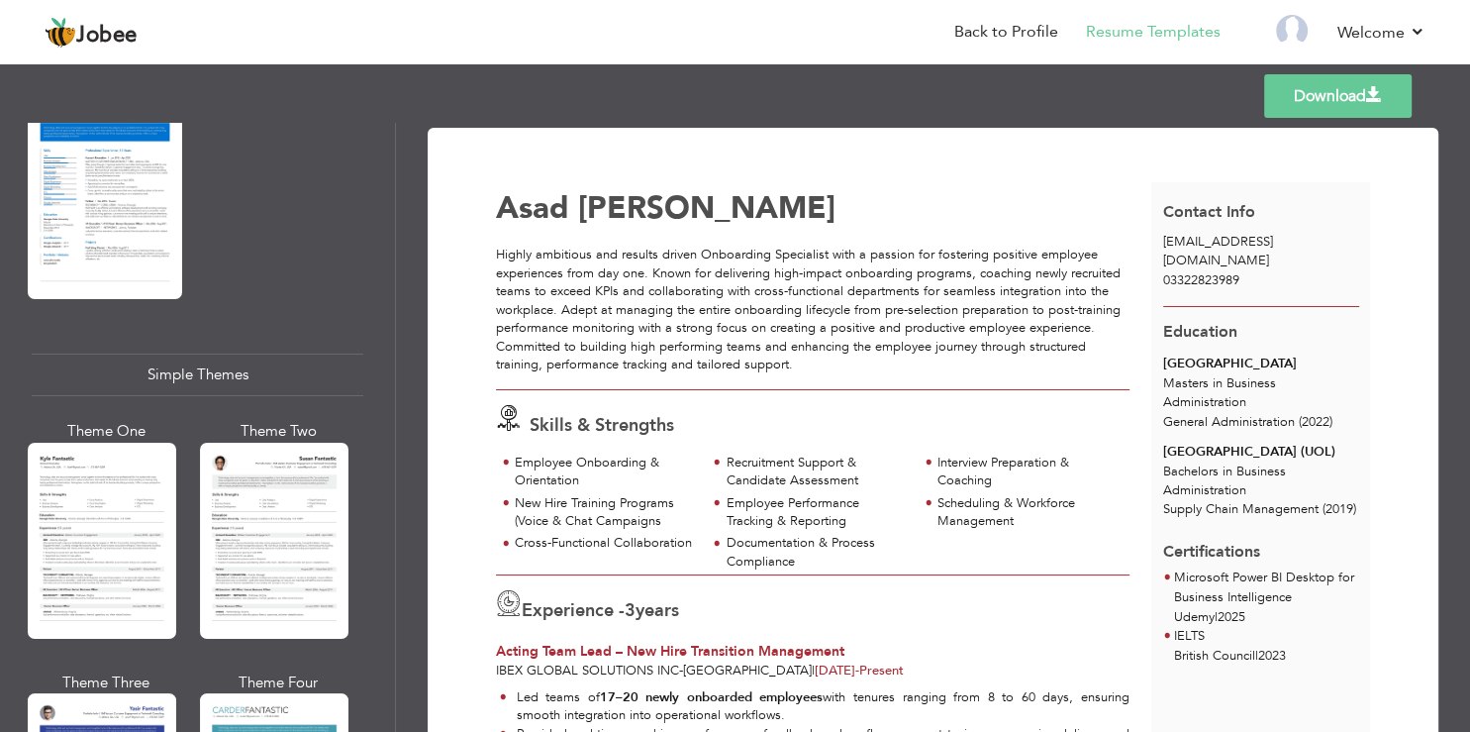
scroll to position [3335, 0]
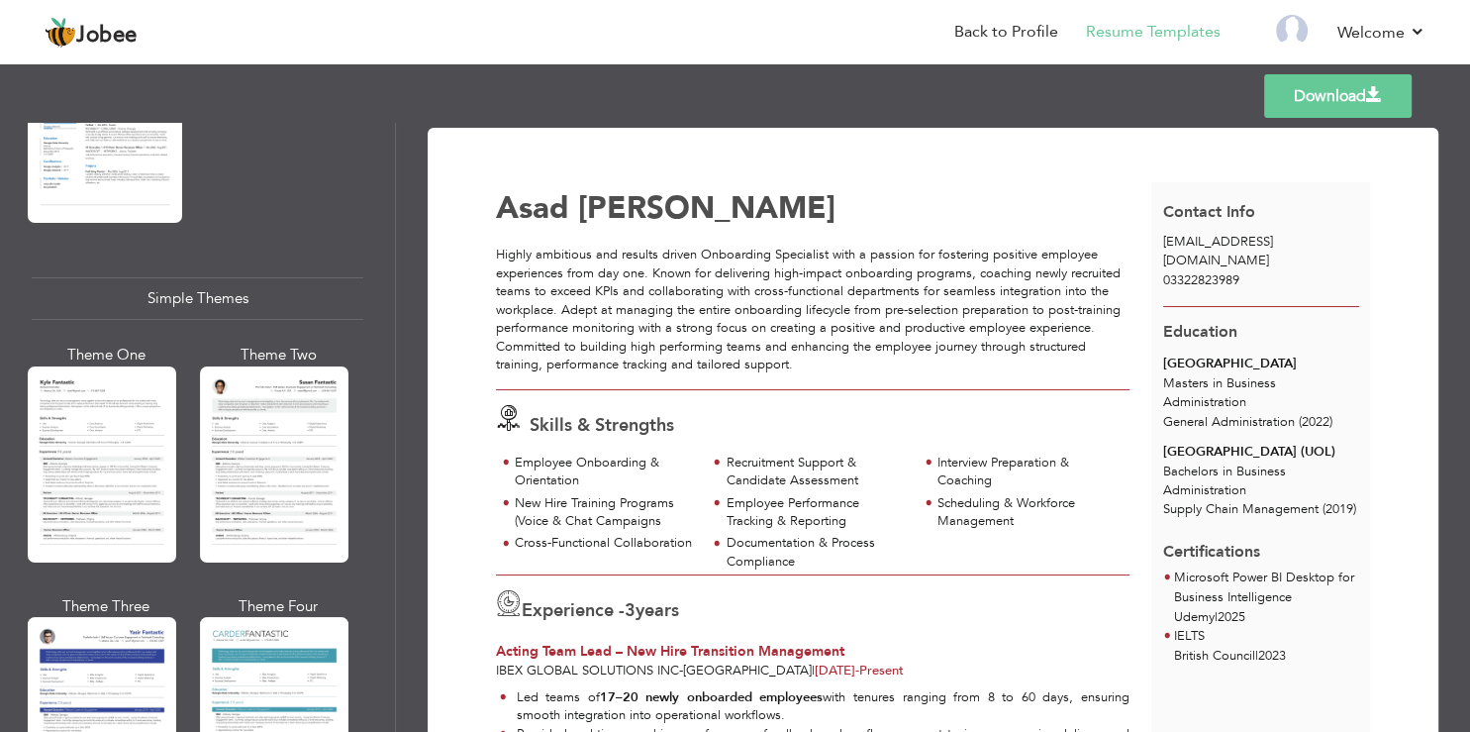
click at [137, 383] on div at bounding box center [102, 464] width 149 height 196
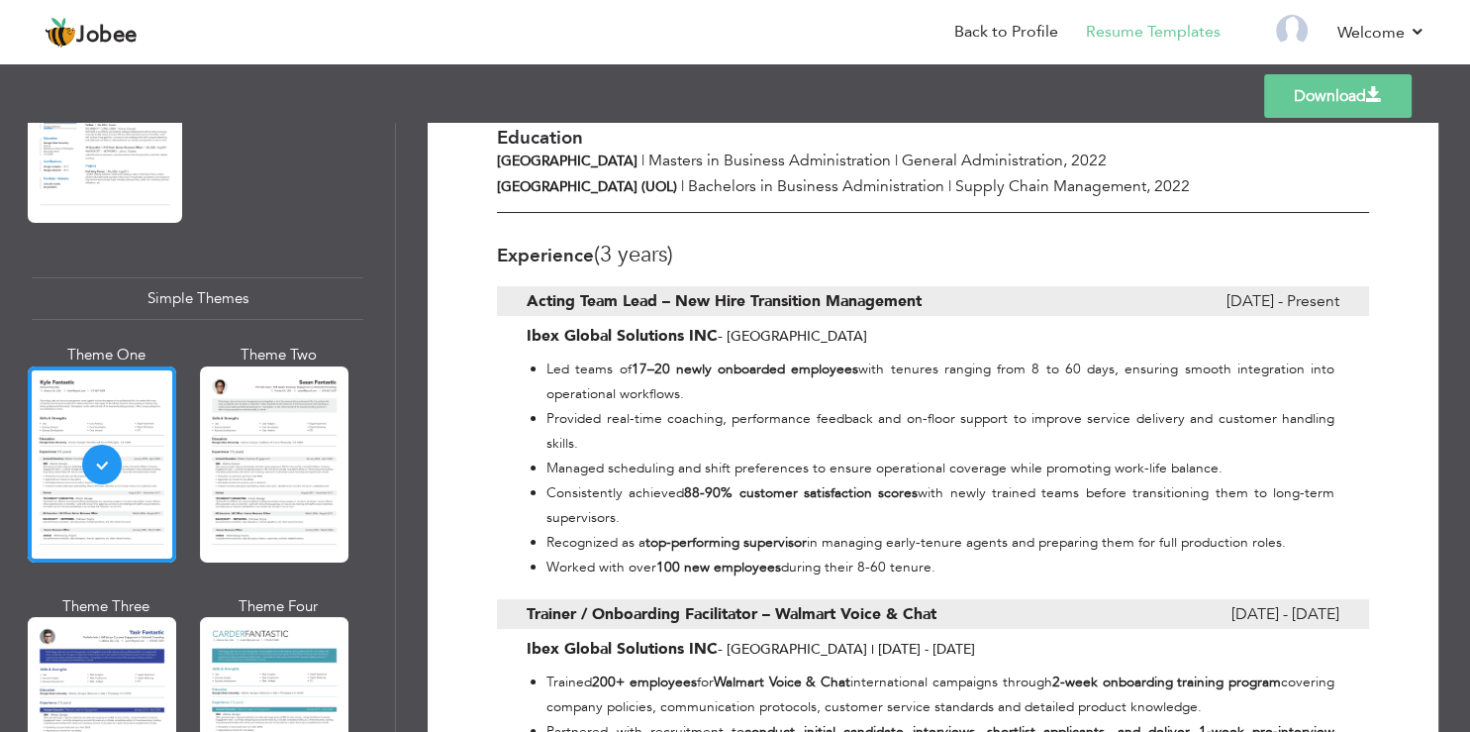
scroll to position [0, 0]
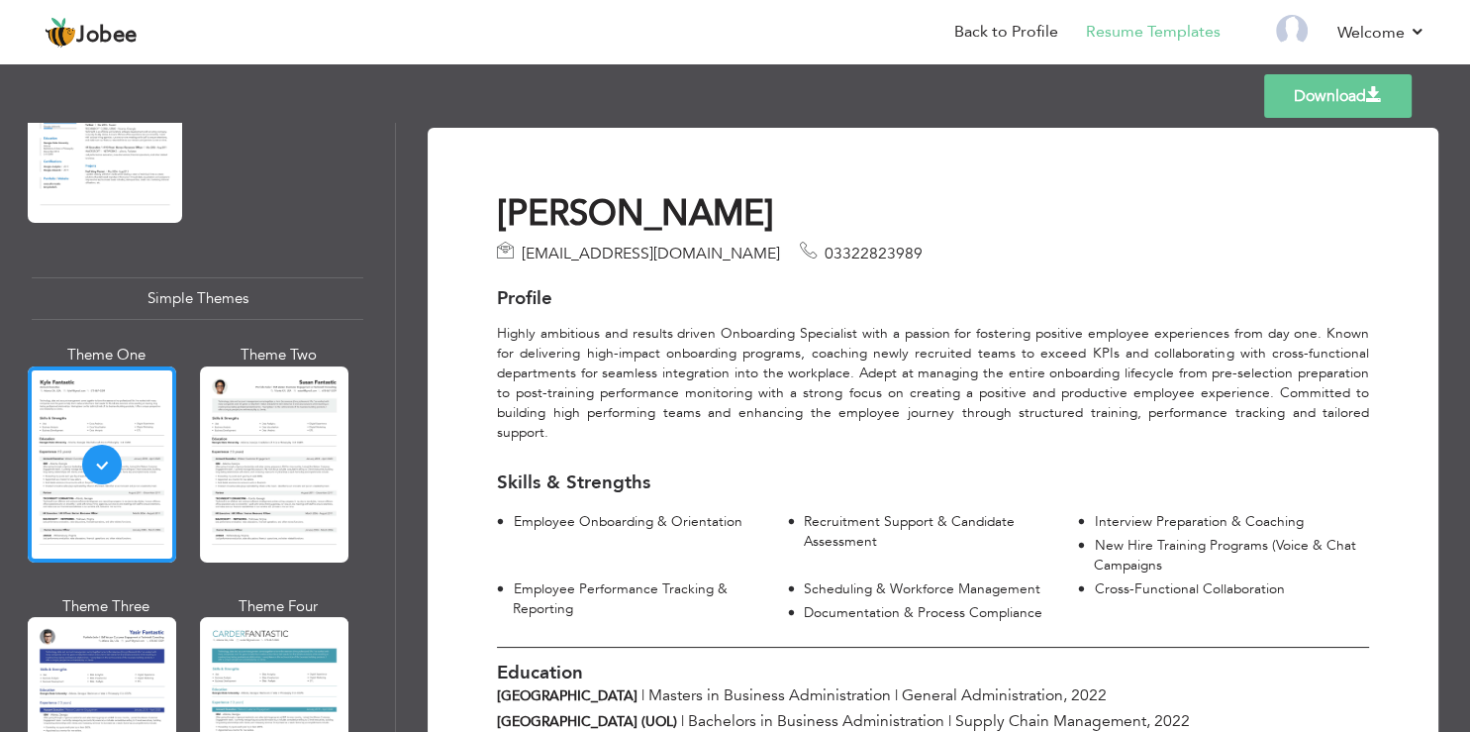
click at [1317, 89] on link "Download" at bounding box center [1338, 96] width 148 height 44
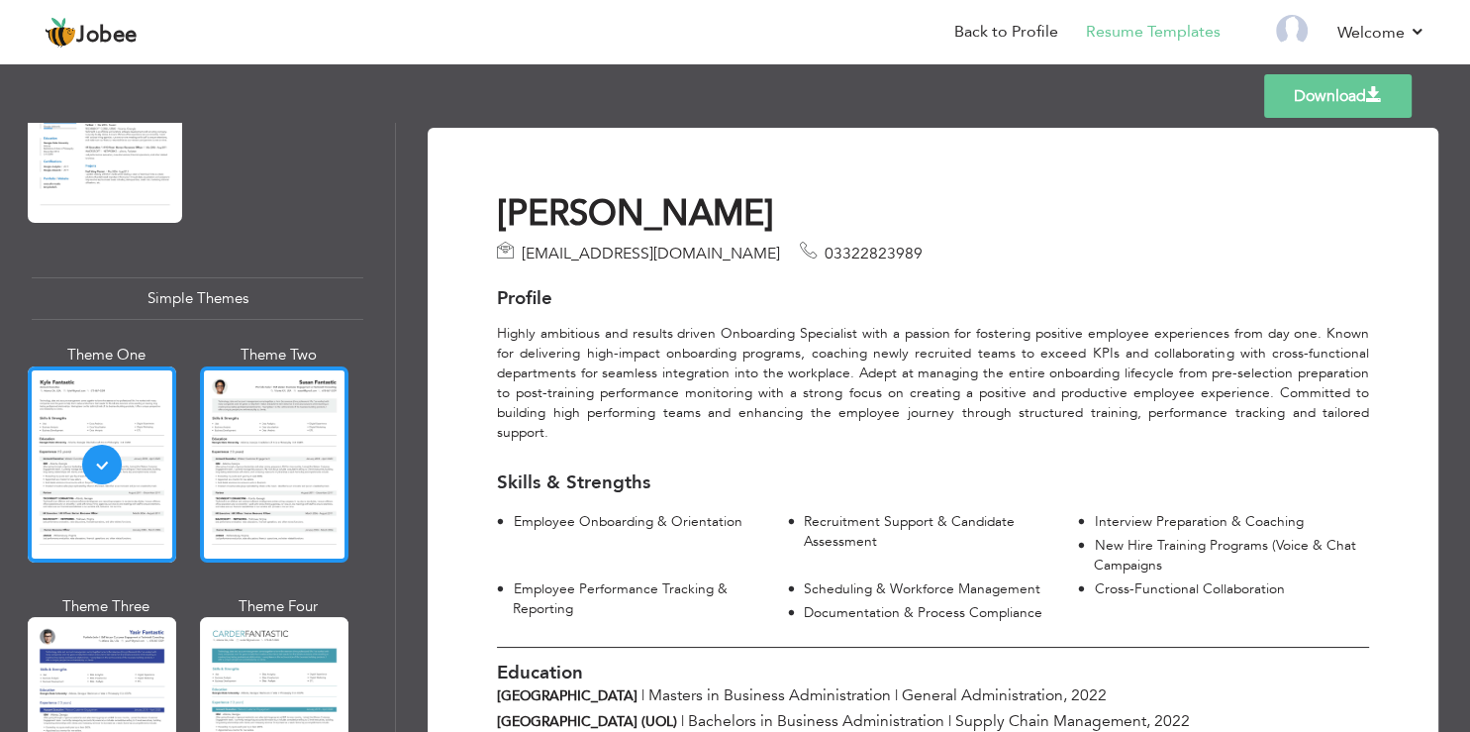
click at [245, 366] on div at bounding box center [274, 464] width 149 height 196
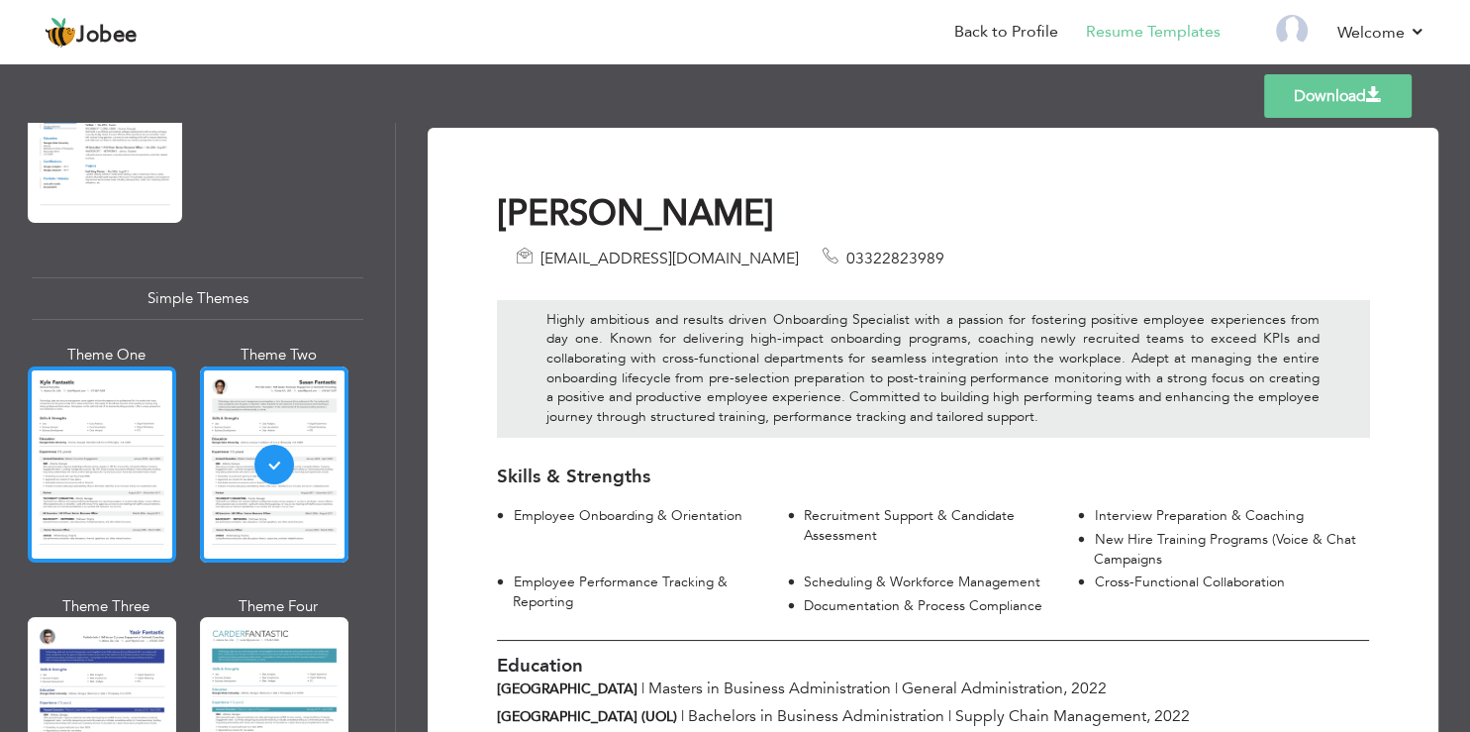
click at [93, 366] on div at bounding box center [102, 464] width 149 height 196
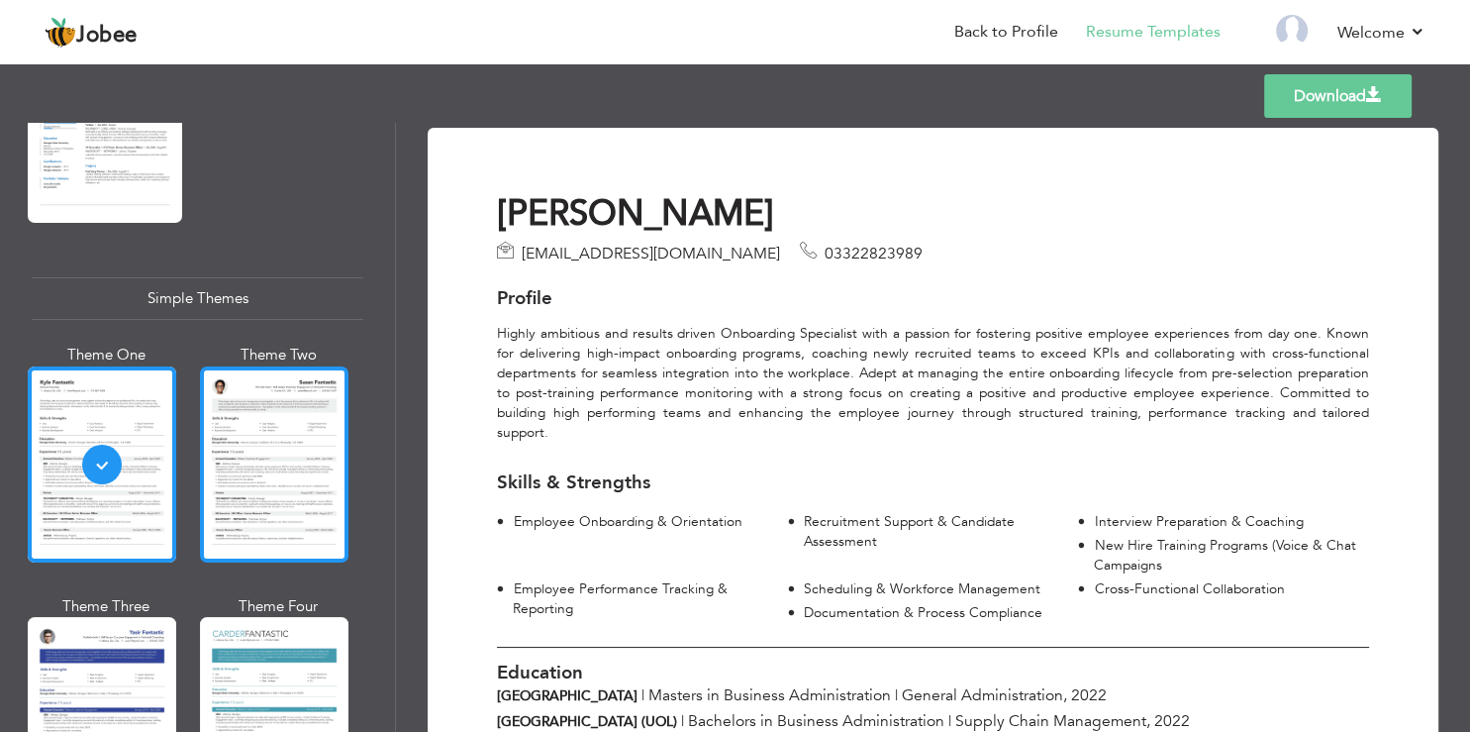
click at [291, 382] on div at bounding box center [274, 464] width 149 height 196
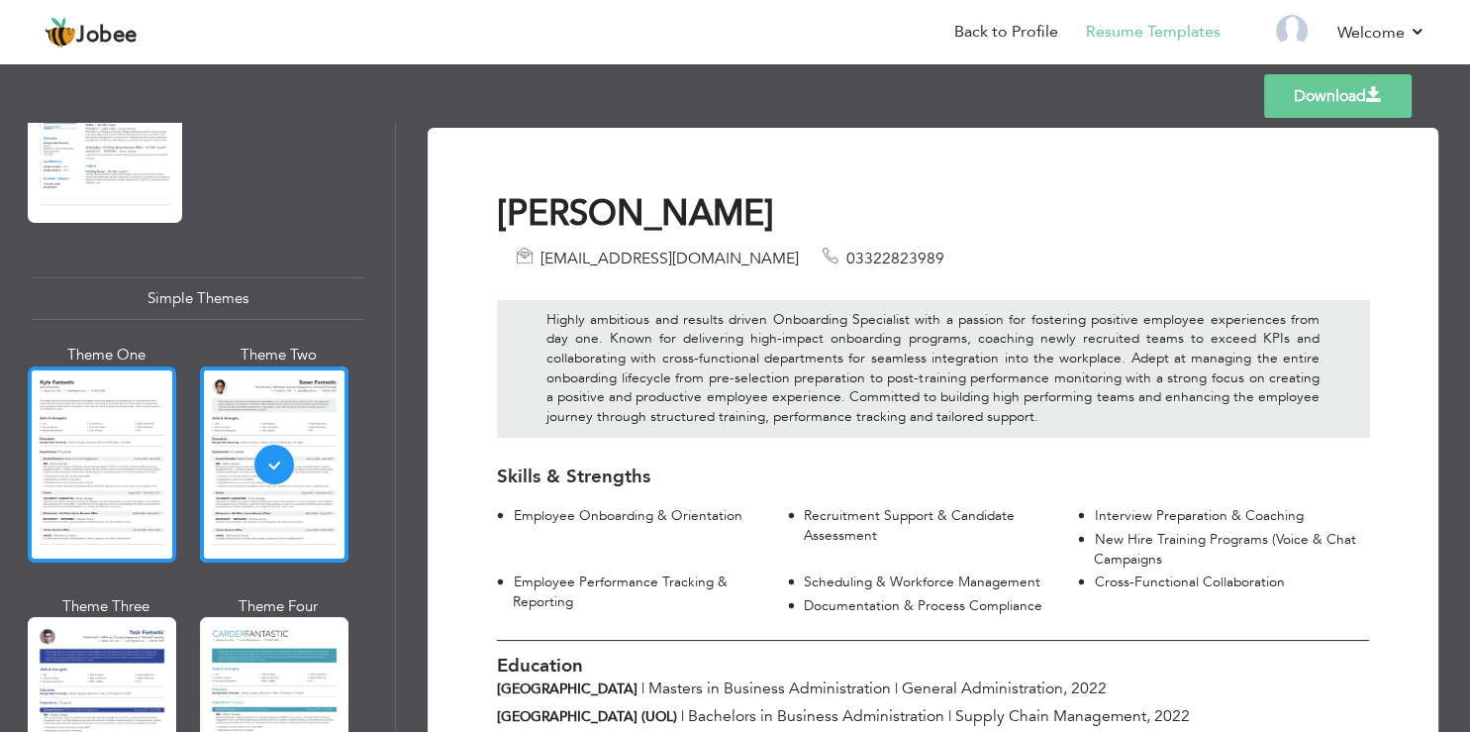
click at [136, 374] on div at bounding box center [102, 464] width 149 height 196
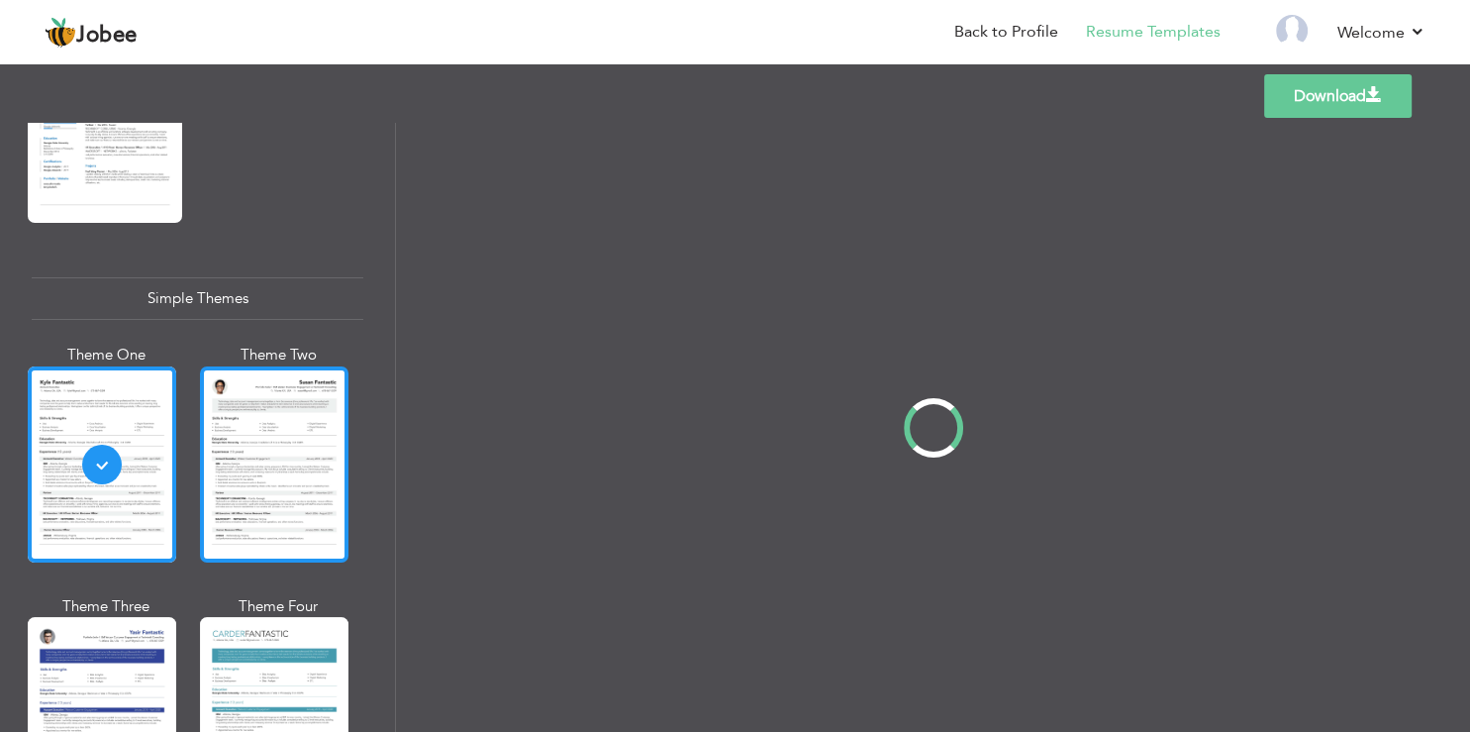
click at [303, 366] on div at bounding box center [274, 464] width 149 height 196
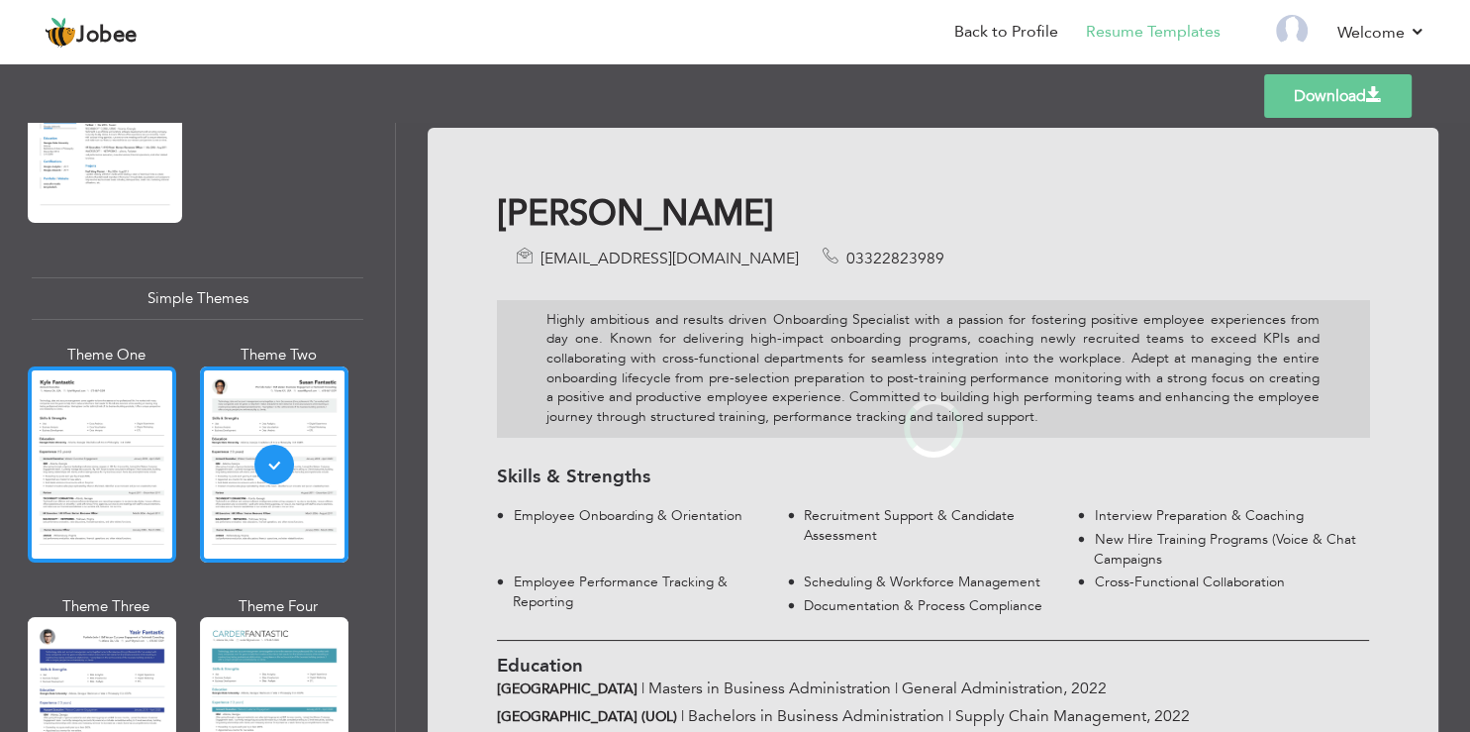
click at [83, 386] on div at bounding box center [102, 464] width 149 height 196
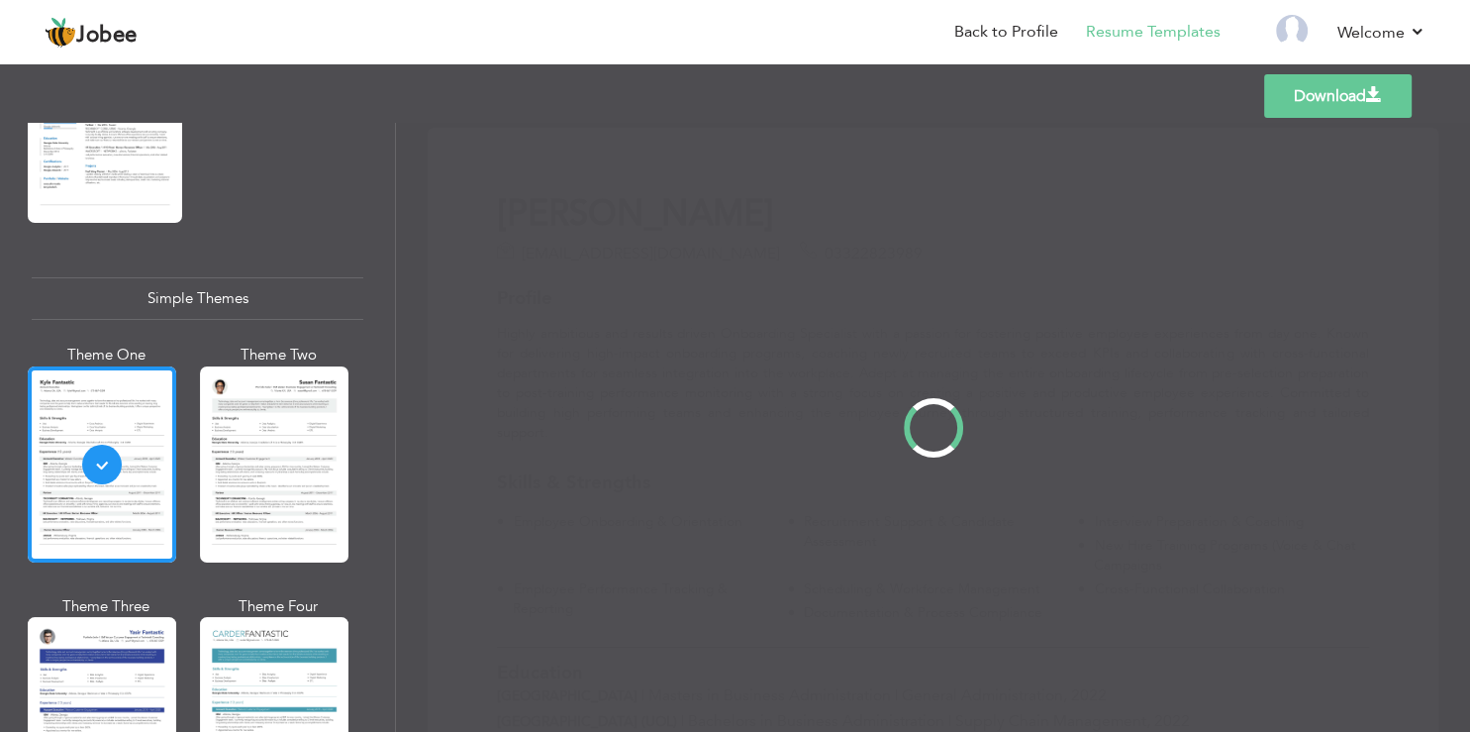
click at [279, 389] on div "Professional Themes Theme One Theme Two Theme Three Theme Four" at bounding box center [735, 427] width 1470 height 609
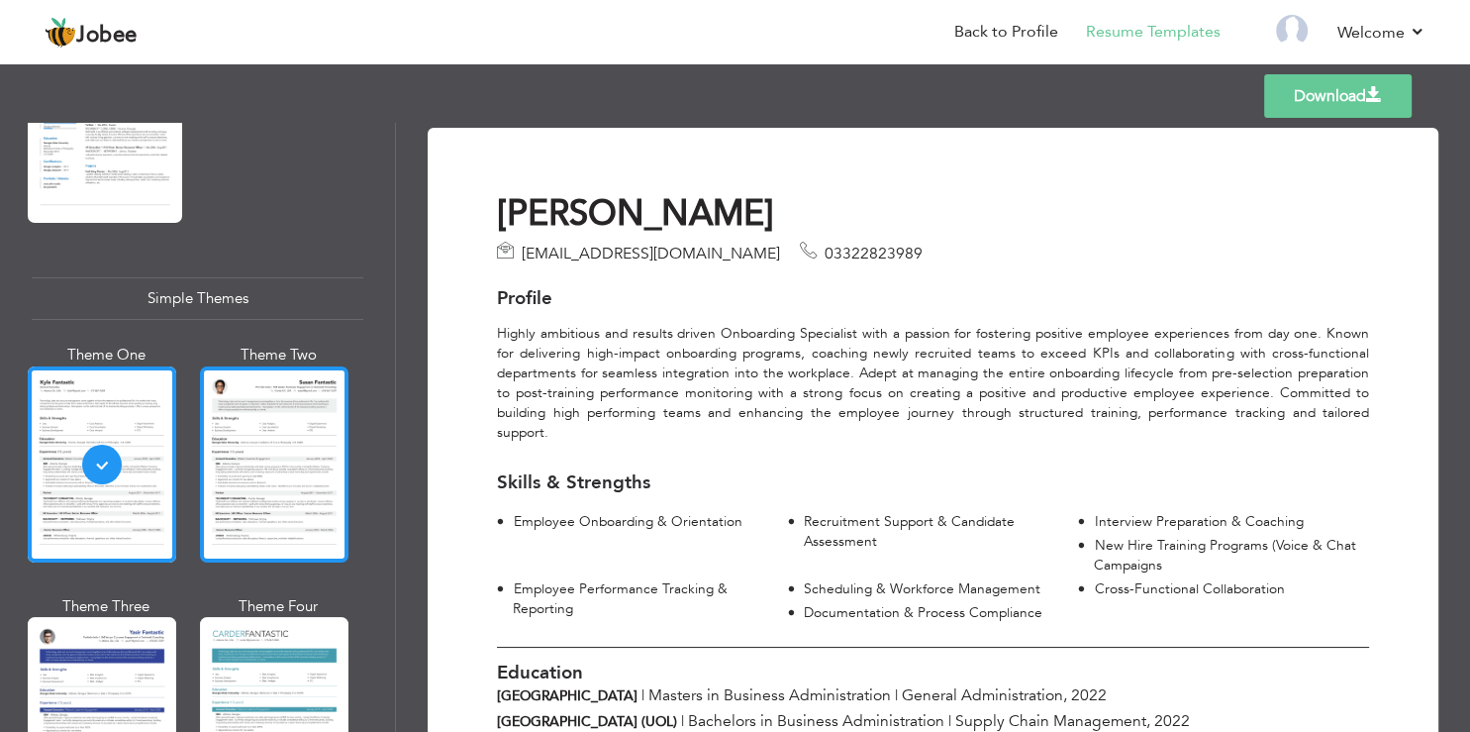
click at [294, 386] on div at bounding box center [274, 464] width 149 height 196
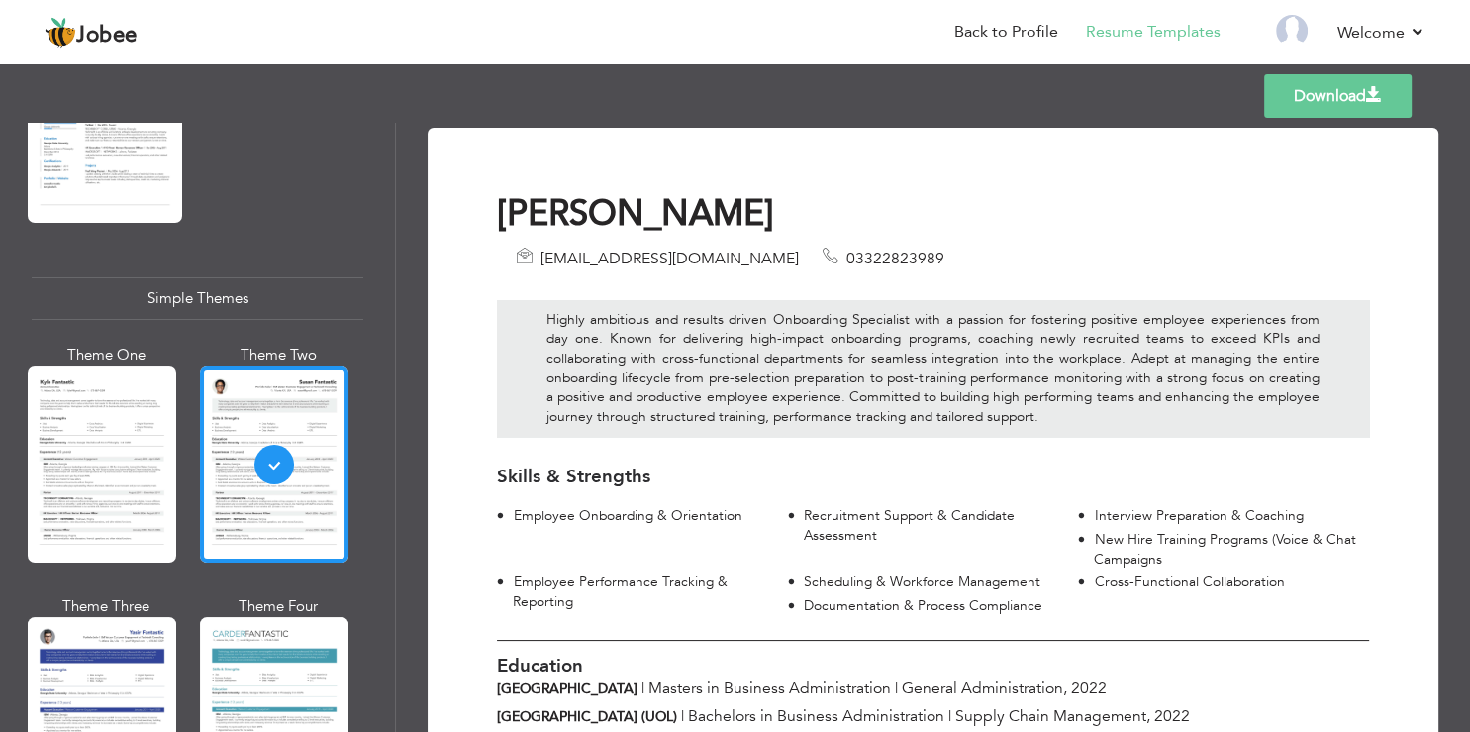
scroll to position [238, 0]
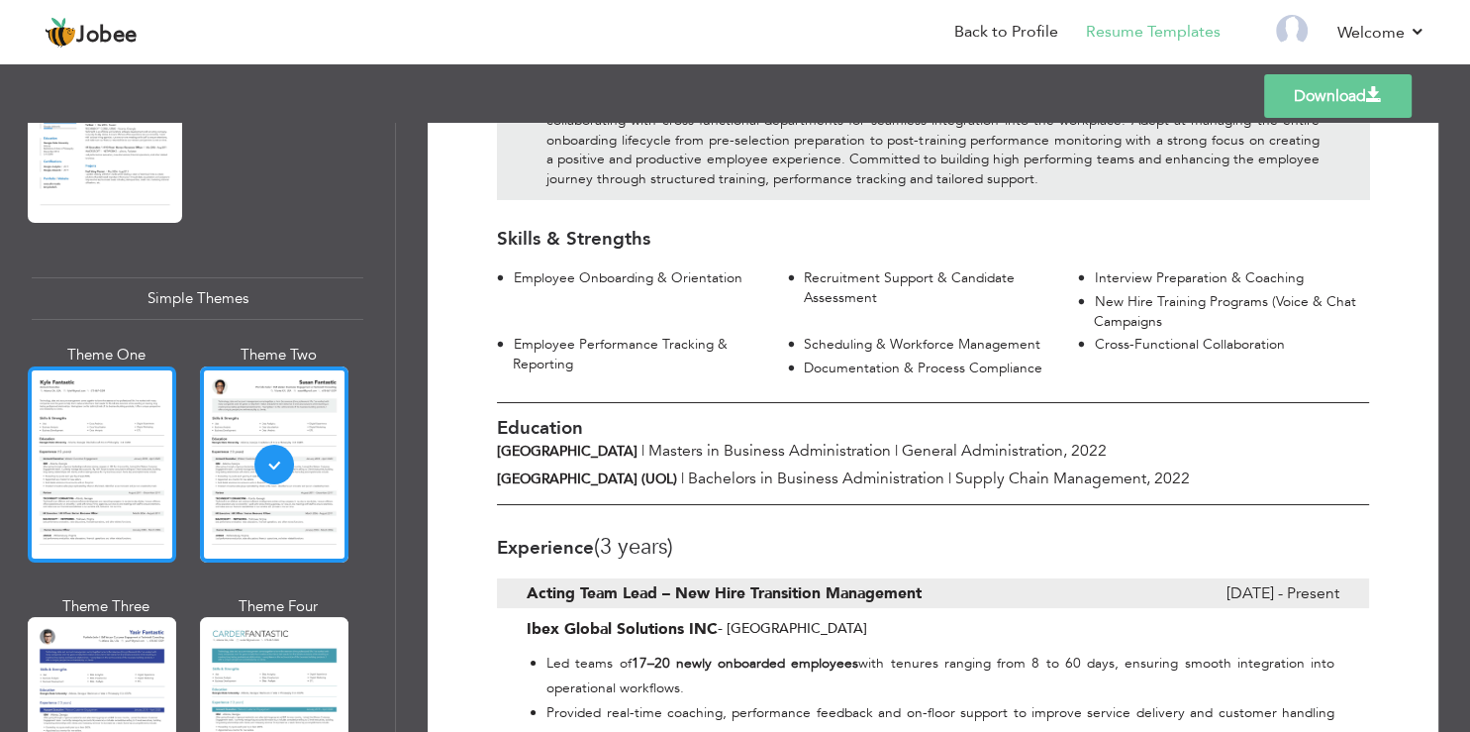
click at [97, 396] on div at bounding box center [102, 464] width 149 height 196
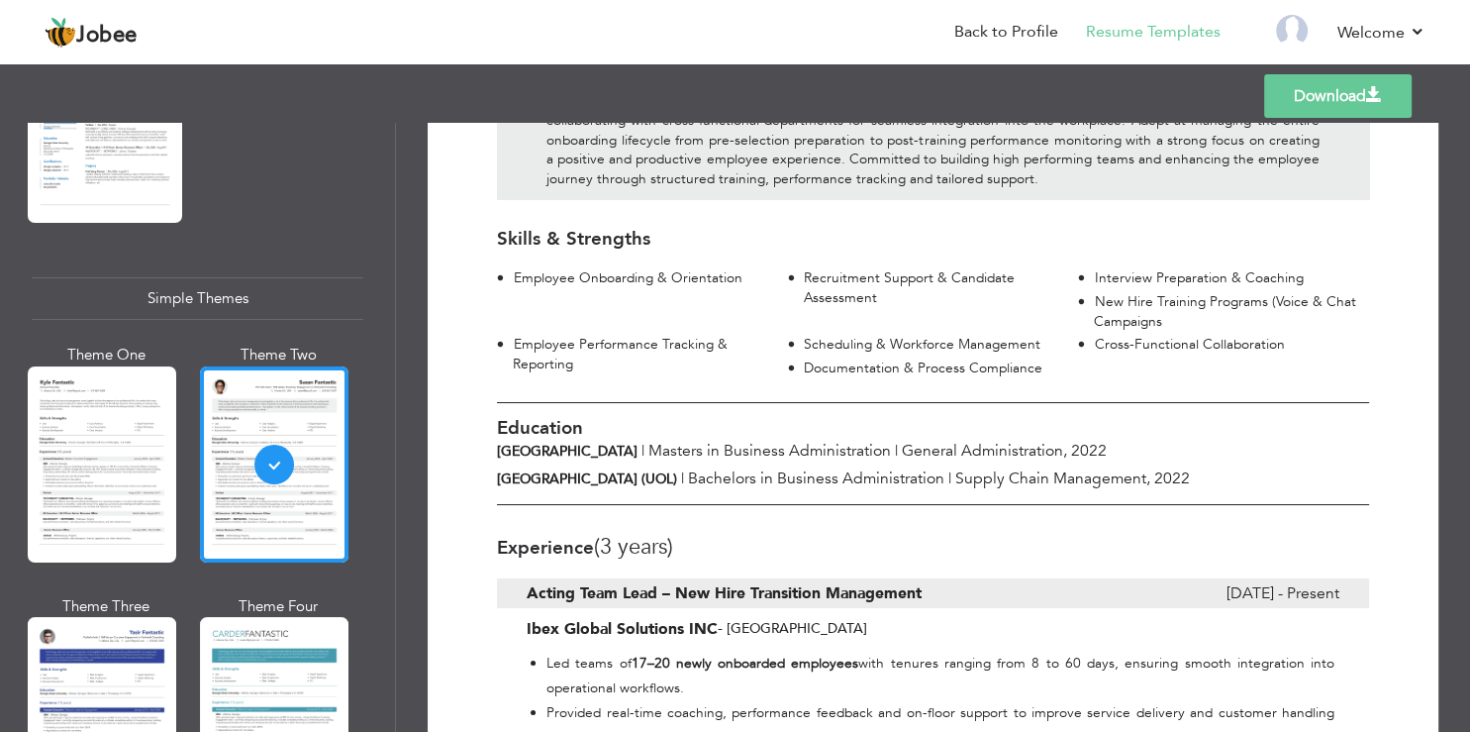
scroll to position [0, 0]
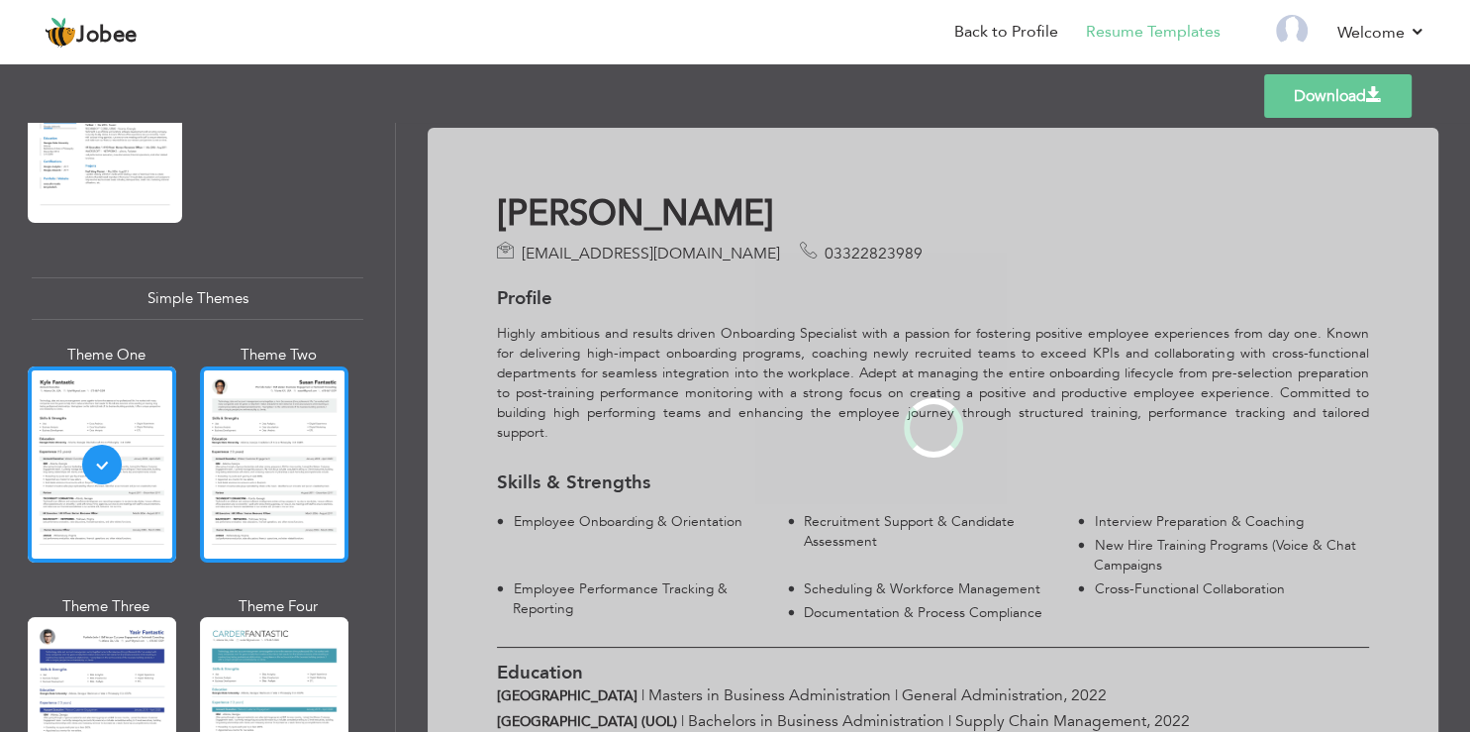
click at [272, 395] on div at bounding box center [274, 464] width 149 height 196
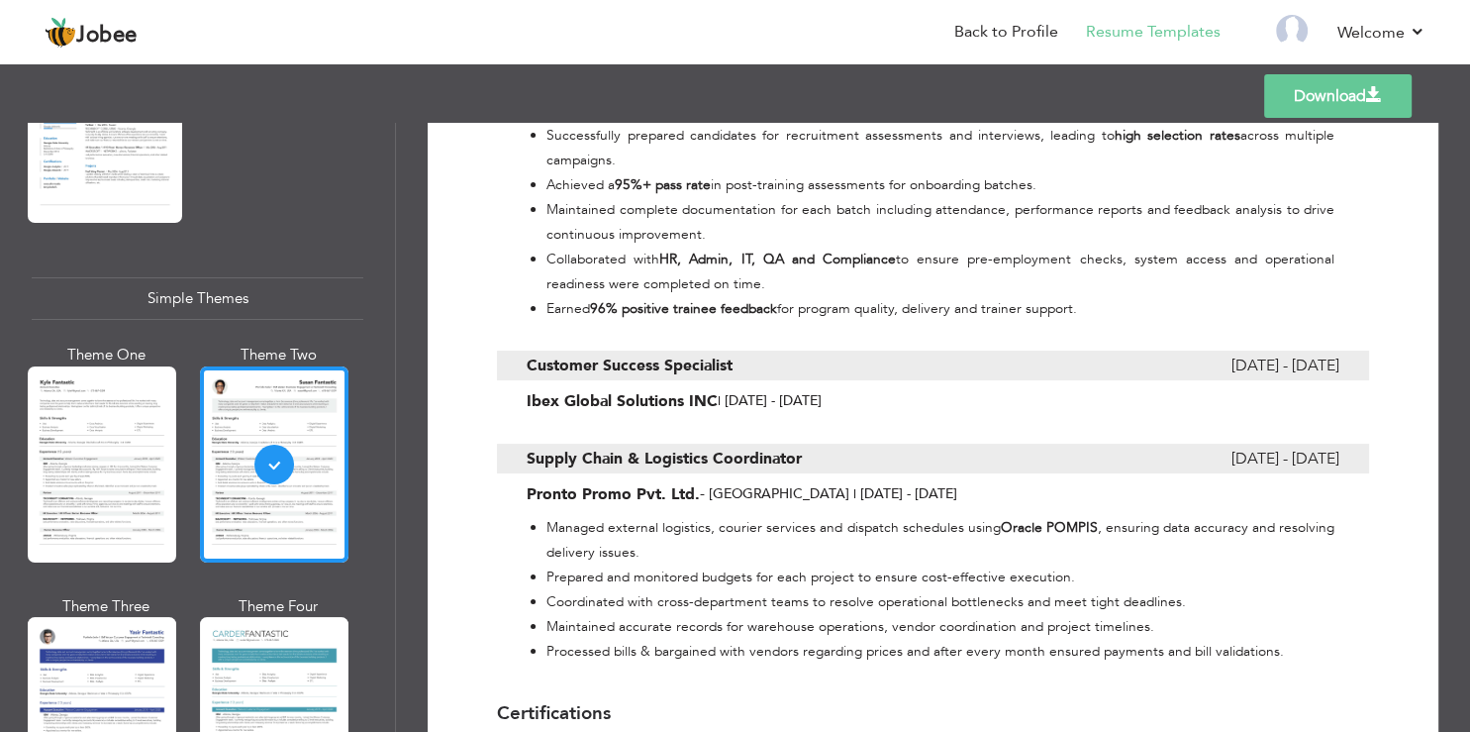
scroll to position [1400, 0]
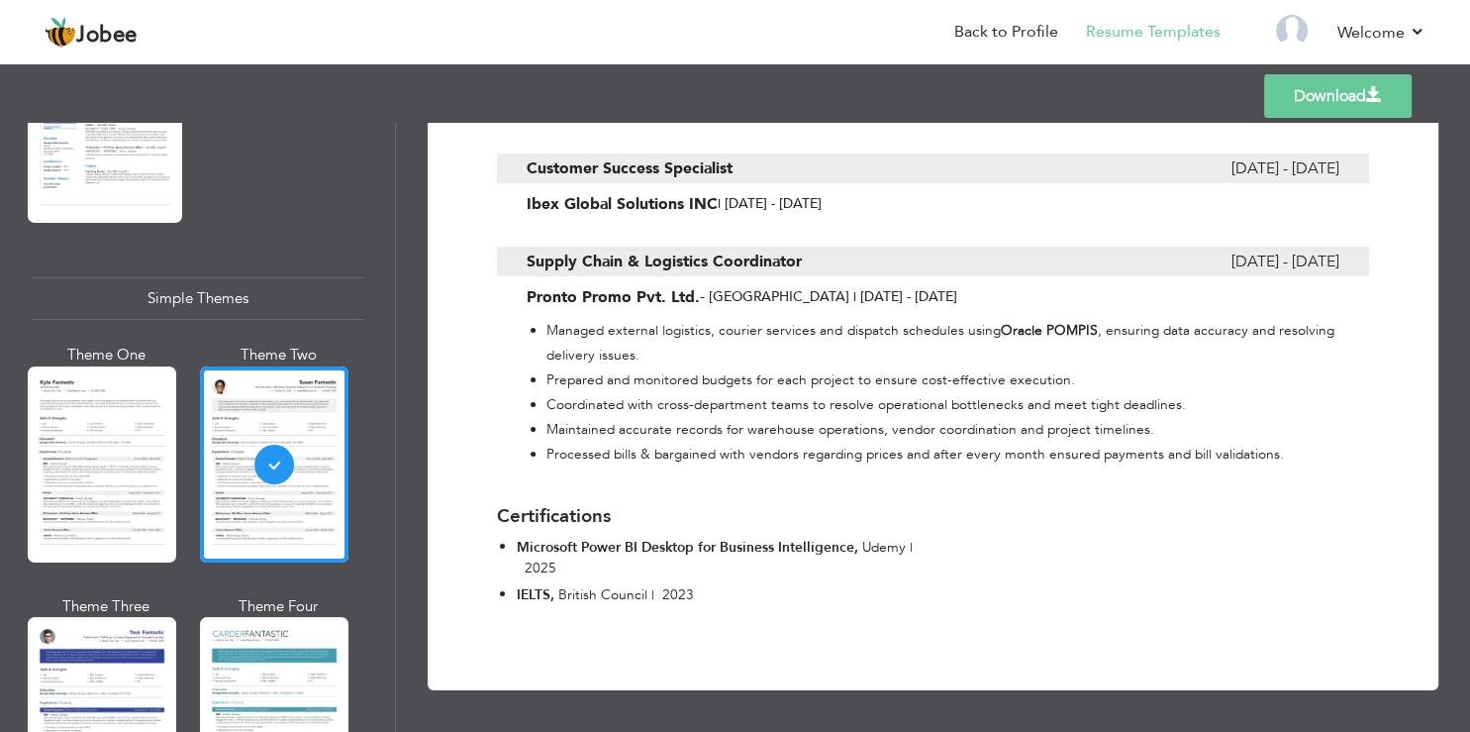
click at [1320, 95] on link "Download" at bounding box center [1338, 96] width 148 height 44
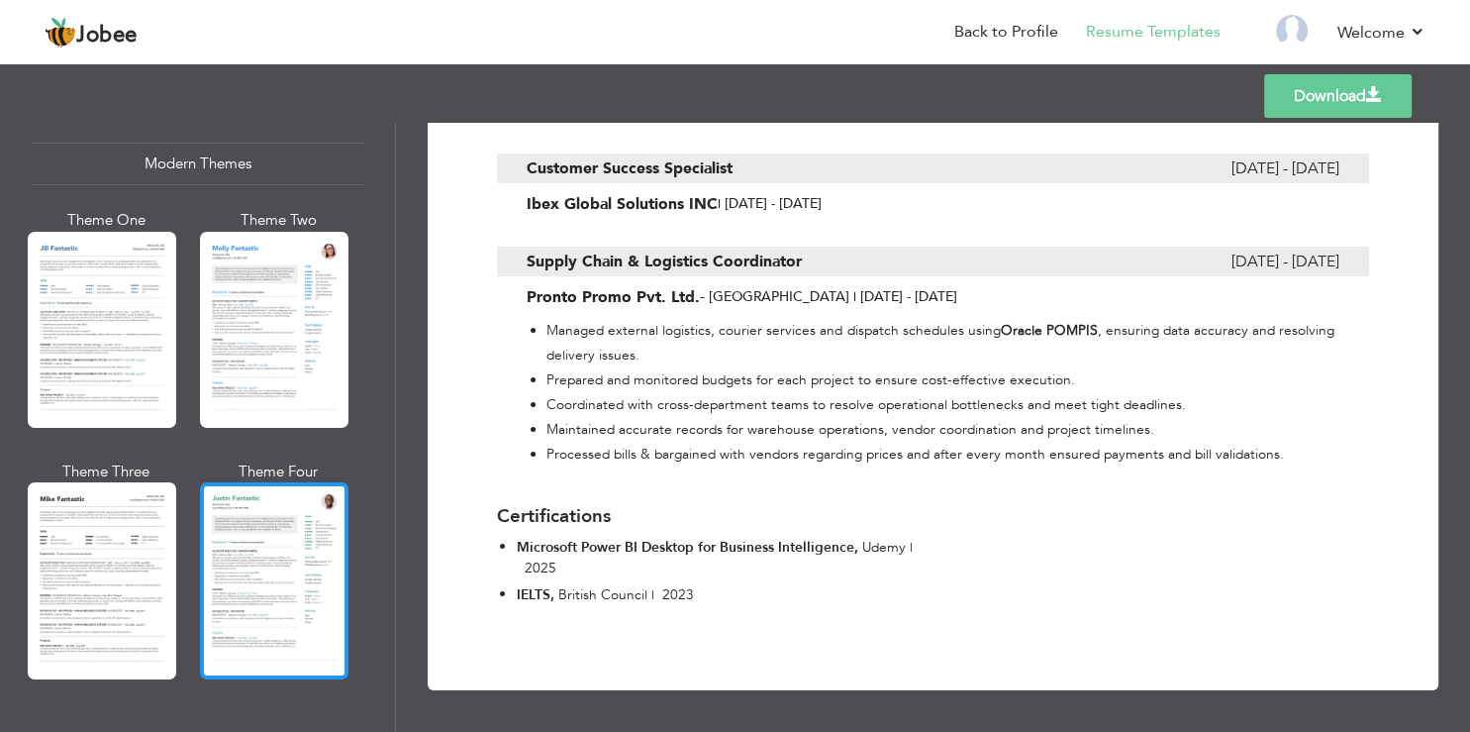
scroll to position [840, 0]
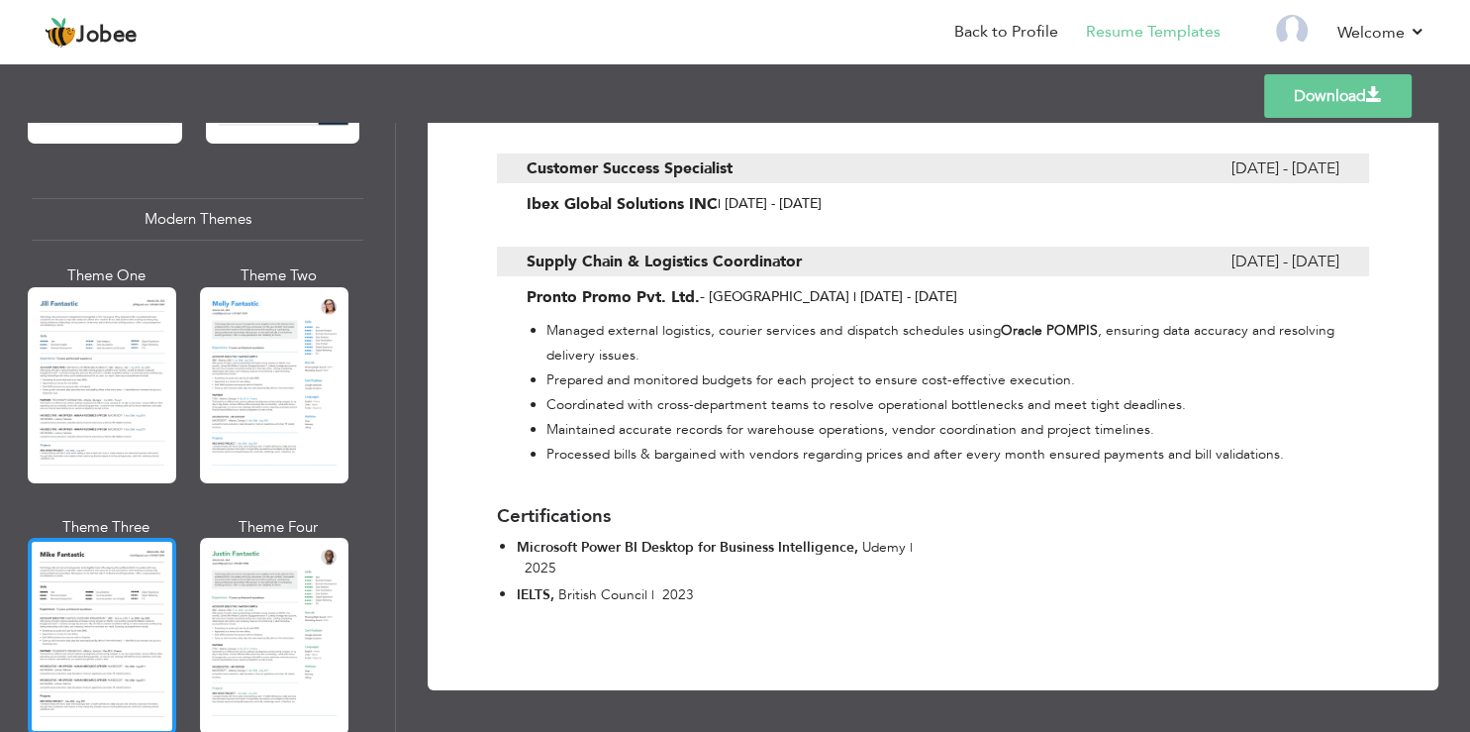
click at [102, 623] on div at bounding box center [102, 636] width 149 height 196
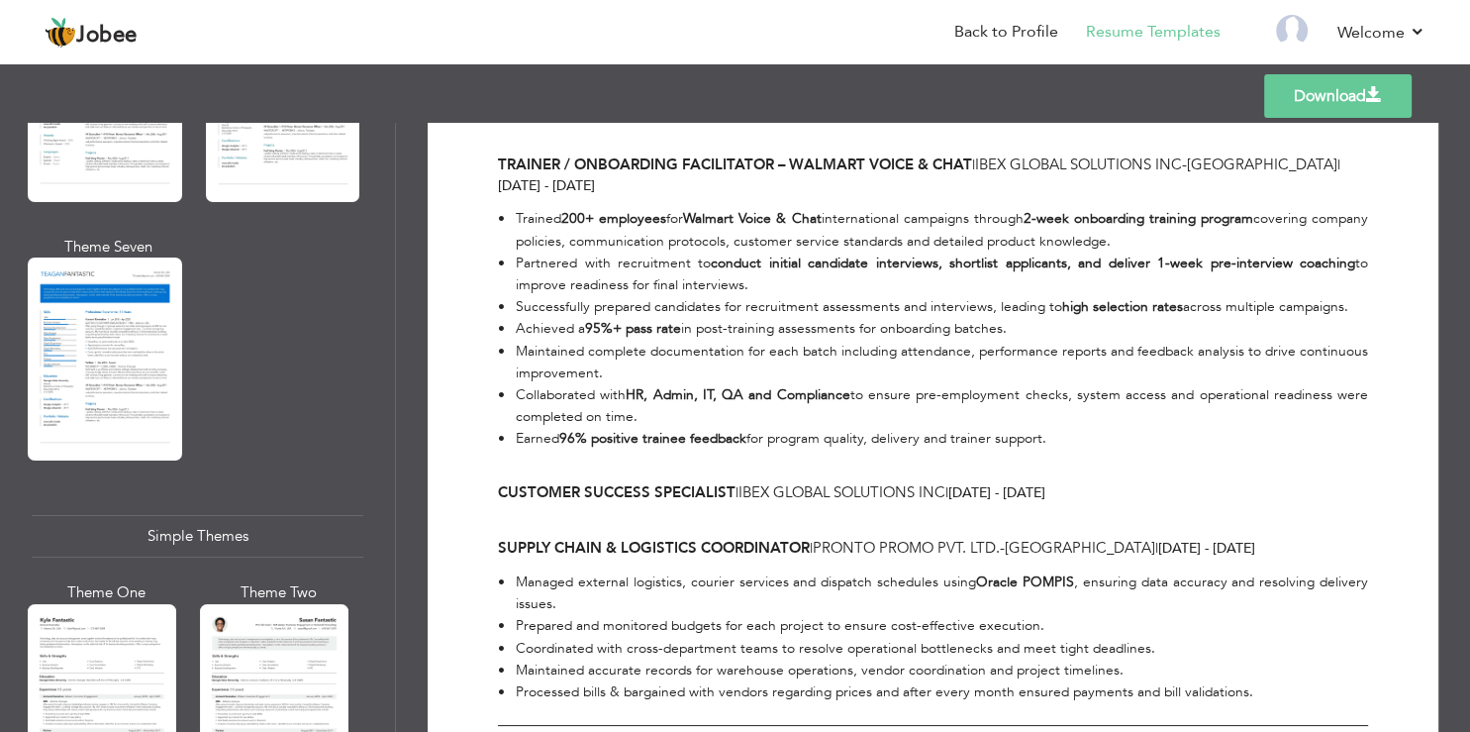
scroll to position [3335, 0]
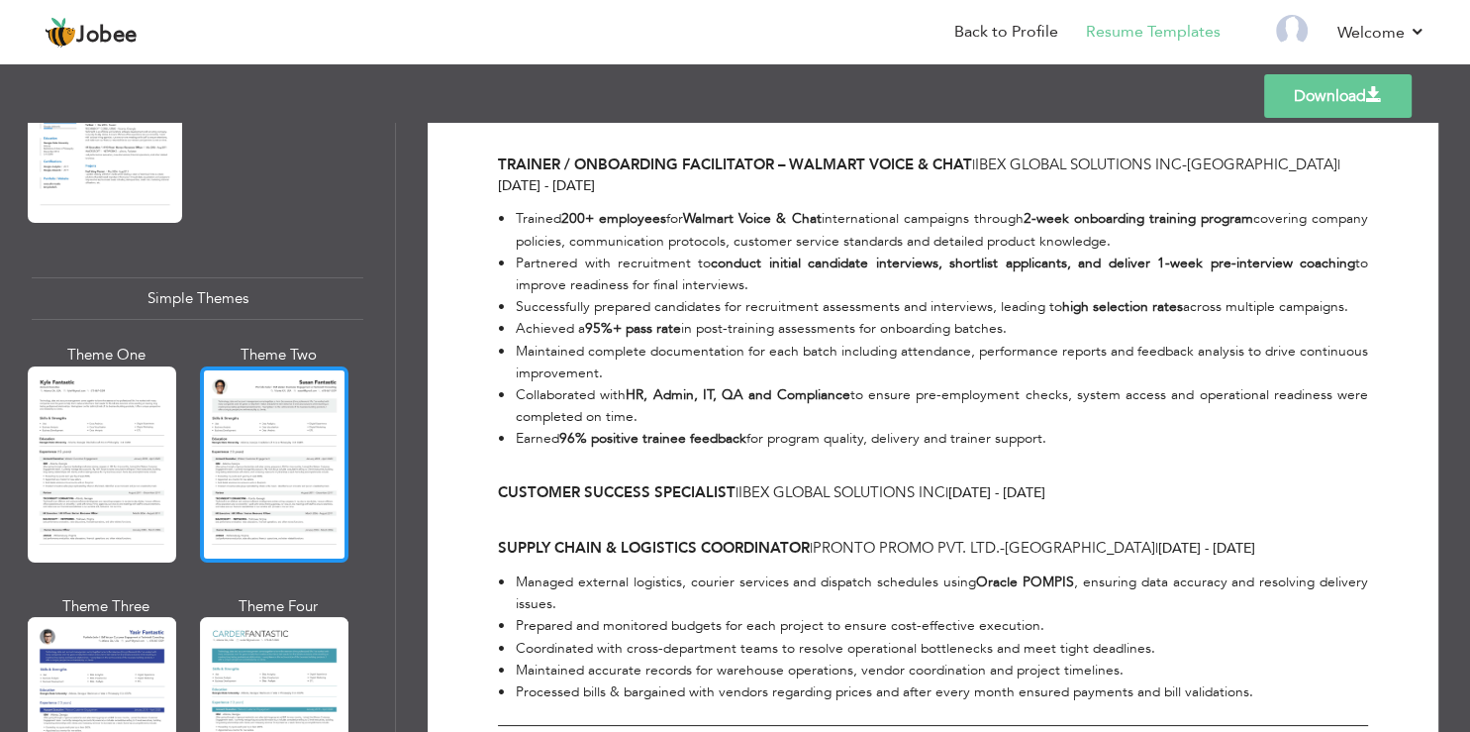
click at [307, 366] on div at bounding box center [274, 464] width 149 height 196
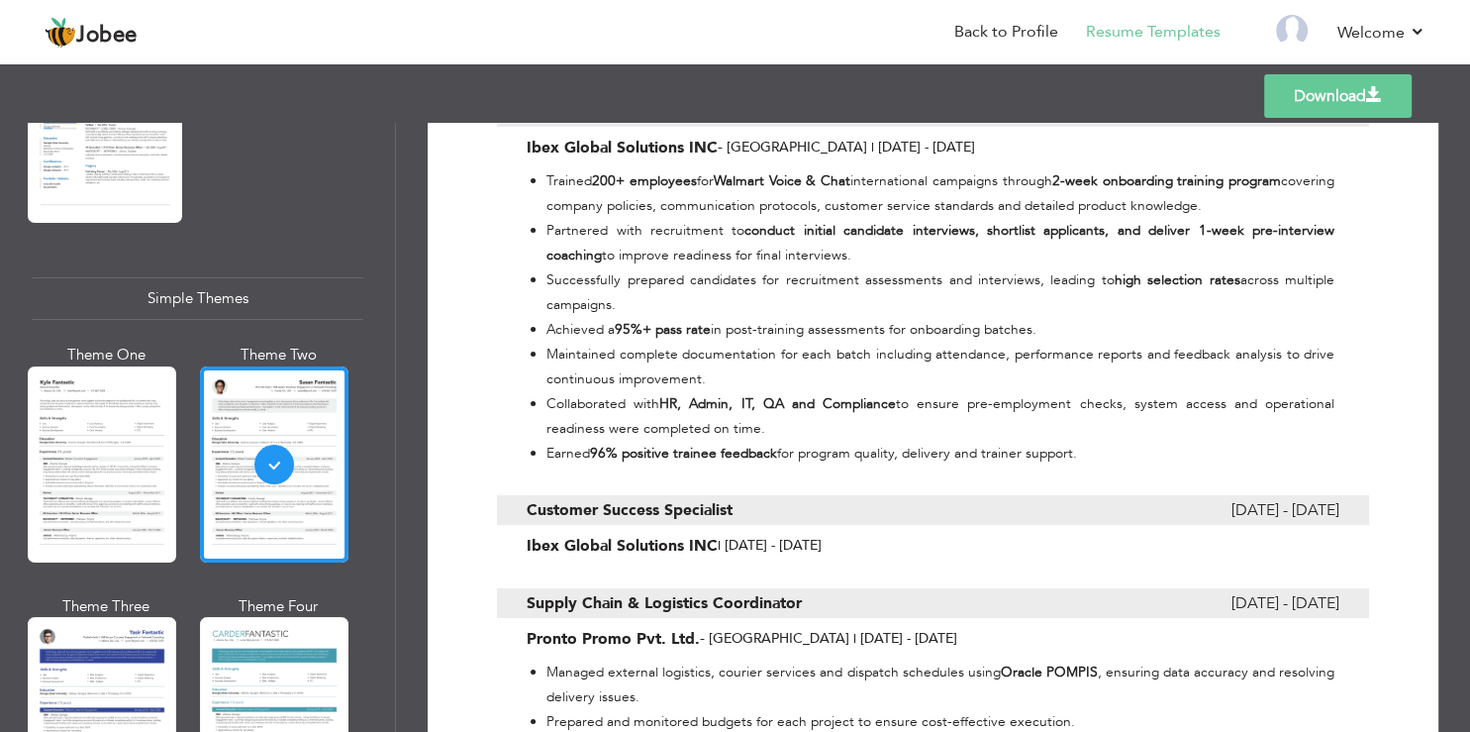
scroll to position [1400, 0]
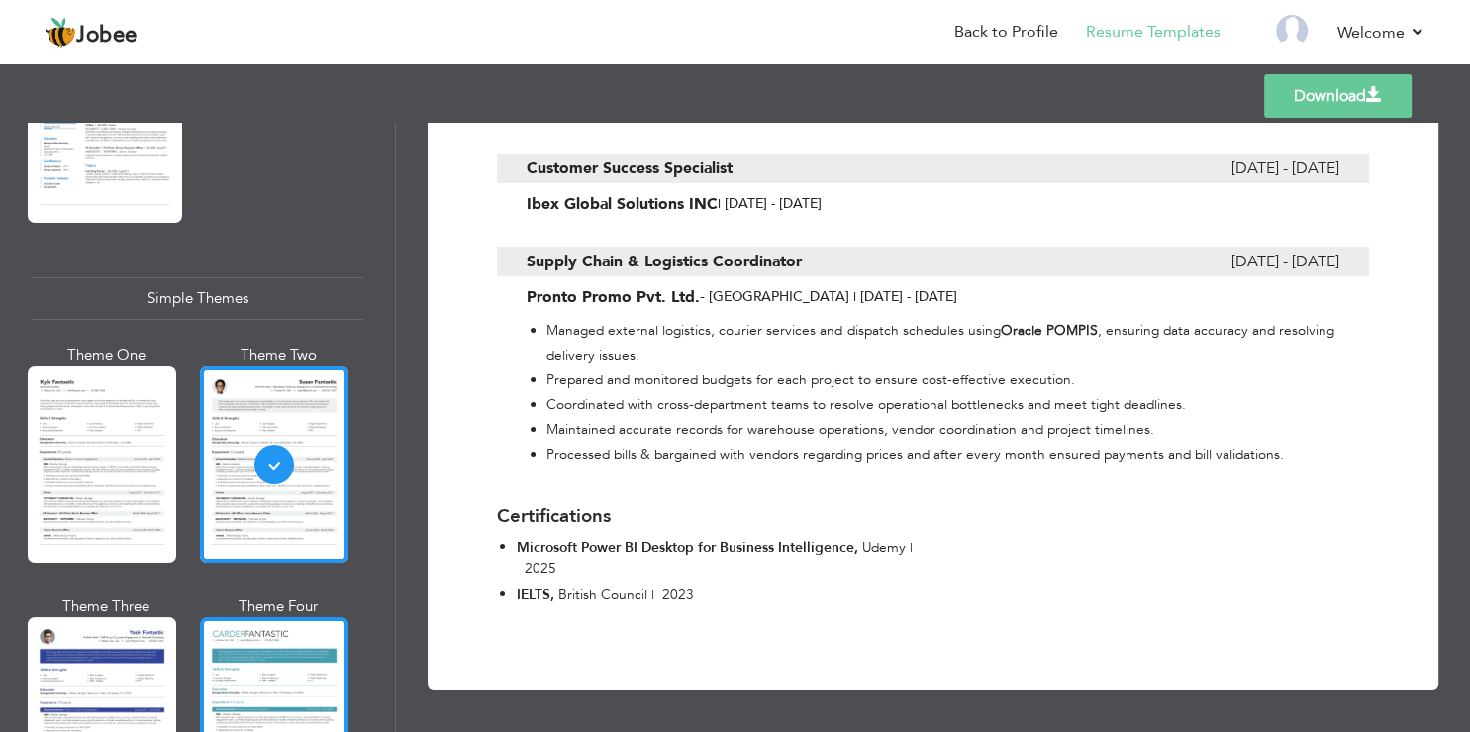
click at [242, 617] on div at bounding box center [274, 715] width 149 height 196
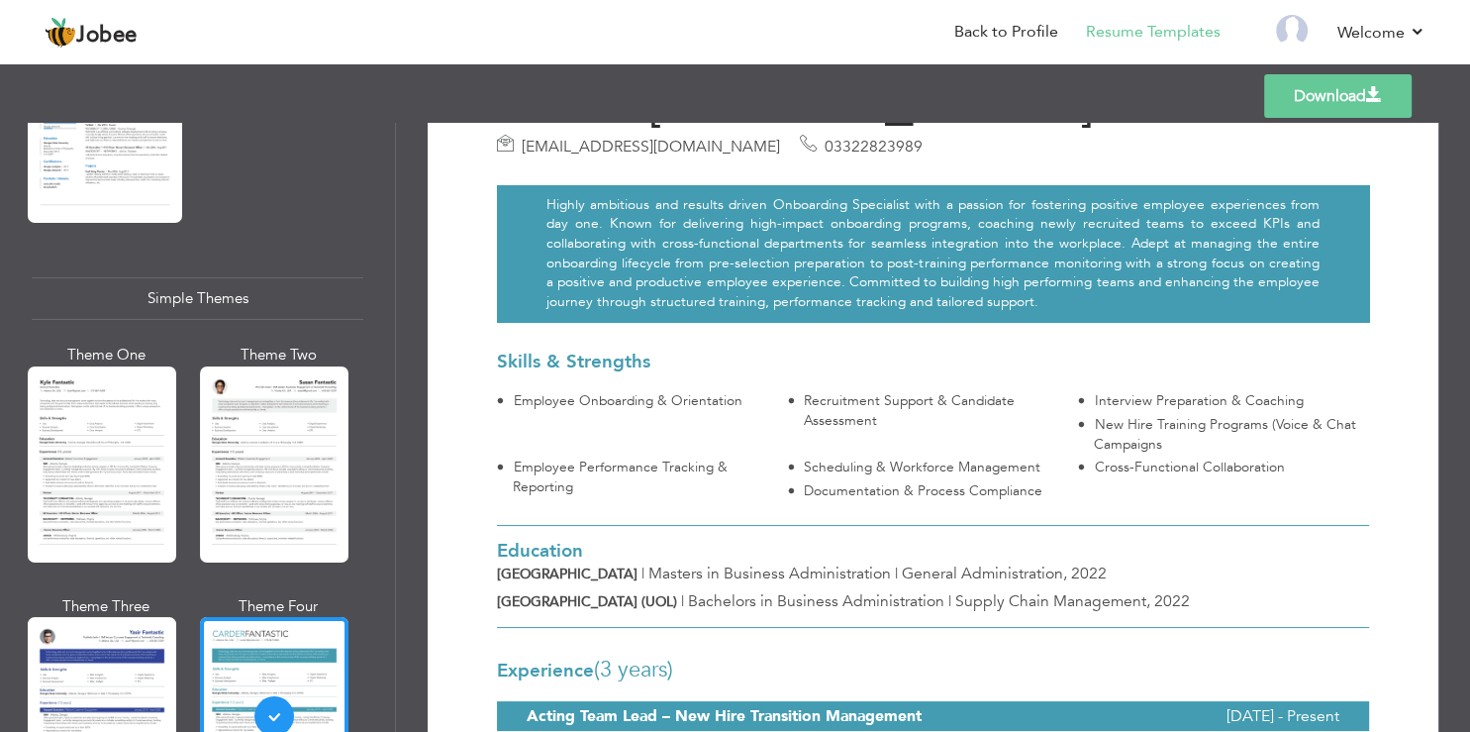
scroll to position [0, 0]
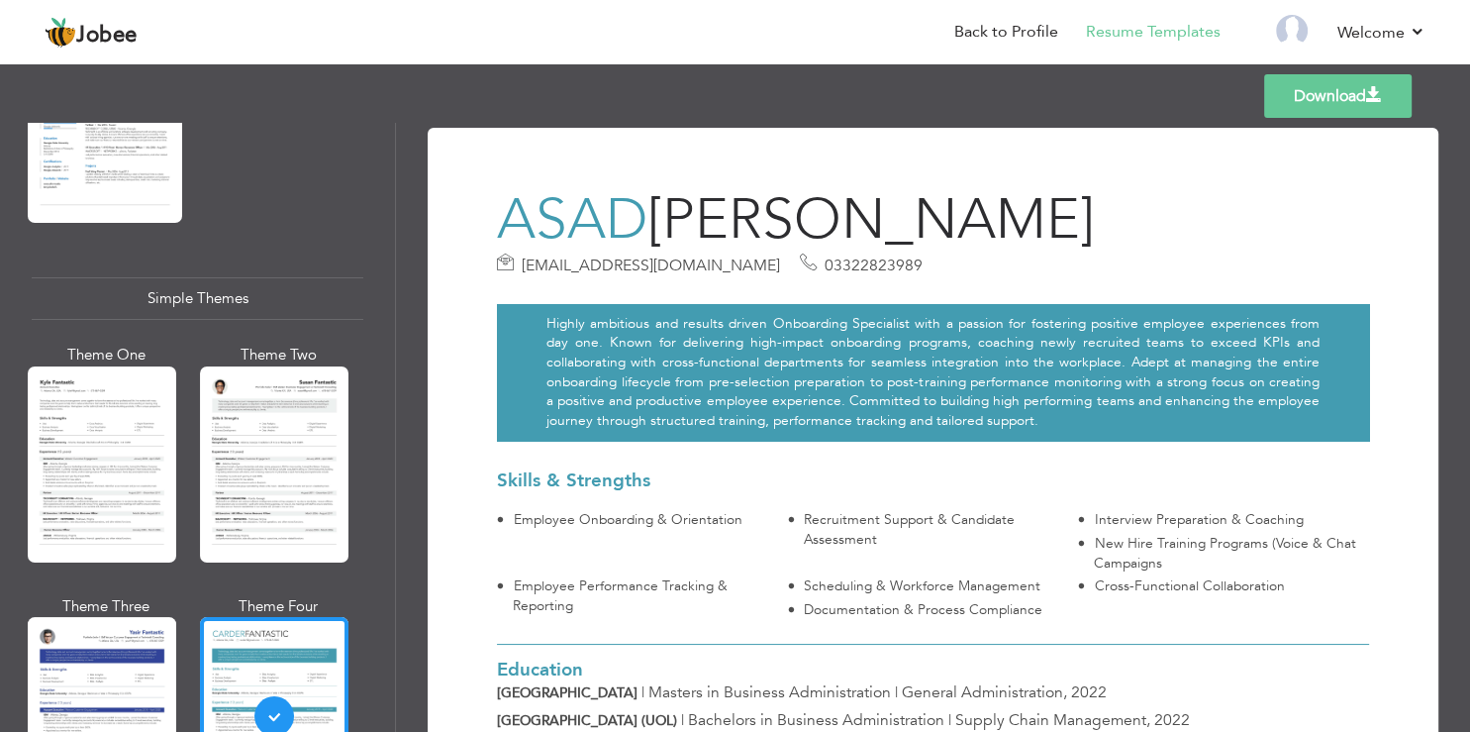
drag, startPoint x: 631, startPoint y: 105, endPoint x: 603, endPoint y: 119, distance: 31.0
click at [632, 104] on div "Templates Download" at bounding box center [735, 95] width 1470 height 63
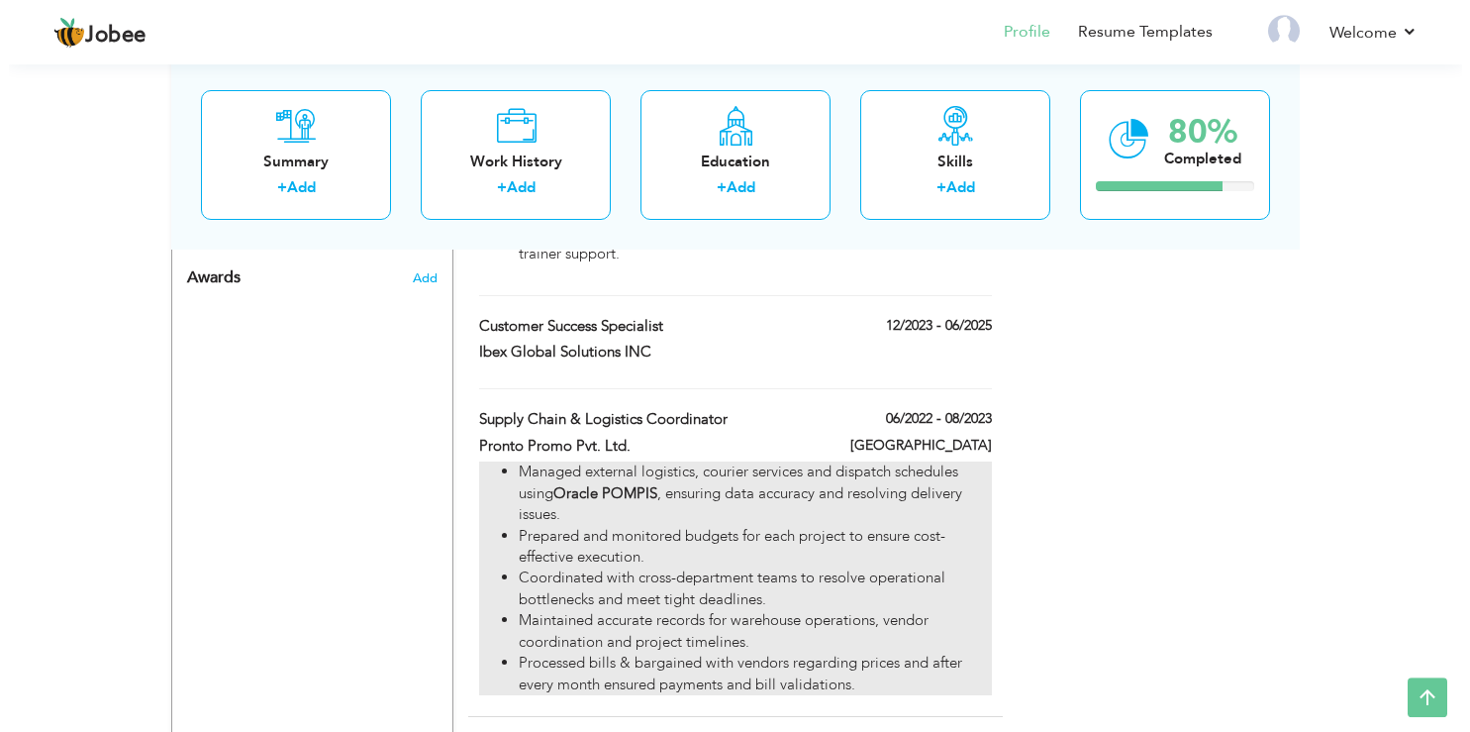
scroll to position [1358, 0]
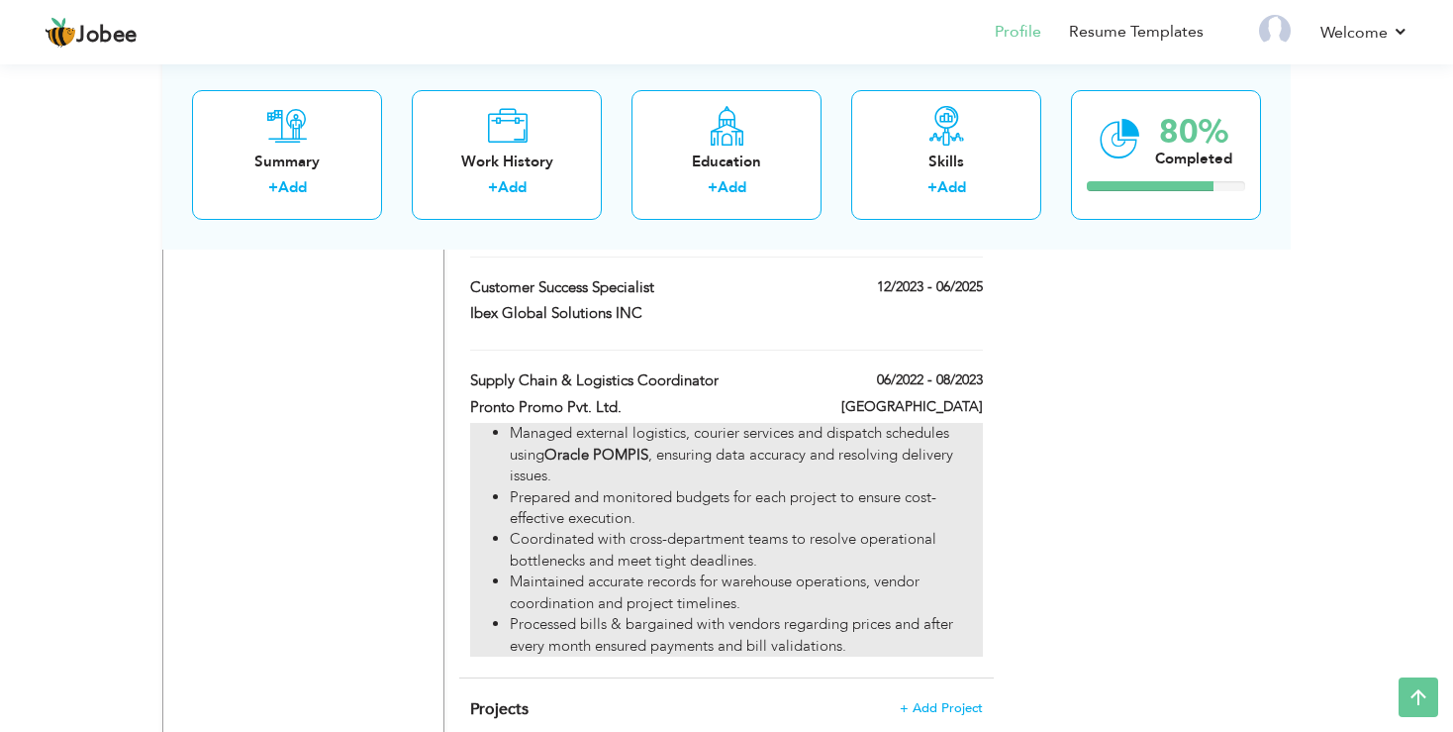
click at [606, 546] on li "Coordinated with cross-department teams to resolve operational bottlenecks and …" at bounding box center [746, 550] width 473 height 43
type input "Supply Chain & Logistics Coordinator"
type input "Pronto Promo Pvt. Ltd."
type input "06/2022"
type input "08/2023"
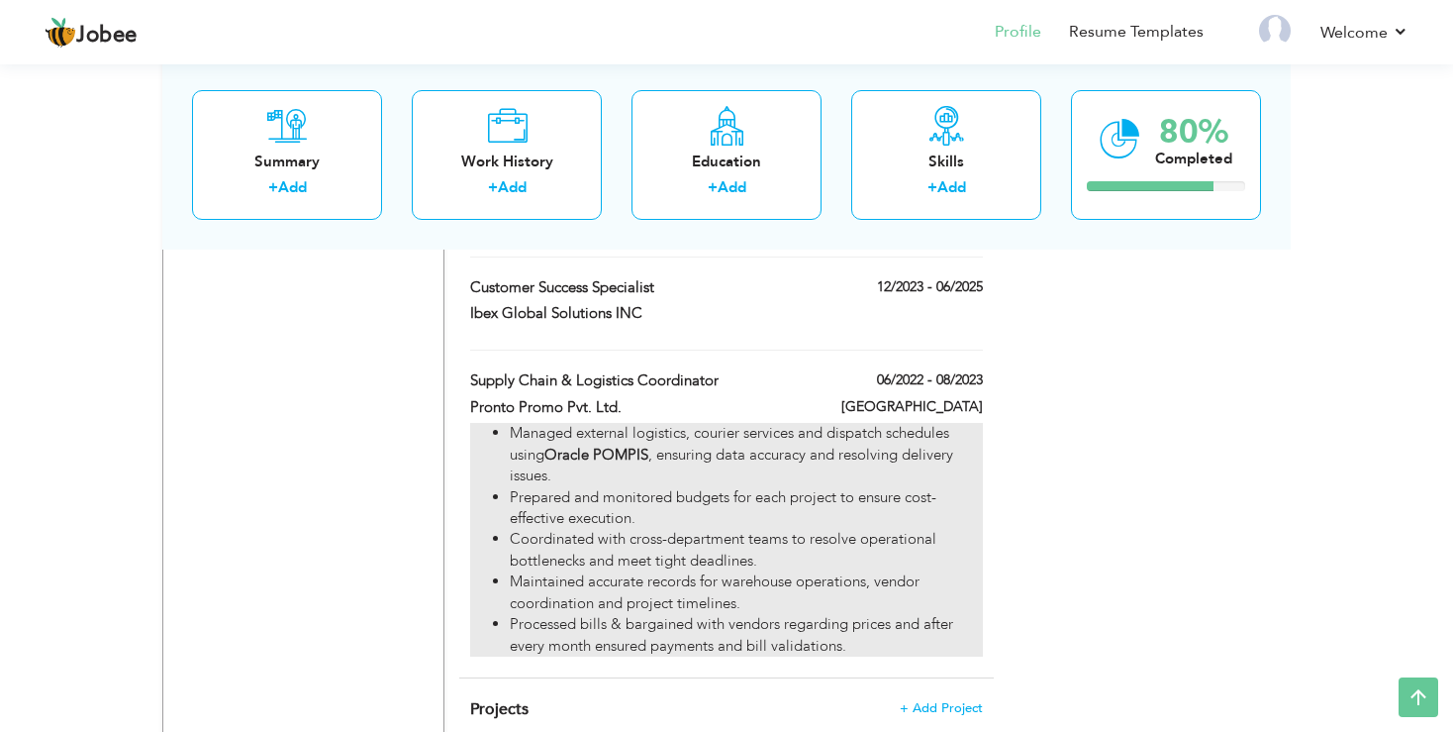
type input "[GEOGRAPHIC_DATA]"
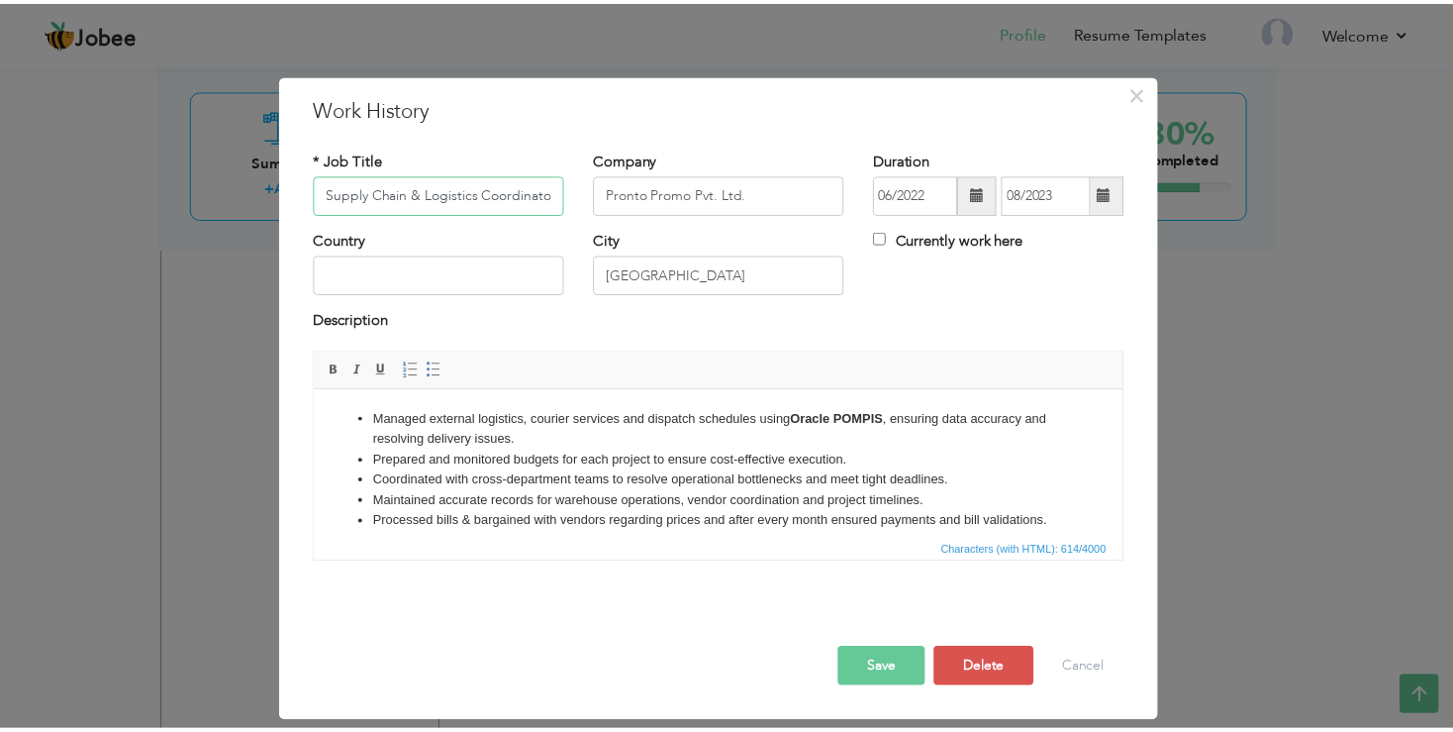
scroll to position [0, 1]
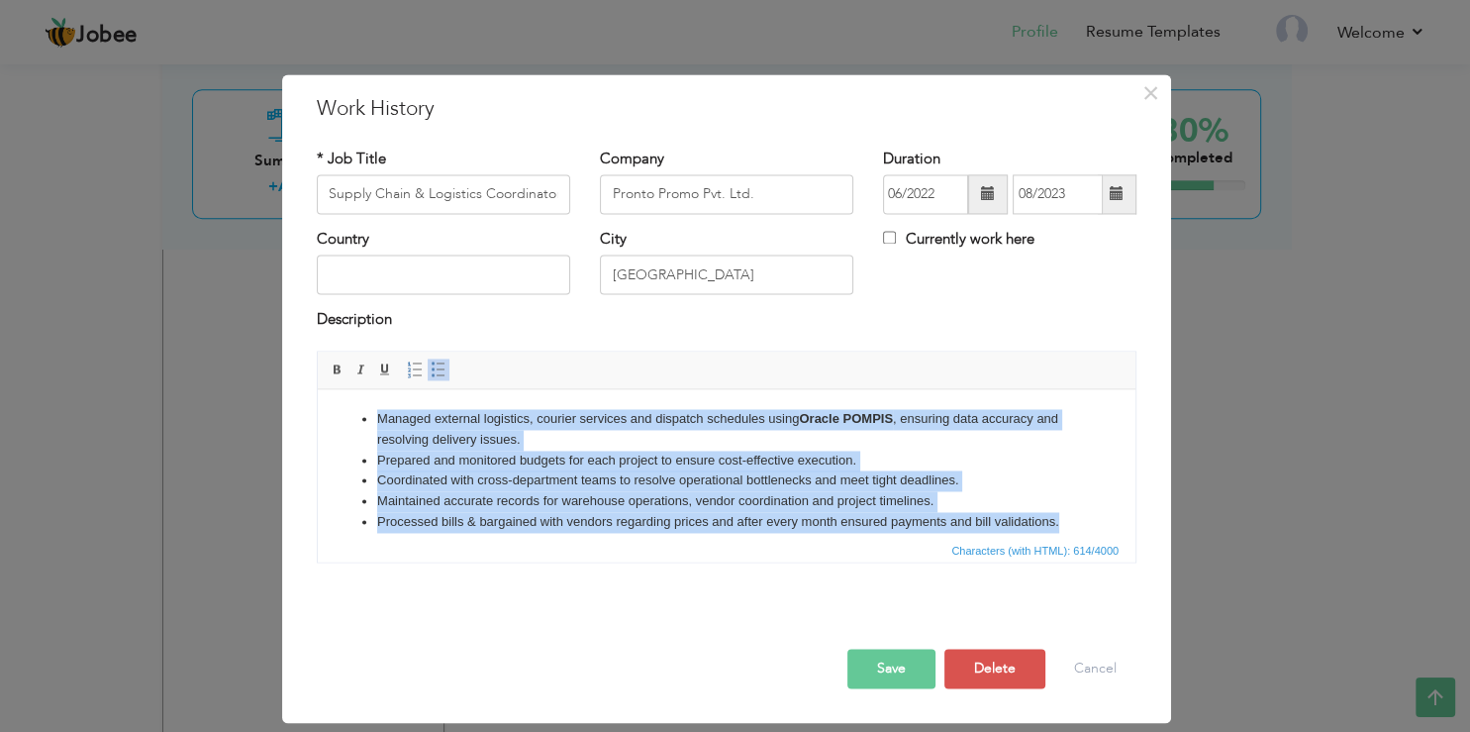
drag, startPoint x: 1085, startPoint y: 530, endPoint x: 369, endPoint y: 402, distance: 727.1
click at [369, 402] on html "Managed external logistics, courier services and dispatch schedules using Oracl…" at bounding box center [727, 463] width 818 height 149
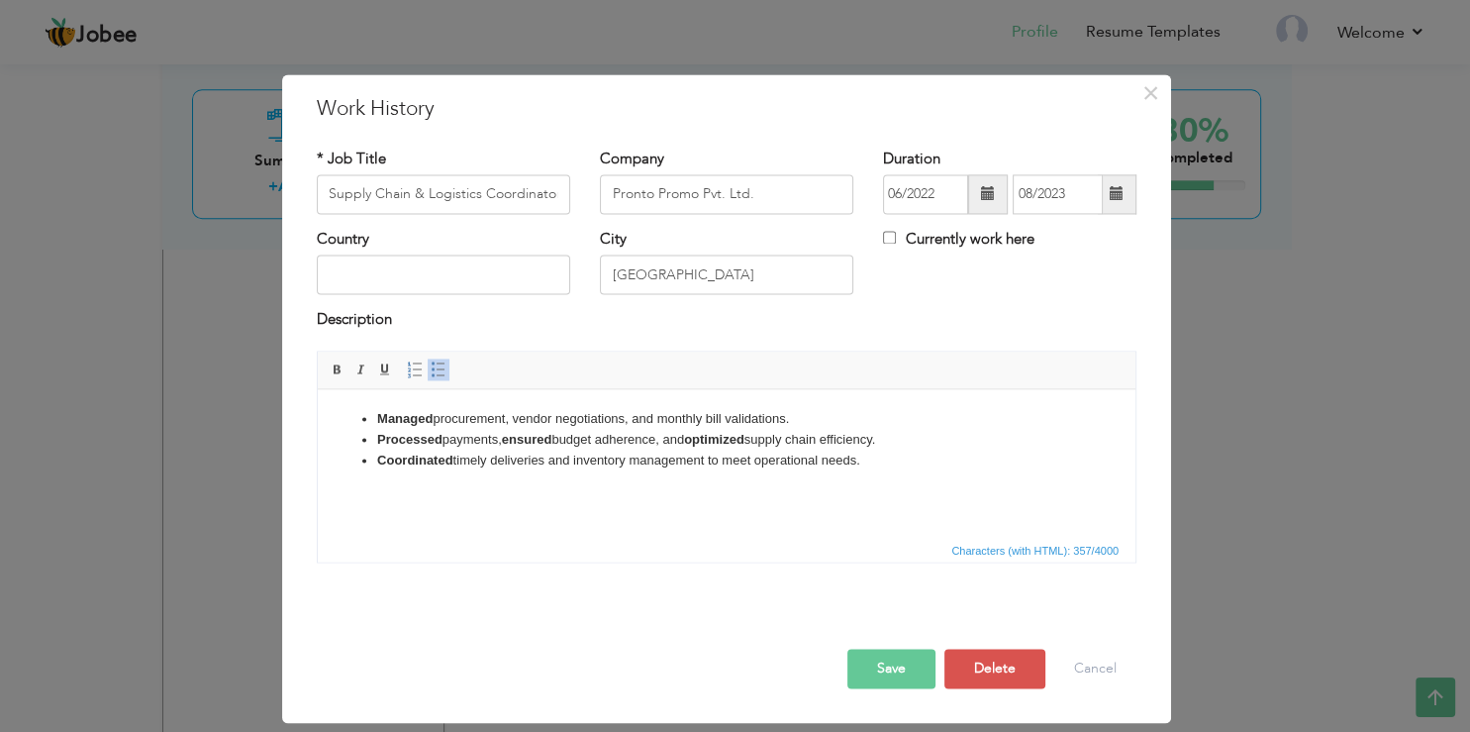
click at [869, 678] on button "Save" at bounding box center [892, 669] width 88 height 40
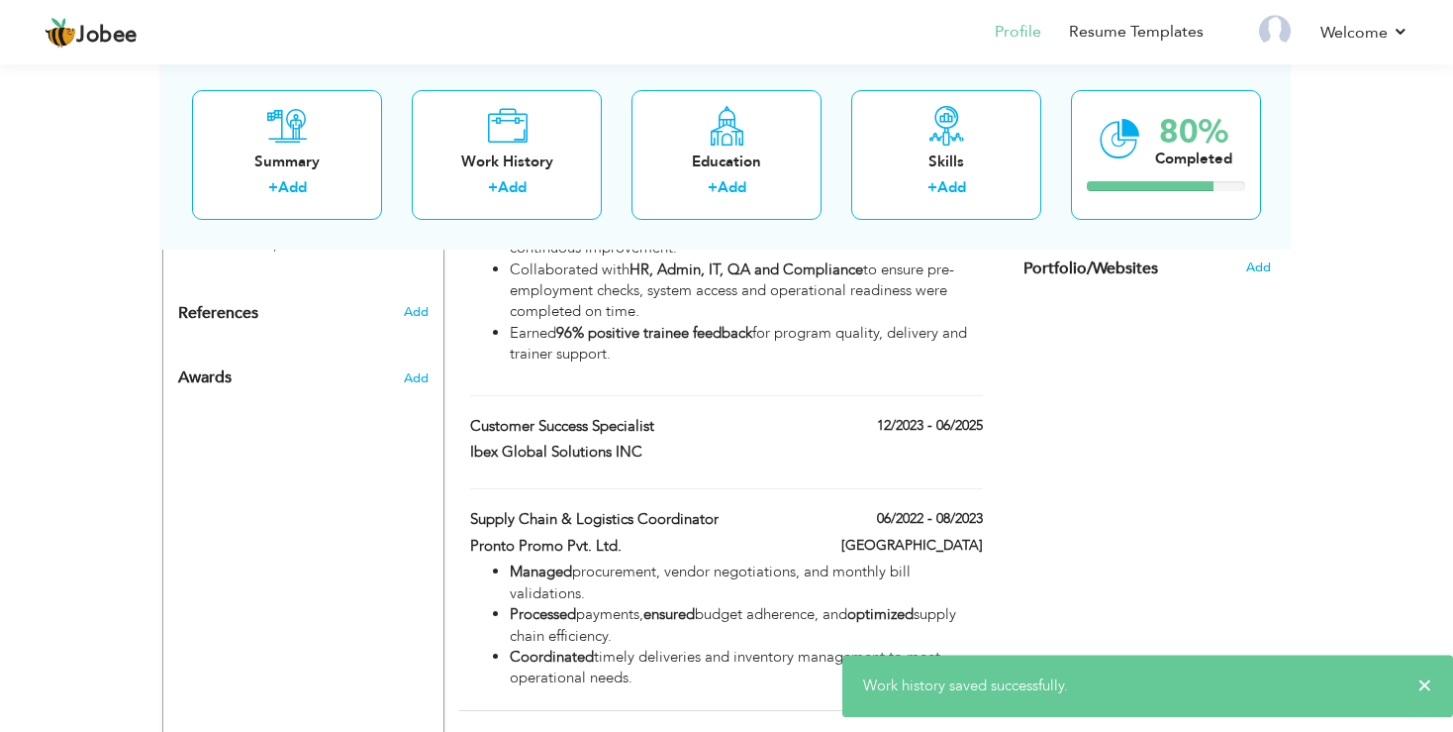
scroll to position [1259, 0]
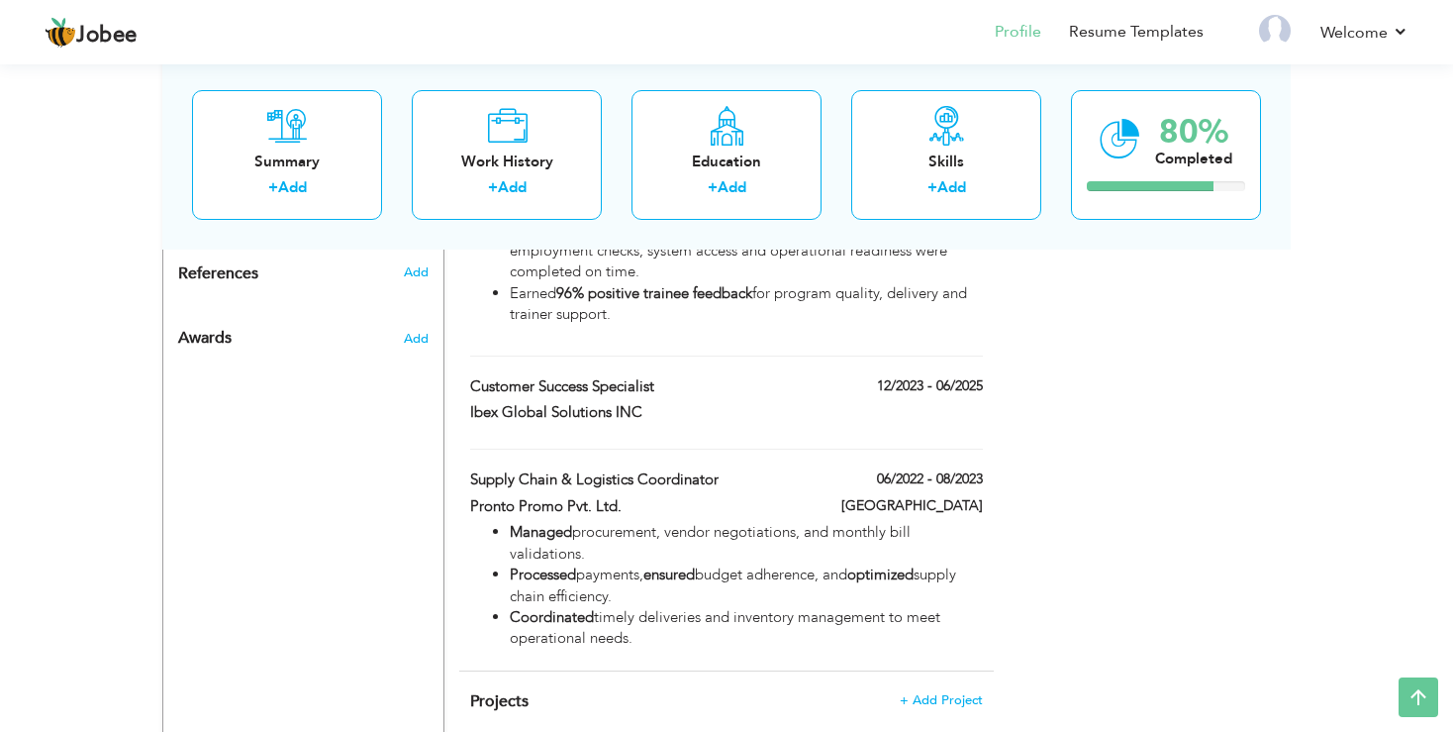
click at [980, 378] on div "Work History + Add Experience Acting Team Lead – New Hire Transition Management…" at bounding box center [726, 34] width 535 height 1271
click at [978, 383] on span at bounding box center [976, 384] width 14 height 14
type input "Customer Success Specialist"
type input "Ibex Global Solutions INC"
type input "12/2023"
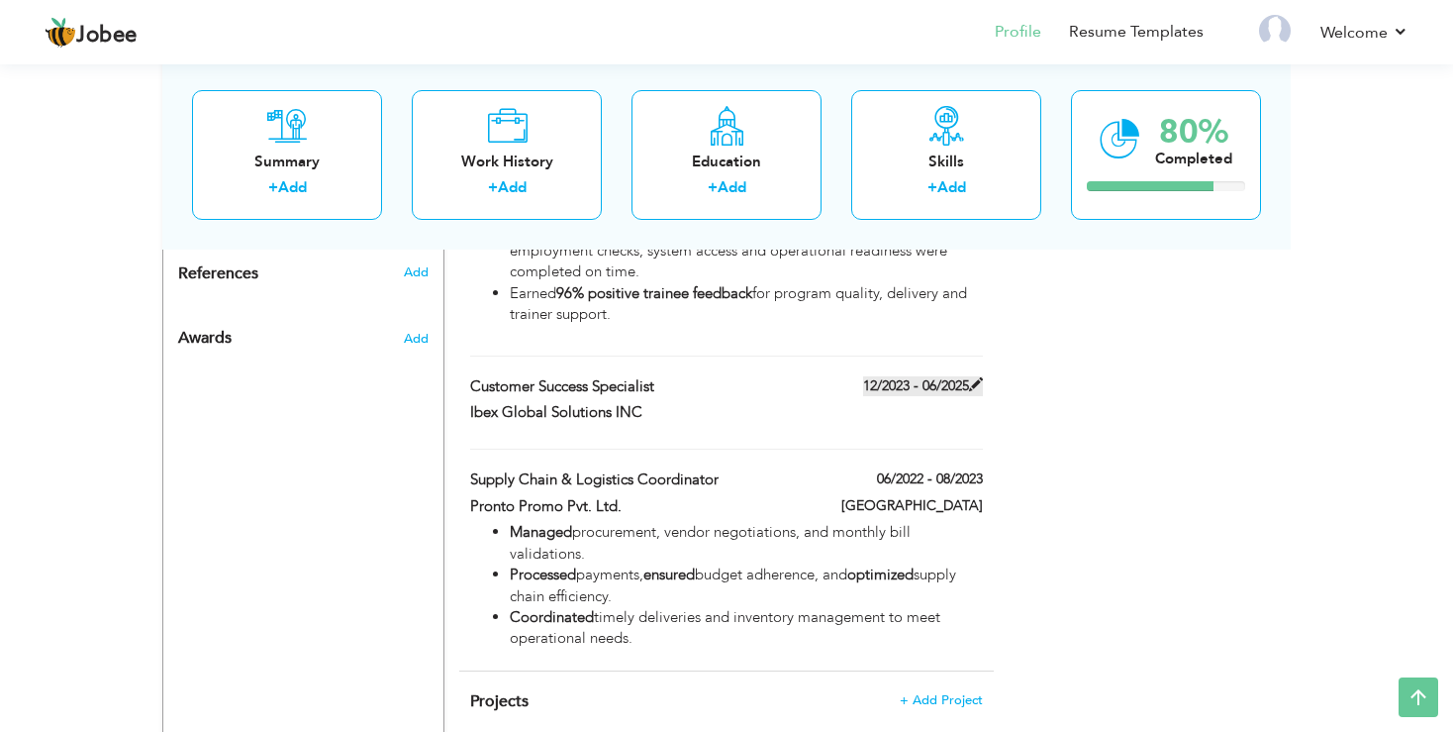
type input "06/2025"
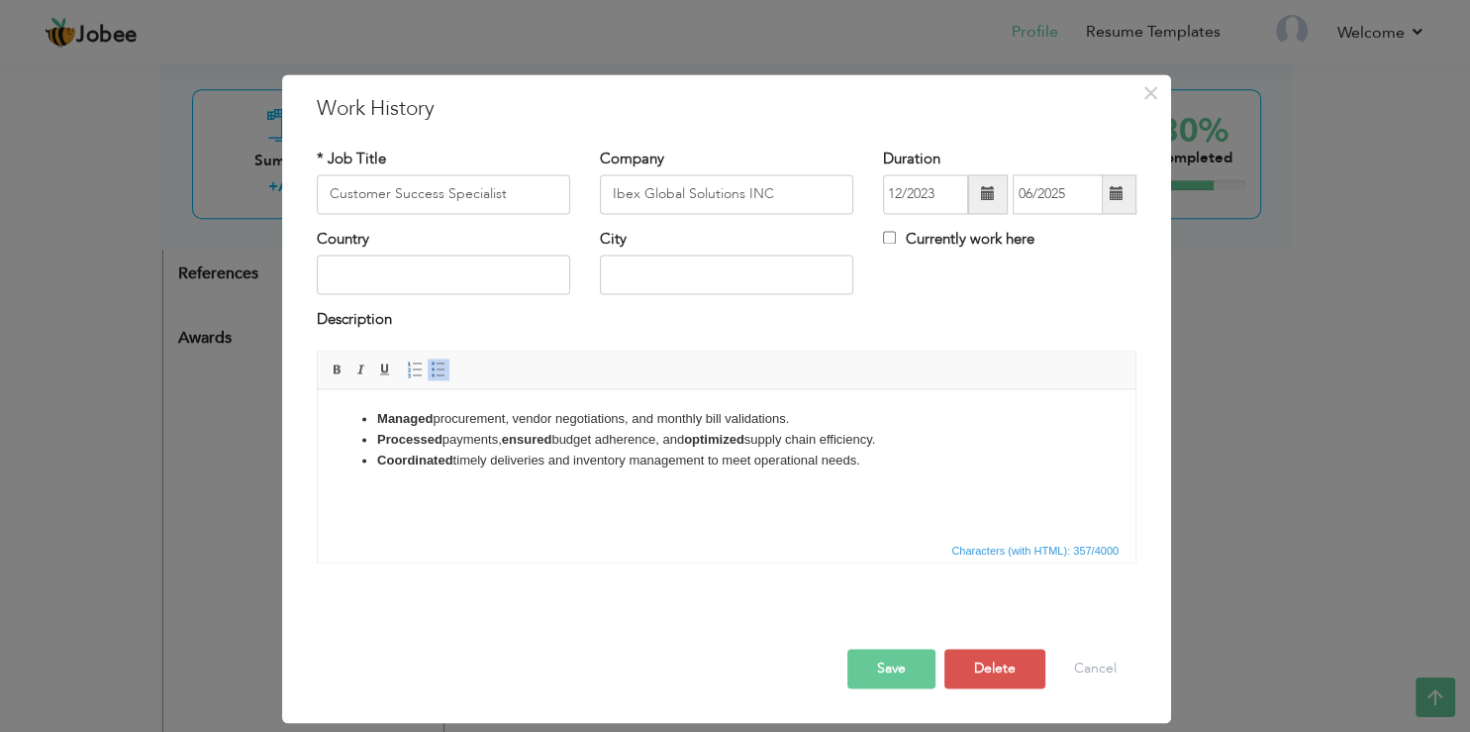
click at [1117, 187] on span at bounding box center [1117, 194] width 14 height 14
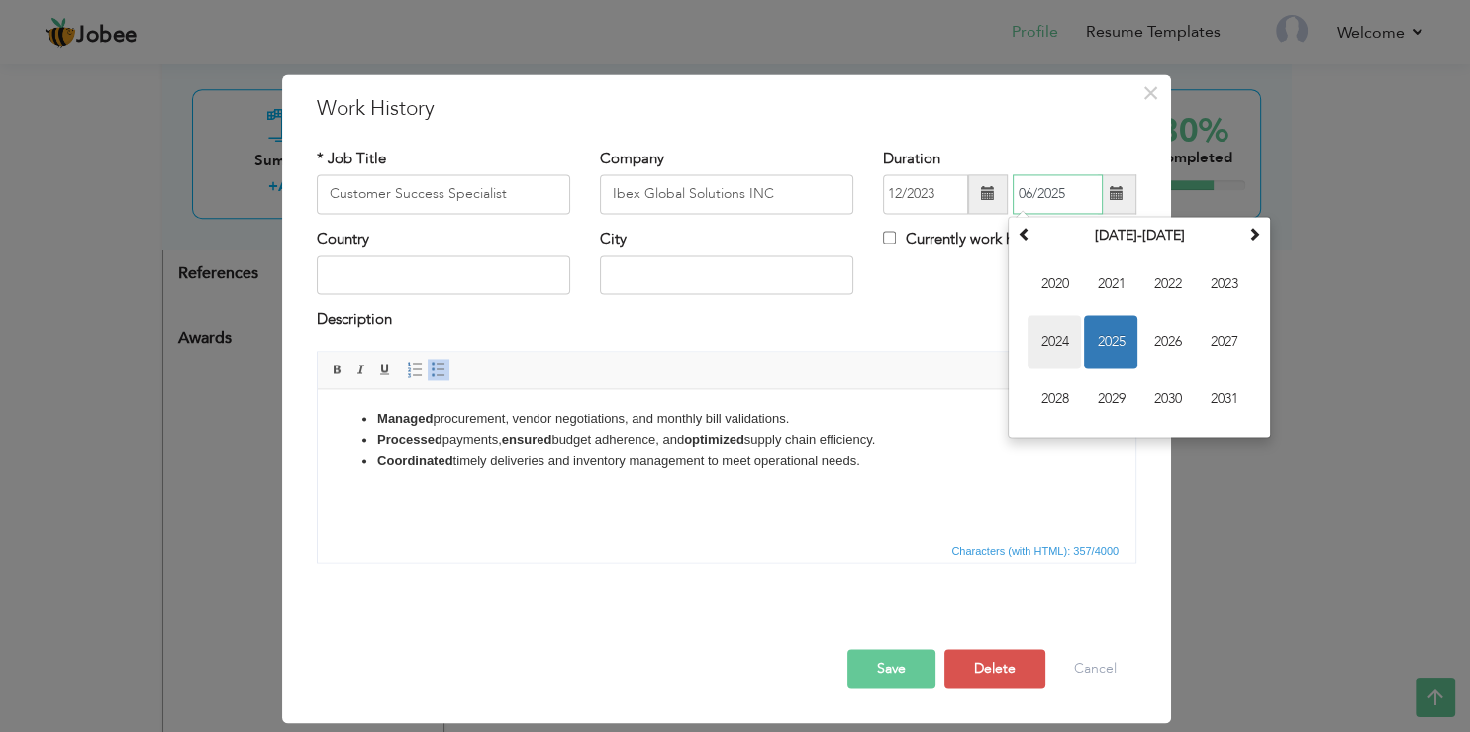
click at [1067, 344] on span "2024" at bounding box center [1054, 341] width 53 height 53
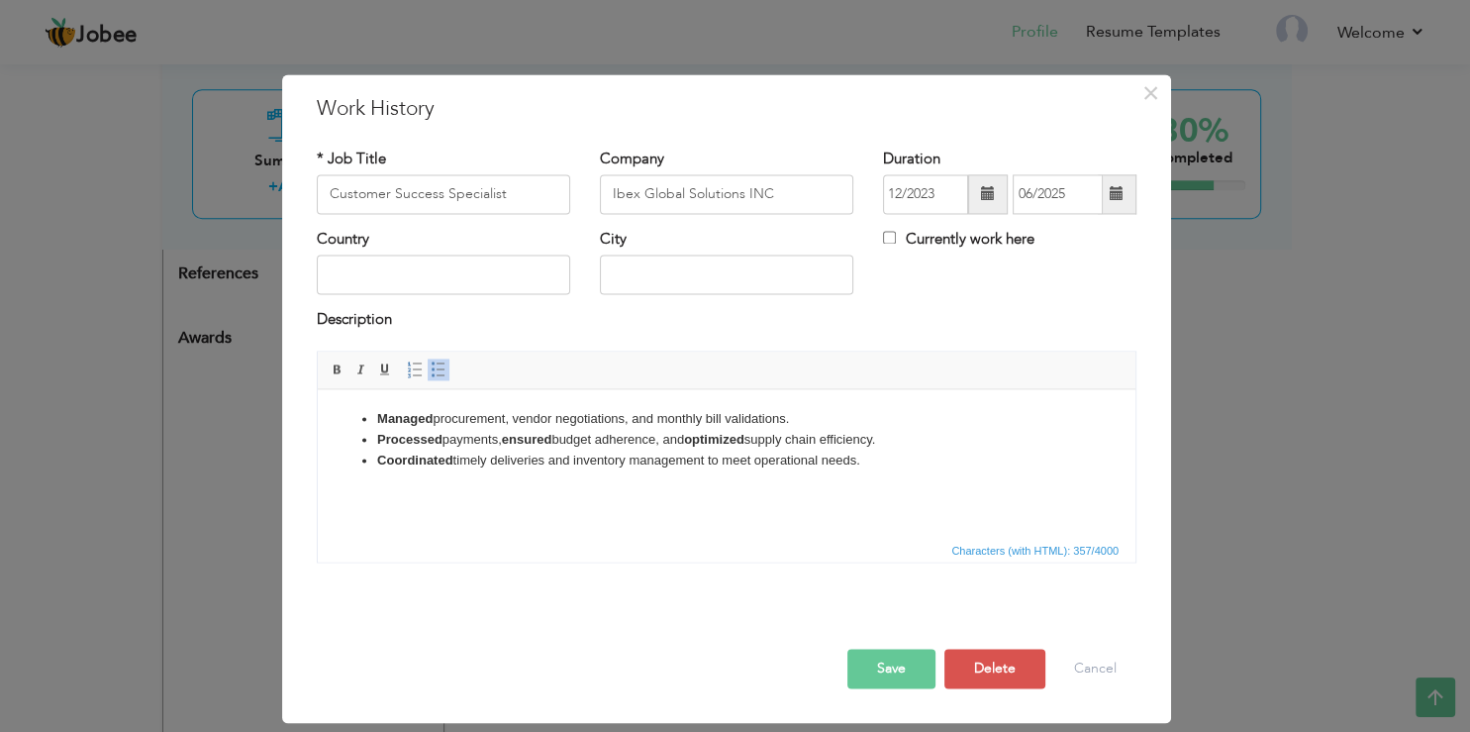
click at [888, 653] on button "Save" at bounding box center [892, 669] width 88 height 40
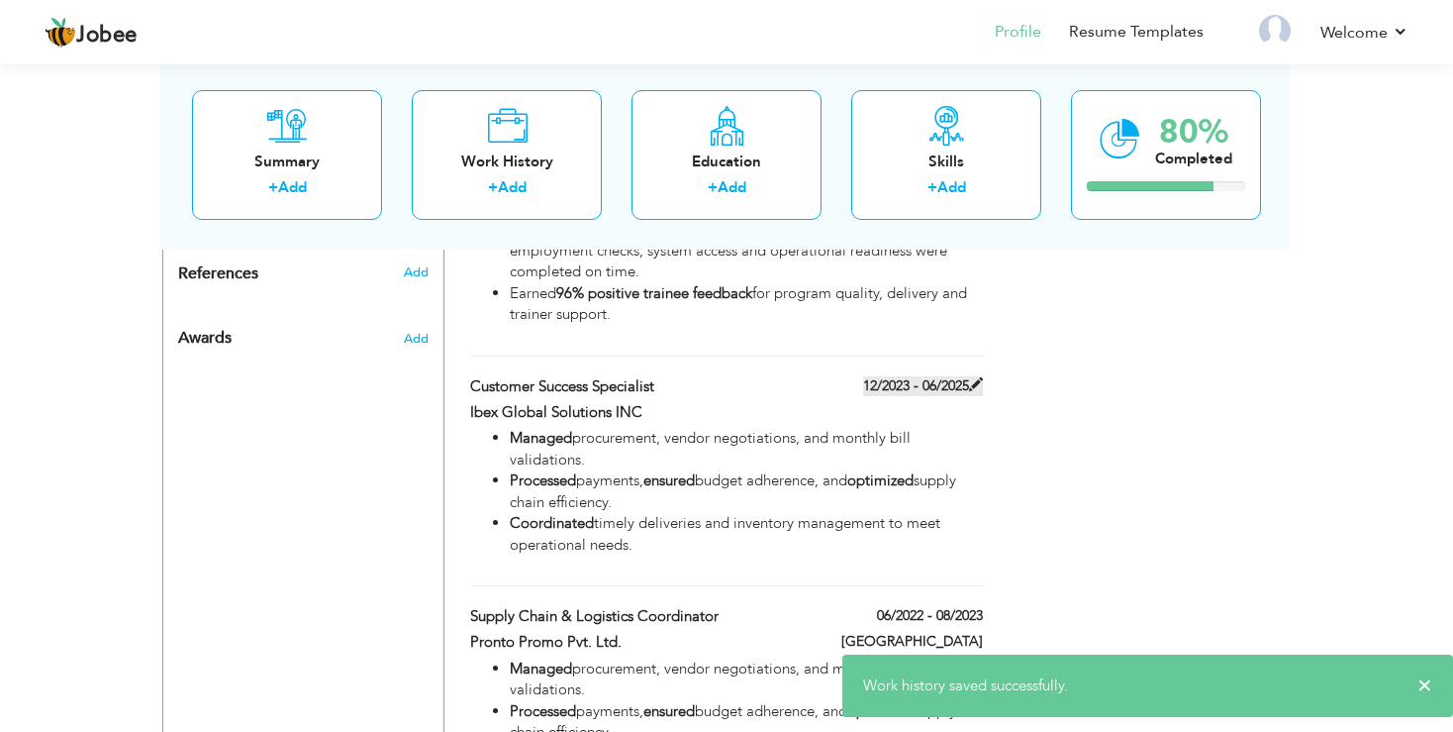
click at [972, 390] on span at bounding box center [976, 384] width 14 height 14
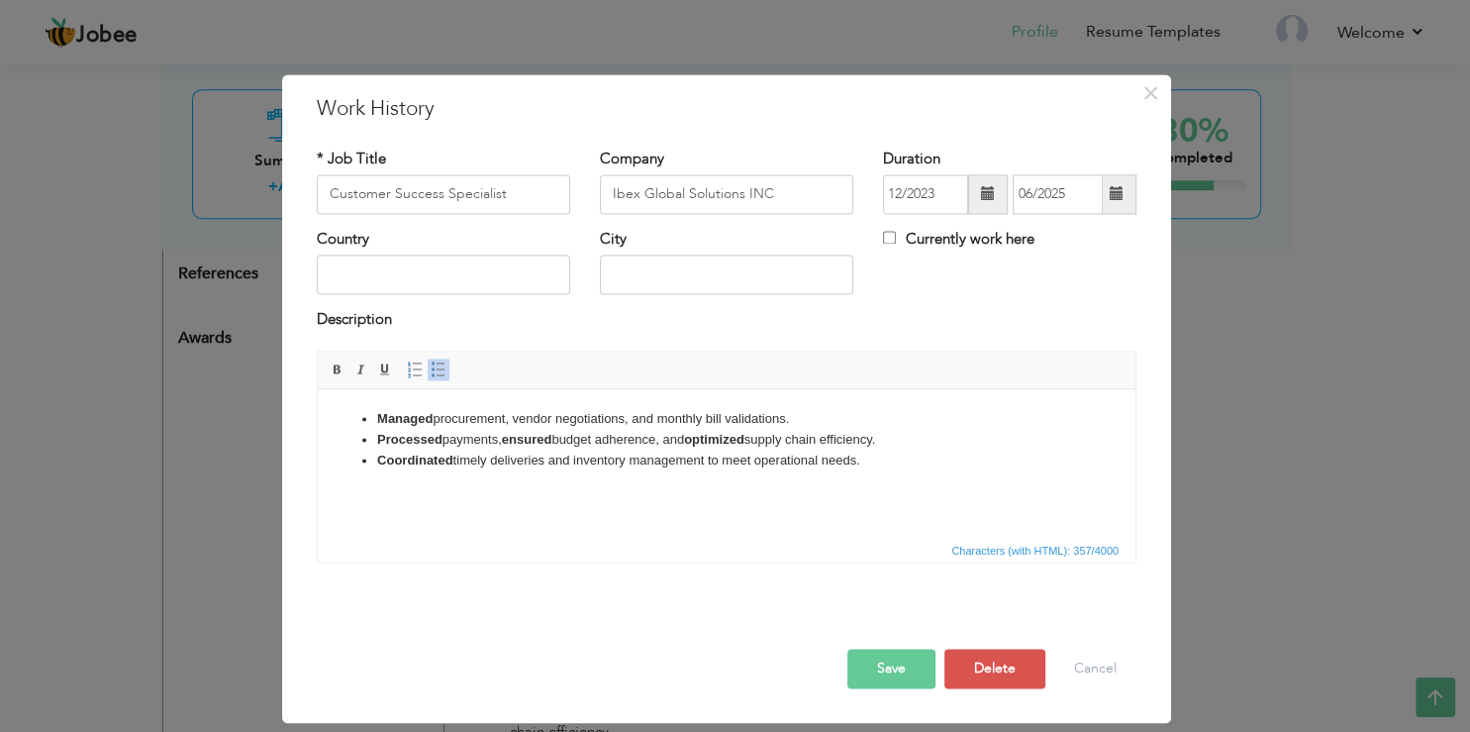
click at [1118, 197] on span at bounding box center [1117, 194] width 14 height 14
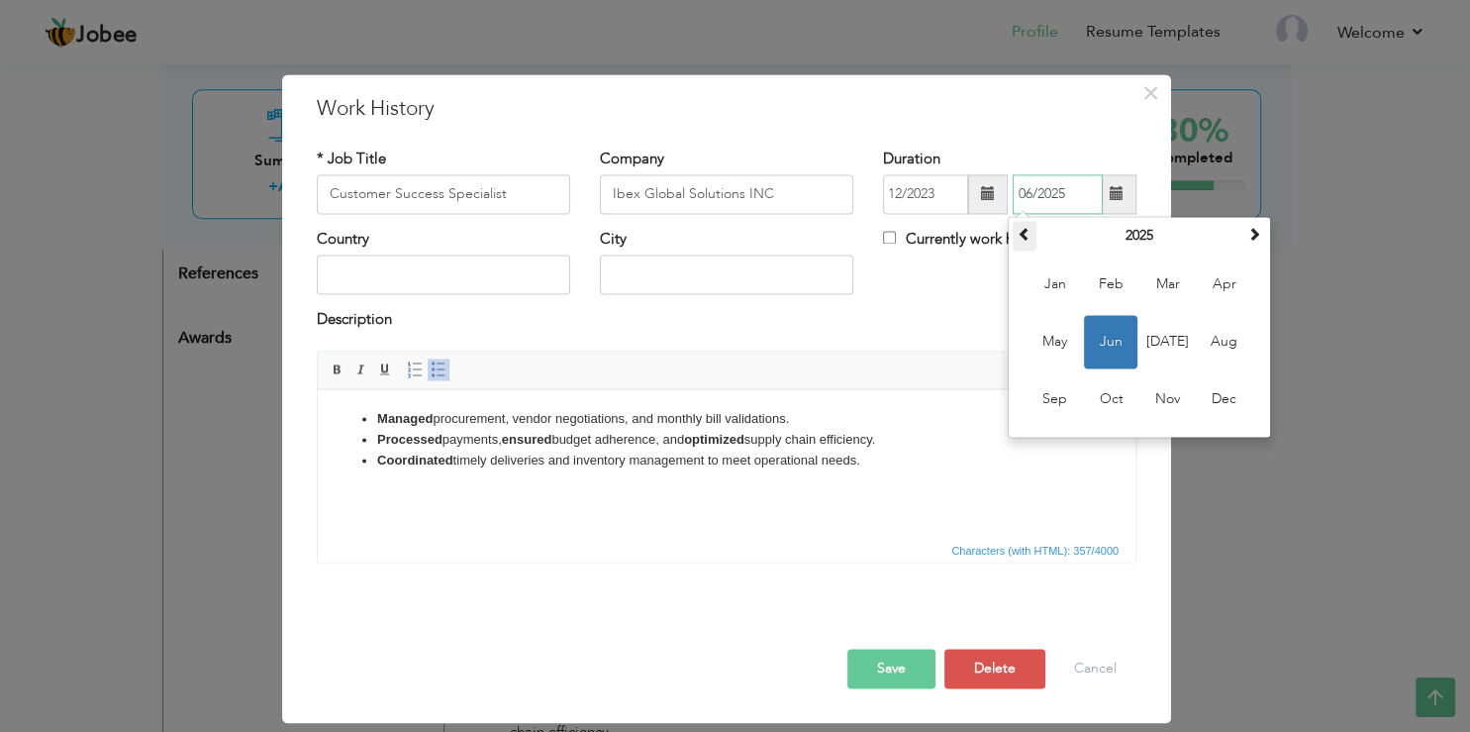
click at [1024, 236] on span at bounding box center [1025, 234] width 14 height 14
click at [1102, 332] on span "Jun" at bounding box center [1110, 341] width 53 height 53
type input "06/2024"
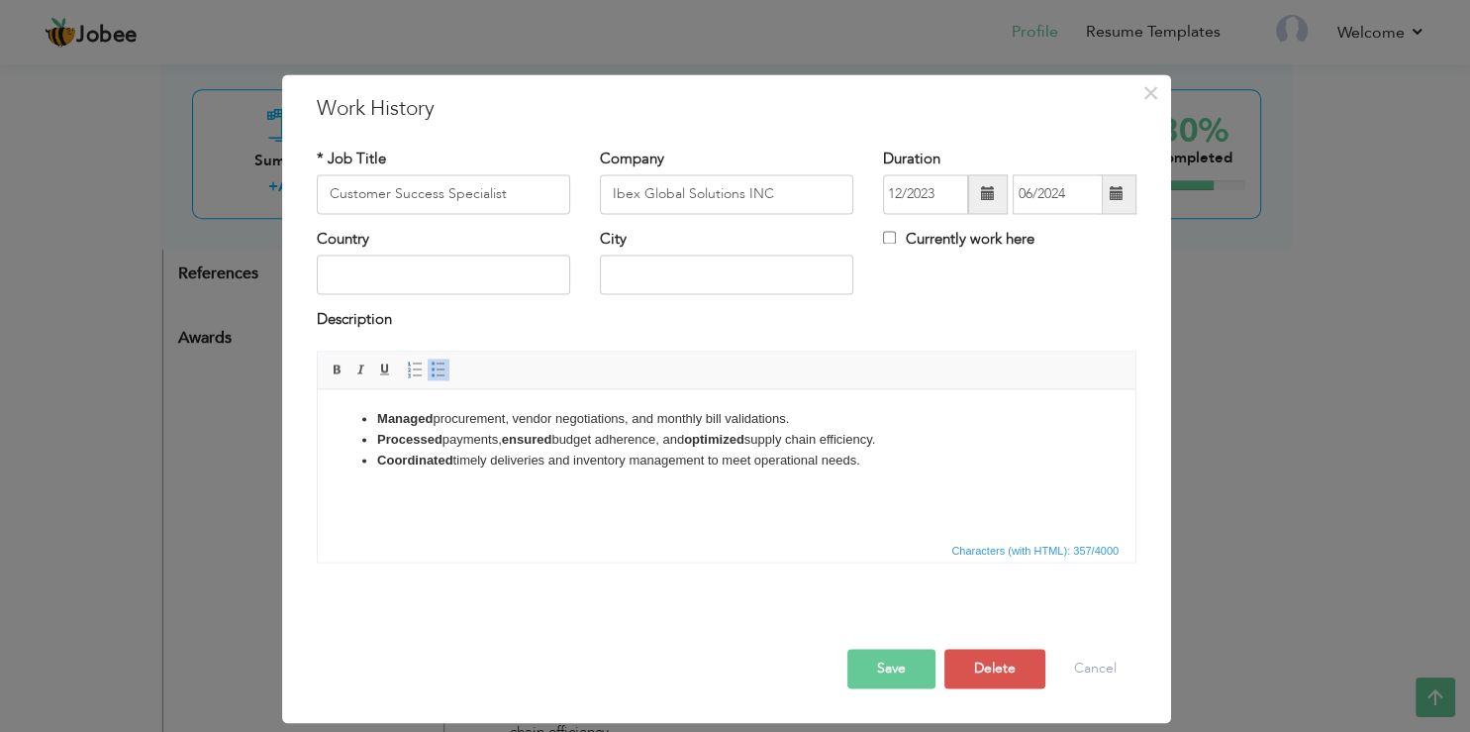
click at [895, 655] on button "Save" at bounding box center [892, 669] width 88 height 40
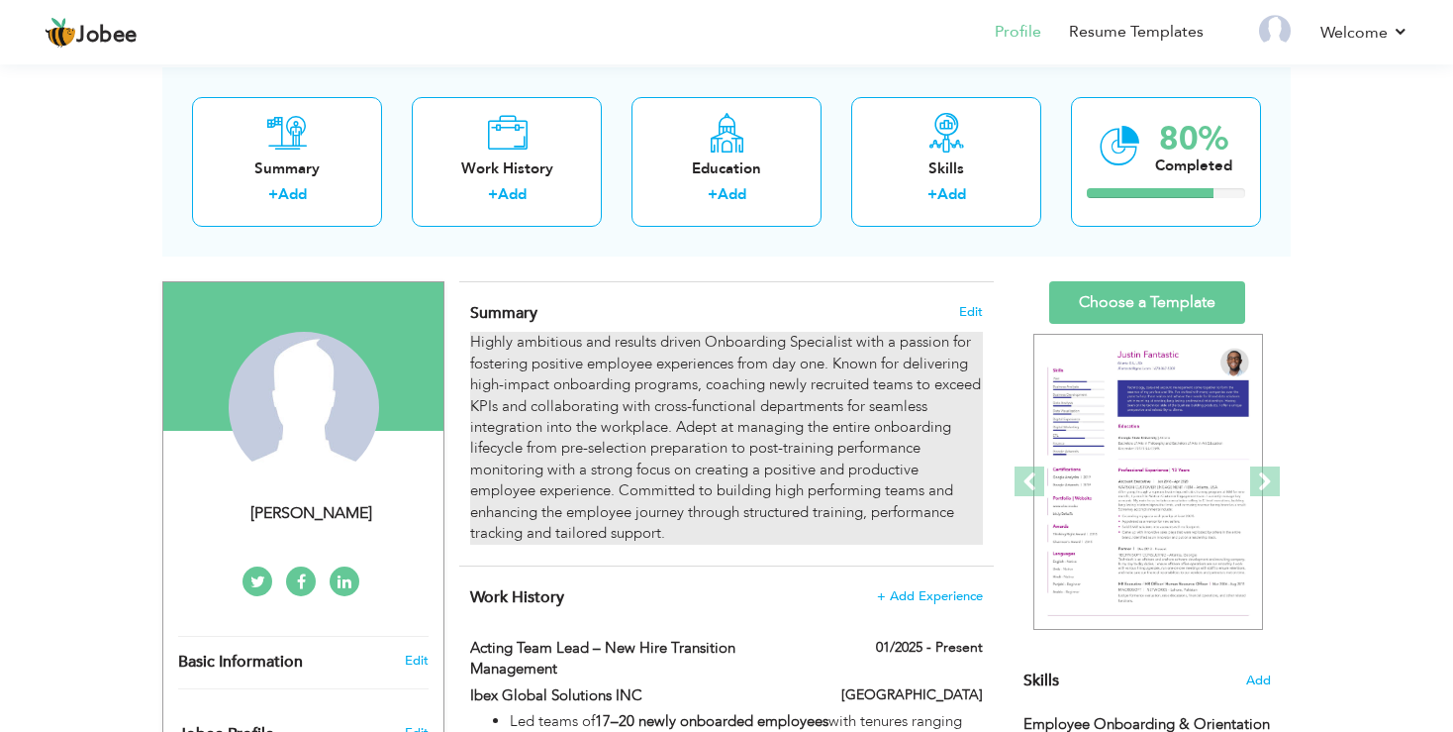
scroll to position [104, 0]
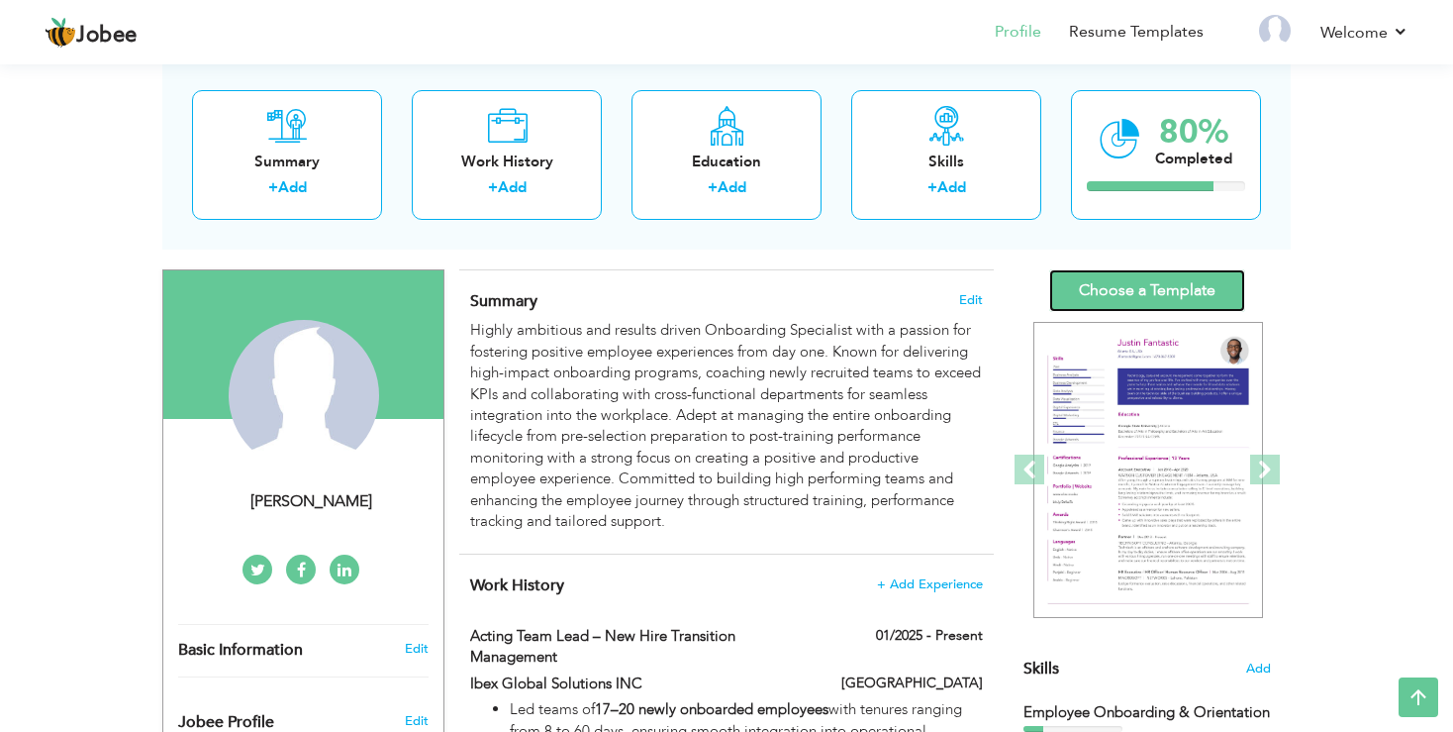
click at [1166, 307] on link "Choose a Template" at bounding box center [1148, 290] width 196 height 43
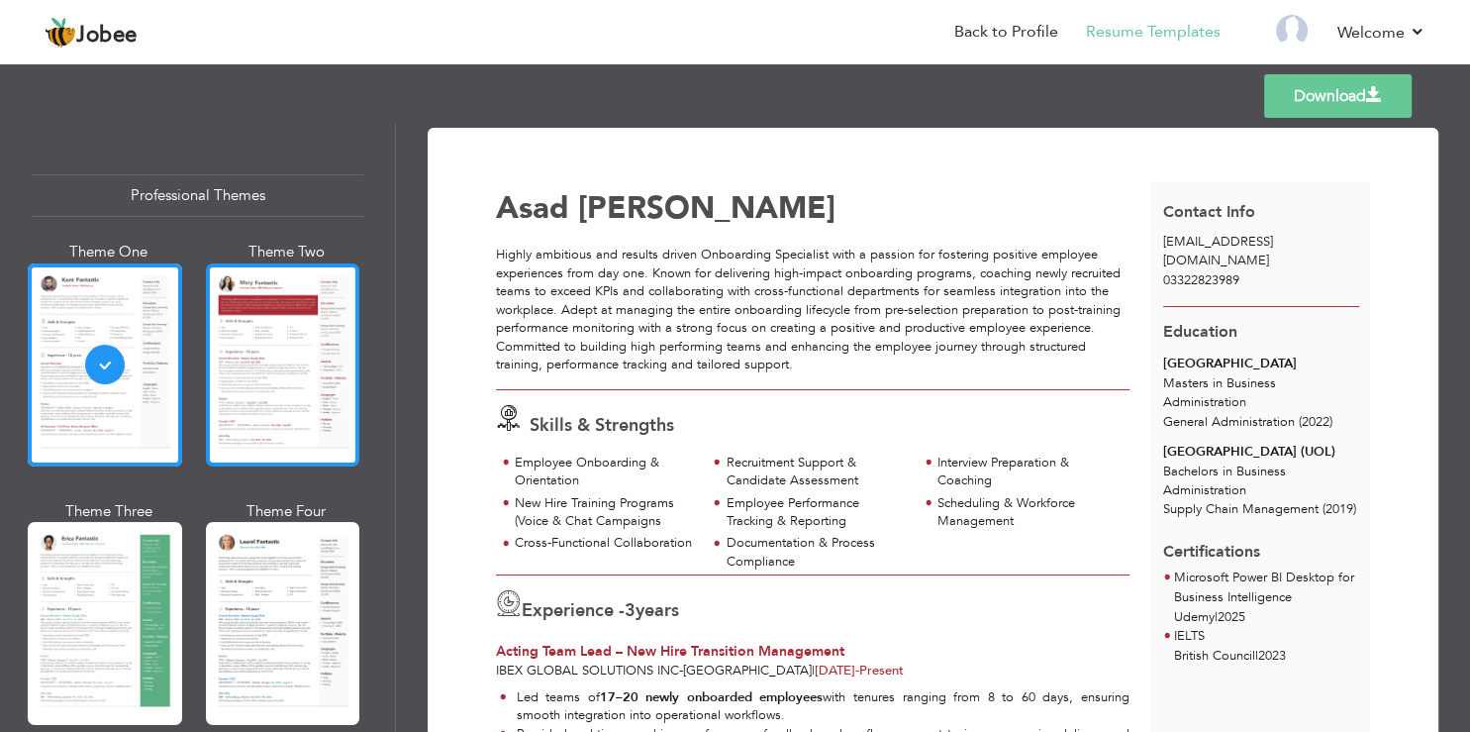
click at [268, 386] on div at bounding box center [283, 364] width 154 height 203
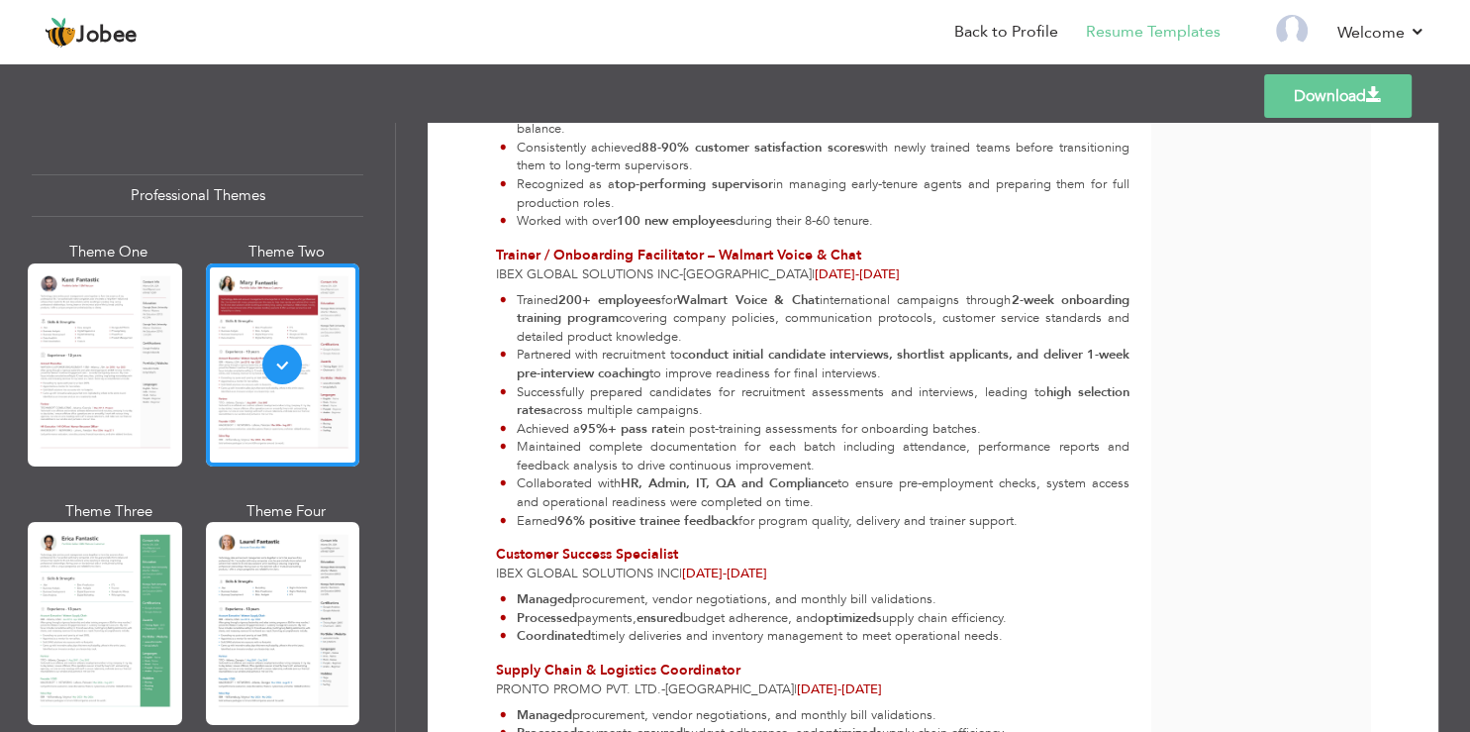
scroll to position [796, 0]
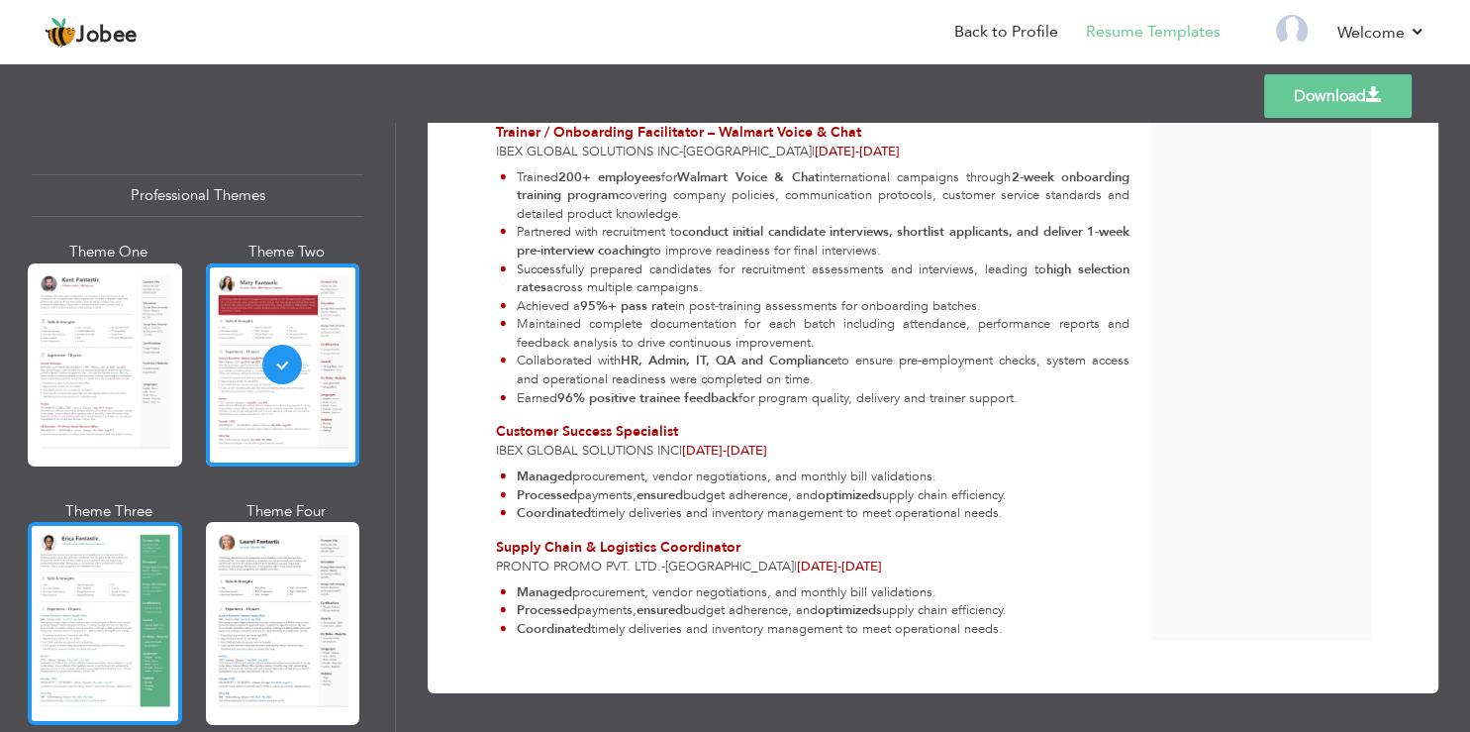
click at [85, 564] on div at bounding box center [105, 623] width 154 height 203
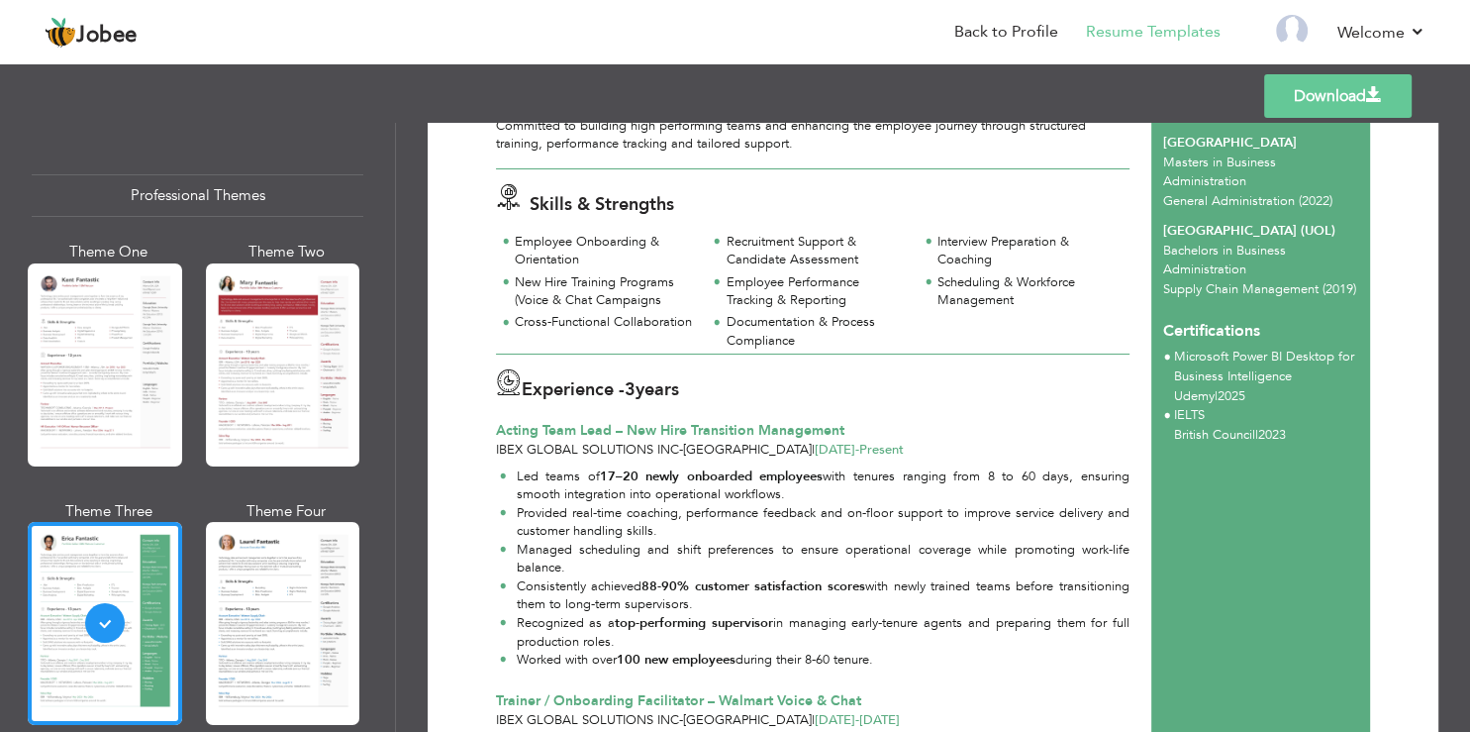
scroll to position [356, 0]
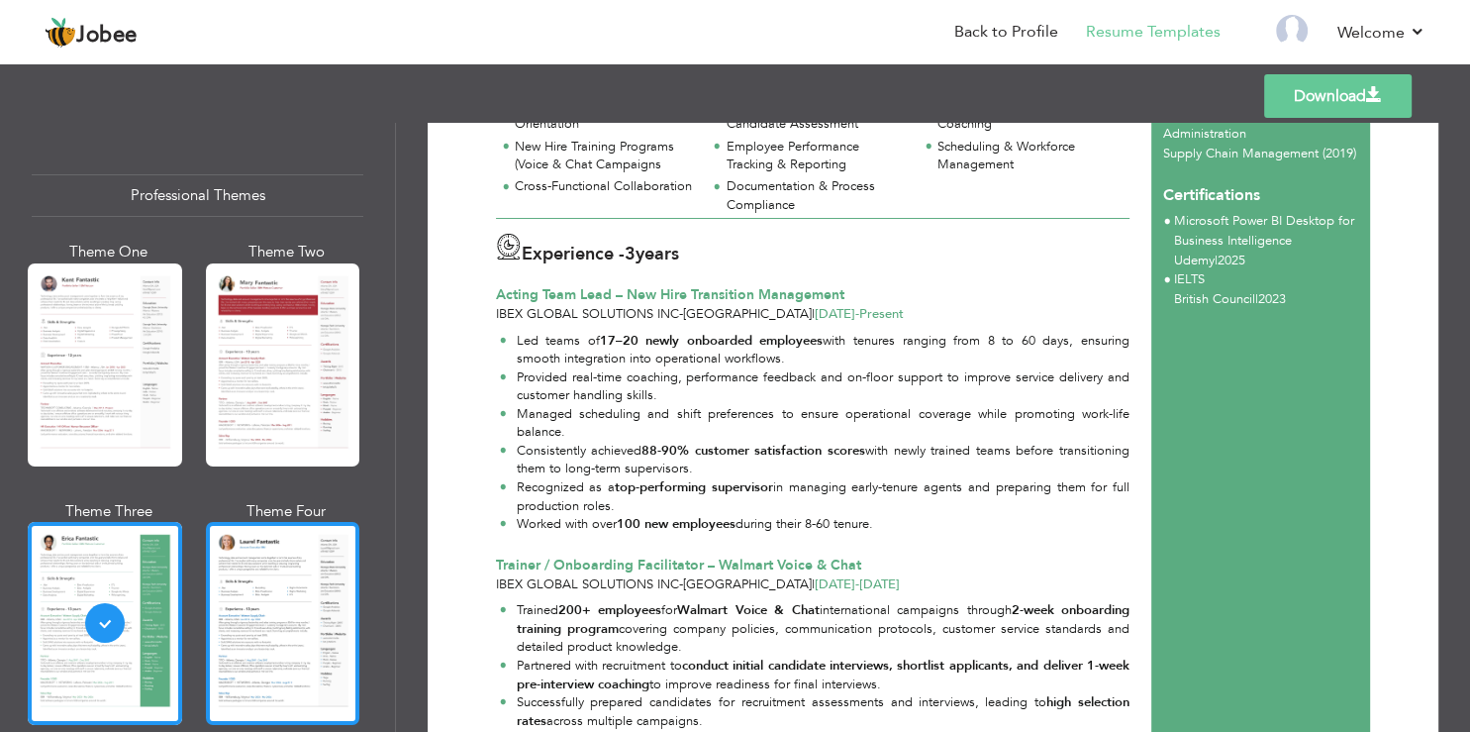
click at [256, 585] on div at bounding box center [283, 623] width 154 height 203
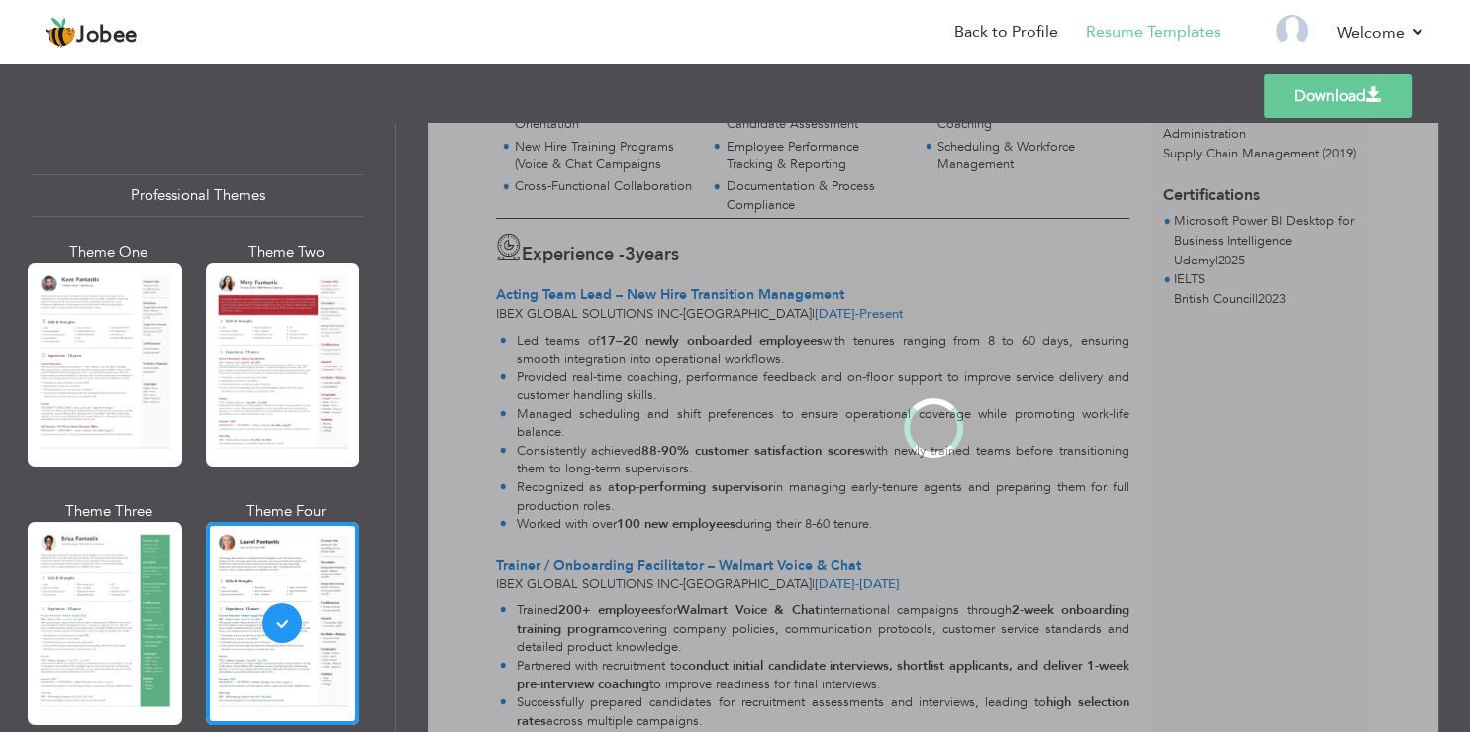
scroll to position [0, 0]
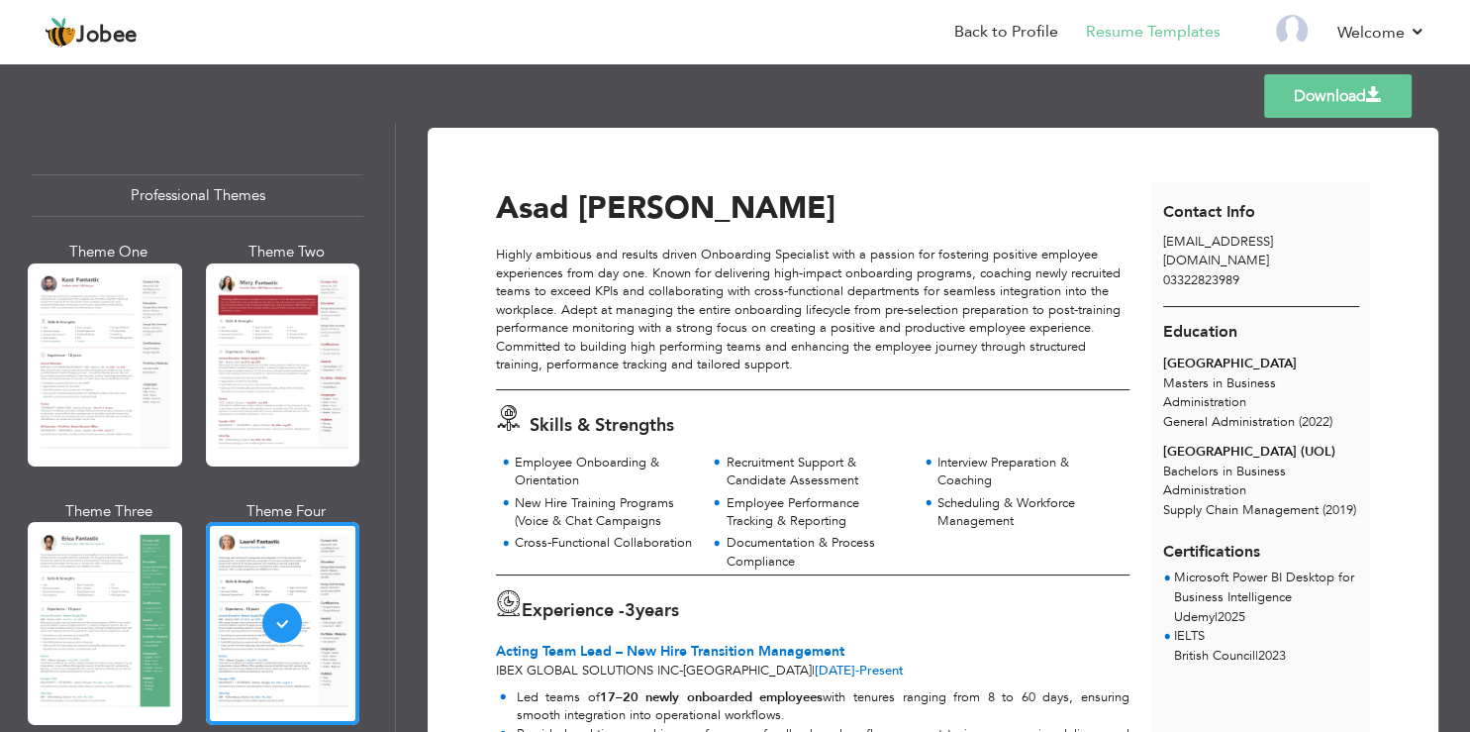
click at [1151, 423] on div "[GEOGRAPHIC_DATA] Masters in Business Administration General Administration (20…" at bounding box center [1260, 392] width 219 height 77
click at [1203, 423] on span "General Administration" at bounding box center [1229, 422] width 132 height 18
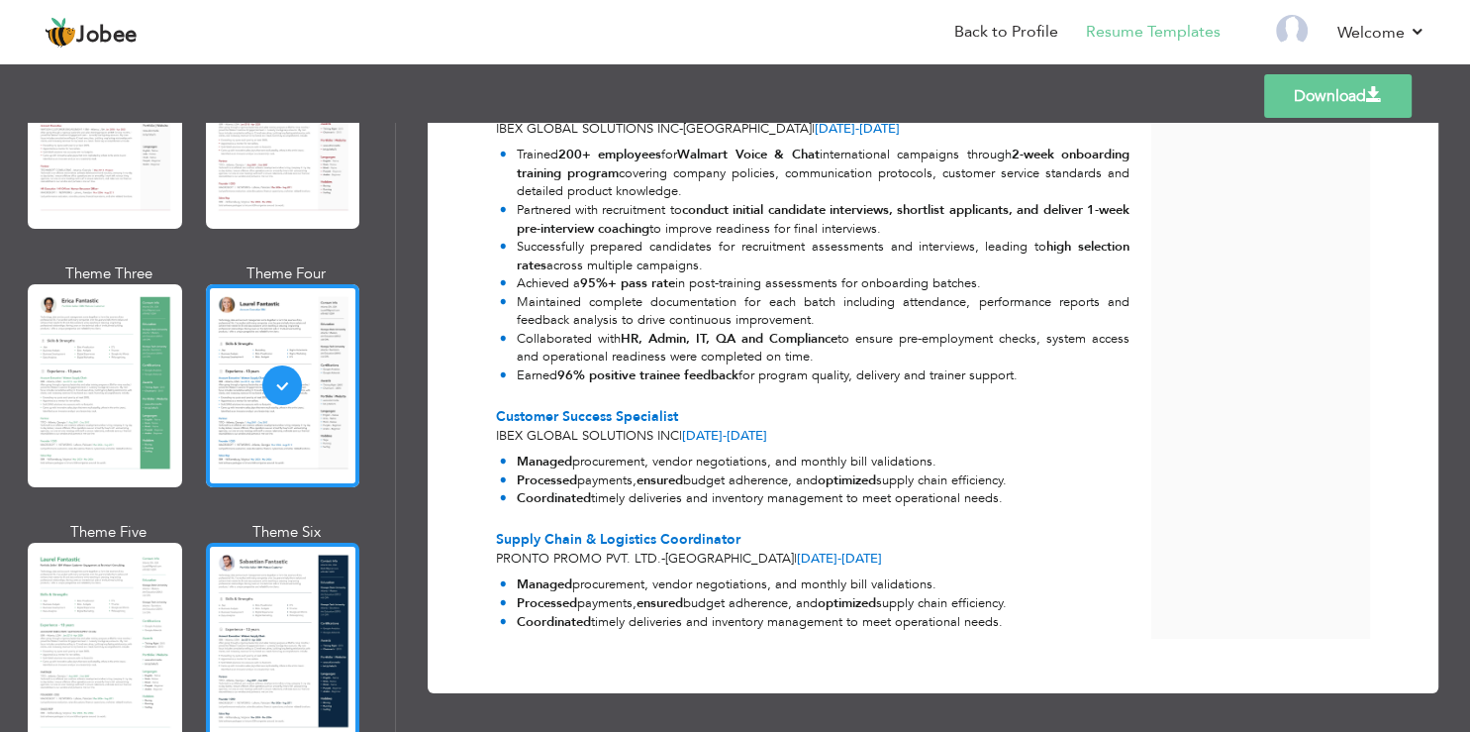
scroll to position [356, 0]
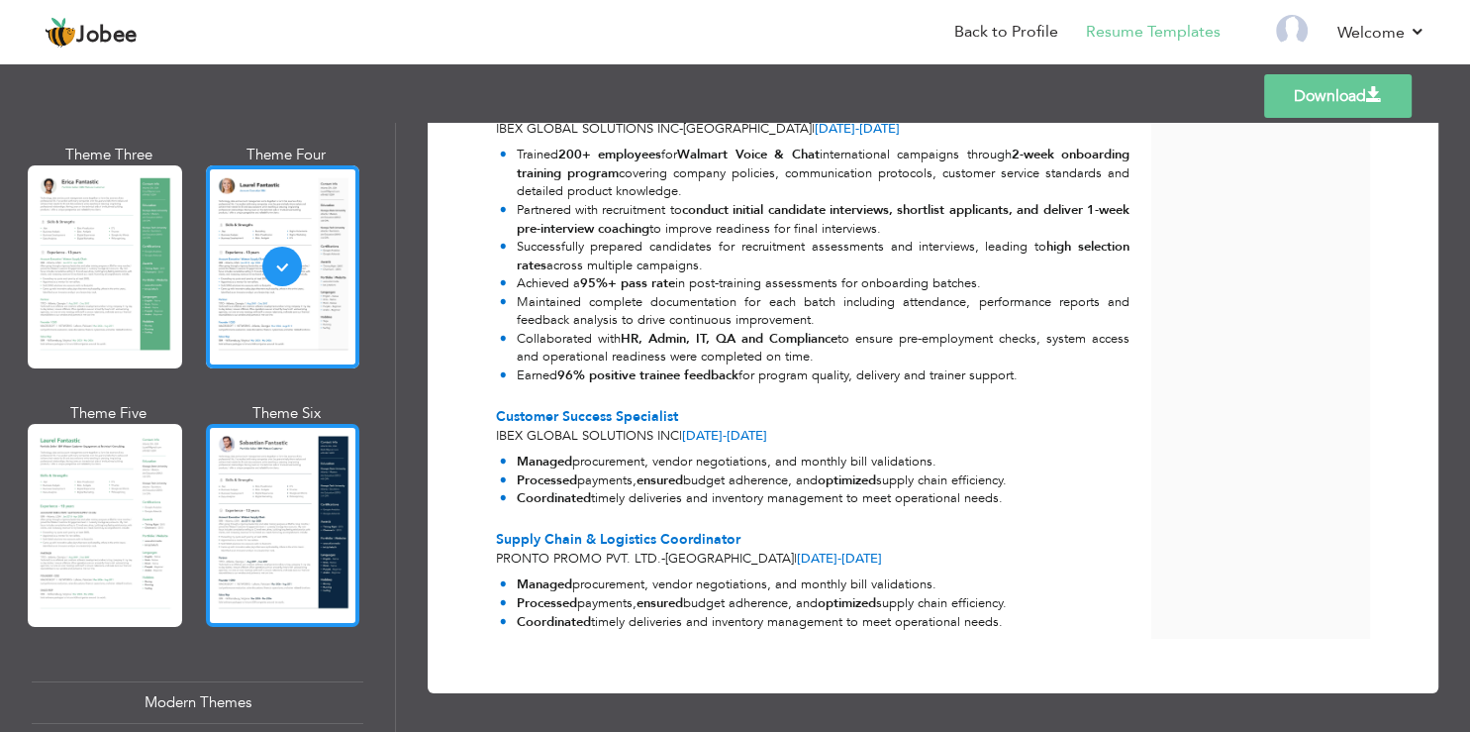
click at [239, 521] on div at bounding box center [283, 525] width 154 height 203
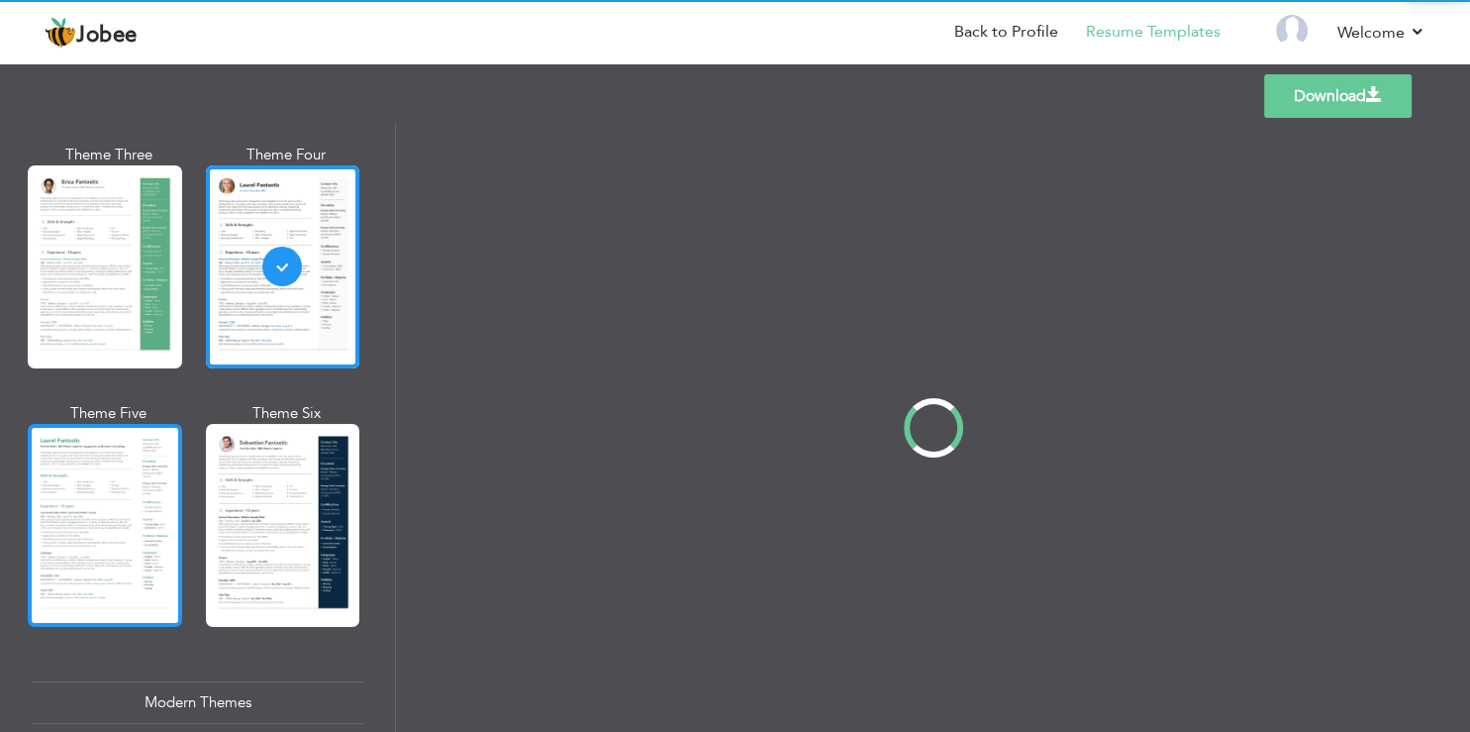
scroll to position [0, 0]
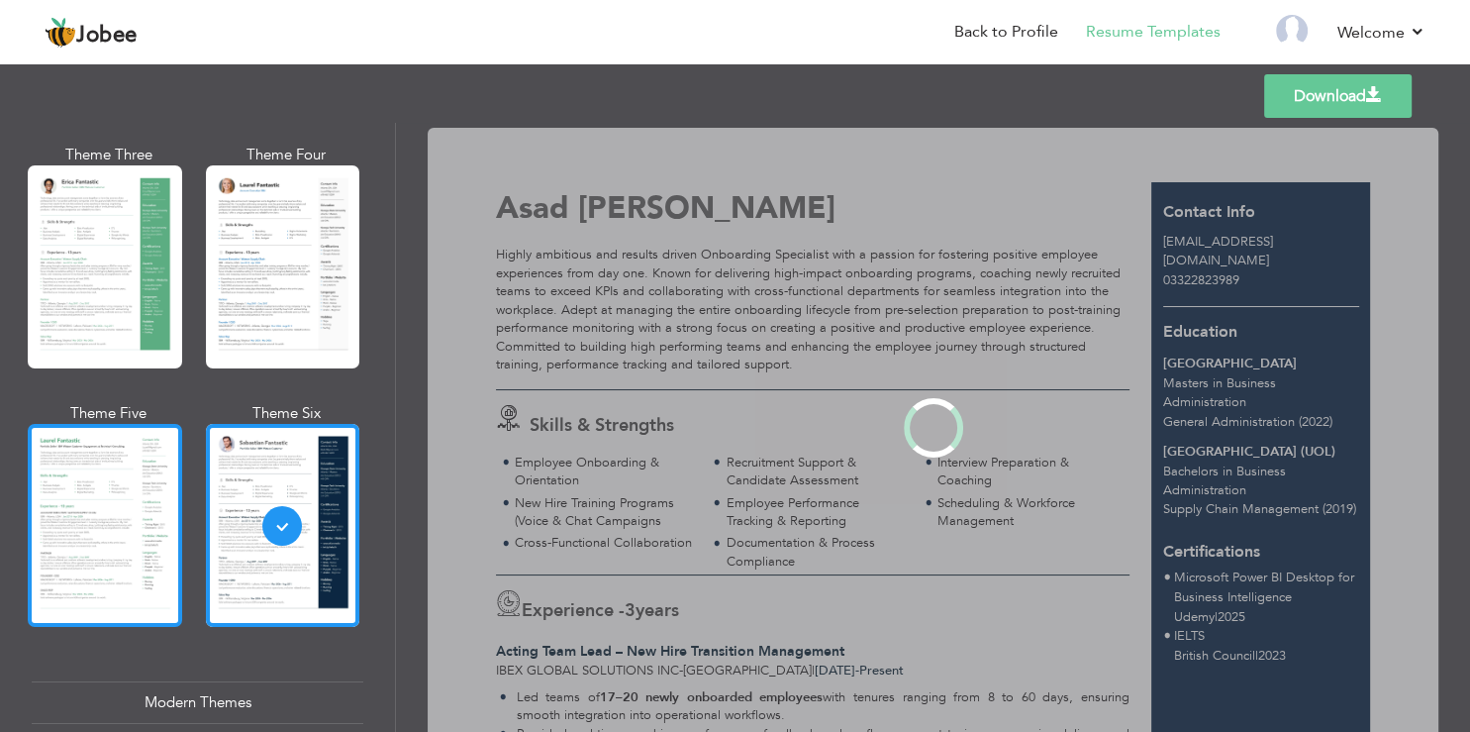
click at [143, 489] on div at bounding box center [105, 525] width 154 height 203
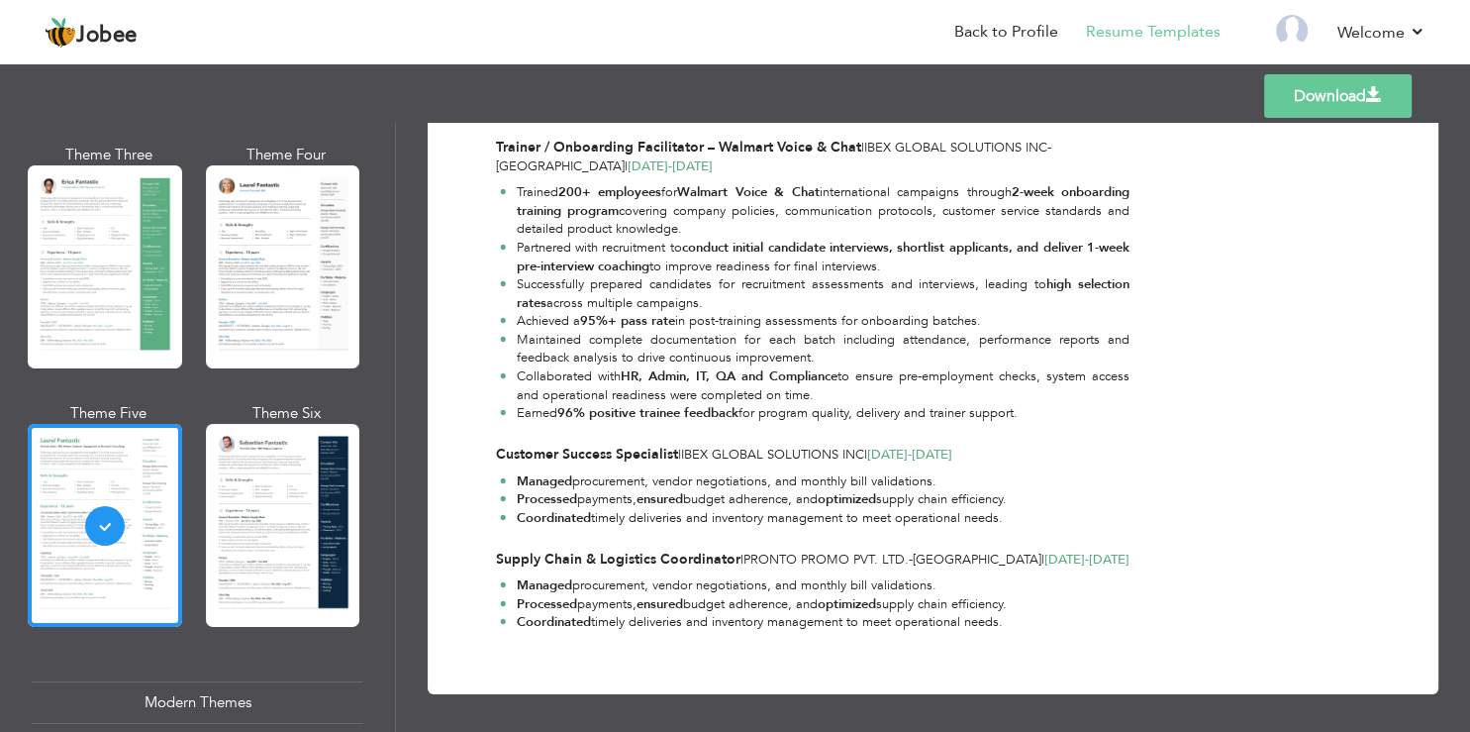
scroll to position [755, 0]
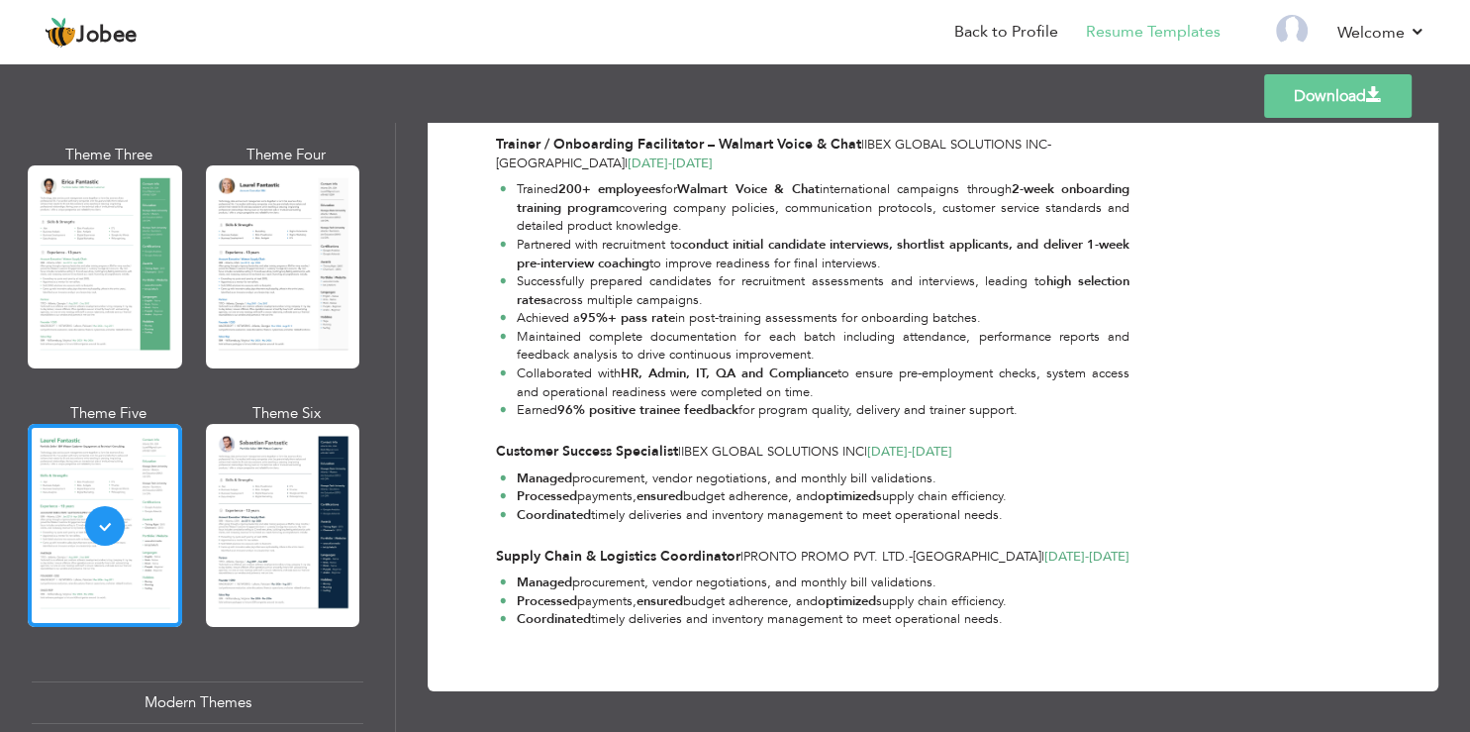
click at [1316, 93] on link "Download" at bounding box center [1338, 96] width 148 height 44
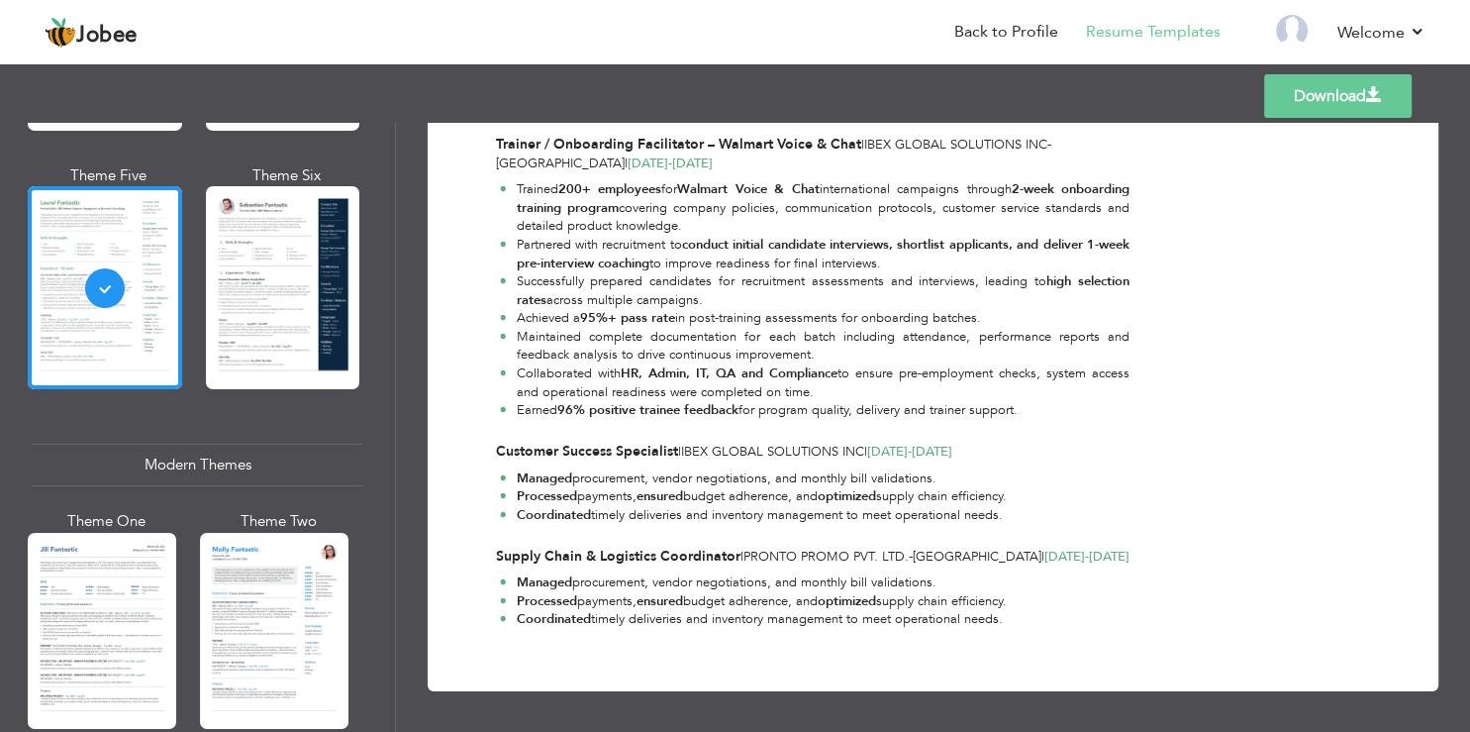
scroll to position [713, 0]
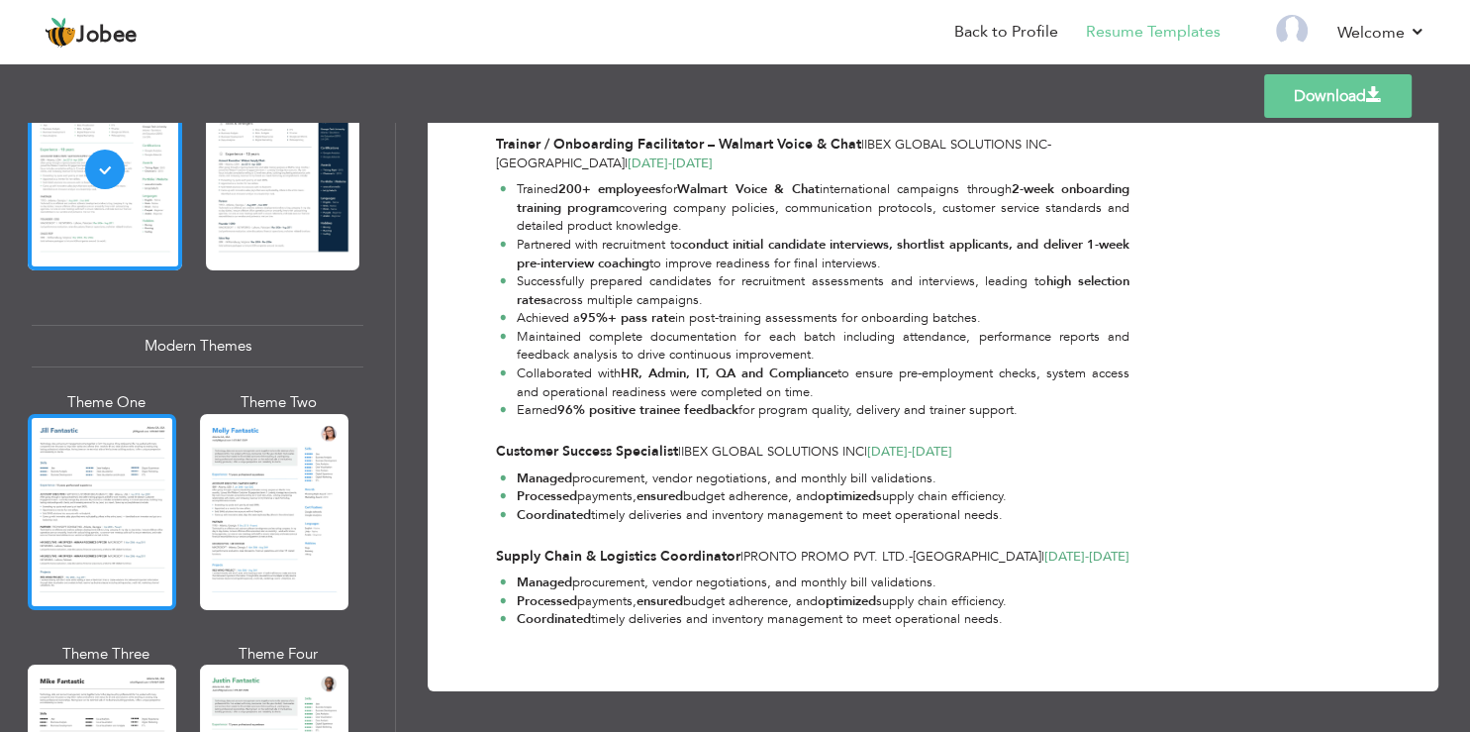
click at [98, 472] on div at bounding box center [102, 512] width 149 height 196
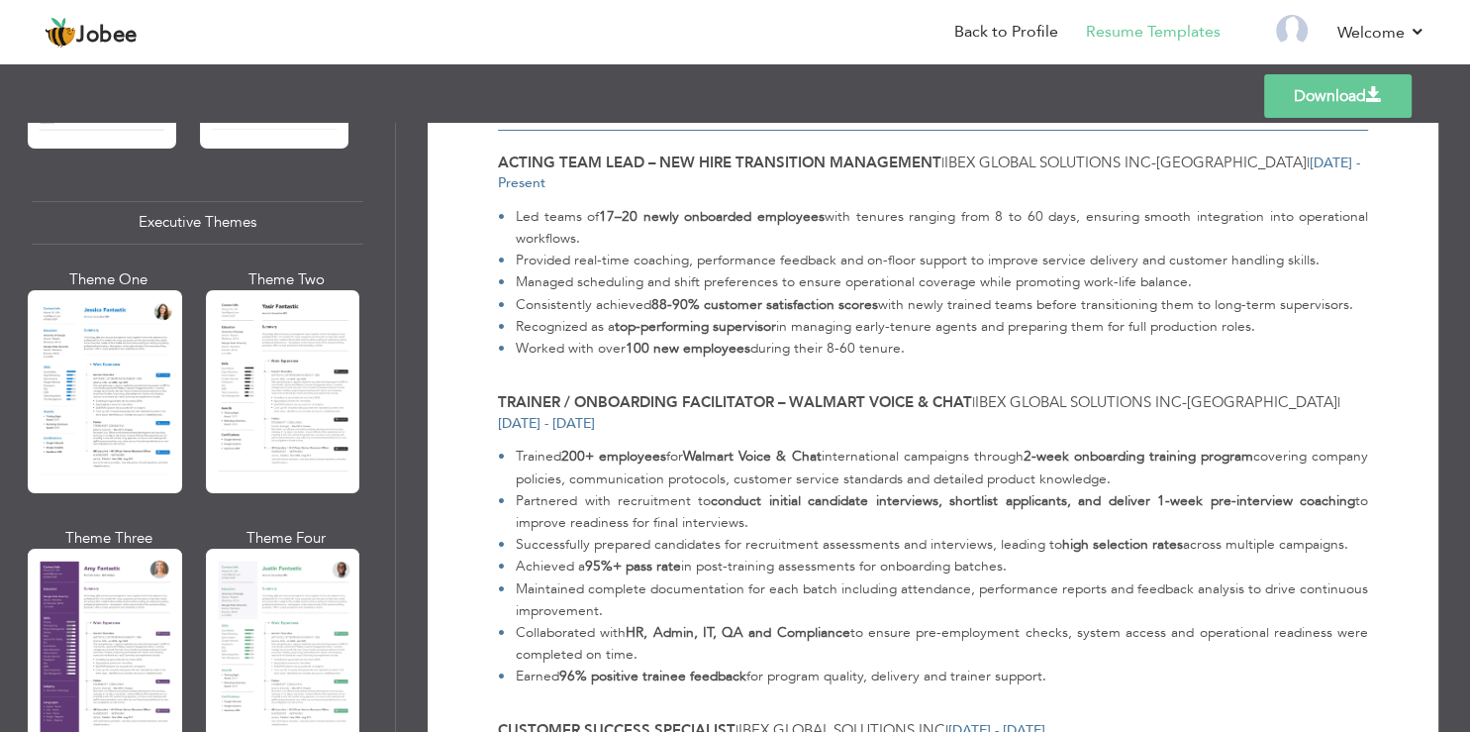
scroll to position [0, 0]
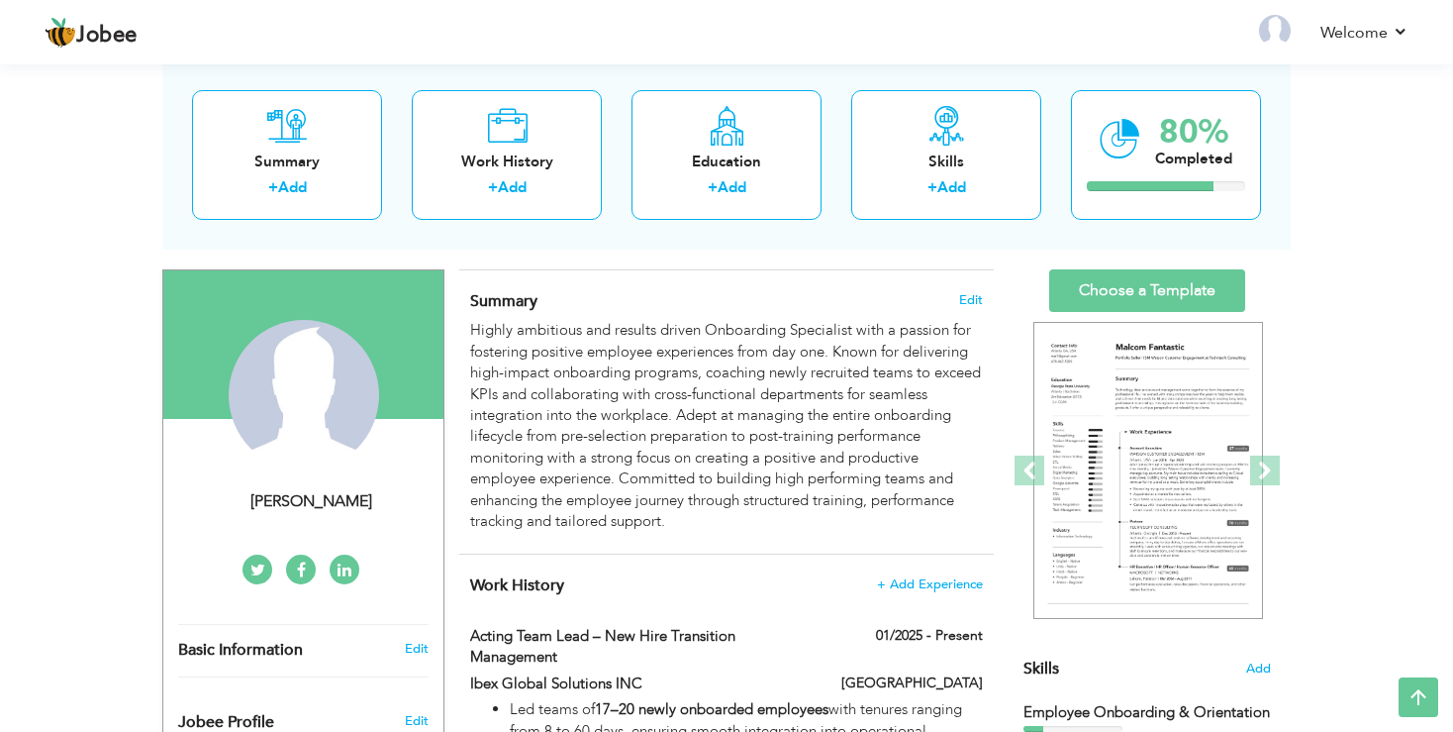
click at [969, 190] on div "+ Add" at bounding box center [946, 190] width 158 height 26
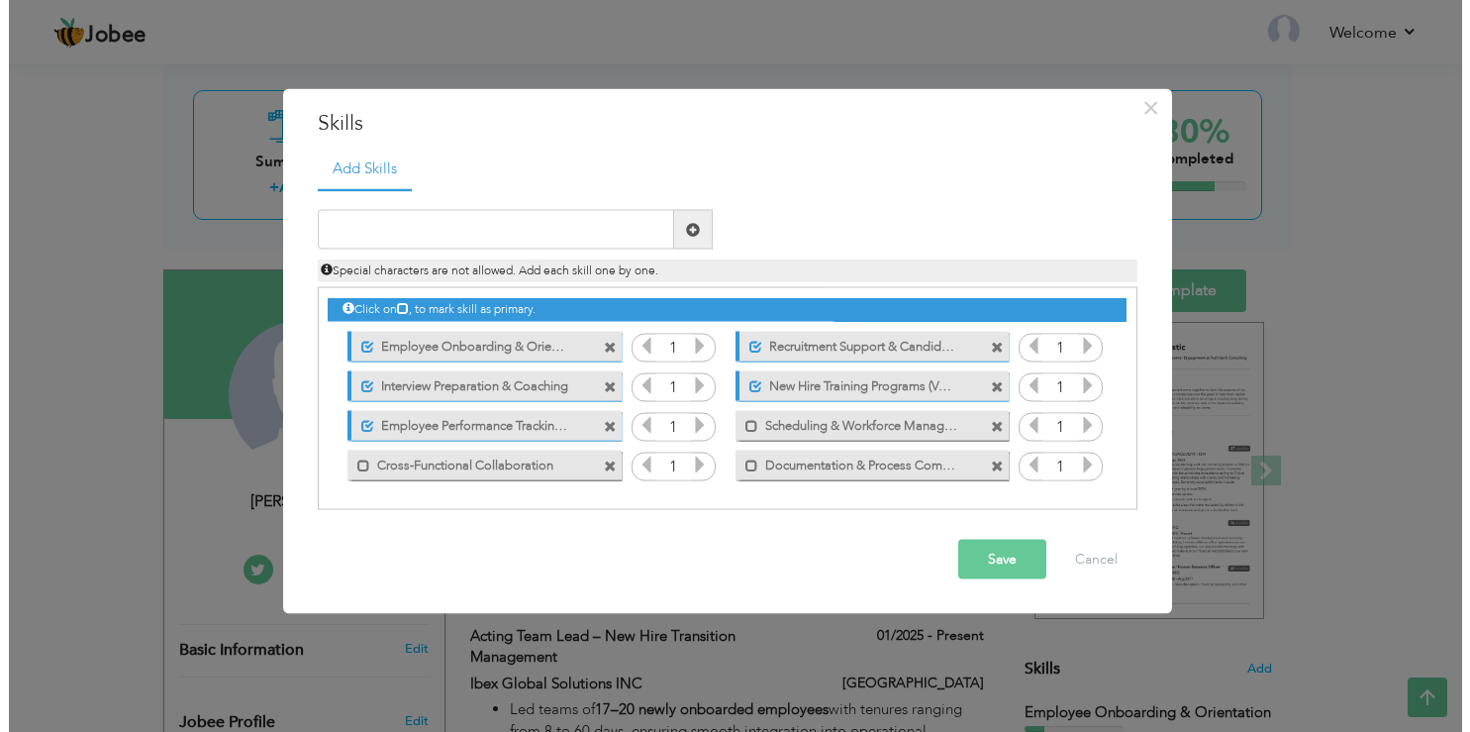
scroll to position [104, 0]
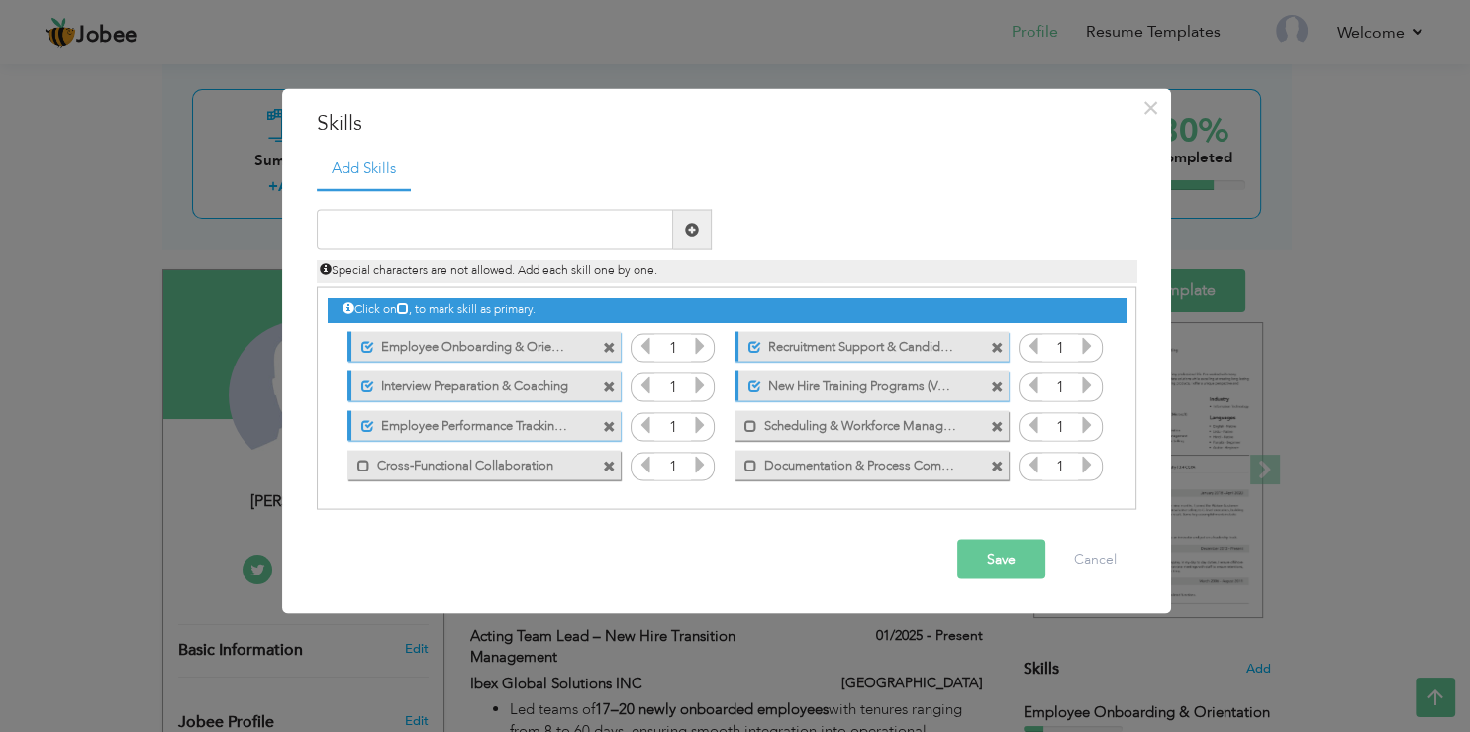
click at [635, 346] on div "1" at bounding box center [673, 348] width 84 height 30
click at [641, 346] on icon at bounding box center [646, 346] width 18 height 18
click at [642, 346] on icon at bounding box center [646, 346] width 18 height 18
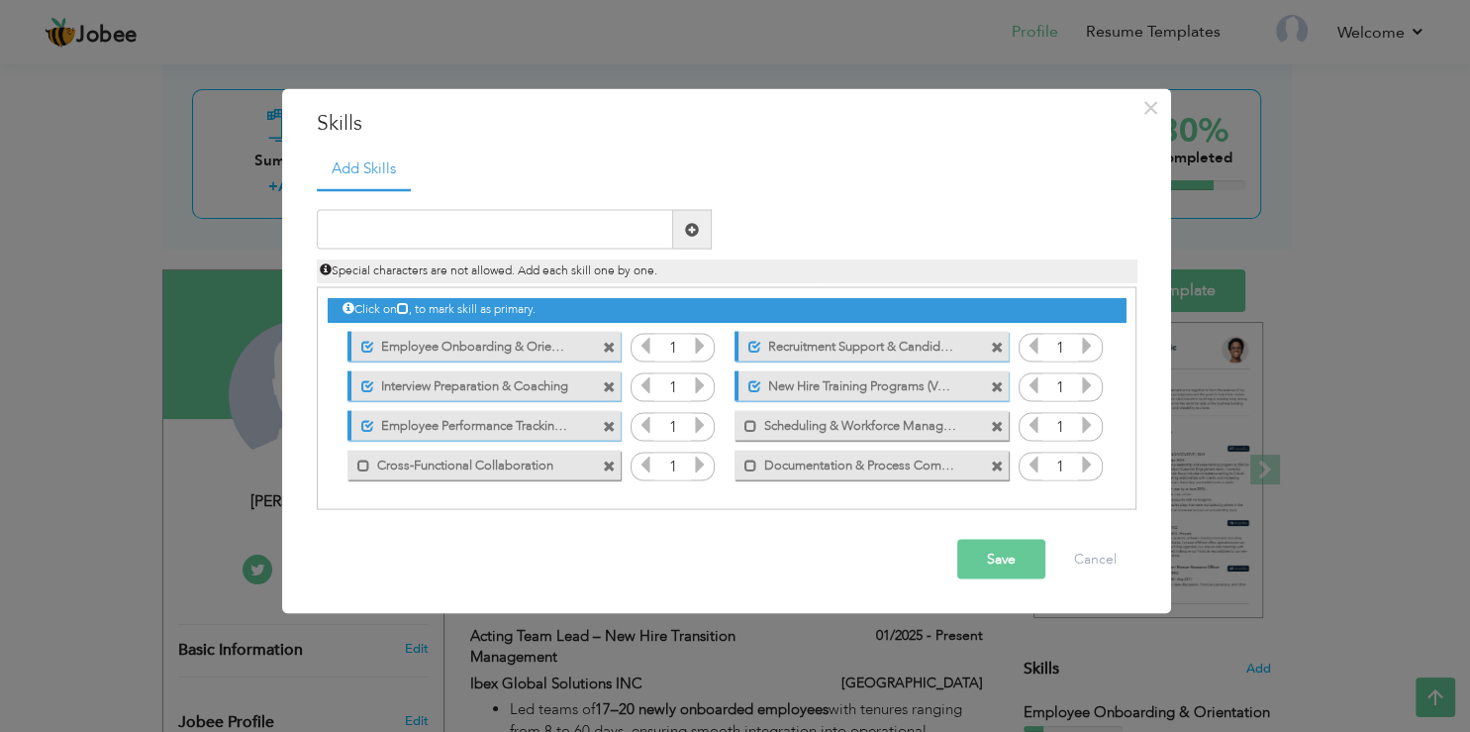
click at [707, 344] on icon at bounding box center [700, 346] width 18 height 18
click at [705, 344] on icon at bounding box center [700, 346] width 18 height 18
click at [706, 344] on icon at bounding box center [700, 346] width 18 height 18
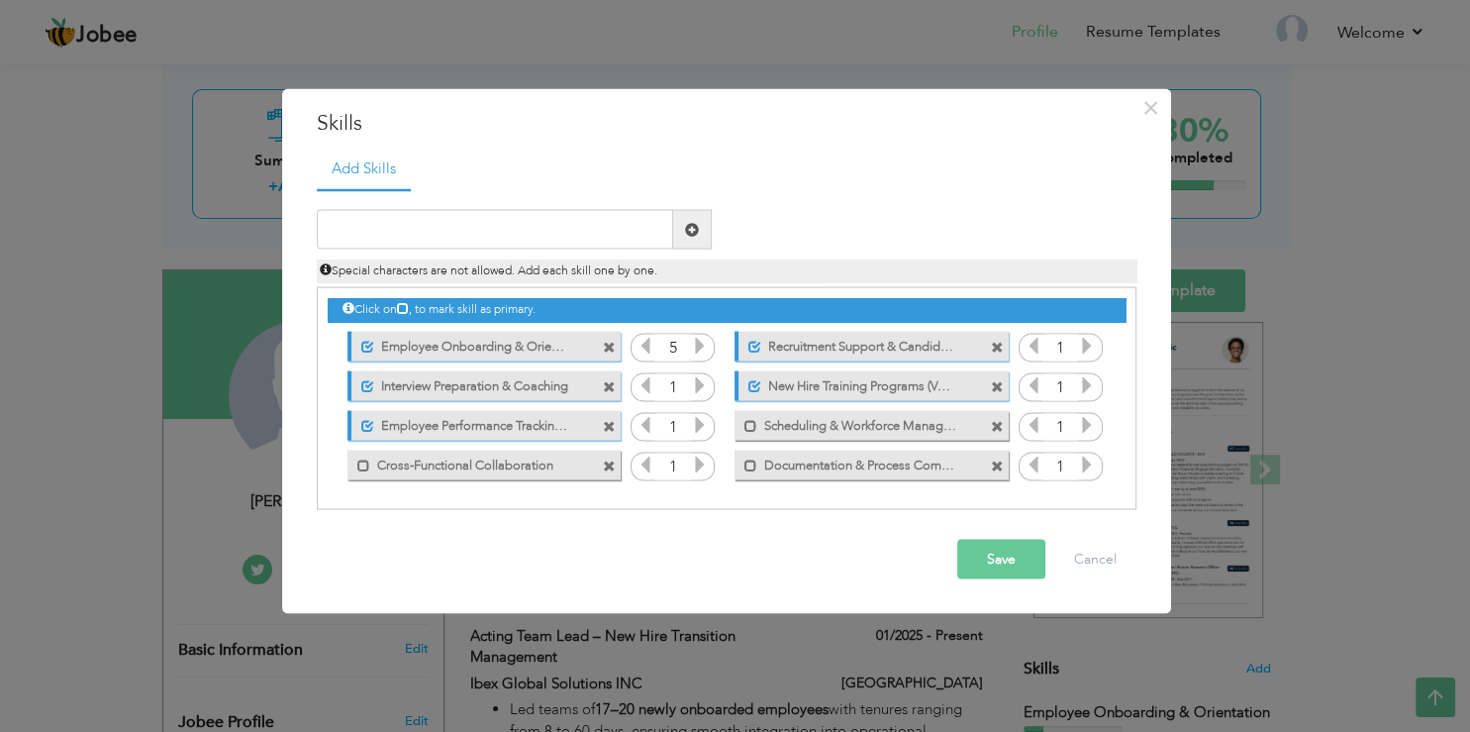
click at [706, 344] on icon at bounding box center [700, 346] width 18 height 18
drag, startPoint x: 706, startPoint y: 344, endPoint x: 657, endPoint y: 358, distance: 50.7
click at [705, 344] on icon at bounding box center [700, 346] width 18 height 18
click at [648, 354] on icon at bounding box center [646, 346] width 18 height 18
click at [1088, 552] on button "Cancel" at bounding box center [1095, 560] width 82 height 40
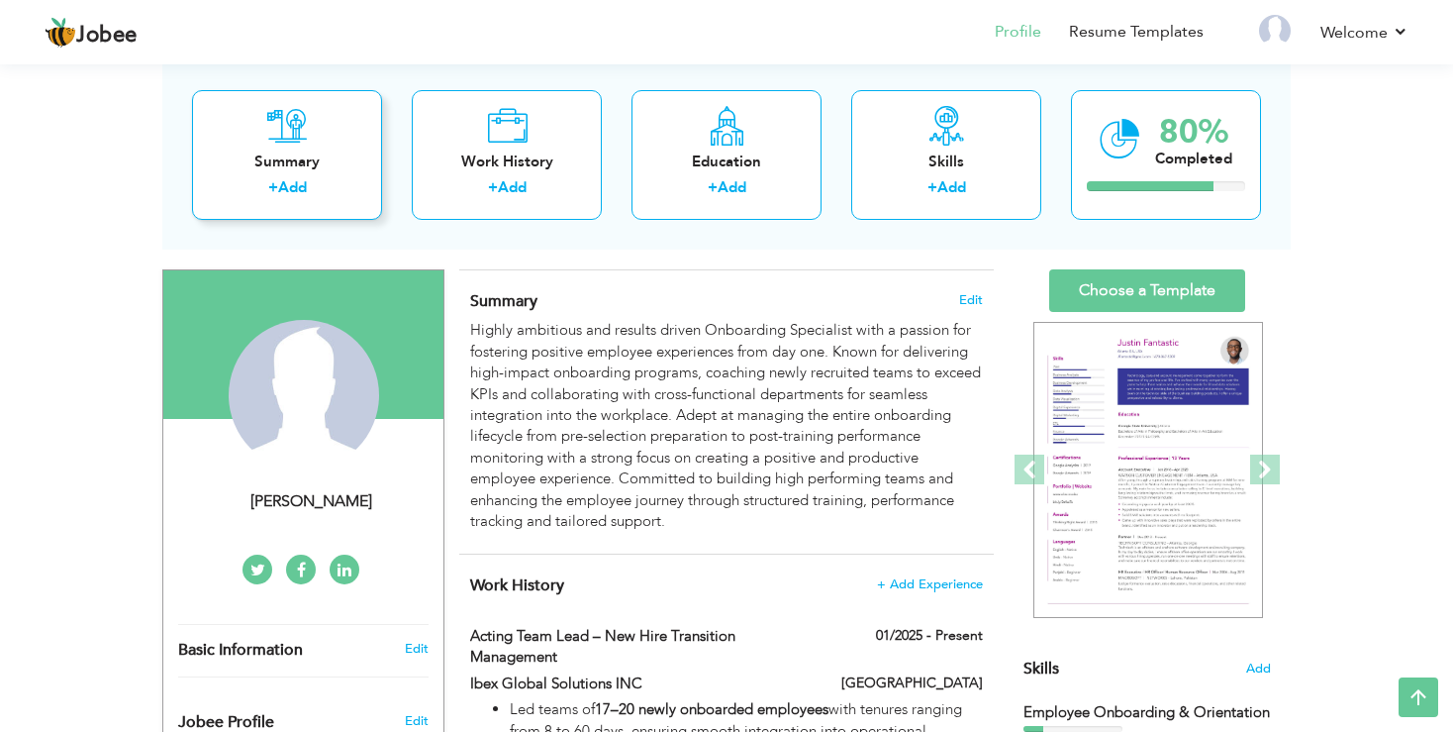
click at [285, 146] on div "Summary + Add" at bounding box center [287, 154] width 190 height 130
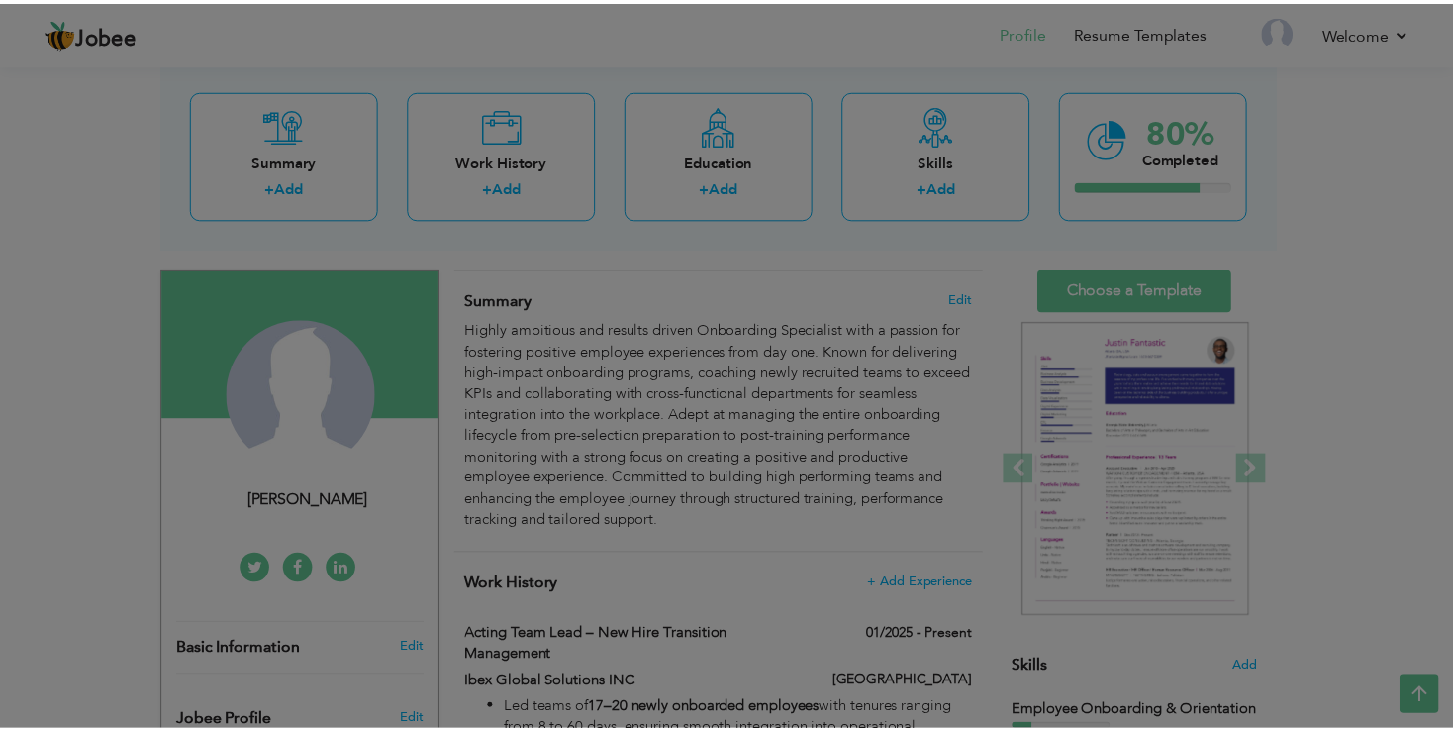
scroll to position [0, 0]
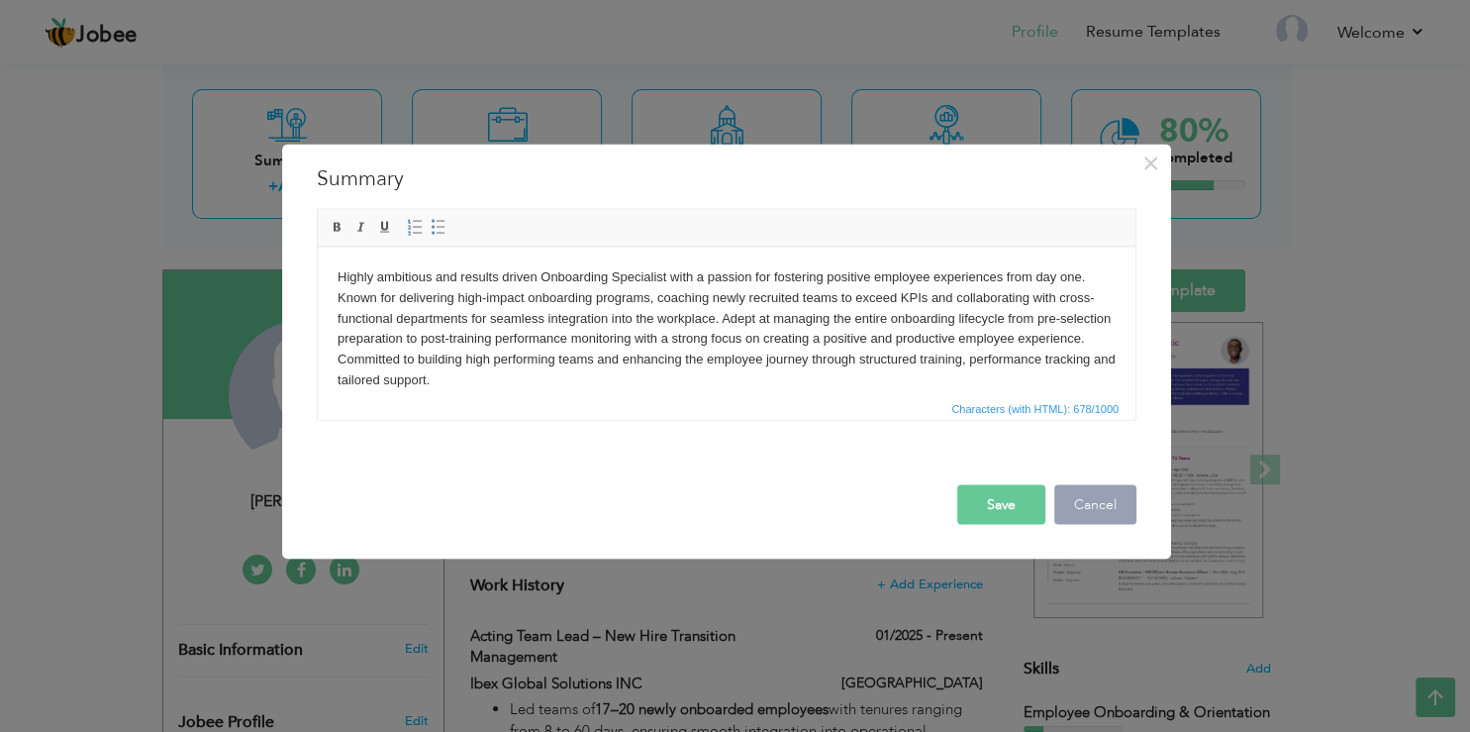
click at [1093, 516] on button "Cancel" at bounding box center [1095, 504] width 82 height 40
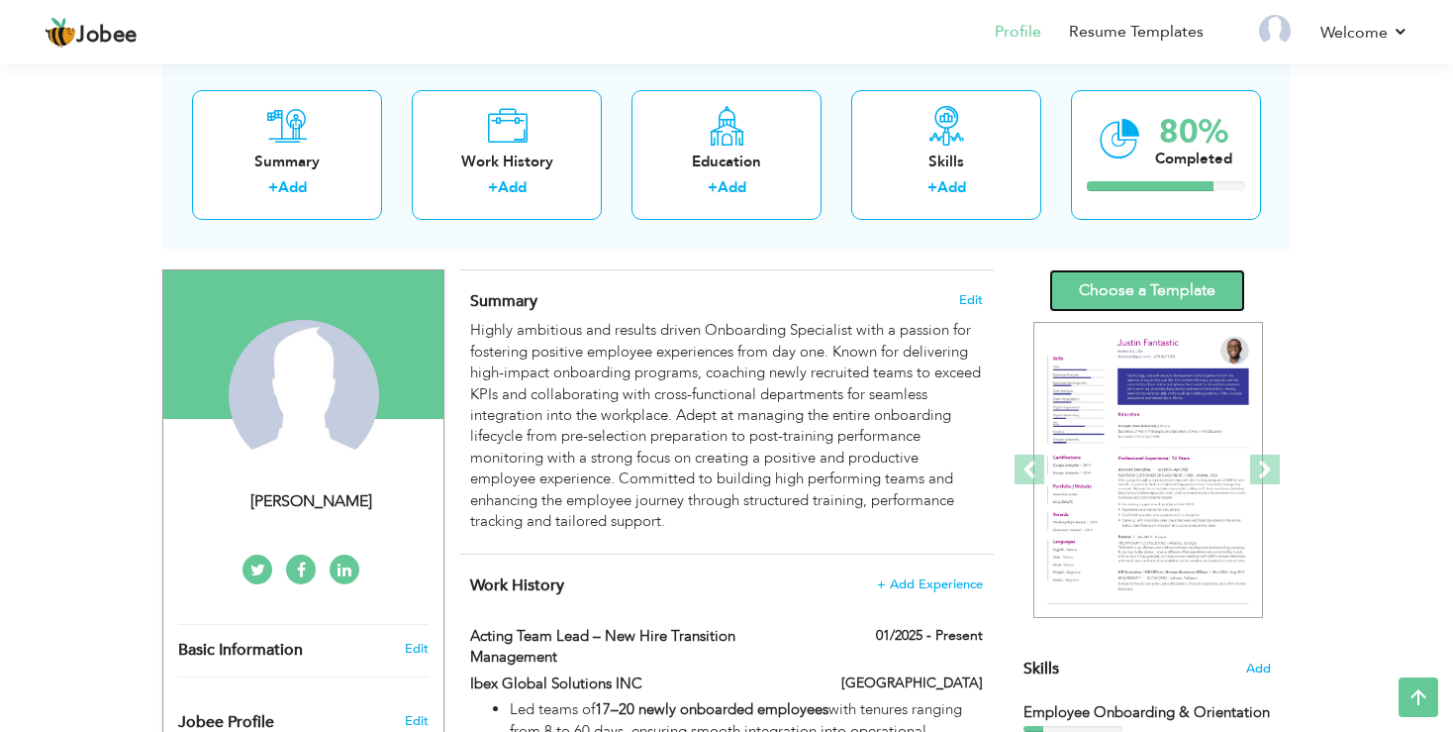
click at [1180, 300] on link "Choose a Template" at bounding box center [1148, 290] width 196 height 43
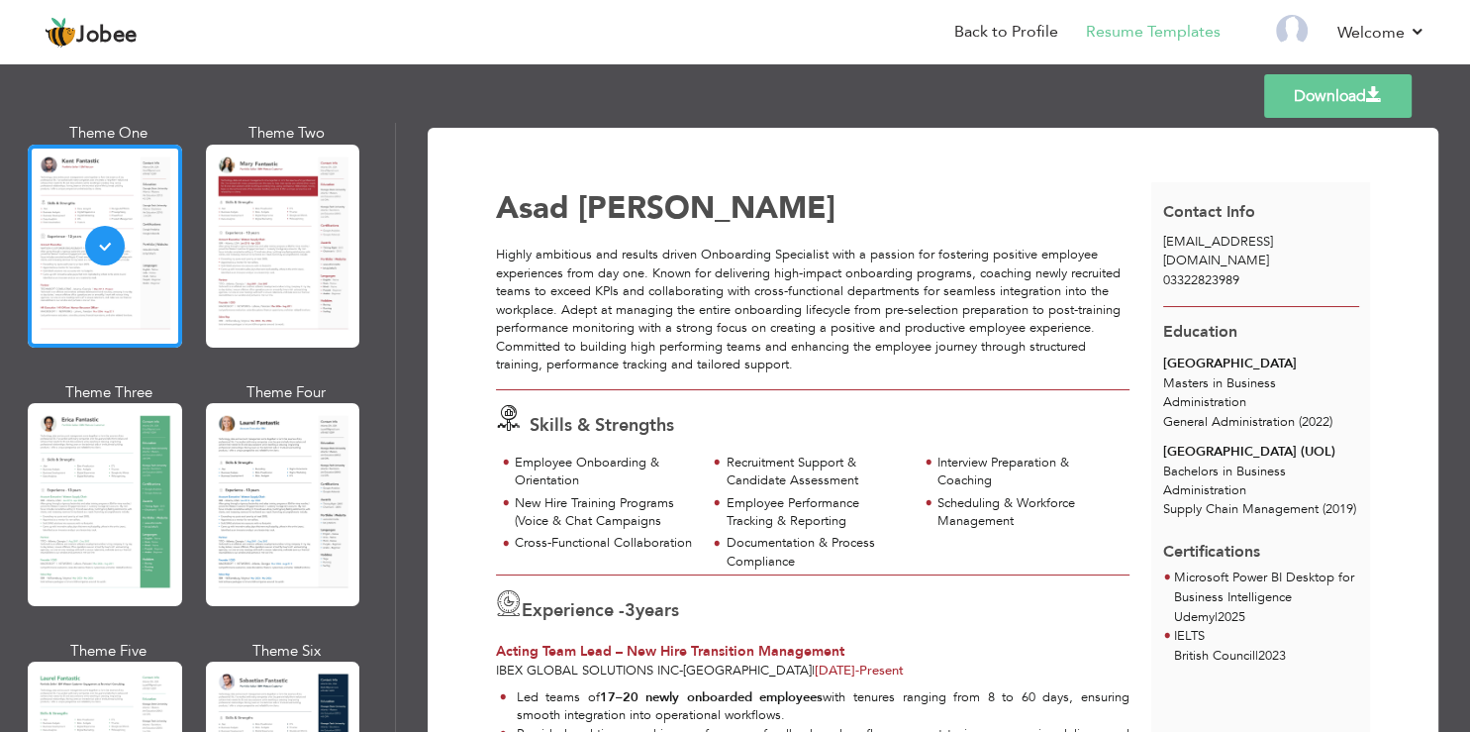
click at [1359, 86] on link "Download" at bounding box center [1338, 96] width 148 height 44
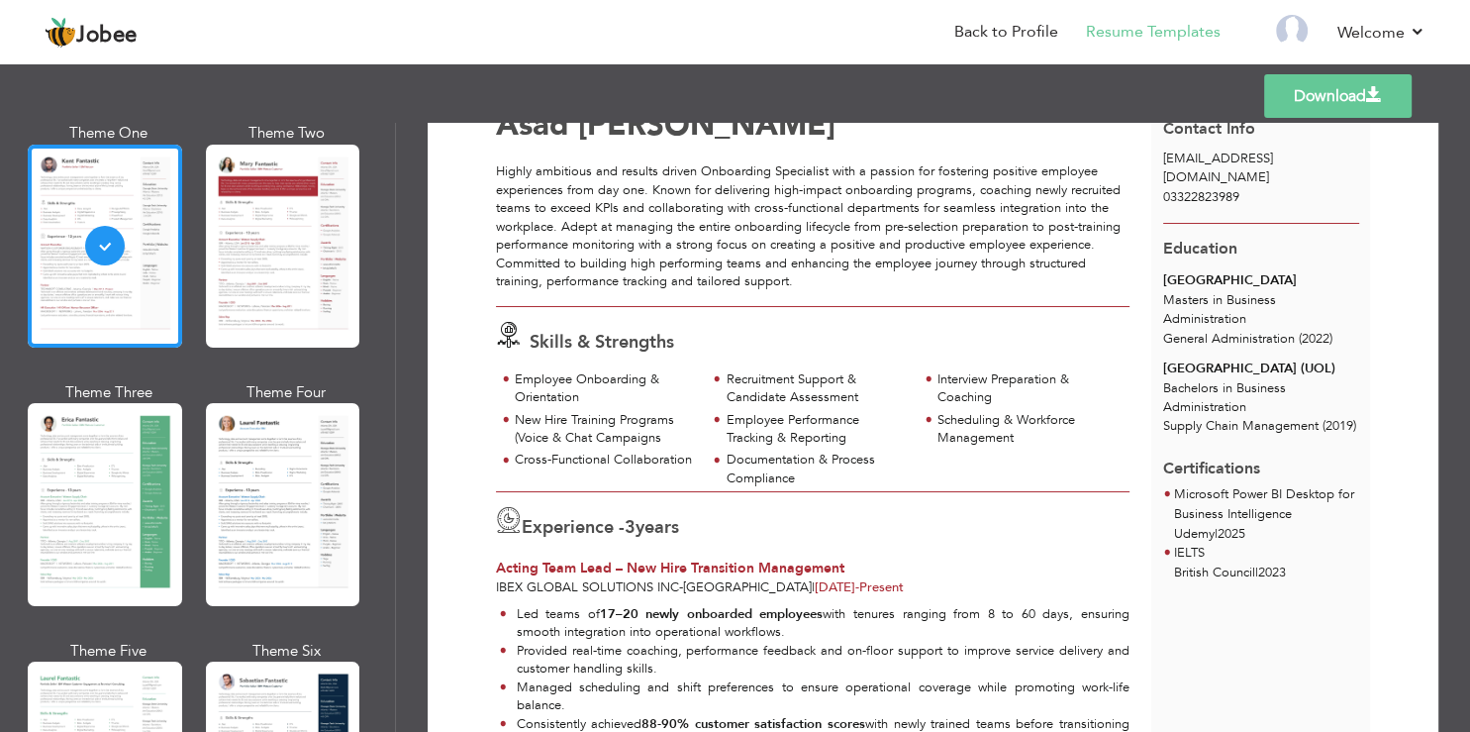
scroll to position [119, 0]
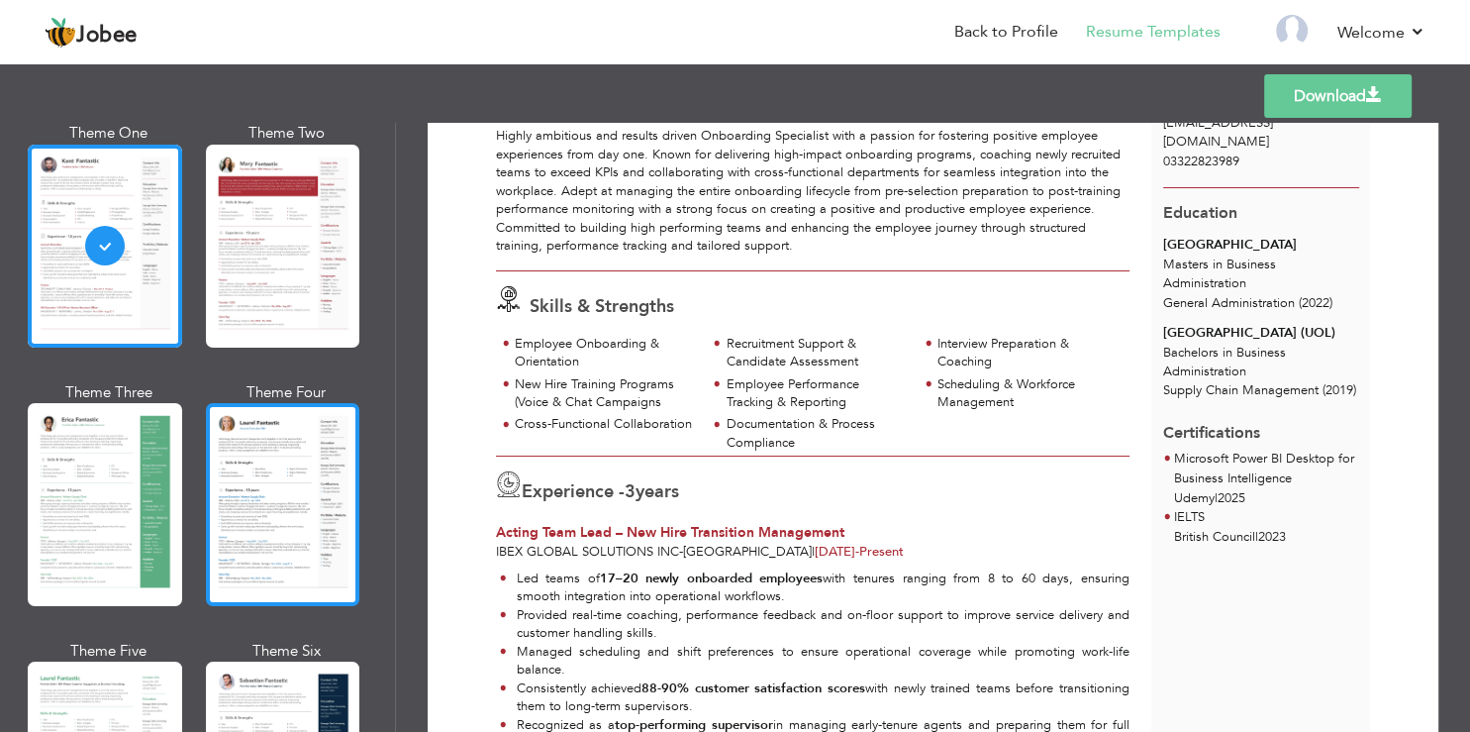
click at [240, 453] on div at bounding box center [283, 504] width 154 height 203
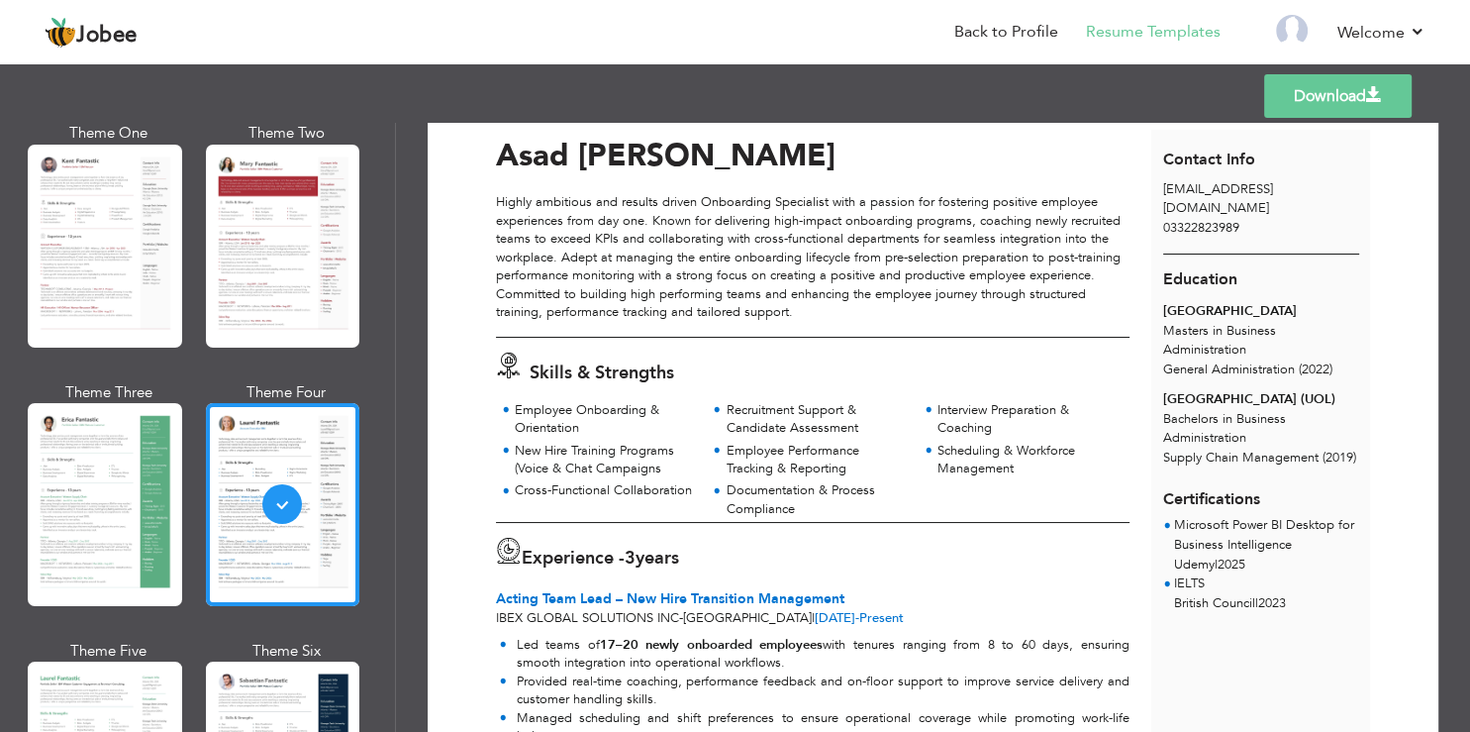
scroll to position [0, 0]
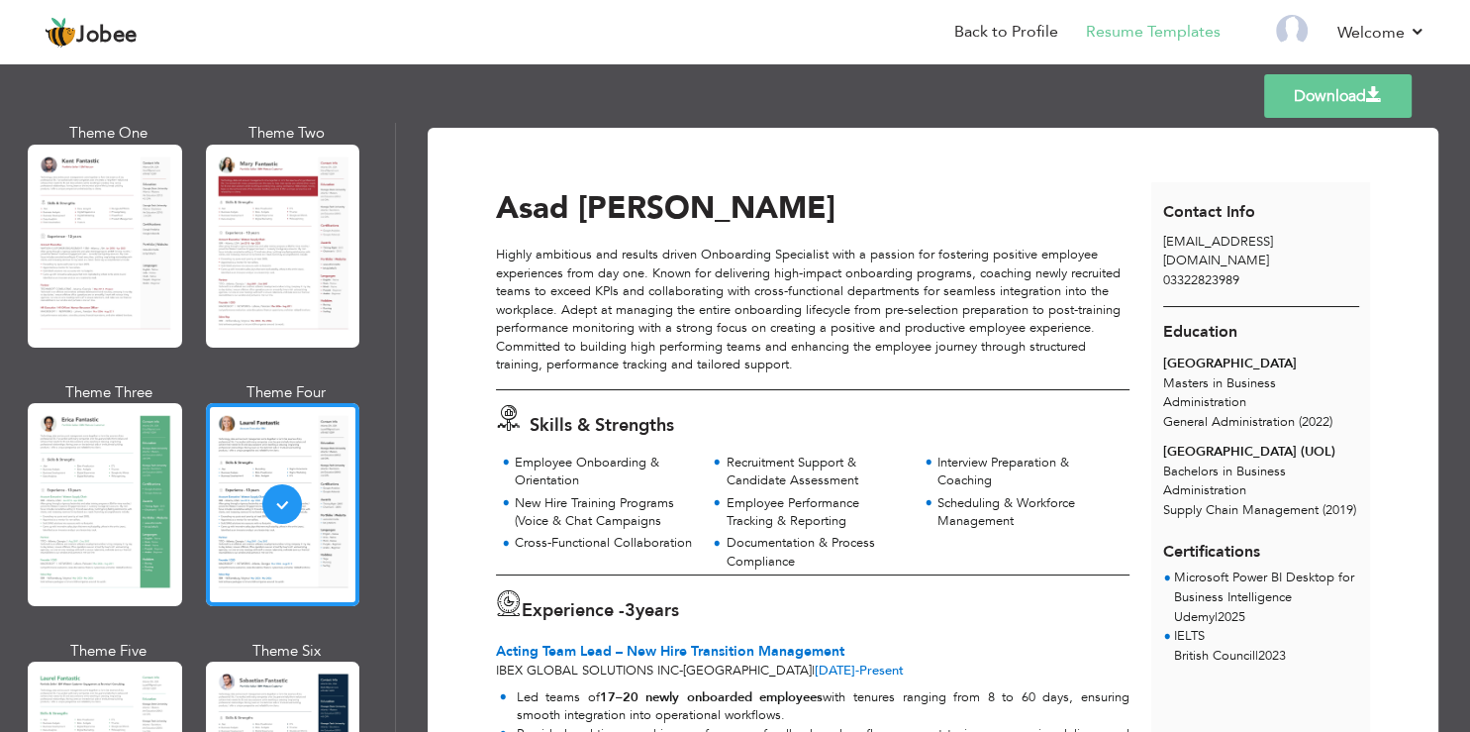
click at [1307, 105] on link "Download" at bounding box center [1338, 96] width 148 height 44
